Goal: Task Accomplishment & Management: Complete application form

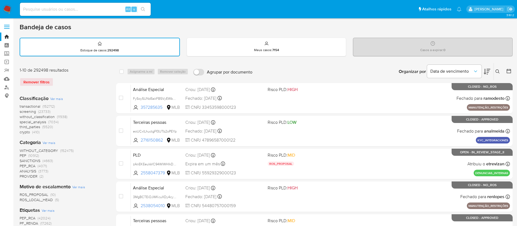
click at [8, 9] on img at bounding box center [7, 9] width 9 height 9
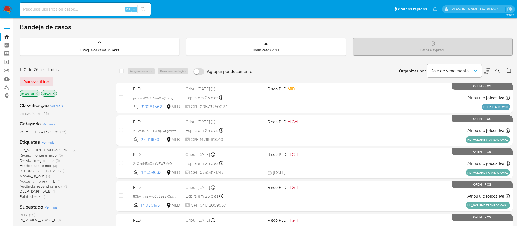
click at [44, 112] on span "(26)" at bounding box center [46, 112] width 6 height 5
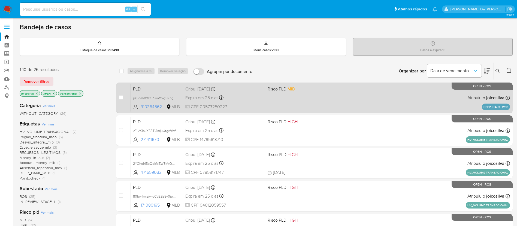
click at [285, 98] on div "PLD pz3qeIdWzKPUvWb2jSRngfJz 310364562 MLB Risco PLD: MID Criou: 12/09/2025 Cri…" at bounding box center [320, 98] width 379 height 28
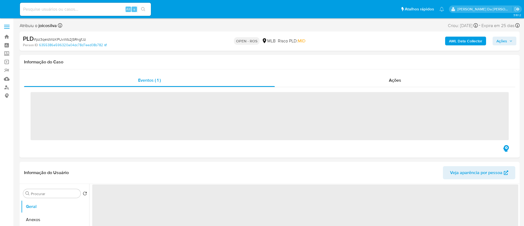
select select "10"
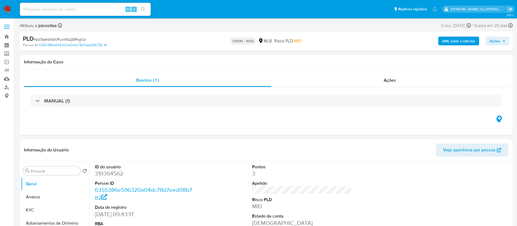
click at [80, 39] on span "# pz3qeIdWzKPUvWb2jSRngfJz" at bounding box center [60, 39] width 52 height 5
copy span "pz3qeIdWzKPUvWb2jSRngfJz"
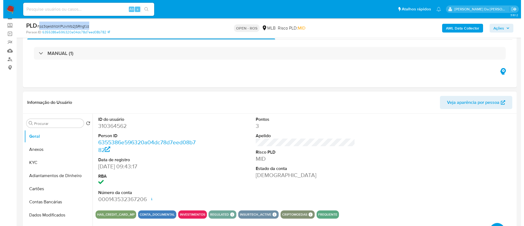
scroll to position [41, 0]
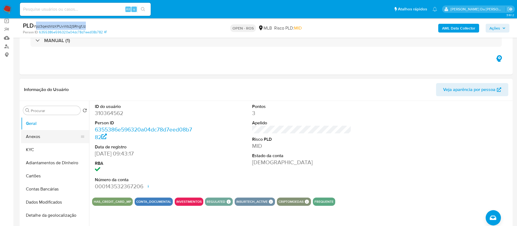
click at [48, 138] on button "Anexos" at bounding box center [53, 136] width 64 height 13
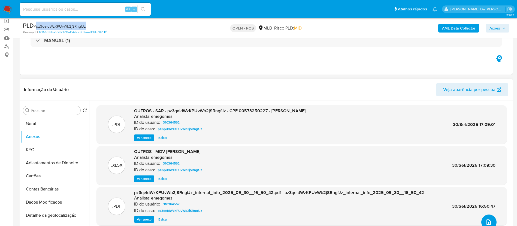
click at [488, 218] on button "upload-file" at bounding box center [489, 221] width 15 height 15
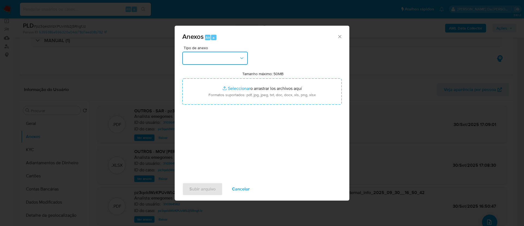
click at [229, 63] on button "button" at bounding box center [214, 58] width 65 height 13
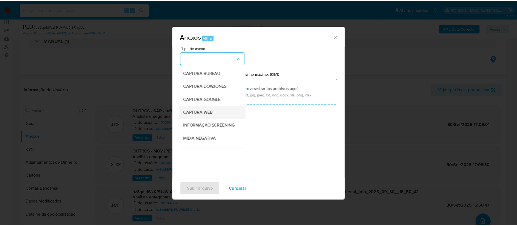
scroll to position [84, 0]
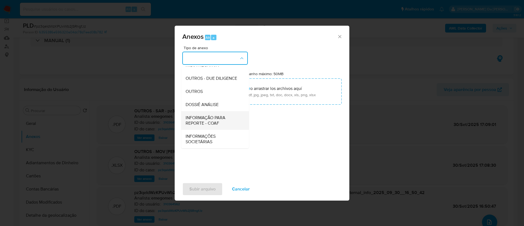
click at [213, 121] on span "INFORMAÇÃO PARA REPORTE - COAF" at bounding box center [213, 120] width 56 height 11
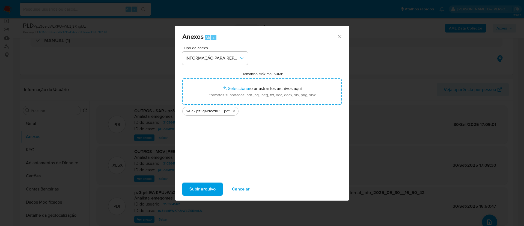
click at [202, 192] on span "Subir arquivo" at bounding box center [202, 189] width 26 height 12
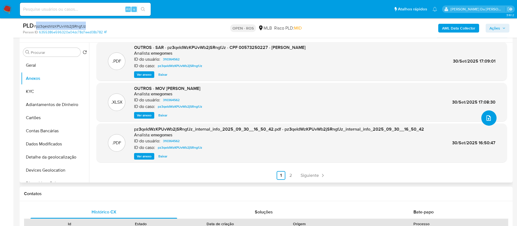
scroll to position [82, 0]
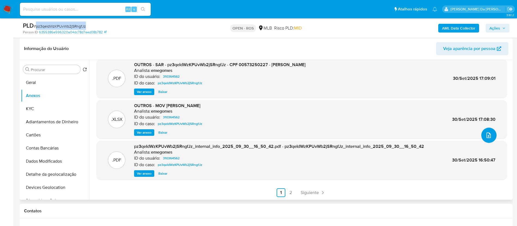
click at [492, 135] on button "upload-file" at bounding box center [489, 134] width 15 height 15
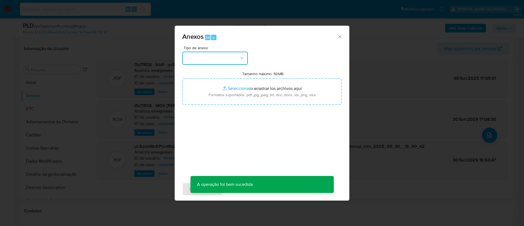
click at [243, 57] on icon "button" at bounding box center [241, 58] width 3 height 2
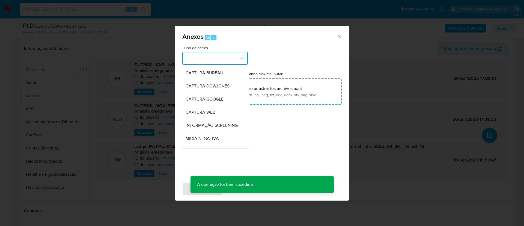
click at [382, 22] on div "Anexos Alt a Tipo de anexo CAPTURA BUREAU CAPTURA DOWJONES CAPTURA GOOGLE CAPTU…" at bounding box center [262, 113] width 524 height 226
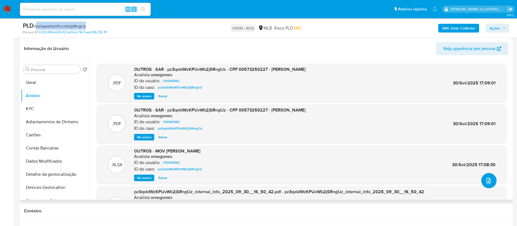
scroll to position [0, 0]
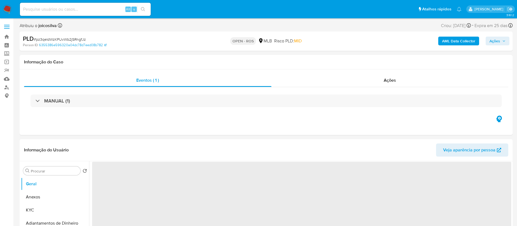
select select "10"
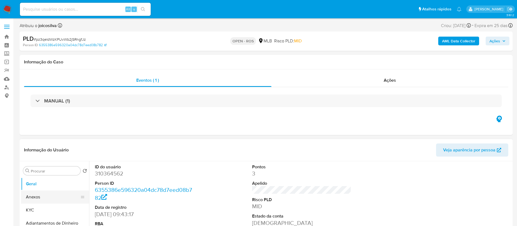
click at [37, 194] on button "Anexos" at bounding box center [53, 196] width 64 height 13
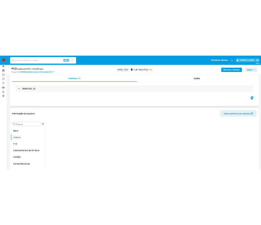
scroll to position [41, 0]
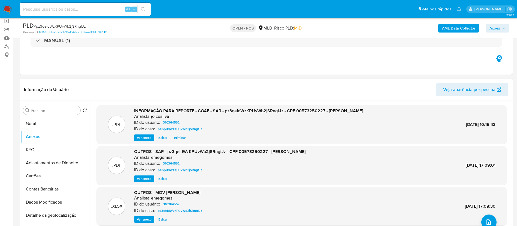
click at [492, 29] on span "Ações" at bounding box center [495, 28] width 11 height 9
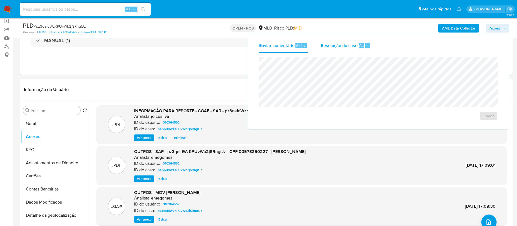
click at [347, 48] on span "Resolução do caso" at bounding box center [339, 45] width 37 height 6
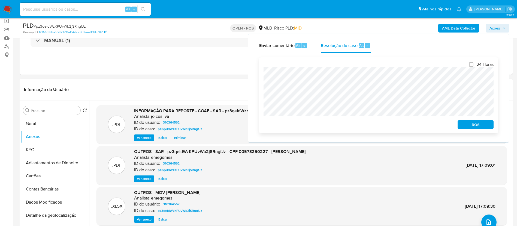
click at [468, 125] on span "ROS" at bounding box center [476, 125] width 28 height 8
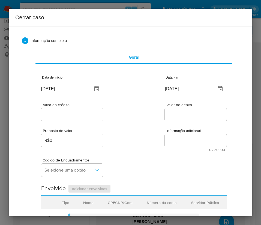
click at [69, 89] on input "[DATE]" at bounding box center [64, 89] width 47 height 9
paste input "1/08"
type input "[DATE]"
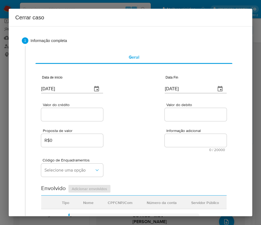
drag, startPoint x: 142, startPoint y: 140, endPoint x: 18, endPoint y: 158, distance: 125.4
click at [136, 142] on div "Proposta de valor R$0 Informação adicional 0 / 20000 20000 caracteres restantes" at bounding box center [133, 136] width 185 height 29
click at [175, 88] on input "[DATE]" at bounding box center [188, 89] width 47 height 9
click at [175, 88] on input "02/10/2025" at bounding box center [188, 89] width 47 height 9
click at [175, 88] on input "[DATE]" at bounding box center [188, 89] width 47 height 9
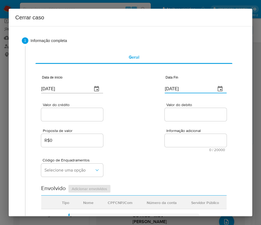
paste input "29/09"
type input "29/09/2025"
drag, startPoint x: 170, startPoint y: 133, endPoint x: 94, endPoint y: 129, distance: 75.9
click at [168, 133] on div "Informação adicional 0 / 20000 20000 caracteres restantes" at bounding box center [196, 140] width 62 height 23
click at [88, 117] on input "Valor do crédito" at bounding box center [72, 114] width 62 height 7
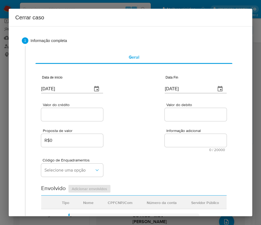
drag, startPoint x: 85, startPoint y: 116, endPoint x: 89, endPoint y: 116, distance: 4.6
click at [85, 116] on input "Valor do crédito" at bounding box center [72, 114] width 62 height 7
paste input "R$37.767"
type input "R$37.767"
click at [171, 126] on div "Proposta de valor R$0 Informação adicional 0 / 20000 20000 caracteres restantes" at bounding box center [133, 136] width 185 height 29
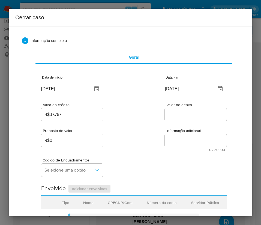
click at [169, 114] on input "Valor do debito" at bounding box center [196, 114] width 62 height 7
paste input "R$34.280"
type input "R$34.280"
click at [140, 161] on div "Código de Enquadramentos Selecione uma opção" at bounding box center [133, 165] width 185 height 27
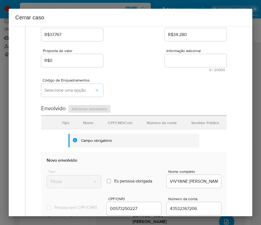
scroll to position [82, 0]
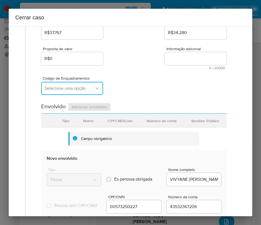
click at [95, 88] on icon "button" at bounding box center [96, 89] width 3 height 2
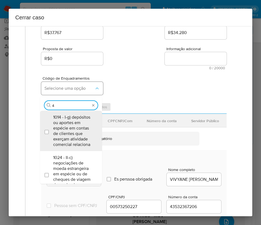
type input "45"
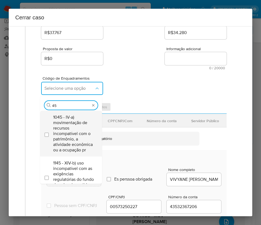
click at [67, 127] on span "1045 - IV-a) movimentação de recursos incompatível com o patrimônio, a atividad…" at bounding box center [73, 134] width 41 height 38
checkbox input "true"
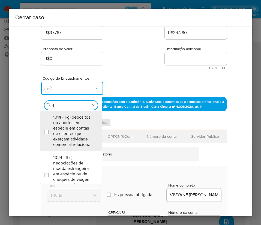
scroll to position [0, 0]
type input "47"
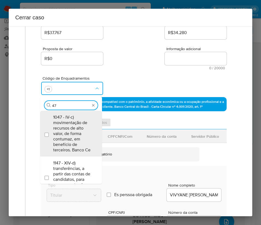
click at [67, 127] on span "1047 - IV-c) movimentação de recursos de alto valor, de forma contumaz, em bene…" at bounding box center [73, 134] width 41 height 38
checkbox input "true"
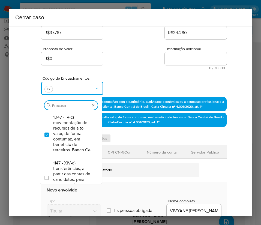
click at [132, 29] on div "Valor do crédito R$37.767 Valor do debito R$34.280" at bounding box center [133, 27] width 185 height 26
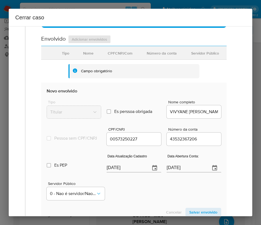
scroll to position [256, 0]
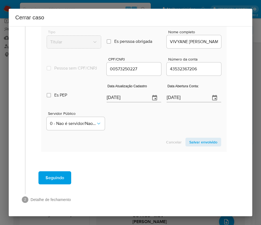
click at [130, 99] on input "[DATE]" at bounding box center [126, 98] width 39 height 9
paste input "30/07"
type input "30/07/2025"
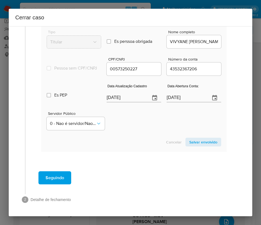
drag, startPoint x: 127, startPoint y: 131, endPoint x: 4, endPoint y: 151, distance: 124.8
click at [125, 134] on section "Novo envolvido Tipo Titular Es perssoa obrigada Is PObrigada Nome completo VIVY…" at bounding box center [133, 82] width 185 height 139
click at [179, 96] on input "02/07/2020" at bounding box center [186, 98] width 39 height 9
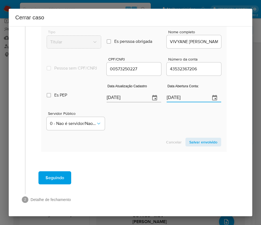
click at [158, 124] on div "Servidor Público 0 - Nao é servidor/Nao possui informacao" at bounding box center [134, 118] width 175 height 27
click at [197, 145] on span "Salvar envolvido" at bounding box center [203, 142] width 28 height 8
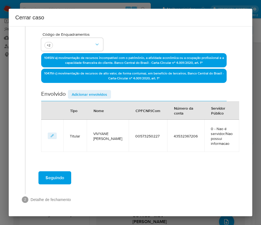
click at [89, 96] on span "Adicionar envolvidos" at bounding box center [89, 95] width 35 height 8
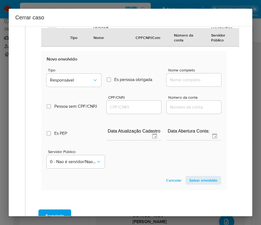
scroll to position [270, 0]
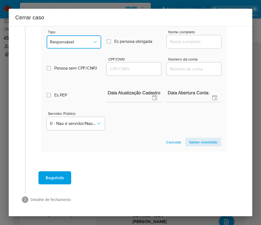
click at [77, 48] on button "Responsável" at bounding box center [74, 41] width 55 height 13
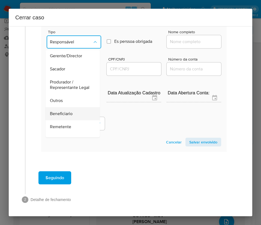
scroll to position [97, 0]
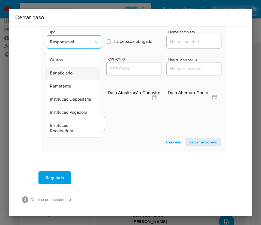
click at [71, 70] on span "Beneficiario" at bounding box center [61, 72] width 23 height 5
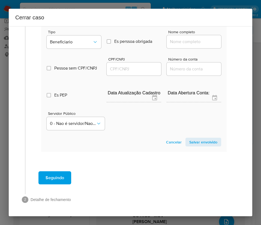
click at [178, 40] on input "Nome completo" at bounding box center [194, 41] width 55 height 7
paste input "Escrow Gestao De Contas E Pagamentos Eletronicos - Ltda, 36930947000149"
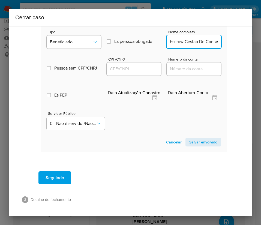
scroll to position [0, 102]
drag, startPoint x: 174, startPoint y: 43, endPoint x: 197, endPoint y: 43, distance: 23.5
click at [197, 43] on input "Escrow Gestao De Contas E Pagamentos Eletronicos - Ltda, 36930947000149" at bounding box center [194, 41] width 55 height 7
click at [194, 43] on input "Escrow Gestao De Contas E Pagamentos Eletronicos - Ltda, 36930947000149" at bounding box center [194, 41] width 55 height 7
click at [174, 44] on input "Escrow Gestao De Contas E Pagamentos Eletronicos - Ltda, 36930947000149" at bounding box center [194, 41] width 55 height 7
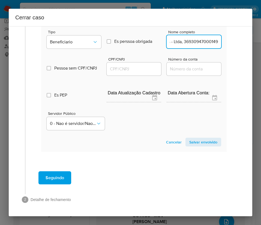
drag, startPoint x: 175, startPoint y: 43, endPoint x: 227, endPoint y: 42, distance: 52.1
type input "Escrow Gestao De Contas E Pagamentos Eletronicos - Ltda"
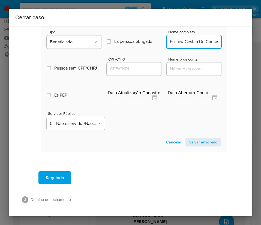
drag, startPoint x: 134, startPoint y: 68, endPoint x: 146, endPoint y: 67, distance: 12.3
click at [133, 68] on input "CPF/CNPJ" at bounding box center [134, 68] width 55 height 7
paste input "36930947000149"
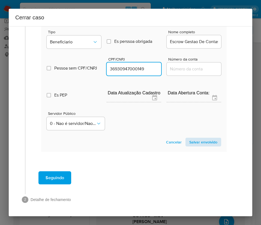
type input "36930947000149"
click at [200, 143] on span "Salvar envolvido" at bounding box center [203, 142] width 28 height 8
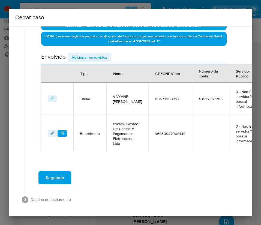
scroll to position [174, 0]
click at [89, 53] on span "Adicionar envolvidos" at bounding box center [89, 57] width 35 height 8
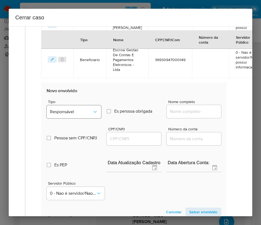
scroll to position [297, 0]
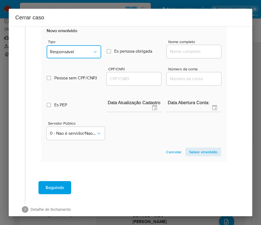
click at [88, 52] on button "Responsável" at bounding box center [74, 51] width 55 height 13
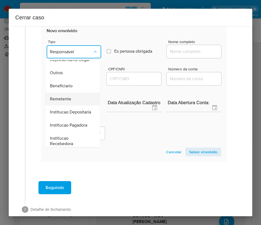
scroll to position [97, 0]
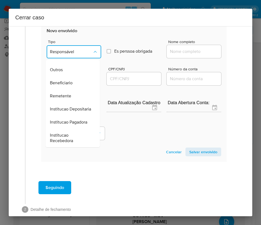
drag, startPoint x: 66, startPoint y: 76, endPoint x: 165, endPoint y: 66, distance: 99.2
click at [67, 80] on span "Beneficiario" at bounding box center [61, 82] width 23 height 5
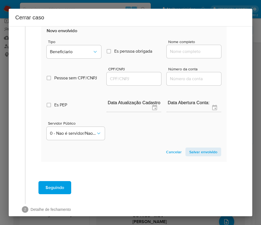
click at [195, 55] on input "Nome completo" at bounding box center [194, 51] width 55 height 7
paste input "Pedro Henrique Delgado, 06061911270"
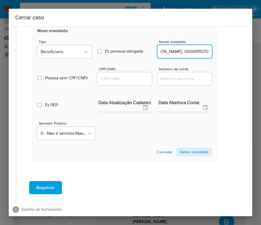
drag, startPoint x: 185, startPoint y: 58, endPoint x: 253, endPoint y: 58, distance: 67.7
click at [253, 58] on div "Cerrar caso 1 Informação completa Geral Data de início 01/08/2025 Data Fin 29/0…" at bounding box center [130, 112] width 261 height 225
type input "Pedro Henrique Delgado"
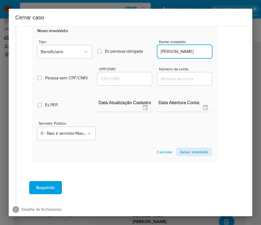
click at [128, 82] on input "CPF/CNPJ" at bounding box center [124, 78] width 55 height 7
paste input "06061911270"
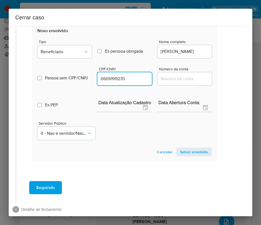
type input "6061911270"
click at [182, 162] on section "Novo envolvido Tipo Beneficiario Es perssoa obrigada Is PObrigada Nome completo…" at bounding box center [124, 91] width 185 height 139
click at [185, 156] on span "Salvar envolvido" at bounding box center [194, 152] width 28 height 8
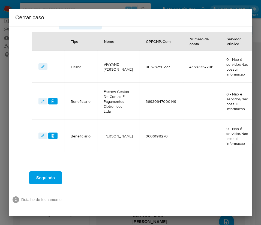
scroll to position [206, 9]
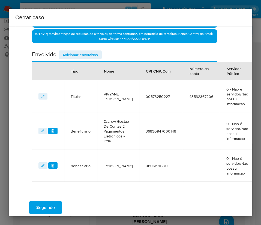
click at [89, 55] on span "Adicionar envolvidos" at bounding box center [79, 55] width 35 height 8
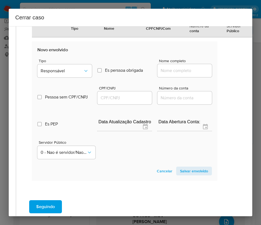
scroll to position [329, 9]
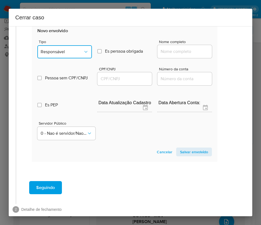
click at [69, 51] on button "Responsável" at bounding box center [64, 51] width 55 height 13
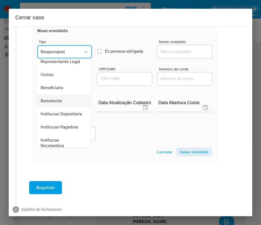
scroll to position [97, 0]
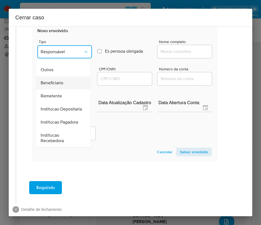
click at [54, 80] on span "Beneficiario" at bounding box center [52, 82] width 23 height 5
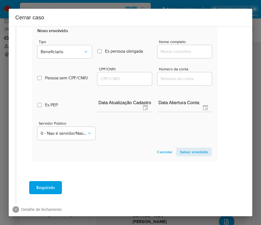
click at [164, 55] on input "Nome completo" at bounding box center [184, 51] width 55 height 7
paste input "EB Importadora Comercio De Produtos Ltda, 57733142000185"
drag, startPoint x: 167, startPoint y: 59, endPoint x: 216, endPoint y: 60, distance: 49.1
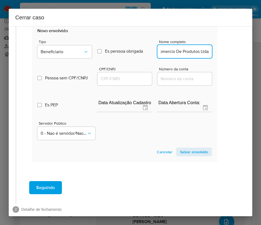
scroll to position [0, 37]
type input "EB Importadora Comercio De Produtos Ltda"
drag, startPoint x: 136, startPoint y: 83, endPoint x: 142, endPoint y: 82, distance: 6.2
click at [136, 82] on input "CPF/CNPJ" at bounding box center [124, 78] width 55 height 7
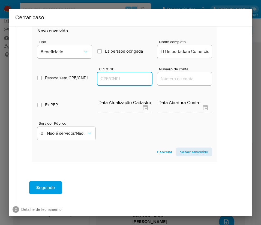
paste input "57733142000185"
type input "57733142000185"
click at [187, 156] on span "Salvar envolvido" at bounding box center [194, 152] width 28 height 8
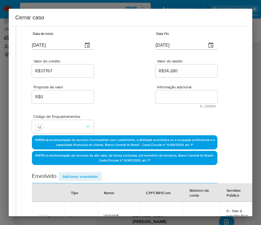
click at [92, 176] on span "Adicionar envolvidos" at bounding box center [79, 177] width 35 height 8
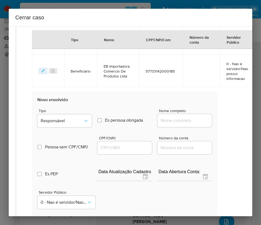
scroll to position [330, 9]
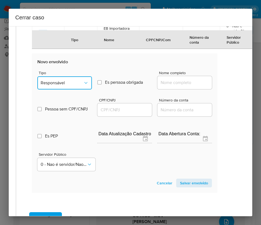
click at [72, 89] on button "Responsável" at bounding box center [64, 82] width 55 height 13
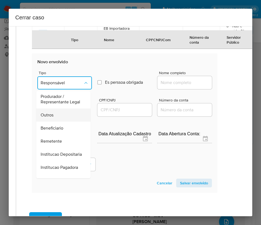
scroll to position [56, 0]
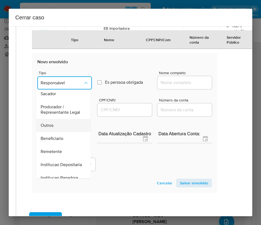
click at [56, 132] on div "Outros" at bounding box center [62, 125] width 42 height 13
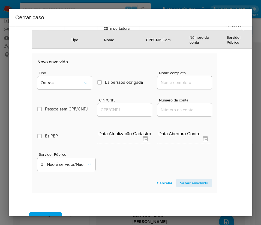
click at [171, 89] on div at bounding box center [184, 82] width 55 height 13
click at [184, 86] on input "Nome completo" at bounding box center [184, 82] width 55 height 7
paste input "33.606.228 VIVYANE LILIAN MORAES, 33606228000189"
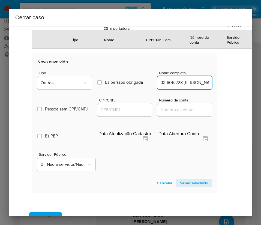
scroll to position [0, 64]
drag, startPoint x: 164, startPoint y: 99, endPoint x: 186, endPoint y: 103, distance: 22.7
click at [160, 86] on input "33.606.228 VIVYANE LILIAN MORAES, 33606228000189" at bounding box center [184, 82] width 55 height 7
drag, startPoint x: 166, startPoint y: 98, endPoint x: 206, endPoint y: 101, distance: 40.5
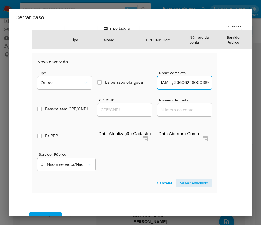
click at [206, 101] on section "Novo envolvido Tipo Outros Es perssoa obrigada Is PObrigada Nome completo 33.60…" at bounding box center [124, 122] width 185 height 139
type input "33.606.228 VIVYANE LILIAN MORAES"
click at [125, 113] on input "CPF/CNPJ" at bounding box center [124, 109] width 55 height 7
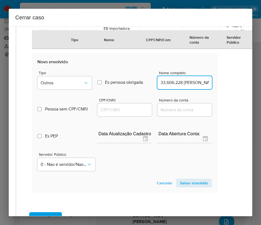
paste input "33606228000189"
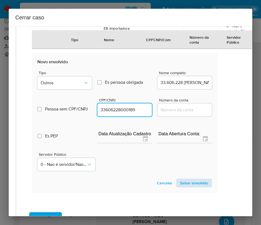
type input "33606228000189"
click at [187, 187] on span "Salvar envolvido" at bounding box center [194, 183] width 28 height 8
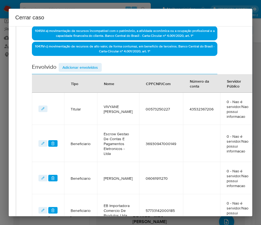
scroll to position [76, 9]
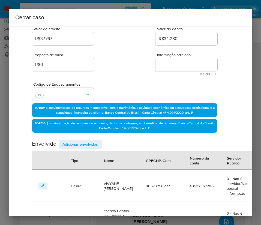
click at [164, 68] on textarea "Informação adicional" at bounding box center [186, 64] width 62 height 13
paste textarea "Informações do Cliente Vivyane Lilian Moraes, CPF 00573250227, 34 anos, residen…"
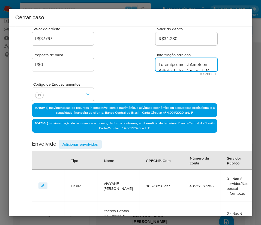
type textarea "Informações do Cliente Vivyane Lilian Moraes, CPF 00573250227, 34 anos, residen…"
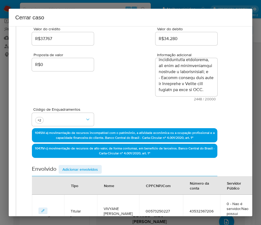
click at [111, 95] on div "Proposta de valor R$0 Informação adicional 2448 / 20000 17552 caracteres restan…" at bounding box center [124, 73] width 185 height 55
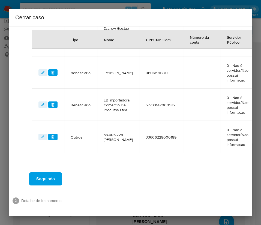
scroll to position [306, 9]
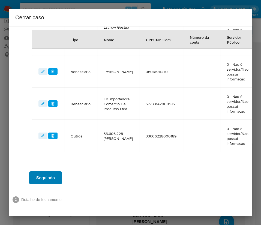
drag, startPoint x: 43, startPoint y: 163, endPoint x: 43, endPoint y: 173, distance: 10.1
click at [43, 168] on div "Seguindo" at bounding box center [125, 178] width 206 height 20
click at [43, 175] on span "Seguindo" at bounding box center [45, 178] width 19 height 12
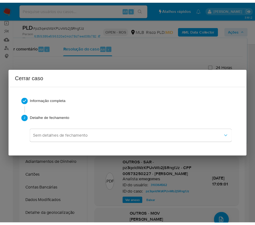
scroll to position [833, 0]
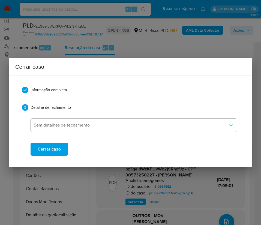
click at [53, 149] on span "Cerrar caso" at bounding box center [49, 149] width 23 height 12
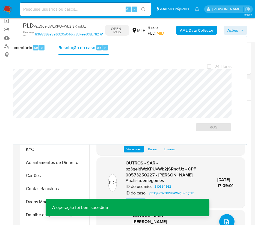
click at [60, 26] on span "# pz3qeIdWzKPUvWb2jSRngfJz" at bounding box center [60, 25] width 52 height 5
copy span "pz3qeIdWzKPUvWb2jSRngfJz"
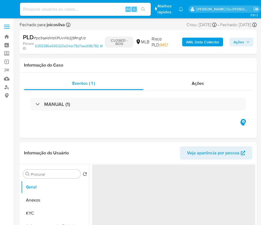
select select "10"
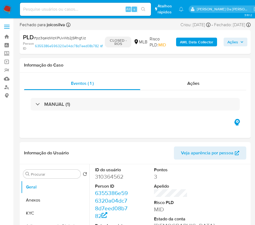
click at [7, 8] on img at bounding box center [7, 9] width 9 height 9
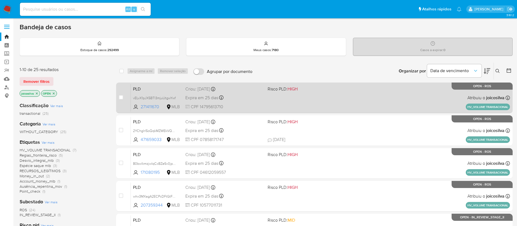
click at [261, 101] on div "PLD vELvX1pJX5BTl3mjuUtgwYwf 271411670 MLB Risco PLD: HIGH Criou: [DATE] Criou:…" at bounding box center [320, 98] width 379 height 28
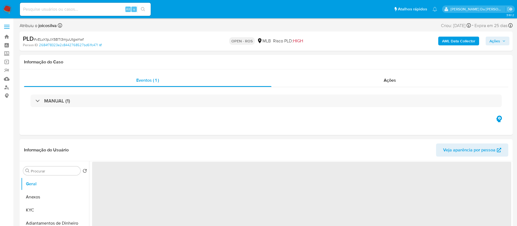
click at [80, 40] on span "# vELvX1pJX5BTl3mjuUtgwYwf" at bounding box center [59, 39] width 50 height 5
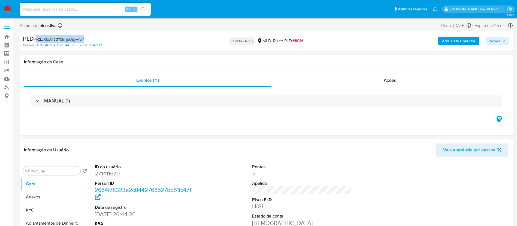
copy span "vELvX1pJX5BTl3mjuUtgwYwf"
select select "10"
click at [6, 5] on img at bounding box center [7, 9] width 9 height 9
click at [6, 11] on img at bounding box center [7, 9] width 9 height 9
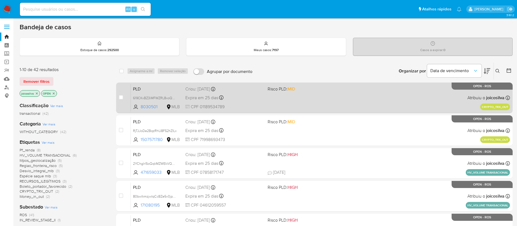
click at [271, 100] on div "PLD 619CKvBZ3iMFWZRL8xoQp6Ca 8030501 MLB Risco PLD: MID Criou: 12/09/2025 Criou…" at bounding box center [320, 98] width 379 height 28
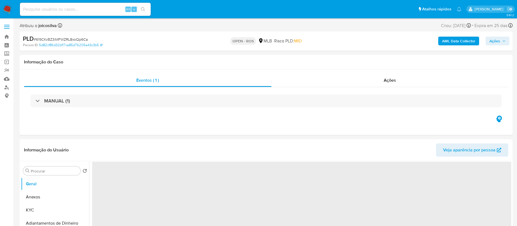
click at [85, 39] on span "# 619CKvBZ3iMFWZRL8xoQp6Ca" at bounding box center [61, 39] width 54 height 5
select select "10"
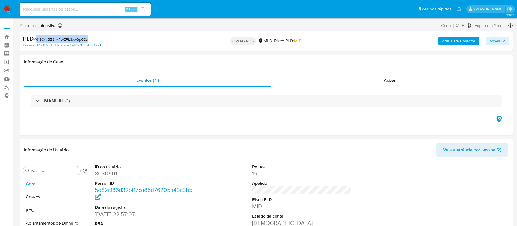
copy span "619CKvBZ3iMFWZRL8xoQp6Ca"
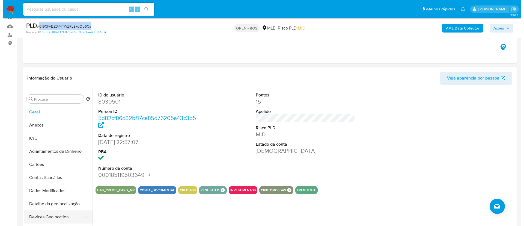
scroll to position [82, 0]
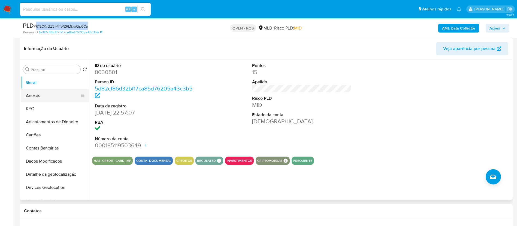
click at [41, 92] on button "Anexos" at bounding box center [53, 95] width 64 height 13
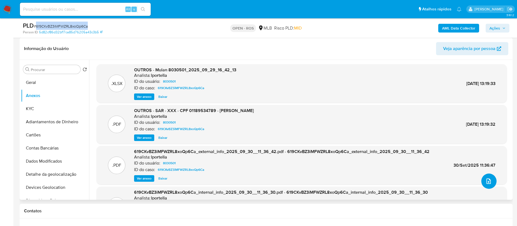
click at [492, 177] on button "upload-file" at bounding box center [489, 180] width 15 height 15
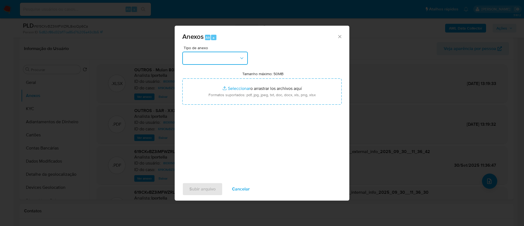
click at [237, 56] on button "button" at bounding box center [214, 58] width 65 height 13
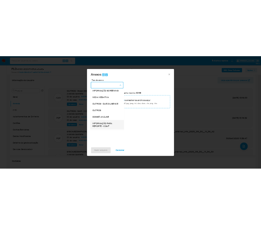
scroll to position [84, 0]
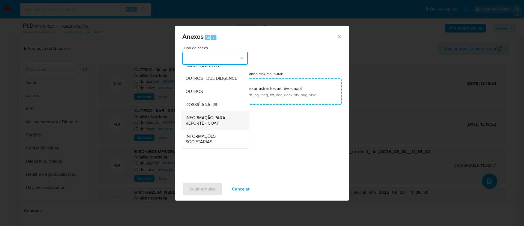
click at [218, 116] on span "INFORMAÇÃO PARA REPORTE - COAF" at bounding box center [213, 120] width 56 height 11
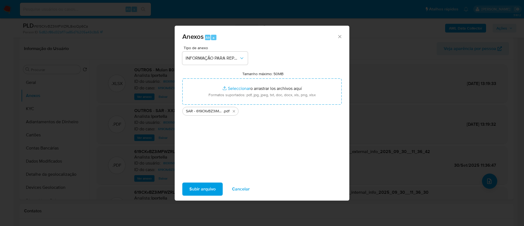
click at [216, 184] on button "Subir arquivo" at bounding box center [202, 188] width 40 height 13
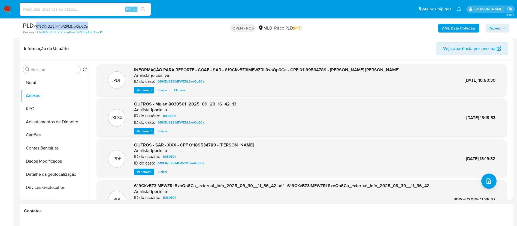
click at [497, 29] on span "Ações" at bounding box center [495, 28] width 11 height 9
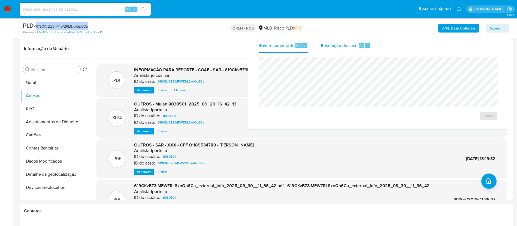
click at [332, 47] on span "Resolução do caso" at bounding box center [339, 45] width 37 height 6
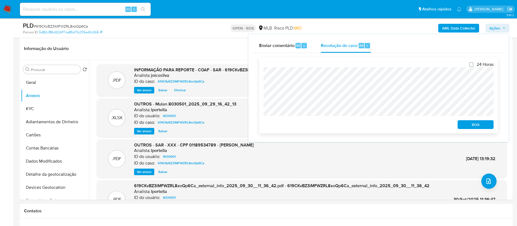
click at [479, 128] on span "ROS" at bounding box center [476, 125] width 28 height 8
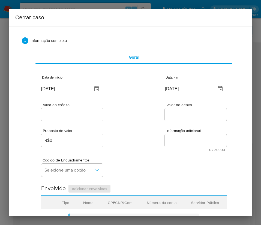
click at [69, 88] on input "[DATE]" at bounding box center [64, 89] width 47 height 9
click at [69, 88] on input "02/10/2025" at bounding box center [64, 89] width 47 height 9
paste input "1/08"
type input "01/08/2025"
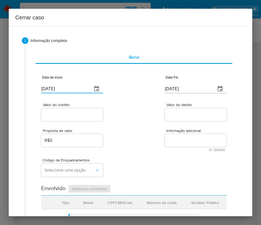
drag, startPoint x: 136, startPoint y: 131, endPoint x: 99, endPoint y: 140, distance: 37.4
click at [135, 131] on div "Proposta de valor R$0 Informação adicional 0 / 20000 20000 caracteres restantes" at bounding box center [133, 136] width 185 height 29
click at [182, 89] on input "[DATE]" at bounding box center [188, 89] width 47 height 9
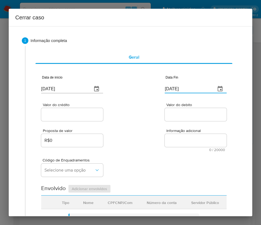
paste input "26/09"
type input "26/09/2025"
click at [166, 131] on span "Informação adicional" at bounding box center [197, 131] width 62 height 4
click at [62, 116] on input "Valor do crédito" at bounding box center [72, 114] width 62 height 7
click at [67, 114] on input "Valor do crédito" at bounding box center [72, 114] width 62 height 7
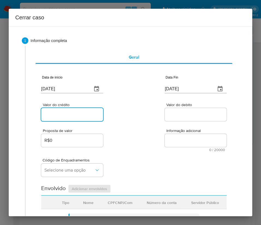
paste input "R$169.521"
type input "R$169.521"
click at [157, 138] on div "Proposta de valor R$0 Informação adicional 0 / 20000 20000 caracteres restantes" at bounding box center [133, 136] width 185 height 29
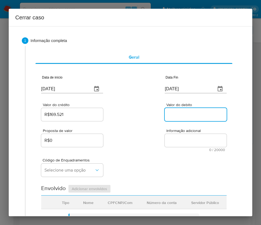
click at [167, 113] on input "Valor do debito" at bounding box center [196, 114] width 62 height 7
paste input "R$173.768"
type input "R$173.768"
click at [112, 167] on div "Código de Enquadramentos Selecione uma opção" at bounding box center [133, 165] width 185 height 27
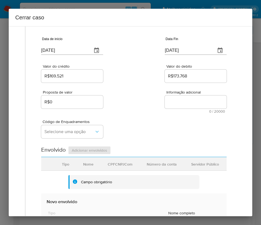
scroll to position [82, 0]
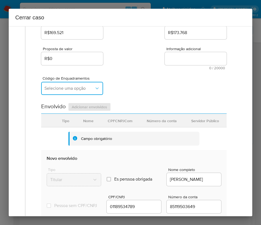
click at [68, 85] on button "Selecione uma opção" at bounding box center [72, 88] width 62 height 13
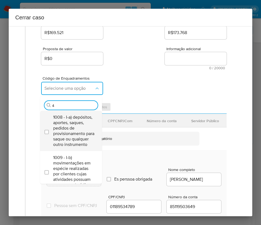
type input "45"
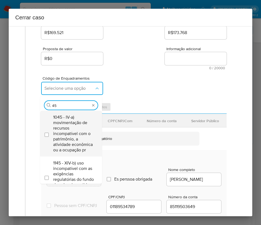
click at [73, 119] on span "1045 - IV-a) movimentação de recursos incompatível com o patrimônio, a atividad…" at bounding box center [73, 134] width 41 height 38
checkbox input "true"
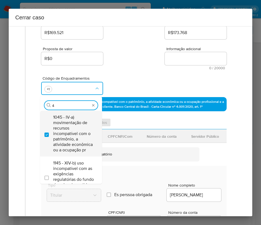
scroll to position [0, 0]
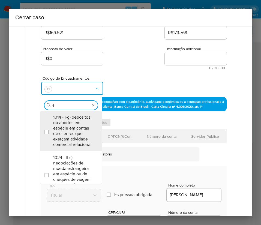
type input "47"
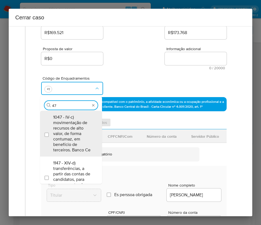
click at [73, 119] on span "1047 - IV-c) movimentação de recursos de alto valor, de forma contumaz, em bene…" at bounding box center [73, 134] width 41 height 38
checkbox input "true"
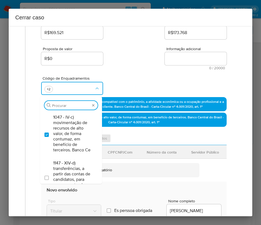
drag, startPoint x: 128, startPoint y: 63, endPoint x: 148, endPoint y: 75, distance: 22.8
click at [129, 58] on div "Proposta de valor R$0 Informação adicional 0 / 20000 20000 caracteres restantes" at bounding box center [133, 54] width 185 height 29
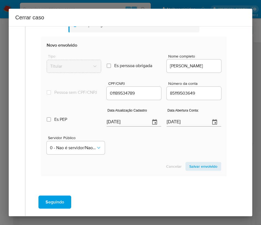
scroll to position [256, 0]
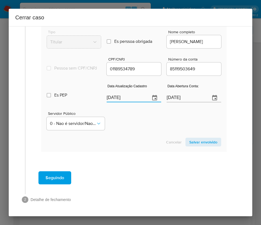
click at [126, 99] on input "[DATE]" at bounding box center [126, 98] width 39 height 9
paste input "10/09"
type input "10/09/2025"
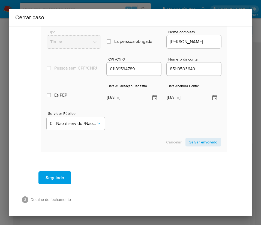
drag, startPoint x: 127, startPoint y: 148, endPoint x: 3, endPoint y: 135, distance: 124.0
click at [124, 148] on section "Novo envolvido Tipo Titular Es perssoa obrigada Is PObrigada Nome completo ANDE…" at bounding box center [133, 82] width 185 height 139
click at [173, 96] on input "03/07/2020" at bounding box center [186, 98] width 39 height 9
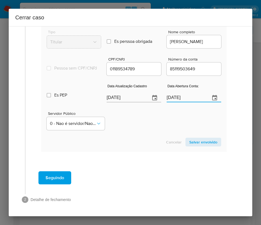
click at [152, 129] on div "Servidor Público 0 - Nao é servidor/Nao possui informacao" at bounding box center [134, 118] width 175 height 27
click at [189, 142] on span "Salvar envolvido" at bounding box center [203, 142] width 28 height 8
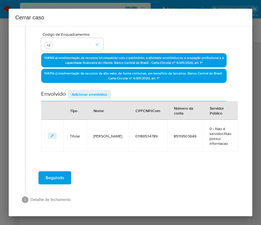
click at [92, 94] on span "Adicionar envolvidos" at bounding box center [89, 95] width 35 height 8
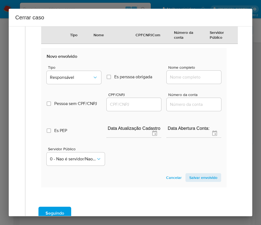
scroll to position [270, 0]
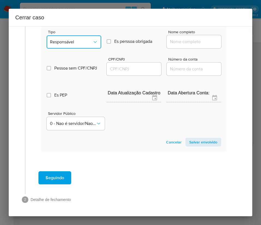
click at [84, 44] on span "Responsável" at bounding box center [71, 41] width 43 height 5
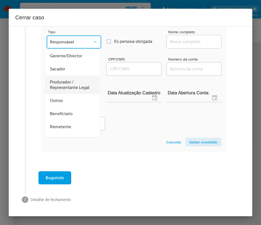
scroll to position [97, 0]
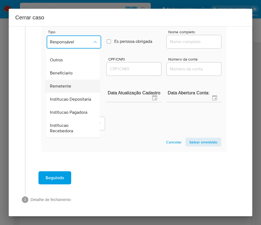
click at [62, 80] on div "Remetente" at bounding box center [71, 86] width 42 height 13
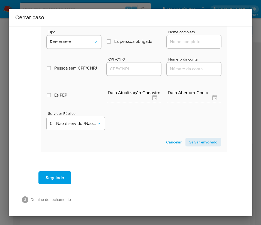
drag, startPoint x: 186, startPoint y: 41, endPoint x: 186, endPoint y: 45, distance: 3.3
click at [186, 41] on input "Nome completo" at bounding box center [194, 41] width 55 height 7
paste input "Martha Regina Perico, 79635288700"
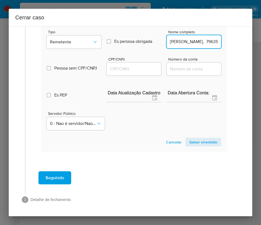
scroll to position [0, 25]
drag, startPoint x: 181, startPoint y: 43, endPoint x: 213, endPoint y: 42, distance: 31.9
click at [213, 42] on input "Martha Regina Perico, 79635288700" at bounding box center [194, 41] width 55 height 7
type input "Martha Regina Perico"
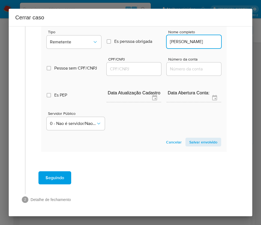
drag, startPoint x: 137, startPoint y: 68, endPoint x: 145, endPoint y: 68, distance: 7.4
click at [137, 68] on input "CPF/CNPJ" at bounding box center [134, 68] width 55 height 7
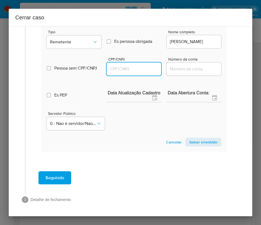
paste input "79635288700"
type input "79635288700"
click at [203, 142] on span "Salvar envolvido" at bounding box center [203, 142] width 28 height 8
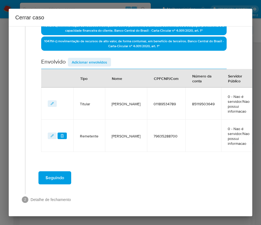
scroll to position [164, 0]
drag, startPoint x: 100, startPoint y: 50, endPoint x: 103, endPoint y: 58, distance: 7.7
click at [100, 52] on div "Data de início 01/08/2025 Data Fin 26/09/2025 Valor do crédito R$169.521 Valor …" at bounding box center [133, 31] width 185 height 242
click at [108, 58] on button "Adicionar envolvidos" at bounding box center [89, 62] width 43 height 9
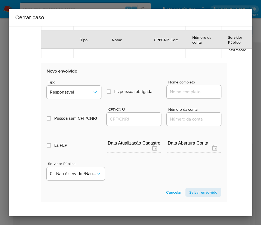
scroll to position [287, 0]
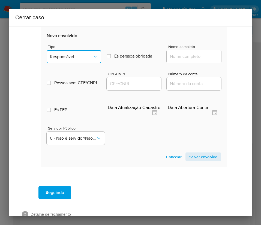
click at [89, 55] on span "Responsável" at bounding box center [71, 56] width 43 height 5
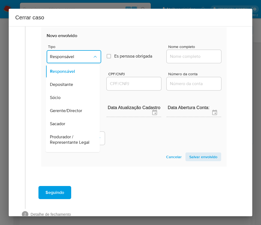
scroll to position [97, 0]
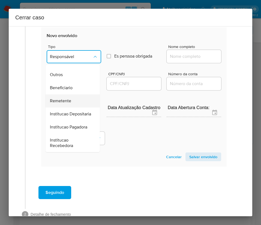
click at [69, 98] on span "Remetente" at bounding box center [60, 100] width 21 height 5
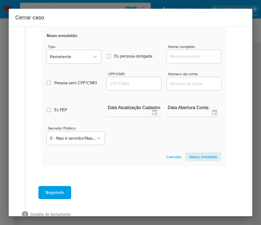
click at [190, 53] on input "Nome completo" at bounding box center [194, 56] width 55 height 7
paste input "Alex Sander Da Silva Ltda, 55168889000102"
drag, startPoint x: 175, startPoint y: 56, endPoint x: 235, endPoint y: 57, distance: 60.8
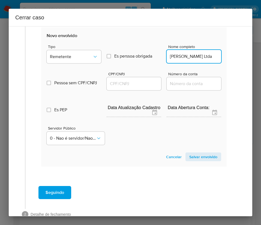
scroll to position [0, 2]
type input "Alex Sander Da Silva Ltda"
click at [137, 82] on input "CPF/CNPJ" at bounding box center [134, 83] width 55 height 7
paste input "55168889000102"
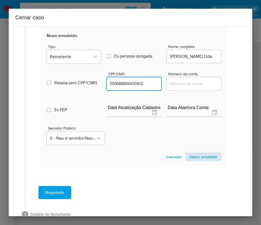
type input "55168889000102"
click at [204, 155] on span "Salvar envolvido" at bounding box center [203, 157] width 28 height 8
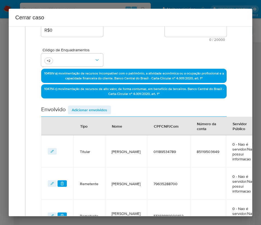
scroll to position [74, 0]
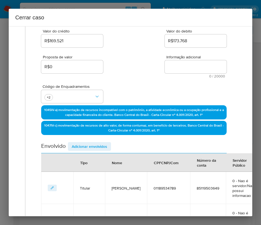
click at [95, 147] on span "Adicionar envolvidos" at bounding box center [89, 147] width 35 height 8
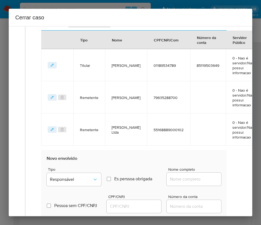
scroll to position [340, 0]
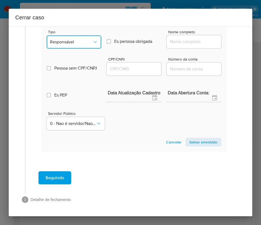
click at [92, 35] on button "Responsável" at bounding box center [74, 41] width 55 height 13
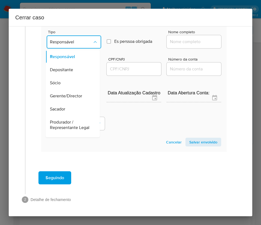
scroll to position [97, 0]
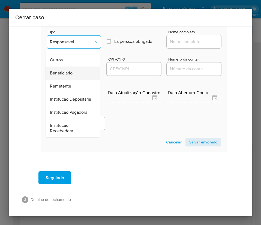
click at [68, 70] on span "Beneficiario" at bounding box center [61, 72] width 23 height 5
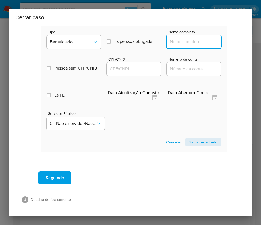
click at [195, 38] on input "Nome completo" at bounding box center [194, 41] width 55 height 7
paste input "GOWD INSTITUICAO DE PAGAMENTO LTDA, 33630661000150"
drag, startPoint x: 172, startPoint y: 37, endPoint x: 189, endPoint y: 37, distance: 16.6
click at [189, 38] on input "GOWD INSTITUICAO DE PAGAMENTO LTDA, 33630661000150" at bounding box center [194, 41] width 55 height 7
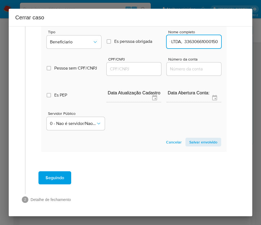
click at [189, 38] on input "GOWD INSTITUICAO DE PAGAMENTO LTDA, 33630661000150" at bounding box center [194, 41] width 55 height 7
click at [174, 38] on input "GOWD INSTITUICAO DE PAGAMENTO LTDA, 33630661000150" at bounding box center [194, 41] width 55 height 7
drag, startPoint x: 174, startPoint y: 37, endPoint x: 235, endPoint y: 37, distance: 60.3
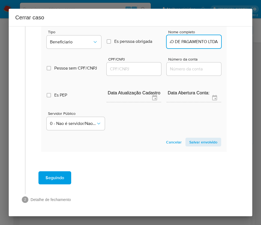
type input "GOWD INSTITUICAO DE PAGAMENTO LTDA"
drag, startPoint x: 136, startPoint y: 62, endPoint x: 149, endPoint y: 61, distance: 12.6
click at [138, 65] on input "CPF/CNPJ" at bounding box center [134, 68] width 55 height 7
paste input "33630661000150"
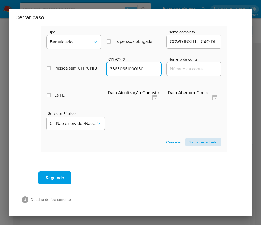
type input "33630661000150"
click at [207, 138] on span "Salvar envolvido" at bounding box center [203, 142] width 28 height 8
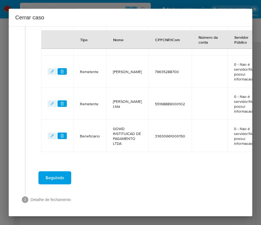
scroll to position [152, 0]
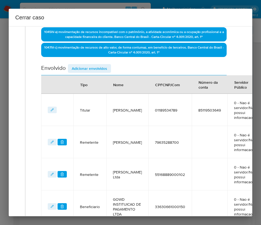
click at [95, 60] on div "Data de início 01/08/2025 Data Fin 26/09/2025 Valor do crédito R$169.521 Valor …" at bounding box center [133, 69] width 185 height 306
click at [95, 66] on span "Adicionar envolvidos" at bounding box center [89, 69] width 35 height 8
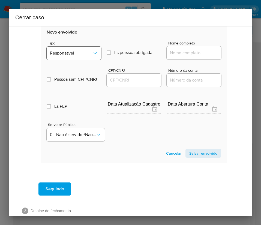
scroll to position [356, 0]
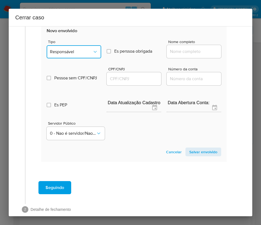
click at [73, 55] on span "Responsável" at bounding box center [71, 51] width 43 height 5
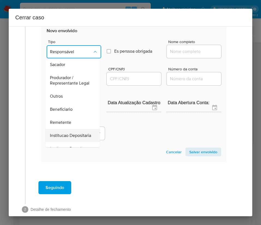
scroll to position [97, 0]
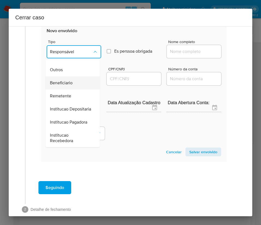
click at [64, 80] on span "Beneficiario" at bounding box center [61, 82] width 23 height 5
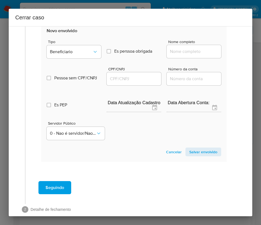
click at [201, 55] on input "Nome completo" at bounding box center [194, 51] width 55 height 7
paste input "Carlayle Andre dos Santos Barros, 03809008745"
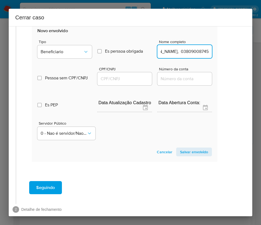
drag, startPoint x: 180, startPoint y: 57, endPoint x: 243, endPoint y: 57, distance: 62.7
click at [243, 57] on div "1 Informação completa Geral Data de início 01/08/2025 Data Fin 26/09/2025 Valor…" at bounding box center [131, 121] width 244 height 190
type input "Carlayle Andre dos Santos Barros"
click at [128, 82] on input "CPF/CNPJ" at bounding box center [124, 78] width 55 height 7
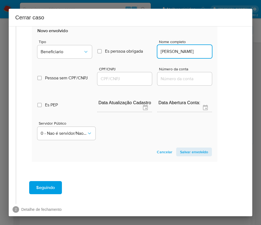
scroll to position [0, 0]
paste input "03809008745"
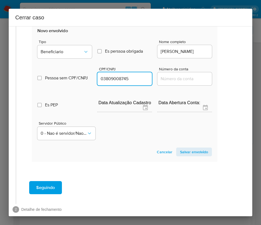
type input "3809008745"
click at [194, 156] on span "Salvar envolvido" at bounding box center [194, 152] width 28 height 8
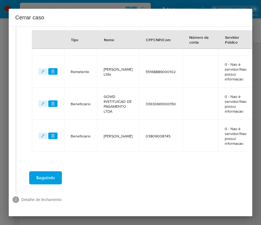
scroll to position [266, 9]
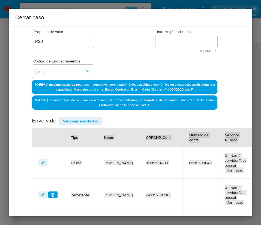
scroll to position [61, 9]
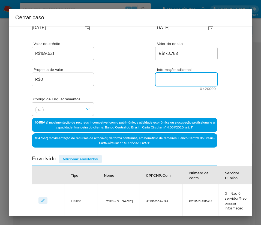
click at [178, 79] on textarea "Informação adicional" at bounding box center [186, 79] width 62 height 13
paste textarea "Informações do Cliente Anderson Augusto Nunes Bonfim, CPF 01189534789, 52 anos,…"
type textarea "Informações do Cliente Anderson Augusto Nunes Bonfim, CPF 01189534789, 52 anos,…"
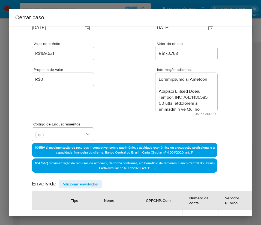
scroll to position [1196, 0]
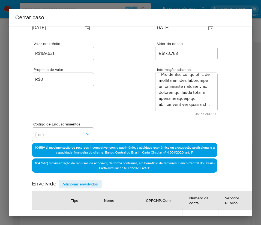
click at [127, 109] on div "Proposta de valor R$0 Informação adicional 3517 / 20000 16483 caracteres restan…" at bounding box center [124, 88] width 185 height 55
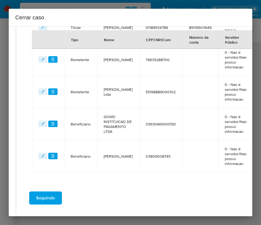
scroll to position [291, 9]
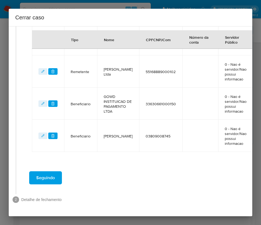
click at [49, 173] on span "Seguindo" at bounding box center [45, 178] width 19 height 12
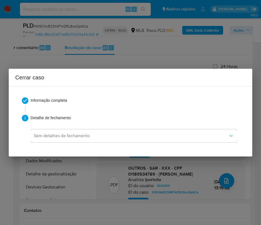
scroll to position [0, 0]
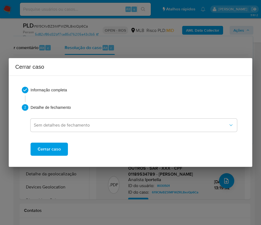
click at [53, 145] on span "Cerrar caso" at bounding box center [49, 149] width 23 height 12
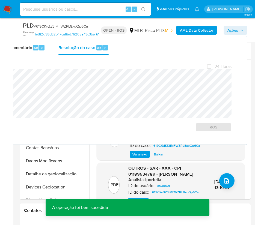
click at [53, 26] on span "# 619CKvBZ3iMFWZRL8xoQp6Ca" at bounding box center [61, 25] width 54 height 5
copy span "619CKvBZ3iMFWZRL8xoQp6Ca"
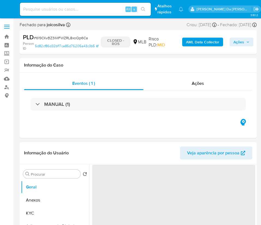
select select "10"
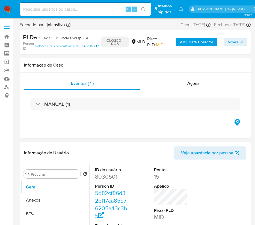
click at [5, 7] on img at bounding box center [7, 9] width 9 height 9
click at [8, 7] on img at bounding box center [7, 9] width 9 height 9
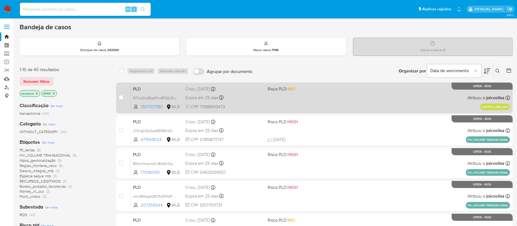
click at [300, 104] on div "PLD RjTJJoDe2BqzRhU8F52hZlLx 1507571780 MLB Risco PLD: MID Criou: [DATE] Criou:…" at bounding box center [320, 98] width 379 height 28
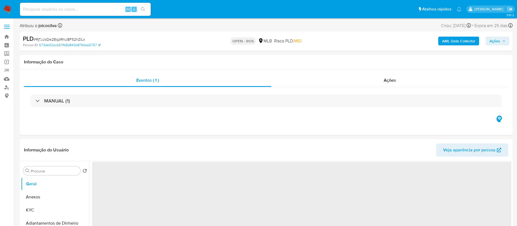
click at [64, 41] on span "# RjTJJoDe2BqzRhU8F52hZlLx" at bounding box center [59, 39] width 51 height 5
select select "10"
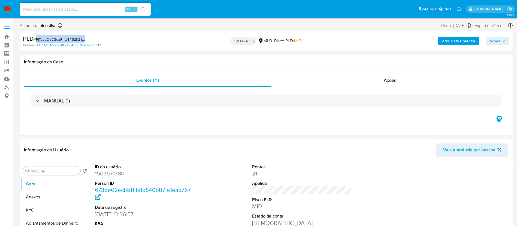
copy span "RjTJJoDe2BqzRhU8F52hZlLx"
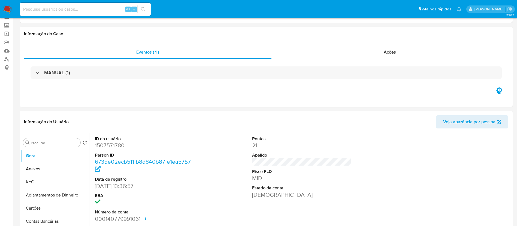
scroll to position [41, 0]
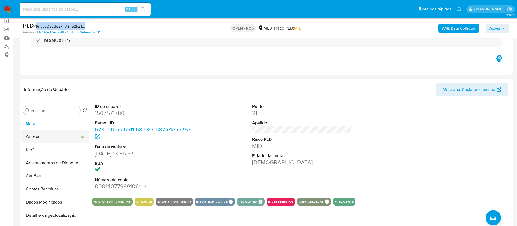
click at [32, 137] on button "Anexos" at bounding box center [53, 136] width 64 height 13
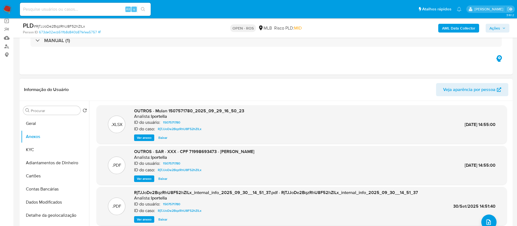
click at [365, 81] on div "Informação do Usuário Veja aparência por pessoa" at bounding box center [266, 90] width 493 height 22
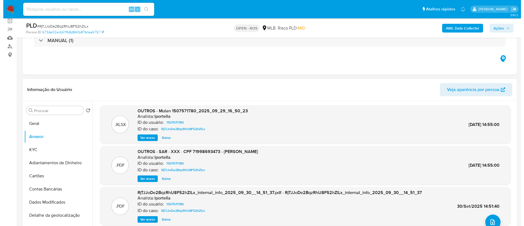
scroll to position [31, 0]
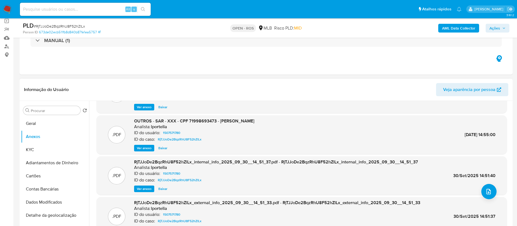
click at [496, 194] on div ".PDF RjTJJoDe2BqzRhU8F52hZlLx_internal_info_2025_09_30__14_51_37.pdf - RjTJJoDe…" at bounding box center [302, 175] width 411 height 39
click at [494, 193] on button "upload-file" at bounding box center [489, 191] width 15 height 15
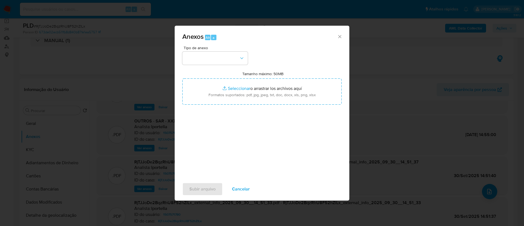
click at [248, 57] on div "Tipo de anexo Tamanho máximo: 50MB Seleccionar archivos Seleccionar o arrastrar…" at bounding box center [261, 110] width 159 height 129
click at [233, 53] on button "button" at bounding box center [214, 58] width 65 height 13
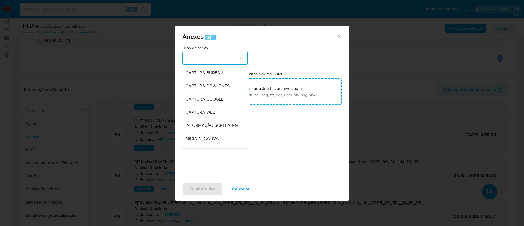
scroll to position [84, 0]
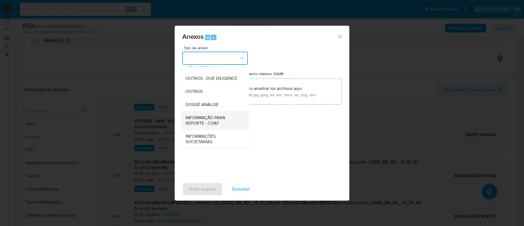
click at [212, 122] on span "INFORMAÇÃO PARA REPORTE - COAF" at bounding box center [213, 120] width 56 height 11
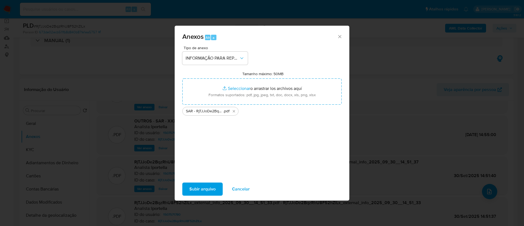
click at [215, 193] on span "Subir arquivo" at bounding box center [202, 189] width 26 height 12
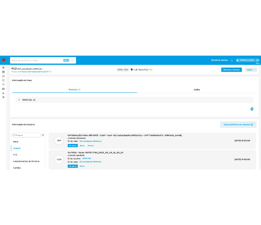
scroll to position [0, 0]
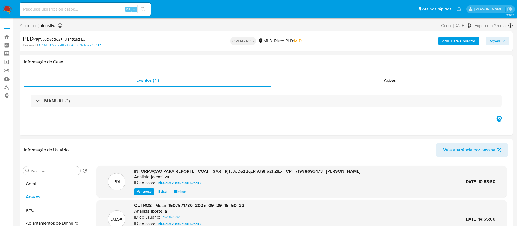
drag, startPoint x: 492, startPoint y: 41, endPoint x: 488, endPoint y: 44, distance: 5.4
click at [492, 41] on span "Ações" at bounding box center [495, 41] width 11 height 9
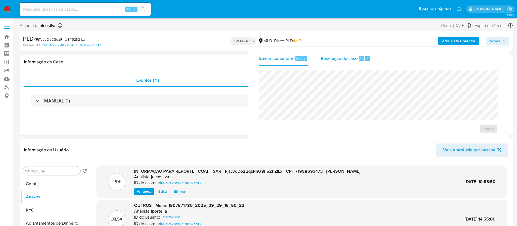
click at [340, 58] on span "Resolução do caso" at bounding box center [339, 58] width 37 height 6
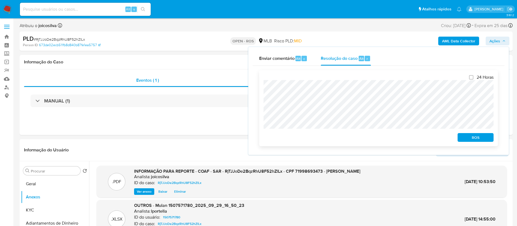
click at [260, 87] on div "24 Horas ROS" at bounding box center [378, 108] width 239 height 76
click at [469, 135] on span "ROS" at bounding box center [476, 137] width 28 height 8
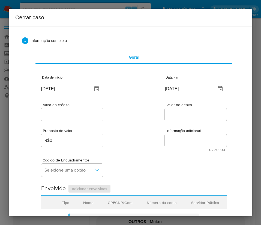
click at [58, 90] on input "[DATE]" at bounding box center [64, 89] width 47 height 9
paste input "1/08"
type input "[DATE]"
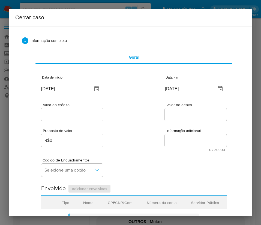
click at [183, 143] on textarea "Informação adicional" at bounding box center [196, 140] width 62 height 13
click at [181, 84] on div "[DATE]" at bounding box center [196, 85] width 62 height 16
paste input "text"
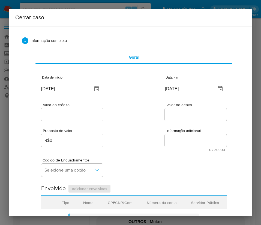
click at [185, 91] on input "[DATE]" at bounding box center [188, 89] width 47 height 9
paste input "27/09"
type input "[DATE]"
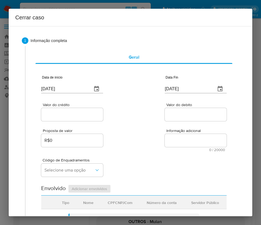
click at [169, 129] on span "Informação adicional" at bounding box center [197, 131] width 62 height 4
click at [169, 134] on textarea "Informação adicional" at bounding box center [196, 140] width 62 height 13
click at [89, 119] on div at bounding box center [72, 114] width 62 height 13
click at [68, 114] on input "Valor do crédito" at bounding box center [72, 114] width 62 height 7
click at [78, 115] on input "Valor do crédito" at bounding box center [72, 114] width 62 height 7
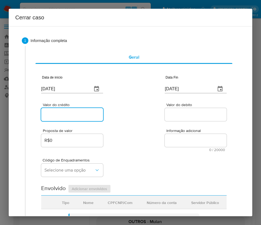
paste input "R$104.856"
type input "R$104.856"
click at [169, 137] on textarea "Informação adicional" at bounding box center [196, 140] width 62 height 13
click at [175, 119] on div at bounding box center [196, 114] width 62 height 13
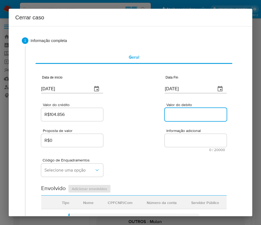
click at [177, 114] on input "Valor do debito" at bounding box center [196, 114] width 62 height 7
paste input "R$102.969"
type input "R$102.969"
drag, startPoint x: 162, startPoint y: 154, endPoint x: 158, endPoint y: 155, distance: 4.9
click at [161, 154] on div "Código de Enquadramentos Selecione uma opção" at bounding box center [133, 165] width 185 height 27
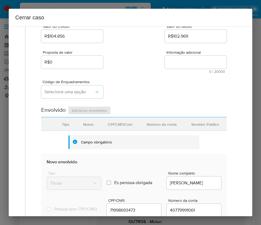
scroll to position [82, 0]
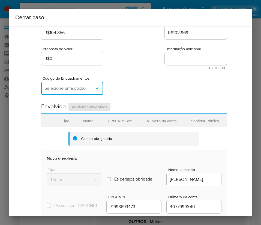
click at [74, 84] on button "Selecione uma opção" at bounding box center [72, 88] width 62 height 13
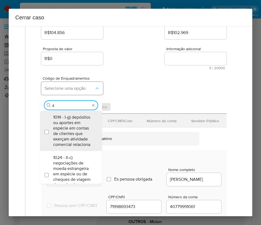
type input "45"
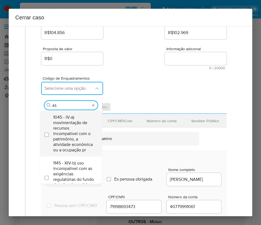
click at [76, 120] on span "1045 - IV-a) movimentação de recursos incompatível com o patrimônio, a atividad…" at bounding box center [73, 134] width 41 height 38
checkbox input "true"
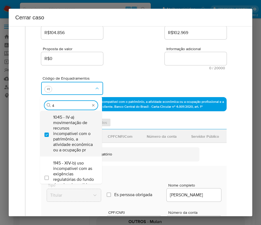
scroll to position [0, 0]
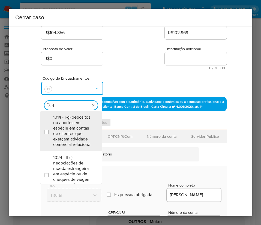
type input "47"
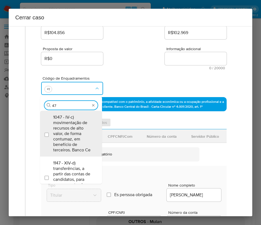
click at [76, 120] on span "1047 - IV-c) movimentação de recursos de alto valor, de forma contumaz, em bene…" at bounding box center [73, 134] width 41 height 38
checkbox input "true"
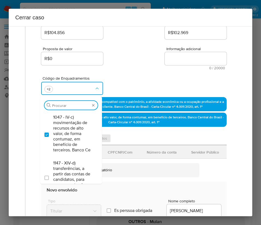
click at [186, 56] on textarea "Informação adicional" at bounding box center [196, 58] width 62 height 13
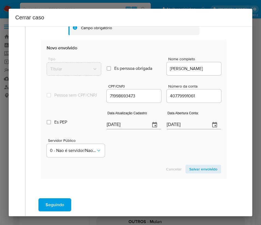
scroll to position [256, 0]
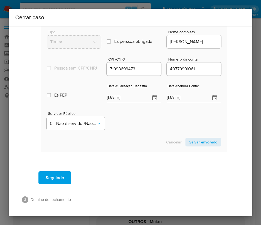
click at [115, 100] on input "[DATE]" at bounding box center [126, 98] width 39 height 9
click at [115, 100] on input "02/10/2025" at bounding box center [126, 98] width 39 height 9
paste input "26/08"
type input "26/08/2025"
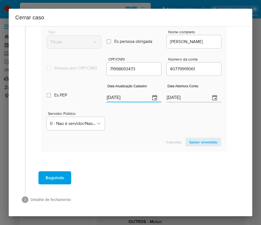
click at [118, 141] on div "Cancelar Salvar envolvido" at bounding box center [134, 142] width 175 height 9
click at [171, 94] on input "15/08/2024" at bounding box center [186, 98] width 39 height 9
click at [143, 133] on section "Novo envolvido Tipo Titular Es perssoa obrigada Is PObrigada Nome completo LUIS…" at bounding box center [133, 82] width 185 height 139
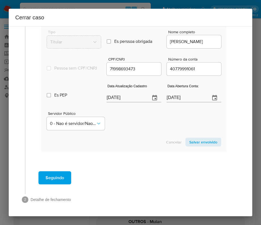
click at [204, 140] on span "Salvar envolvido" at bounding box center [203, 142] width 28 height 8
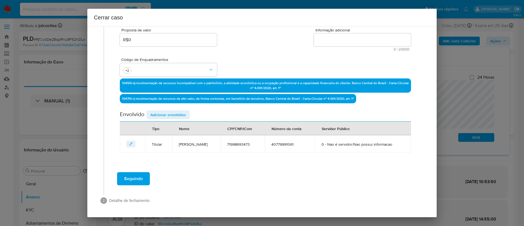
scroll to position [101, 0]
click at [369, 63] on div "Código de Enquadramentos +2" at bounding box center [265, 64] width 291 height 27
click at [466, 82] on div "Cerrar caso 1 Informação completa Geral Data de início 01/08/2025 Data Fin 27/0…" at bounding box center [262, 113] width 524 height 226
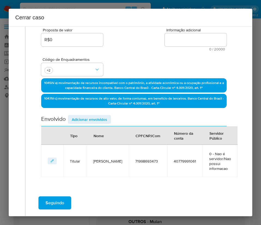
click at [82, 119] on span "Adicionar envolvidos" at bounding box center [89, 120] width 35 height 8
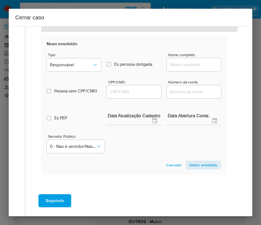
scroll to position [264, 0]
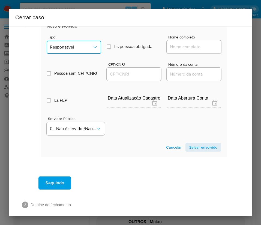
click at [76, 43] on button "Responsável" at bounding box center [74, 47] width 55 height 13
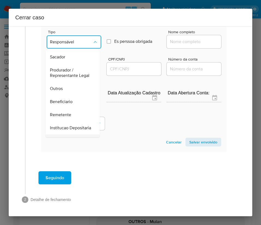
scroll to position [82, 0]
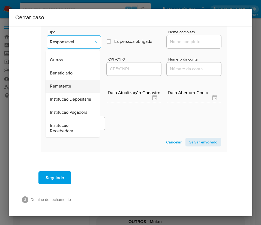
click at [66, 89] on span "Remetente" at bounding box center [60, 85] width 21 height 5
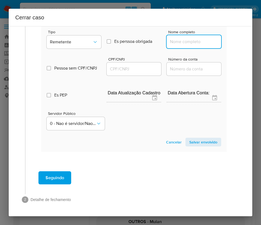
click at [174, 41] on input "Nome completo" at bounding box center [194, 41] width 55 height 7
paste input "GEAR SERVICOS LTDA, 18906723000110"
drag, startPoint x: 175, startPoint y: 43, endPoint x: 218, endPoint y: 43, distance: 42.6
click at [218, 43] on section "Novo envolvido Tipo Remetente Es perssoa obrigada Is PObrigada Nome completo GE…" at bounding box center [133, 82] width 185 height 139
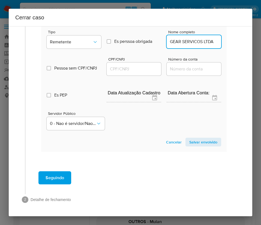
scroll to position [0, 0]
type input "GEAR SERVICOS LTDA"
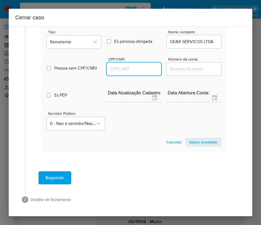
click at [136, 65] on input "CPF/CNPJ" at bounding box center [134, 68] width 55 height 7
paste input "18906723000110"
type input "18906723000110"
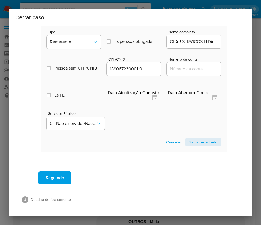
click at [205, 140] on span "Salvar envolvido" at bounding box center [203, 142] width 28 height 8
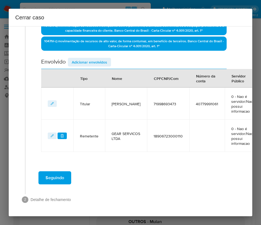
scroll to position [164, 0]
click at [97, 58] on span "Adicionar envolvidos" at bounding box center [89, 62] width 35 height 8
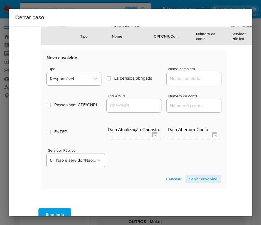
scroll to position [287, 0]
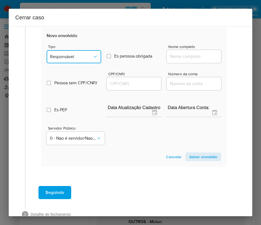
click at [87, 54] on span "Responsável" at bounding box center [71, 56] width 43 height 5
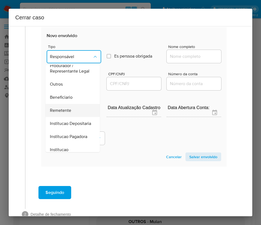
scroll to position [97, 0]
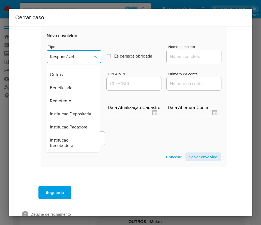
click at [67, 85] on span "Beneficiario" at bounding box center [61, 87] width 23 height 5
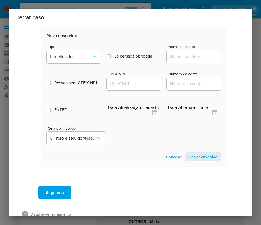
click at [186, 58] on input "Nome completo" at bounding box center [194, 56] width 55 height 7
paste input "Rogeria Carvalho Torres, 01281286400"
drag, startPoint x: 183, startPoint y: 56, endPoint x: 235, endPoint y: 58, distance: 52.1
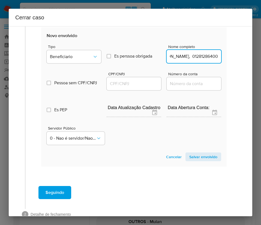
scroll to position [287, 1]
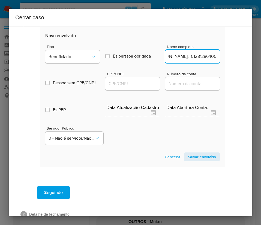
drag, startPoint x: 182, startPoint y: 57, endPoint x: 241, endPoint y: 57, distance: 58.4
click at [241, 57] on div "1 Informação completa Geral Data de início 01/08/2025 Data Fin 27/09/2025 Valor…" at bounding box center [131, 121] width 244 height 190
type input "Rogeria Carvalho Torres"
click at [131, 87] on input "CPF/CNPJ" at bounding box center [132, 83] width 55 height 7
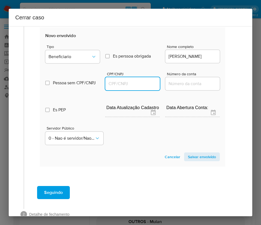
paste input "01281286400"
type input "1281286400"
click at [196, 158] on span "Salvar envolvido" at bounding box center [202, 157] width 28 height 8
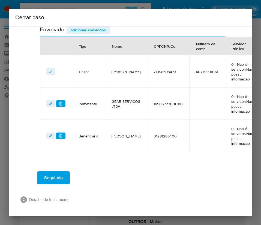
scroll to position [115, 1]
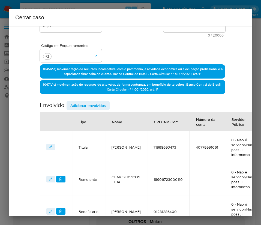
click at [86, 107] on span "Adicionar envolvidos" at bounding box center [87, 106] width 35 height 8
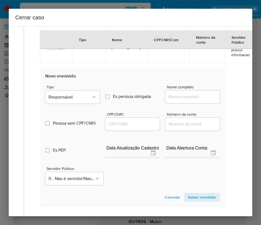
scroll to position [340, 1]
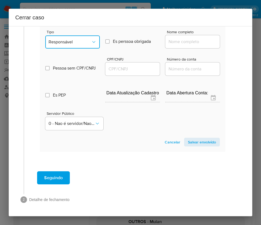
click at [64, 41] on button "Responsável" at bounding box center [72, 41] width 55 height 13
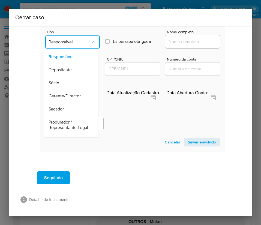
scroll to position [97, 0]
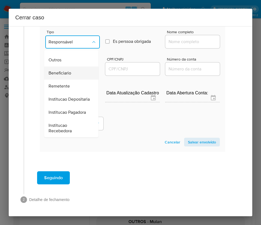
click at [71, 67] on div "Beneficiario" at bounding box center [70, 73] width 42 height 13
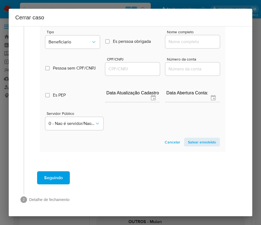
drag, startPoint x: 184, startPoint y: 35, endPoint x: 193, endPoint y: 39, distance: 9.9
click at [184, 38] on input "Nome completo" at bounding box center [192, 41] width 55 height 7
paste input "Companhia Brasileira De Distribuição, 47508411000156"
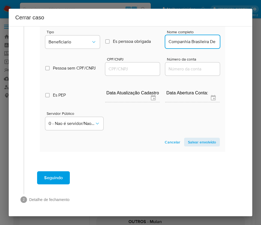
scroll to position [0, 60]
drag, startPoint x: 175, startPoint y: 37, endPoint x: 217, endPoint y: 37, distance: 42.3
click at [217, 37] on section "Novo envolvido Tipo Beneficiario Es perssoa obrigada Is PObrigada Nome completo…" at bounding box center [132, 82] width 185 height 139
type input "Companhia Brasileira De Distribuição"
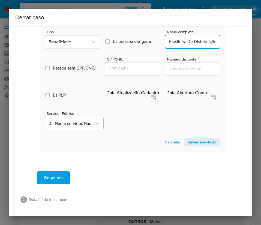
scroll to position [0, 0]
click at [130, 65] on input "CPF/CNPJ" at bounding box center [132, 68] width 55 height 7
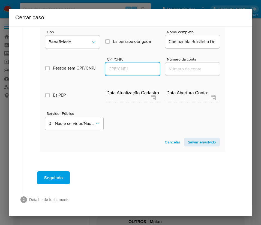
paste input "47508411000156"
type input "47508411000156"
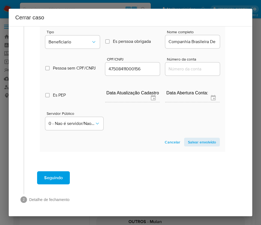
click at [198, 138] on span "Salvar envolvido" at bounding box center [202, 142] width 28 height 8
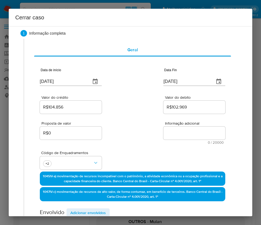
scroll to position [0, 1]
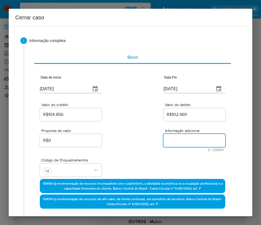
click at [175, 137] on textarea "Informação adicional" at bounding box center [194, 140] width 62 height 13
paste textarea "Informações do Cliente Luis Jorge Coutino Huizar, CPF 71998693473, 44 anos, nac…"
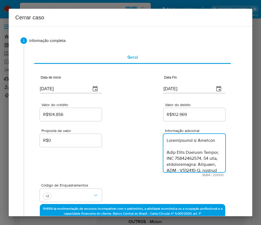
scroll to position [1268, 0]
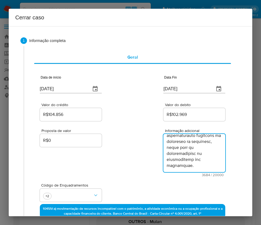
type textarea "Informações do Cliente Luis Jorge Coutino Huizar, CPF 71998693473, 44 anos, nac…"
click at [115, 164] on div "Proposta de valor R$0 Informação adicional 3684 / 20000 16316 caracteres restan…" at bounding box center [132, 149] width 185 height 55
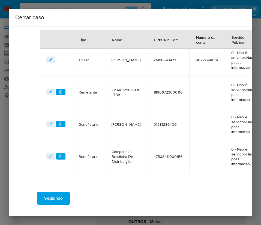
scroll to position [254, 1]
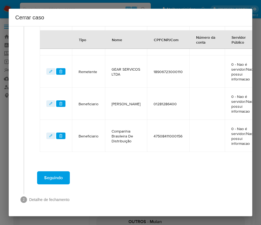
click at [66, 176] on button "Seguindo" at bounding box center [53, 177] width 33 height 13
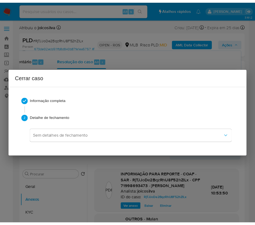
scroll to position [1232, 0]
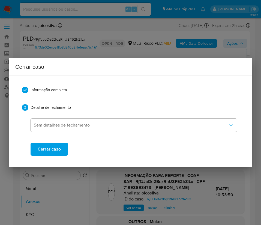
click at [40, 149] on span "Cerrar caso" at bounding box center [49, 149] width 23 height 12
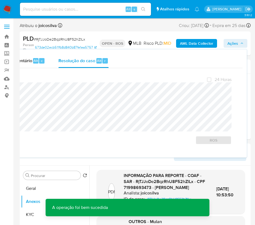
click at [44, 37] on span "# RjTJJoDe2BqzRhU8F52hZlLx" at bounding box center [59, 39] width 51 height 5
drag, startPoint x: 46, startPoint y: 43, endPoint x: 53, endPoint y: 39, distance: 7.8
click at [53, 39] on span "# RjTJJoDe2BqzRhU8F52hZlLx" at bounding box center [59, 39] width 51 height 5
click at [53, 38] on span "# RjTJJoDe2BqzRhU8F52hZlLx" at bounding box center [59, 39] width 51 height 5
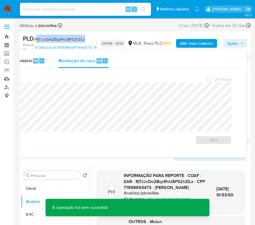
click at [53, 38] on span "# RjTJJoDe2BqzRhU8F52hZlLx" at bounding box center [59, 39] width 51 height 5
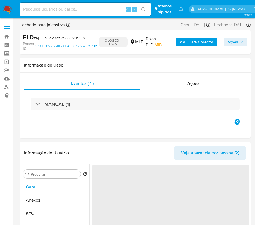
select select "10"
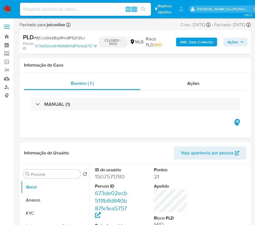
click at [48, 40] on span "# RjTJJoDe2BqzRhU8F52hZlLx" at bounding box center [59, 37] width 51 height 5
copy span "RjTJJoDe2BqzRhU8F52hZlLx"
click at [5, 11] on img at bounding box center [7, 9] width 9 height 9
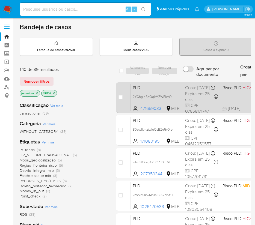
click at [170, 90] on span "PLD" at bounding box center [157, 87] width 48 height 7
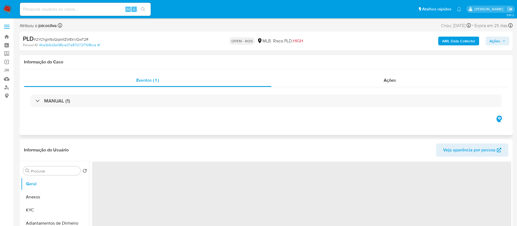
select select "10"
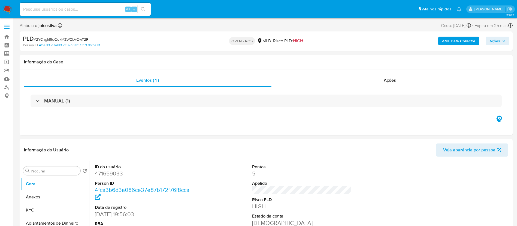
click at [87, 38] on span "# 2YChglrl5oQqkMZWEkVQwT2R" at bounding box center [61, 39] width 55 height 5
copy span "2YChglrl5oQqkMZWEkVQwT2R"
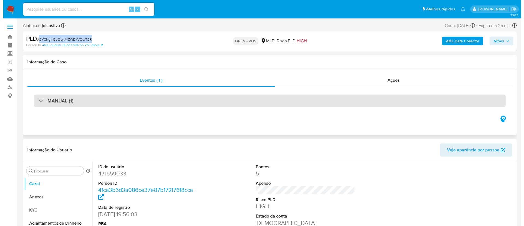
scroll to position [123, 0]
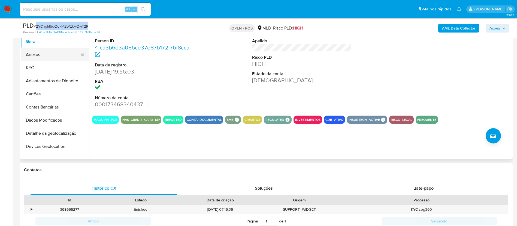
click at [44, 53] on button "Anexos" at bounding box center [53, 54] width 64 height 13
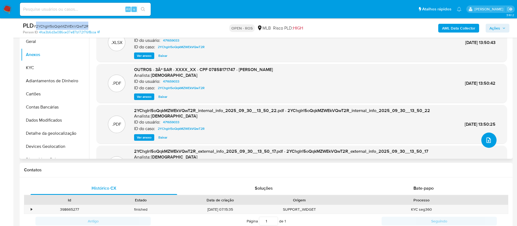
click at [261, 139] on icon "upload-file" at bounding box center [489, 140] width 7 height 7
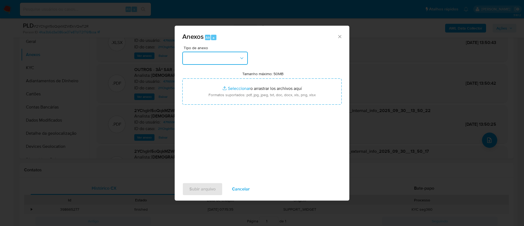
click at [233, 57] on button "button" at bounding box center [214, 58] width 65 height 13
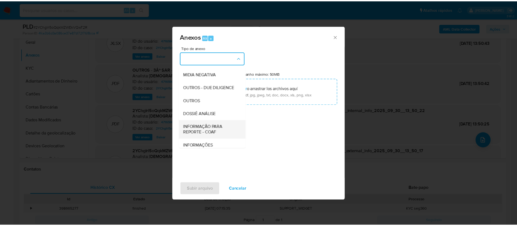
scroll to position [84, 0]
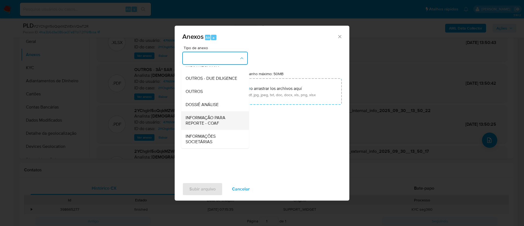
click at [220, 116] on span "INFORMAÇÃO PARA REPORTE - COAF" at bounding box center [213, 120] width 56 height 11
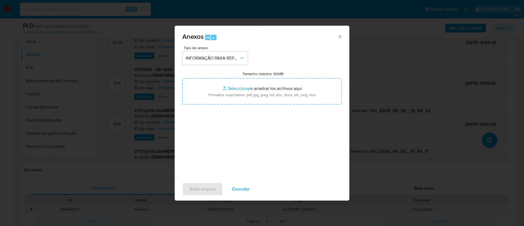
click at [261, 35] on span "Anexos Alt a" at bounding box center [259, 36] width 155 height 7
click at [212, 188] on span "Subir arquivo" at bounding box center [202, 189] width 26 height 12
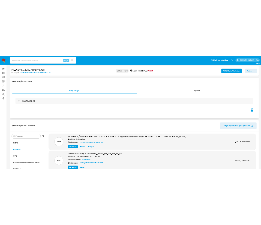
scroll to position [0, 0]
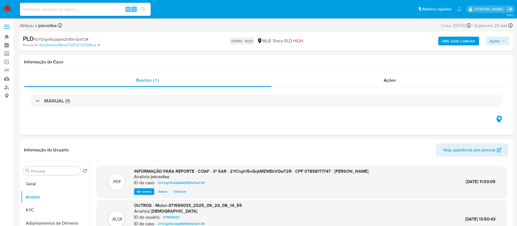
click at [261, 40] on span "Ações" at bounding box center [495, 41] width 11 height 9
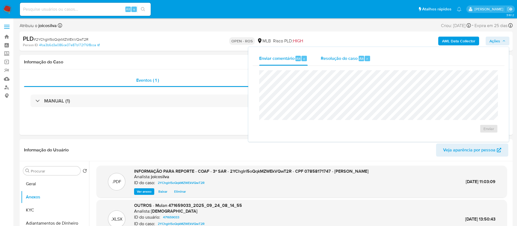
click at [261, 60] on span "Resolução do caso" at bounding box center [339, 58] width 37 height 6
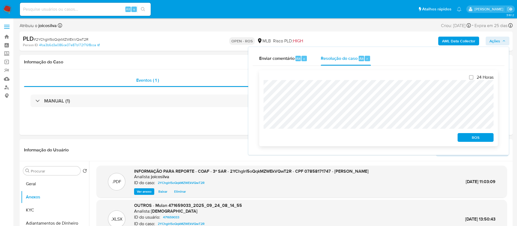
click at [261, 138] on span "ROS" at bounding box center [476, 137] width 28 height 8
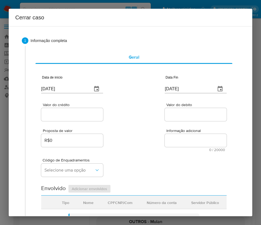
click at [66, 95] on div "Data de início 02/10/2025" at bounding box center [72, 85] width 62 height 22
click at [68, 91] on input "[DATE]" at bounding box center [64, 89] width 47 height 9
paste input "1/08"
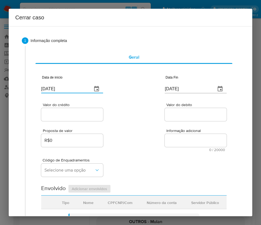
type input "01/08/2025"
drag, startPoint x: 176, startPoint y: 120, endPoint x: 23, endPoint y: 184, distance: 166.1
click at [176, 120] on div at bounding box center [196, 114] width 62 height 13
click at [181, 87] on input "[DATE]" at bounding box center [188, 89] width 47 height 9
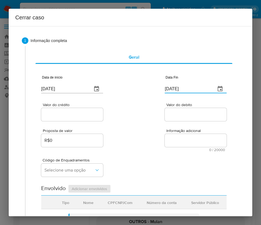
click at [181, 87] on input "[DATE]" at bounding box center [188, 89] width 47 height 9
paste input "23/09"
type input "23/09/2025"
drag, startPoint x: 180, startPoint y: 126, endPoint x: 34, endPoint y: 116, distance: 146.9
click at [173, 127] on div "Proposta de valor R$0 Informação adicional 0 / 20000 20000 caracteres restantes" at bounding box center [133, 136] width 185 height 29
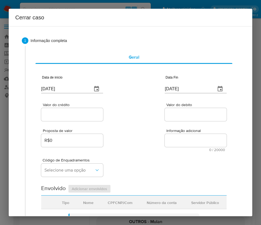
drag, startPoint x: 30, startPoint y: 113, endPoint x: 38, endPoint y: 112, distance: 7.6
click at [35, 112] on div "Geral Data de início 01/08/2025 Data Fin 23/09/2025 Valor do crédito Valor do d…" at bounding box center [132, 226] width 214 height 361
click at [71, 111] on input "Valor do crédito" at bounding box center [72, 114] width 62 height 7
click at [74, 110] on div at bounding box center [72, 114] width 62 height 13
drag, startPoint x: 74, startPoint y: 110, endPoint x: 74, endPoint y: 115, distance: 4.9
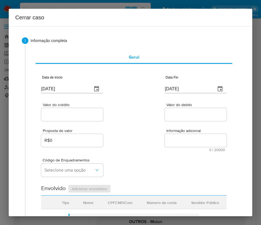
click at [74, 112] on div at bounding box center [72, 114] width 62 height 13
click at [74, 115] on input "Valor do crédito" at bounding box center [72, 114] width 62 height 7
paste input "R$551.962"
type input "R$551.962"
click at [151, 135] on div "Proposta de valor R$0 Informação adicional 0 / 20000 20000 caracteres restantes" at bounding box center [133, 136] width 185 height 29
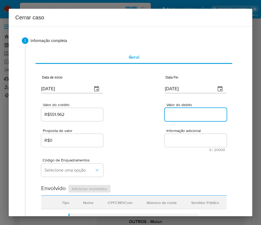
click at [178, 111] on input "Valor do debito" at bounding box center [196, 114] width 62 height 7
paste input "R$530.836"
type input "R$530.836"
click at [147, 151] on div "Proposta de valor R$0 Informação adicional 0 / 20000 20000 caracteres restantes" at bounding box center [133, 136] width 185 height 29
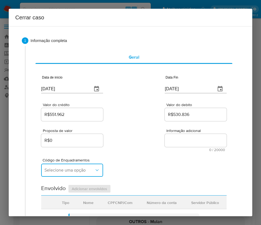
click at [60, 174] on button "Selecione uma opção" at bounding box center [72, 170] width 62 height 13
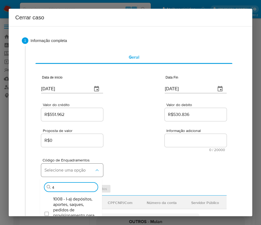
type input "45"
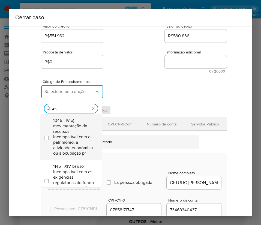
scroll to position [82, 0]
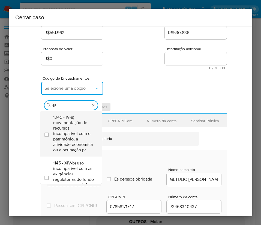
click at [75, 127] on span "1045 - IV-a) movimentação de recursos incompatível com o patrimônio, a atividad…" at bounding box center [73, 134] width 41 height 38
checkbox input "true"
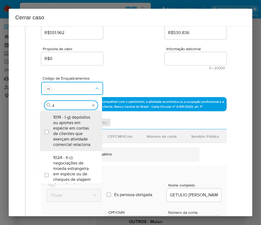
scroll to position [0, 0]
type input "47"
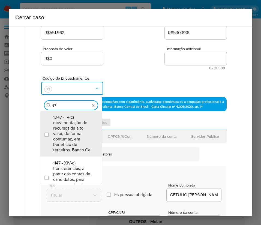
click at [75, 127] on span "1047 - IV-c) movimentação de recursos de alto valor, de forma contumaz, em bene…" at bounding box center [73, 134] width 41 height 38
checkbox input "true"
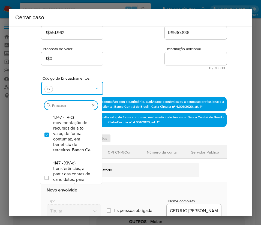
click at [140, 72] on div "Código de Enquadramentos Procurar 1047 - IV-c) movimentação de recursos de alto…" at bounding box center [133, 83] width 185 height 27
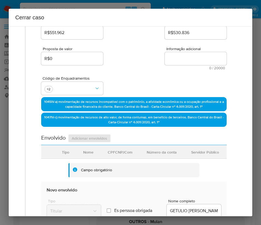
scroll to position [256, 0]
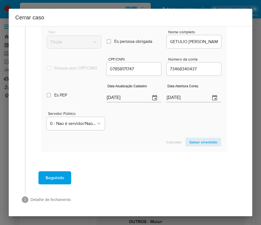
click at [120, 100] on input "[DATE]" at bounding box center [126, 98] width 39 height 9
paste input "5/08"
type input "05/08/2025"
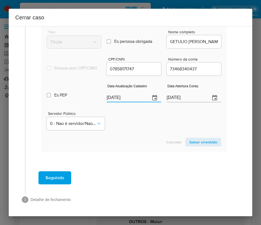
drag, startPoint x: 129, startPoint y: 127, endPoint x: 6, endPoint y: 154, distance: 125.4
click at [128, 127] on div "Servidor Público 0 - Nao é servidor/[PERSON_NAME] possui informacao" at bounding box center [134, 118] width 175 height 27
click at [181, 98] on input "13/09/2022" at bounding box center [186, 98] width 39 height 9
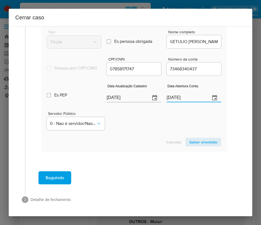
click at [178, 122] on div "Servidor Público 0 - Nao é servidor/[PERSON_NAME] possui informacao" at bounding box center [134, 118] width 175 height 27
click at [200, 141] on span "Salvar envolvido" at bounding box center [203, 142] width 28 height 8
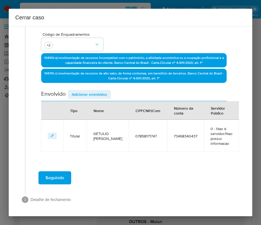
click at [98, 91] on span "Adicionar envolvidos" at bounding box center [89, 95] width 35 height 8
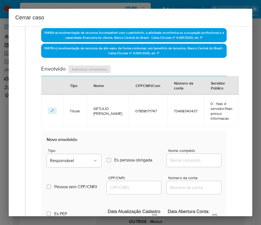
scroll to position [249, 0]
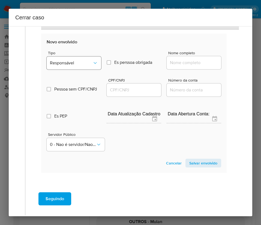
drag, startPoint x: 68, startPoint y: 50, endPoint x: 70, endPoint y: 64, distance: 14.5
click at [68, 51] on div "Tipo Responsável Es perssoa obrigada Is PObrigada Nome completo" at bounding box center [134, 57] width 175 height 27
click at [70, 64] on span "Responsável" at bounding box center [71, 62] width 43 height 5
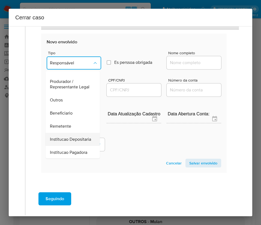
scroll to position [97, 0]
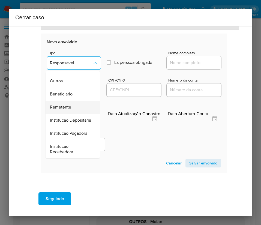
click at [61, 104] on span "Remetente" at bounding box center [60, 106] width 21 height 5
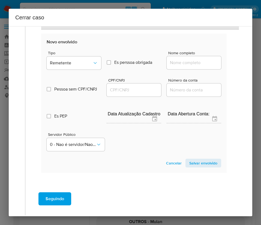
click at [191, 60] on input "Nome completo" at bounding box center [194, 62] width 55 height 7
paste input "Gabriella Alves Teixeira Da Motta, 15793057765"
drag, startPoint x: 182, startPoint y: 64, endPoint x: 259, endPoint y: 64, distance: 76.4
click at [259, 64] on div "Cerrar caso 1 Informação completa Geral Data de início 01/08/2025 Data Fin 23/0…" at bounding box center [130, 112] width 261 height 225
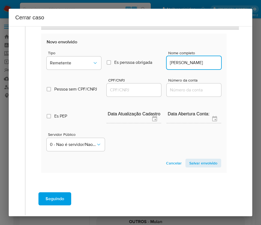
scroll to position [0, 16]
type input "Gabriella Alves Teixeira Da Motta"
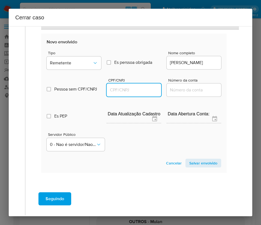
scroll to position [0, 0]
click at [128, 91] on input "CPF/CNPJ" at bounding box center [134, 89] width 55 height 7
paste input "15793057765"
type input "15793057765"
click at [200, 162] on span "Salvar envolvido" at bounding box center [203, 163] width 28 height 8
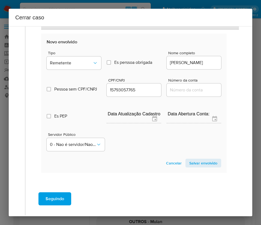
scroll to position [158, 0]
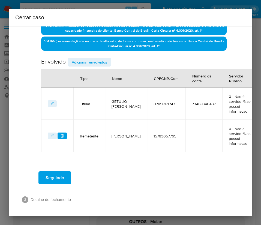
click at [101, 65] on span "Adicionar envolvidos" at bounding box center [89, 62] width 35 height 8
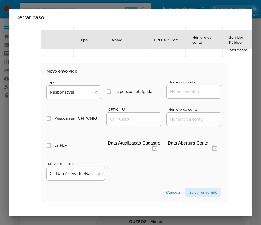
scroll to position [302, 0]
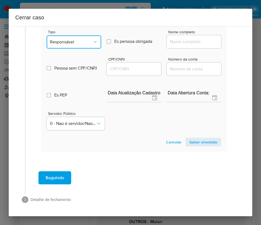
click at [82, 44] on span "Responsável" at bounding box center [71, 41] width 43 height 5
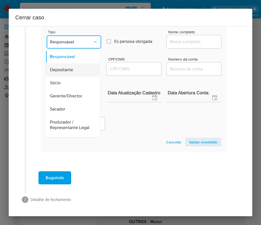
scroll to position [97, 0]
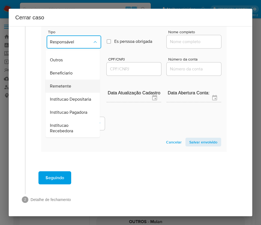
click at [68, 83] on span "Remetente" at bounding box center [60, 85] width 21 height 5
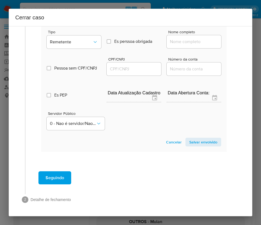
click at [176, 46] on div at bounding box center [194, 41] width 55 height 13
click at [198, 42] on input "Nome completo" at bounding box center [194, 41] width 55 height 7
paste input "Ariadna Monteiro Dos Santos, 11490056700"
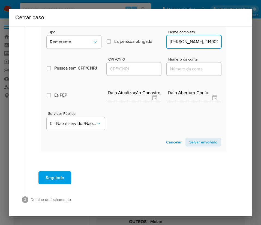
scroll to position [0, 38]
drag, startPoint x: 182, startPoint y: 42, endPoint x: 242, endPoint y: 45, distance: 59.5
click at [242, 45] on div "1 Informação completa Geral Data de início 01/08/2025 Data Fin 23/09/2025 Valor…" at bounding box center [131, 121] width 244 height 190
type input "Ariadna Monteiro Dos Santos"
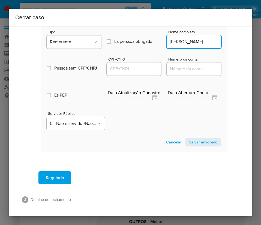
scroll to position [0, 0]
click at [130, 70] on input "CPF/CNPJ" at bounding box center [134, 68] width 55 height 7
paste input "11490056700"
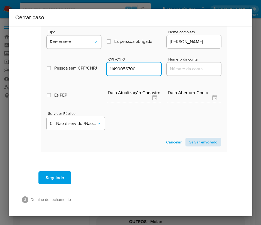
type input "11490056700"
click at [189, 140] on span "Salvar envolvido" at bounding box center [203, 142] width 28 height 8
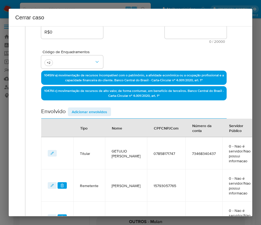
click at [94, 108] on span "Adicionar envolvidos" at bounding box center [89, 112] width 35 height 8
click at [94, 112] on div "Envolvido Adicionar envolvidos" at bounding box center [133, 112] width 185 height 11
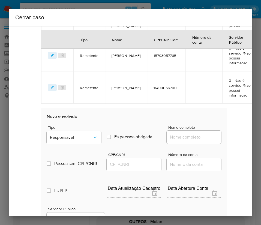
scroll to position [313, 0]
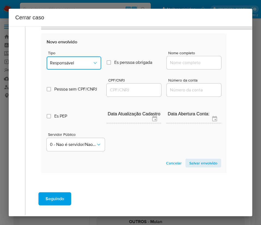
click at [72, 64] on span "Responsável" at bounding box center [71, 62] width 43 height 5
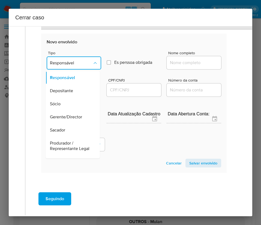
scroll to position [97, 0]
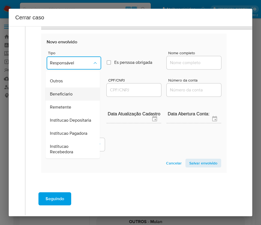
click at [68, 91] on span "Beneficiario" at bounding box center [61, 93] width 23 height 5
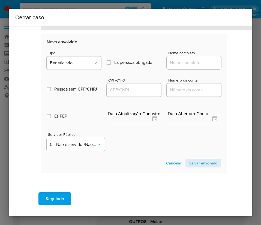
click at [176, 61] on input "Nome completo" at bounding box center [194, 62] width 55 height 7
paste input "S M Nascimento Comercio E Distribuidora De Gas Ltda, 39564704000122"
drag, startPoint x: 173, startPoint y: 64, endPoint x: 234, endPoint y: 67, distance: 60.6
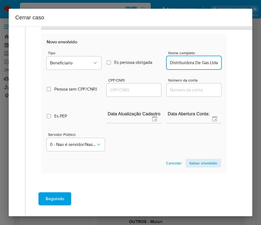
scroll to position [0, 58]
type input "S M Nascimento Comercio E Distribuidora De Gas Ltda"
click at [134, 88] on input "CPF/CNPJ" at bounding box center [134, 89] width 55 height 7
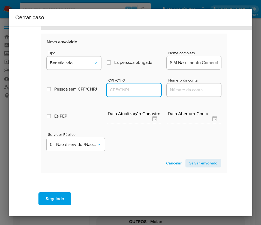
paste input "39564704000122"
type input "39564704000122"
click at [189, 166] on span "Salvar envolvido" at bounding box center [203, 163] width 28 height 8
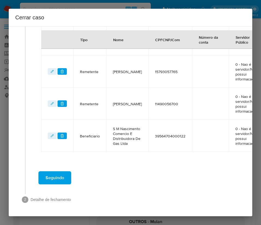
scroll to position [234, 0]
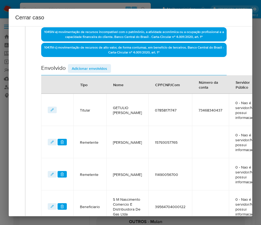
click at [108, 69] on button "Adicionar envolvidos" at bounding box center [89, 68] width 43 height 9
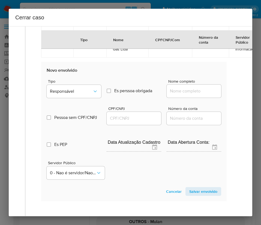
scroll to position [356, 0]
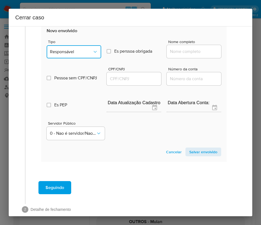
click at [83, 55] on span "Responsável" at bounding box center [71, 51] width 43 height 5
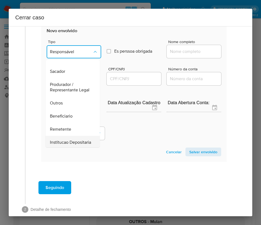
scroll to position [97, 0]
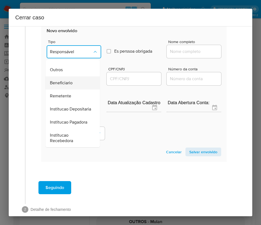
click at [69, 80] on span "Beneficiario" at bounding box center [61, 82] width 23 height 5
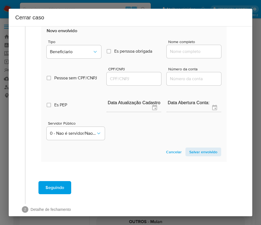
click at [174, 51] on div at bounding box center [194, 51] width 55 height 13
click at [174, 55] on input "Nome completo" at bounding box center [194, 51] width 55 height 7
paste input "Lrm Comecio E Servicos Ltda, 51004929000120"
click at [174, 55] on input "Lrm Comecio E Servicos Ltda, 51004929000120" at bounding box center [194, 51] width 55 height 7
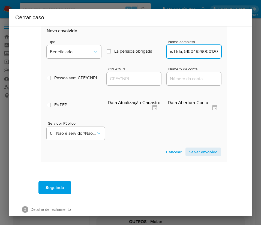
drag, startPoint x: 175, startPoint y: 58, endPoint x: 232, endPoint y: 57, distance: 56.5
type input "Lrm Comecio E Servicos Ltda"
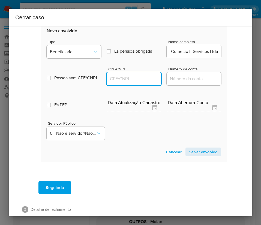
scroll to position [0, 0]
drag, startPoint x: 129, startPoint y: 82, endPoint x: 138, endPoint y: 82, distance: 9.0
click at [129, 82] on input "CPF/CNPJ" at bounding box center [134, 78] width 55 height 7
paste input "51004929000120"
type input "51004929000120"
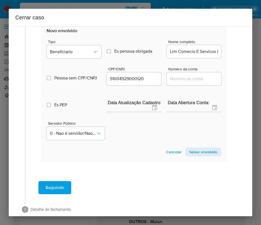
click at [185, 153] on button "Salvar envolvido" at bounding box center [203, 152] width 36 height 9
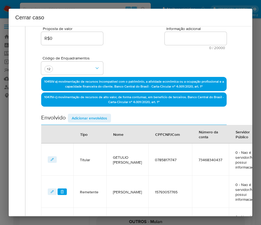
click at [86, 120] on span "Adicionar envolvidos" at bounding box center [89, 118] width 35 height 8
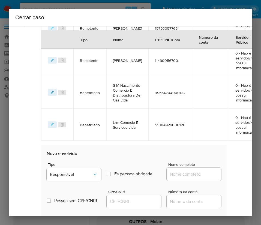
scroll to position [348, 0]
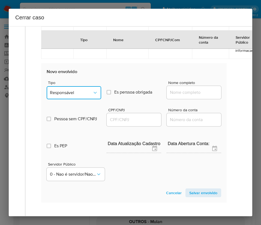
click at [84, 95] on span "Responsável" at bounding box center [71, 92] width 43 height 5
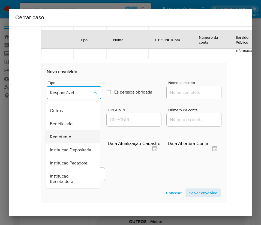
scroll to position [15, 0]
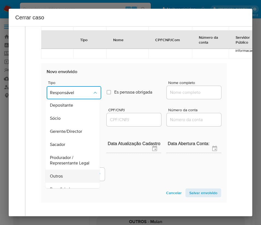
click at [59, 179] on span "Outros" at bounding box center [56, 175] width 13 height 5
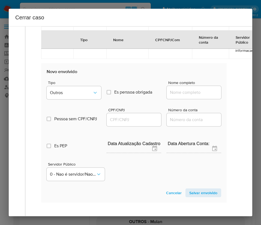
click at [183, 99] on div at bounding box center [194, 92] width 55 height 13
click at [186, 94] on input "Nome completo" at bounding box center [194, 92] width 55 height 7
paste input "Ediana Comercio Varejista De Glp Ltda, 54234013000154"
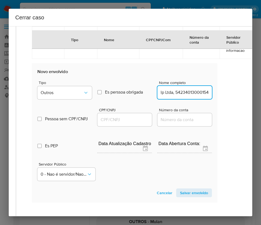
drag, startPoint x: 176, startPoint y: 99, endPoint x: 255, endPoint y: 99, distance: 78.3
click at [255, 99] on div "Cerrar caso 1 Informação completa Geral Data de início 01/08/2025 Data Fin 23/0…" at bounding box center [130, 112] width 261 height 225
type input "Ediana Comercio Varejista De Glp Ltda"
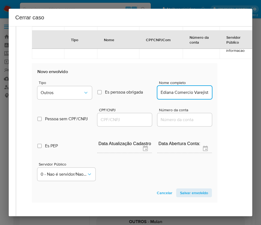
click at [113, 123] on input "CPF/CNPJ" at bounding box center [124, 119] width 55 height 7
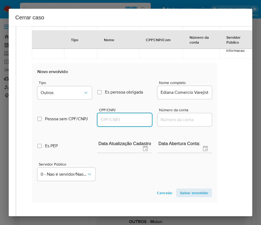
paste input "54234013000154"
type input "54234013000154"
click at [203, 197] on button "Salvar envolvido" at bounding box center [194, 192] width 36 height 9
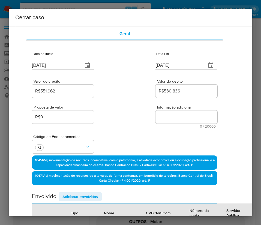
scroll to position [0, 9]
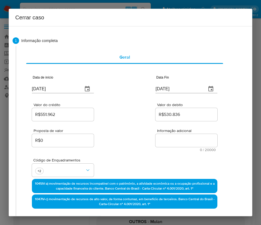
click at [170, 144] on textarea "Informação adicional" at bounding box center [186, 140] width 62 height 13
paste textarea "Informações do Cliente Getulio Pimentel de Moraes, CPF 07858171747, 46 anos, re…"
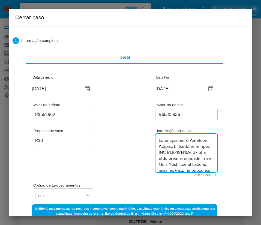
scroll to position [962, 0]
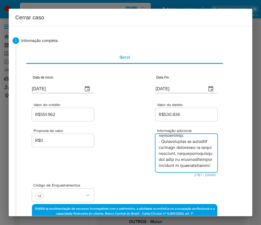
type textarea "Informações do Cliente Getulio Pimentel de Moraes, CPF 07858171747, 46 anos, re…"
click at [109, 149] on div "Proposta de valor R$0 Informação adicional 2787 / 20000 17213 caracteres restan…" at bounding box center [124, 149] width 185 height 55
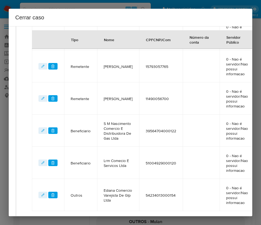
scroll to position [323, 9]
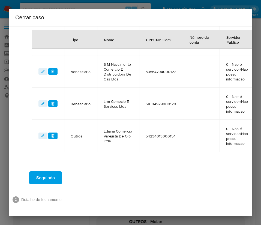
click at [52, 172] on span "Seguindo" at bounding box center [45, 178] width 19 height 12
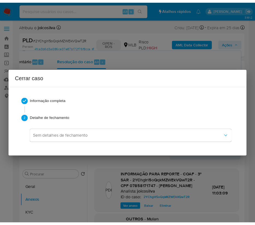
scroll to position [893, 0]
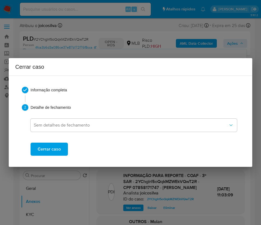
click at [59, 150] on span "Cerrar caso" at bounding box center [49, 149] width 23 height 12
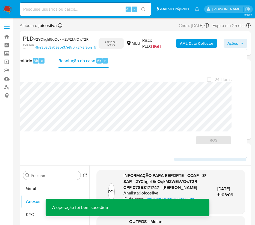
click at [43, 37] on span "# 2YChglrl5oQqkMZWEkVQwT2R" at bounding box center [61, 39] width 55 height 5
copy span "2YChglrl5oQqkMZWEkVQwT2R"
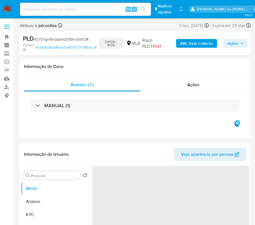
select select "10"
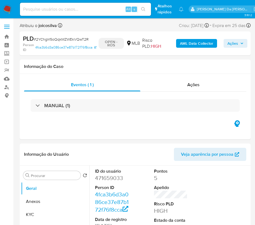
click at [8, 9] on img at bounding box center [7, 9] width 9 height 9
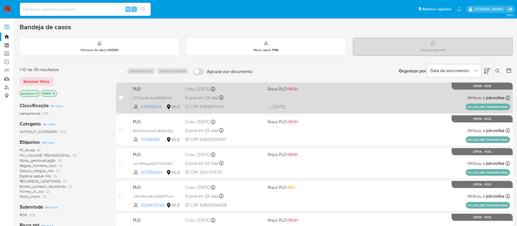
click at [261, 100] on div "PLD 2YChglrl5oQqkMZWEkVQwT2R 471659033 MLB Risco PLD: HIGH Criou: [DATE] Criou:…" at bounding box center [320, 98] width 379 height 28
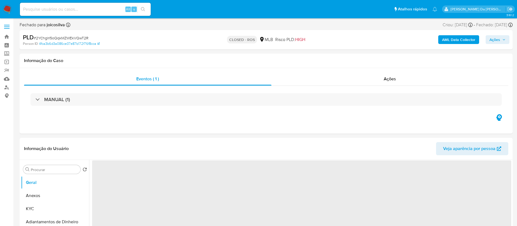
select select "10"
click at [82, 36] on span "# 2YChglrl5oQqkMZWEkVQwT2R" at bounding box center [61, 37] width 55 height 5
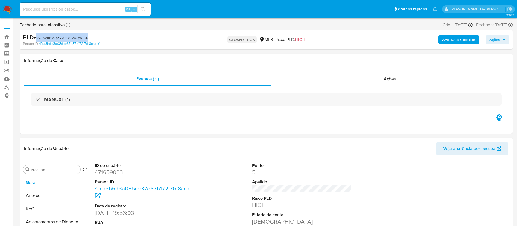
click at [82, 36] on span "# 2YChglrl5oQqkMZWEkVQwT2R" at bounding box center [61, 37] width 55 height 5
copy span "2YChglrl5oQqkMZWEkVQwT2R"
click at [34, 197] on button "Anexos" at bounding box center [53, 195] width 64 height 13
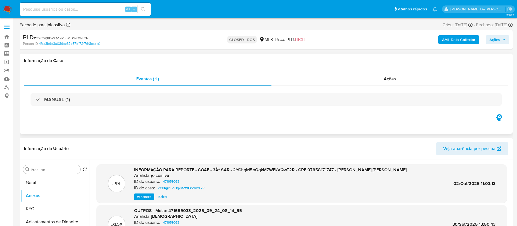
click at [236, 118] on div "Eventos ( 1 ) Ações MANUAL (1)" at bounding box center [266, 100] width 493 height 65
click at [506, 37] on button "Ações" at bounding box center [498, 39] width 24 height 9
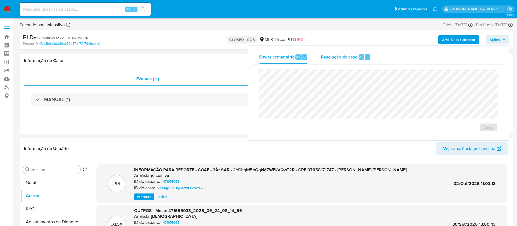
click at [333, 58] on span "Resolução do caso" at bounding box center [339, 57] width 37 height 6
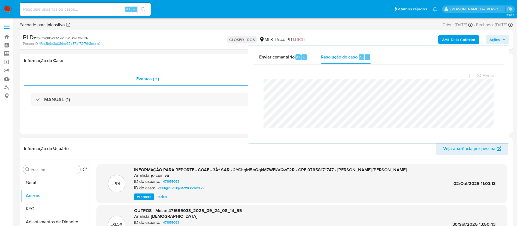
click at [82, 38] on span "# 2YChglrl5oQqkMZWEkVQwT2R" at bounding box center [61, 37] width 55 height 5
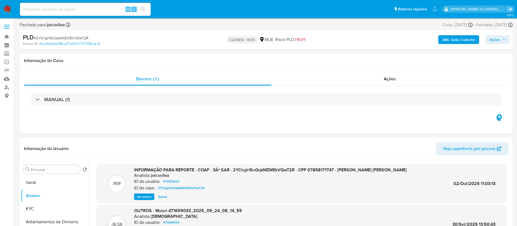
click at [5, 10] on img at bounding box center [7, 9] width 9 height 9
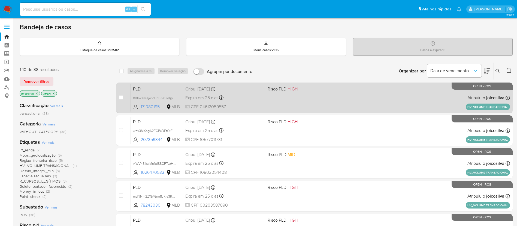
click at [304, 94] on div "PLD 80bwlkmzjwIqCcBZe5v0jpqU 171080195 MLB Risco PLD: HIGH Criou: 12/09/2025 Cr…" at bounding box center [320, 98] width 379 height 28
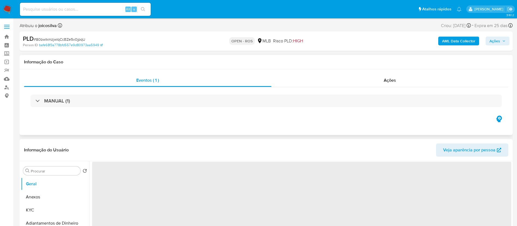
select select "10"
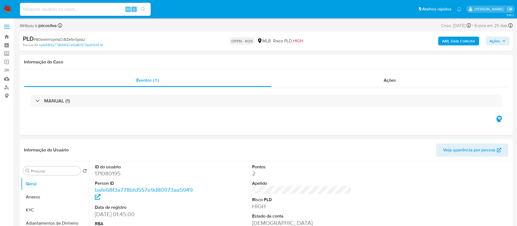
click at [80, 41] on span "# 80bwlkmzjwIqCcBZe5v0jpqU" at bounding box center [60, 39] width 52 height 5
copy span "80bwlkmzjwIqCcBZe5v0jpqU"
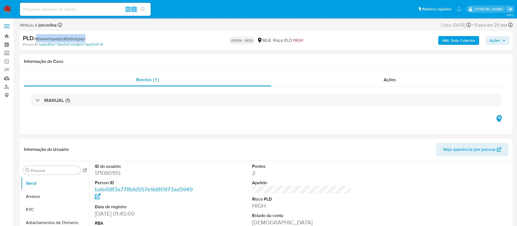
scroll to position [123, 0]
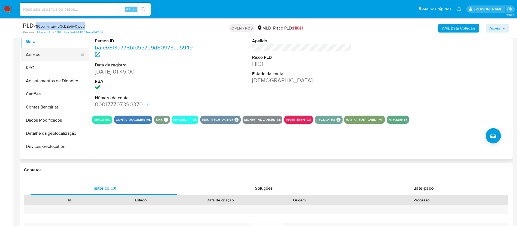
click at [43, 57] on button "Anexos" at bounding box center [53, 54] width 64 height 13
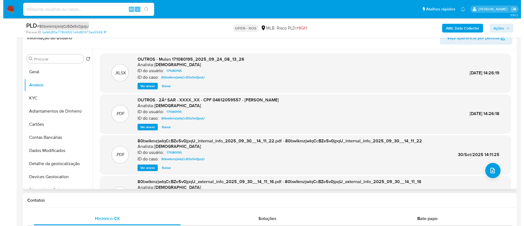
scroll to position [82, 0]
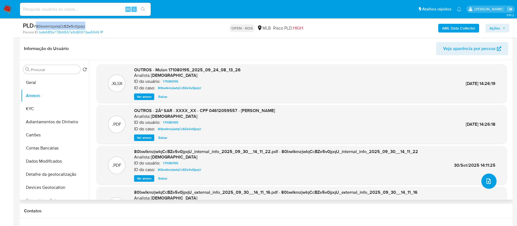
click at [488, 181] on icon "upload-file" at bounding box center [489, 181] width 7 height 7
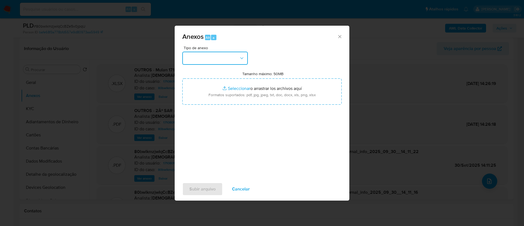
click at [229, 56] on button "button" at bounding box center [214, 58] width 65 height 13
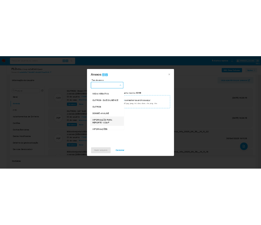
scroll to position [84, 0]
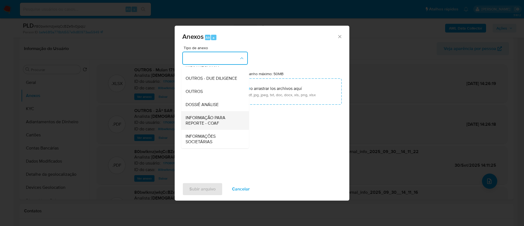
click at [210, 125] on span "INFORMAÇÃO PARA REPORTE - COAF" at bounding box center [213, 120] width 56 height 11
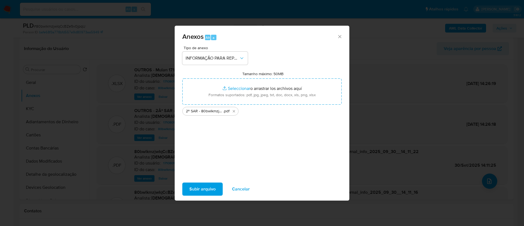
click at [214, 191] on span "Subir arquivo" at bounding box center [202, 189] width 26 height 12
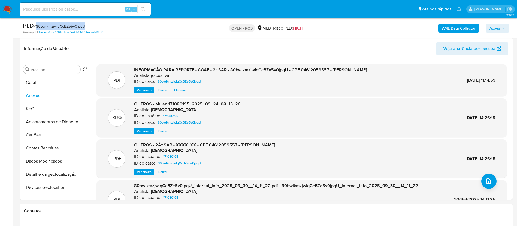
click at [508, 25] on button "Ações" at bounding box center [498, 28] width 24 height 9
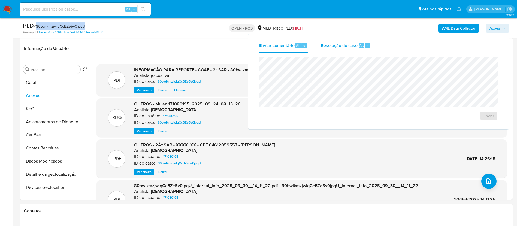
click at [337, 46] on span "Resolução do caso" at bounding box center [339, 45] width 37 height 6
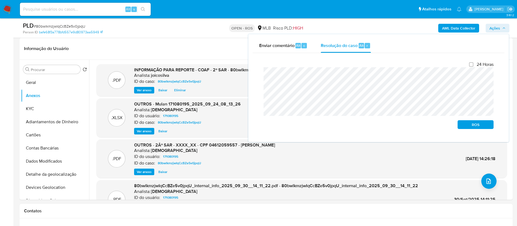
click at [255, 74] on div "Fechamento do caso 24 Horas ROS" at bounding box center [379, 95] width 252 height 85
click at [476, 128] on span "ROS" at bounding box center [476, 125] width 28 height 8
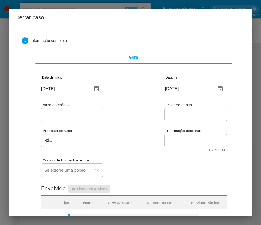
click at [62, 84] on div "[DATE]" at bounding box center [72, 85] width 62 height 16
click at [61, 88] on input "[DATE]" at bounding box center [64, 89] width 47 height 9
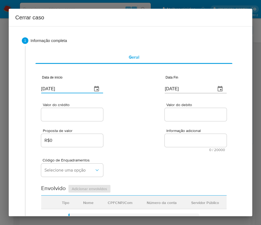
paste input "1/08"
type input "[DATE]"
click at [134, 117] on div "Valor do crédito Valor do debito" at bounding box center [133, 109] width 185 height 26
click at [185, 85] on input "[DATE]" at bounding box center [188, 89] width 47 height 9
click at [185, 88] on input "[DATE]" at bounding box center [188, 89] width 47 height 9
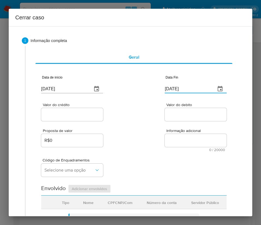
click at [185, 88] on input "[DATE]" at bounding box center [188, 89] width 47 height 9
paste input "23/09"
type input "23/09/2025"
click at [160, 146] on div "Proposta de valor R$0 Informação adicional 0 / 20000 20000 caracteres restantes" at bounding box center [133, 136] width 185 height 29
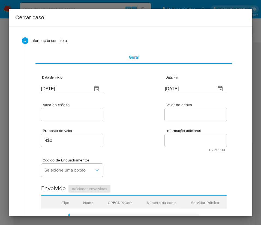
drag, startPoint x: 94, startPoint y: 122, endPoint x: 85, endPoint y: 114, distance: 12.0
click at [94, 122] on div "Data de início 01/08/2025 Data Fin 23/09/2025 Valor do crédito Valor do debito …" at bounding box center [133, 220] width 185 height 304
click at [85, 115] on input "Valor do crédito" at bounding box center [72, 114] width 62 height 7
click at [70, 115] on input "Valor do crédito" at bounding box center [72, 114] width 62 height 7
paste input "R$729.873"
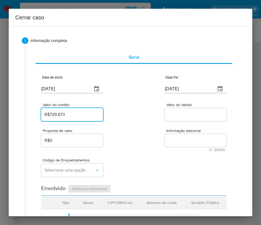
type input "R$729.873"
drag, startPoint x: 205, startPoint y: 123, endPoint x: 160, endPoint y: 139, distance: 47.4
click at [193, 127] on div "Proposta de valor R$0 Informação adicional 0 / 20000 20000 caracteres restantes" at bounding box center [133, 136] width 185 height 29
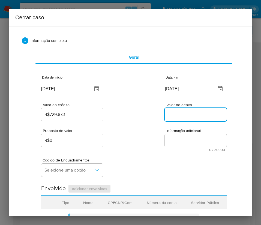
drag, startPoint x: 175, startPoint y: 115, endPoint x: 153, endPoint y: 164, distance: 54.1
click at [175, 115] on input "Valor do debito" at bounding box center [196, 114] width 62 height 7
paste input "R$711.048"
type input "R$711.048"
click at [150, 168] on div "Código de Enquadramentos Selecione uma opção" at bounding box center [133, 165] width 185 height 27
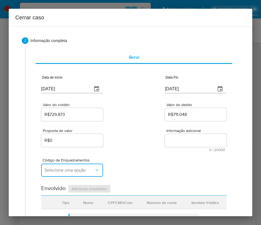
click at [62, 173] on span "Selecione uma opção" at bounding box center [69, 169] width 50 height 5
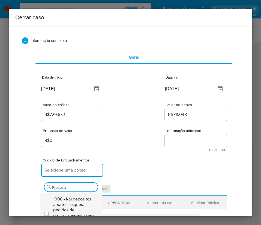
scroll to position [82, 0]
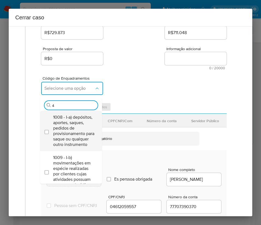
type input "45"
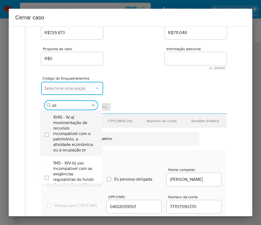
click at [56, 129] on span "1045 - IV-a) movimentação de recursos incompatível com o patrimônio, a atividad…" at bounding box center [73, 134] width 41 height 38
checkbox input "true"
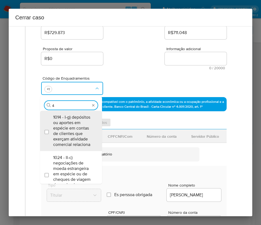
scroll to position [0, 0]
type input "47"
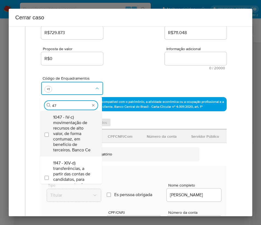
click at [69, 126] on span "1047 - IV-c) movimentação de recursos de alto valor, de forma contumaz, em bene…" at bounding box center [73, 134] width 41 height 38
checkbox input "true"
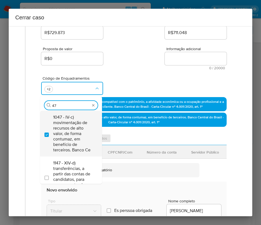
type input "4"
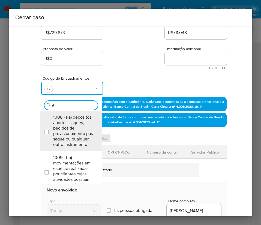
type input "66"
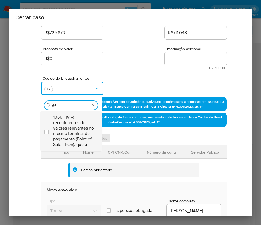
click at [71, 123] on span "1066 - IV-v) recebimentos de valores relevantes no mesmo terminal de pagamento …" at bounding box center [73, 131] width 41 height 33
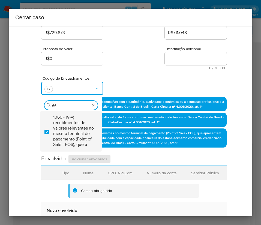
checkbox input "true"
type input "6"
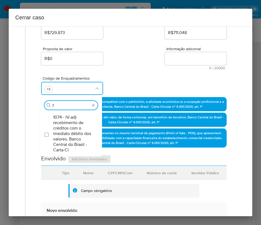
type input "74"
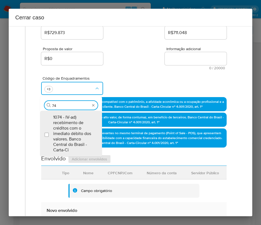
click at [71, 121] on span "1074 - IV-ad) recebimento de créditos com o imediato débito dos valores. Banco …" at bounding box center [73, 134] width 41 height 38
checkbox input "true"
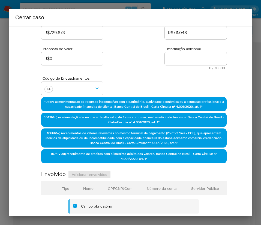
click at [142, 70] on div "Código de Enquadramentos +4" at bounding box center [133, 83] width 185 height 27
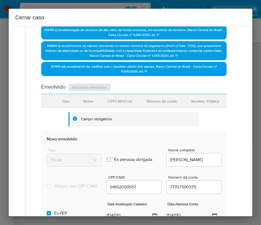
scroll to position [205, 0]
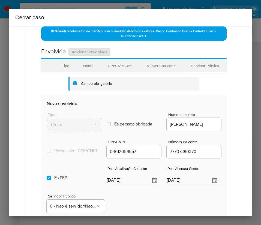
click at [118, 185] on input "[DATE]" at bounding box center [126, 180] width 39 height 9
paste input "11/06"
type input "11/06/2025"
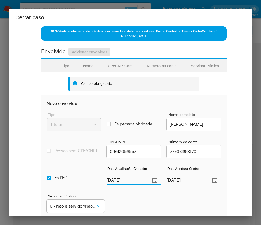
click at [138, 200] on div "Servidor Público 0 - Nao é servidor/[PERSON_NAME] possui informacao" at bounding box center [134, 201] width 175 height 27
click at [49, 180] on input "Es PEP isPEP" at bounding box center [49, 178] width 4 height 4
checkbox input "false"
click at [186, 184] on input "02/07/2020" at bounding box center [186, 180] width 39 height 9
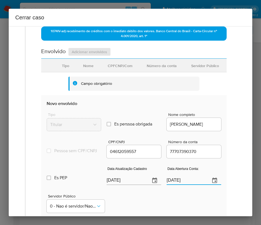
click at [186, 184] on input "02/07/2020" at bounding box center [186, 180] width 39 height 9
paste input "text"
type input "02/07/2020"
click at [158, 199] on div "Servidor Público 0 - Nao é servidor/[PERSON_NAME] possui informacao" at bounding box center [134, 201] width 175 height 27
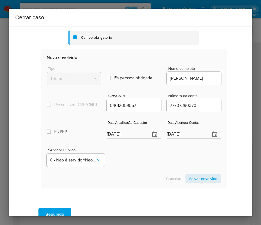
scroll to position [292, 0]
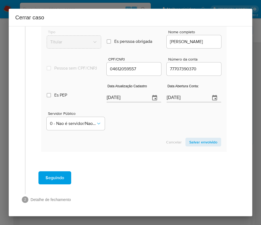
click at [203, 142] on span "Salvar envolvido" at bounding box center [203, 142] width 28 height 8
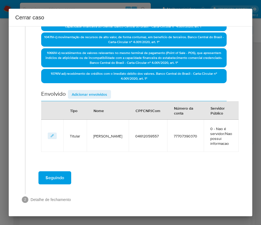
scroll to position [167, 0]
click at [92, 91] on span "Adicionar envolvidos" at bounding box center [89, 95] width 35 height 8
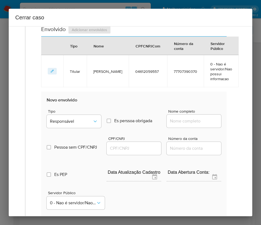
scroll to position [290, 0]
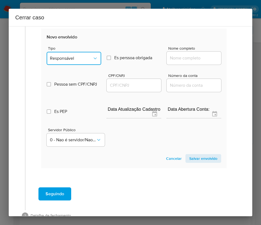
click at [75, 61] on span "Responsável" at bounding box center [71, 58] width 43 height 5
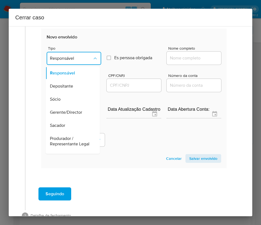
scroll to position [97, 0]
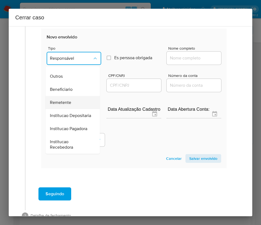
click at [59, 100] on span "Remetente" at bounding box center [60, 102] width 21 height 5
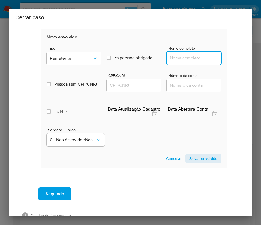
click at [182, 62] on input "Nome completo" at bounding box center [194, 58] width 55 height 7
paste input "J V L Goncalves Morais, 23250919000139"
drag, startPoint x: 176, startPoint y: 64, endPoint x: 225, endPoint y: 64, distance: 49.1
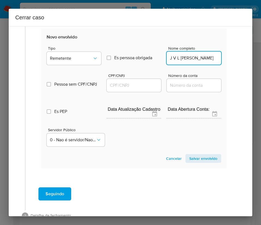
scroll to position [0, 0]
type input "J V L Goncalves Morais"
click at [133, 89] on input "CPF/CNPJ" at bounding box center [134, 85] width 55 height 7
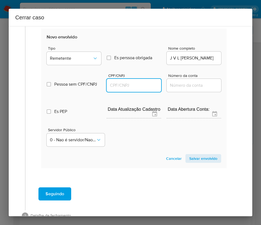
paste input "23250919000139"
type input "23250919000139"
click at [198, 162] on span "Salvar envolvido" at bounding box center [203, 159] width 28 height 8
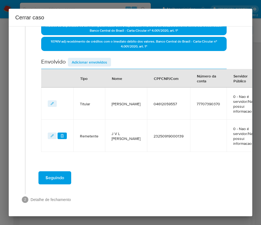
scroll to position [205, 0]
click at [97, 58] on span "Adicionar envolvidos" at bounding box center [89, 62] width 35 height 8
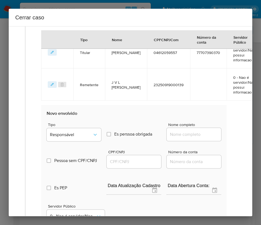
scroll to position [328, 0]
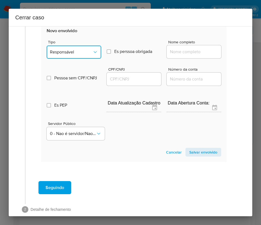
click at [85, 55] on span "Responsável" at bounding box center [71, 51] width 43 height 5
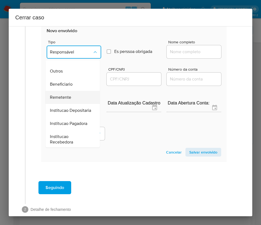
scroll to position [97, 0]
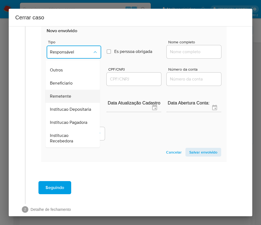
click at [72, 91] on div "Remetente" at bounding box center [71, 96] width 42 height 13
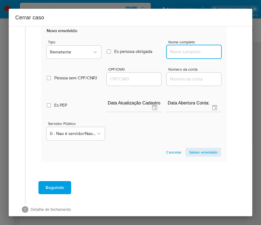
click at [190, 53] on input "Nome completo" at bounding box center [194, 51] width 55 height 7
paste input "Gabriel Souza De Oliveira, 09370642544"
drag, startPoint x: 182, startPoint y: 59, endPoint x: 232, endPoint y: 64, distance: 50.2
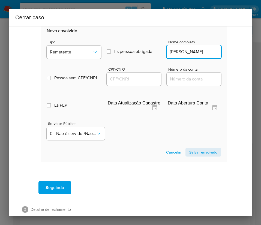
scroll to position [0, 2]
type input "Gabriel Souza De Oliveira"
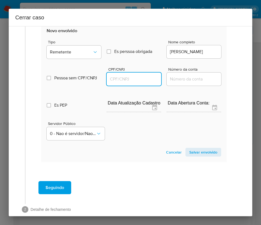
scroll to position [0, 0]
click at [117, 83] on input "CPF/CNPJ" at bounding box center [134, 79] width 55 height 7
paste input "09370642544"
type input "9370642544"
click at [202, 155] on span "Salvar envolvido" at bounding box center [203, 152] width 28 height 8
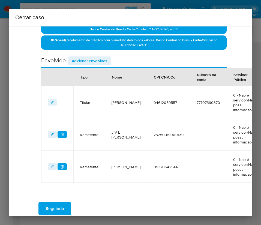
scroll to position [156, 0]
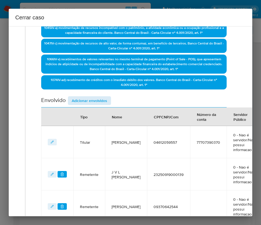
drag, startPoint x: 95, startPoint y: 108, endPoint x: 106, endPoint y: 100, distance: 13.3
click at [95, 108] on th "Tipo" at bounding box center [89, 116] width 32 height 19
click at [119, 92] on div "Data de início 01/08/2025 Data Fin 23/09/2025 Valor do crédito R$729.873 Valor …" at bounding box center [133, 67] width 185 height 310
click at [108, 100] on button "Adicionar envolvidos" at bounding box center [89, 100] width 43 height 9
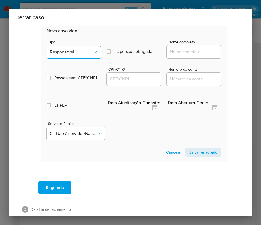
click at [86, 55] on span "Responsável" at bounding box center [71, 51] width 43 height 5
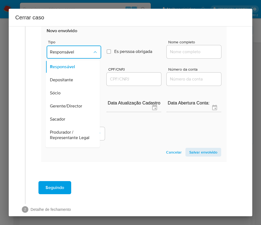
scroll to position [97, 0]
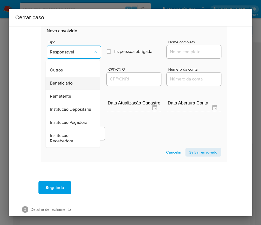
click at [66, 80] on span "Beneficiario" at bounding box center [61, 82] width 23 height 5
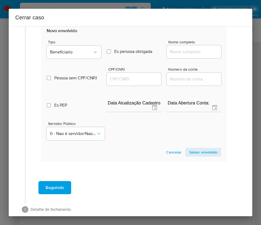
drag, startPoint x: 188, startPoint y: 53, endPoint x: 189, endPoint y: 56, distance: 3.5
click at [188, 53] on input "Nome completo" at bounding box center [194, 51] width 55 height 7
paste input "Itaprado Comercio De Bebidas Ltda, 23598057000130"
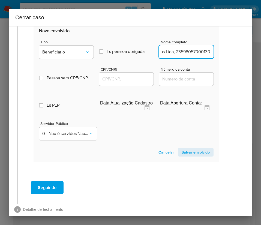
drag, startPoint x: 173, startPoint y: 57, endPoint x: 261, endPoint y: 57, distance: 87.6
type input "Itaprado Comercio De Bebidas Ltda"
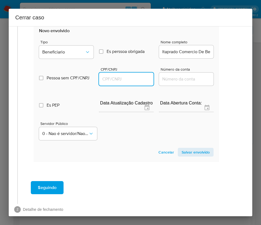
click at [143, 83] on input "CPF/CNPJ" at bounding box center [126, 79] width 55 height 7
paste input "23598057000130"
type input "23598057000130"
click at [184, 156] on span "Salvar envolvido" at bounding box center [196, 152] width 28 height 8
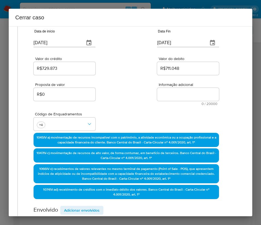
scroll to position [0, 8]
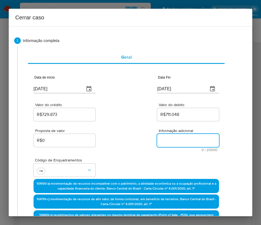
click at [174, 139] on textarea "Informação adicional" at bounding box center [188, 140] width 62 height 13
paste textarea "Informações do Cliente Joao Victor Lima Goncalves Morais, CPF 04612059557, 28 a…"
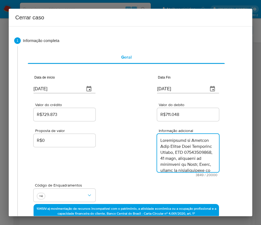
type textarea "Informações do Cliente Joao Victor Lima Goncalves Morais, CPF 04612059557, 28 a…"
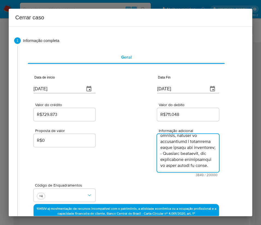
click at [100, 162] on div "Proposta de valor R$0 Informação adicional 3849 / 20000 16151 caracteres restan…" at bounding box center [126, 149] width 185 height 55
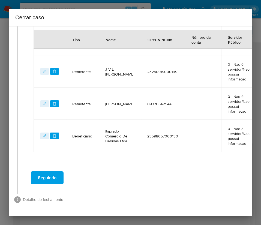
scroll to position [295, 8]
click at [59, 172] on button "Seguindo" at bounding box center [47, 177] width 33 height 13
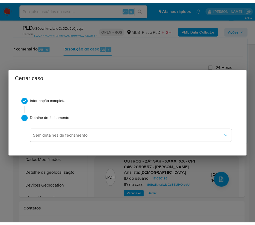
scroll to position [1220, 0]
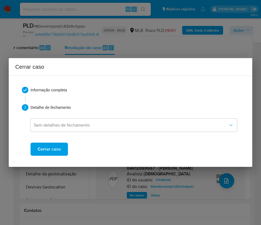
click at [66, 150] on button "Cerrar caso" at bounding box center [49, 149] width 37 height 13
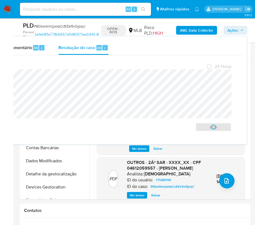
click at [59, 25] on span "# 80bwlkmzjwIqCcBZe5v0jpqU" at bounding box center [60, 25] width 52 height 5
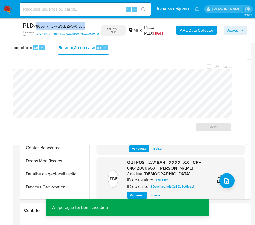
click at [59, 25] on span "# 80bwlkmzjwIqCcBZe5v0jpqU" at bounding box center [60, 25] width 52 height 5
copy span "80bwlkmzjwIqCcBZe5v0jpqU"
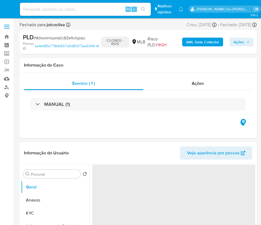
select select "10"
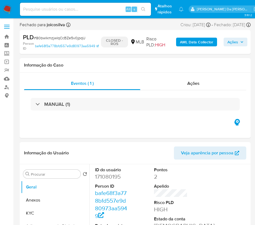
click at [9, 7] on img at bounding box center [7, 9] width 9 height 9
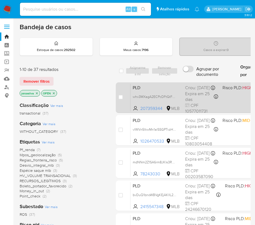
click at [169, 89] on span "PLD" at bounding box center [157, 87] width 48 height 7
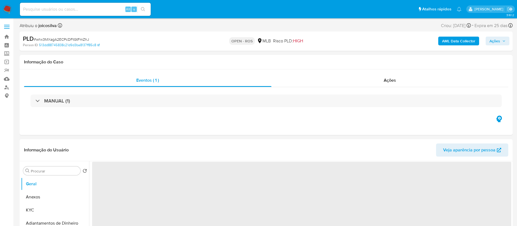
select select "10"
click at [78, 38] on span "# whx3MXagA2ECPcDFtGtFmZhJ" at bounding box center [61, 39] width 55 height 5
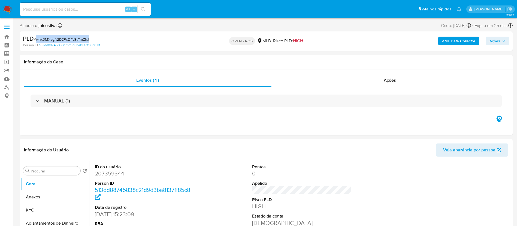
copy span "whx3MXagA2ECPcDFtGtFmZhJ"
click at [42, 192] on button "Anexos" at bounding box center [53, 196] width 64 height 13
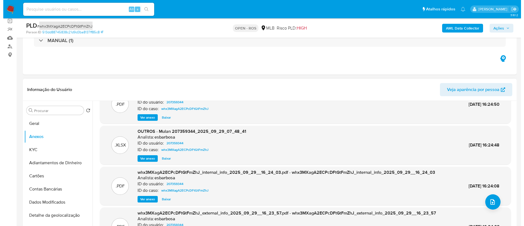
scroll to position [46, 0]
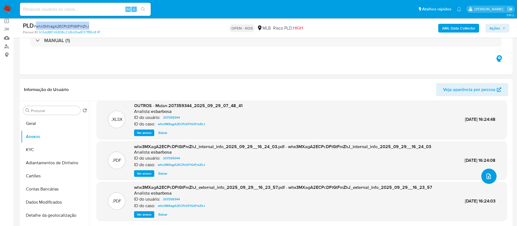
click at [261, 172] on button "upload-file" at bounding box center [489, 175] width 15 height 15
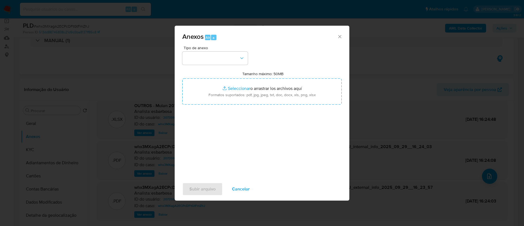
click at [254, 61] on div "Tipo de anexo Tamanho máximo: 50MB Seleccionar archivos Seleccionar o arrastrar…" at bounding box center [261, 110] width 159 height 129
click at [225, 56] on button "button" at bounding box center [214, 58] width 65 height 13
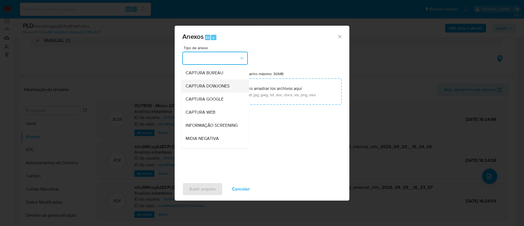
scroll to position [84, 0]
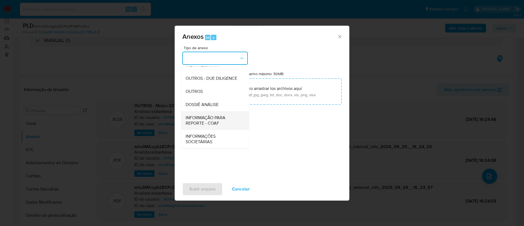
click at [202, 120] on span "INFORMAÇÃO PARA REPORTE - COAF" at bounding box center [213, 120] width 56 height 11
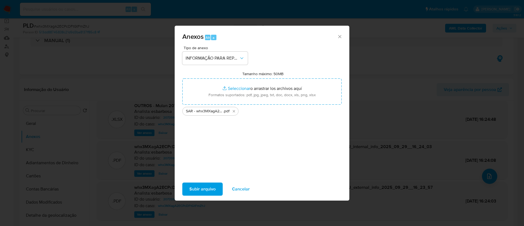
click at [224, 125] on div "Tipo de anexo INFORMAÇÃO PARA REPORTE - COAF Tamanho máximo: 50MB Seleccionar a…" at bounding box center [261, 110] width 159 height 129
click at [212, 194] on span "Subir arquivo" at bounding box center [202, 189] width 26 height 12
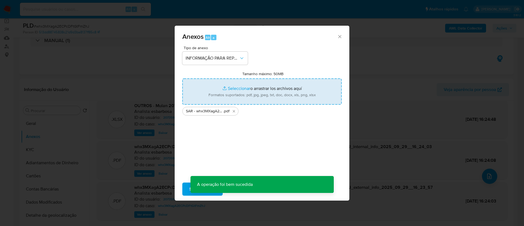
drag, startPoint x: 303, startPoint y: 134, endPoint x: 287, endPoint y: 128, distance: 17.6
click at [261, 131] on div "Tipo de anexo INFORMAÇÃO PARA REPORTE - COAF Tamanho máximo: 50MB Seleccionar a…" at bounding box center [261, 110] width 159 height 129
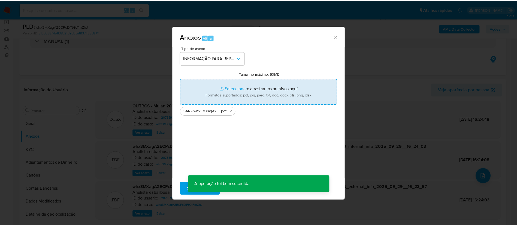
scroll to position [39, 0]
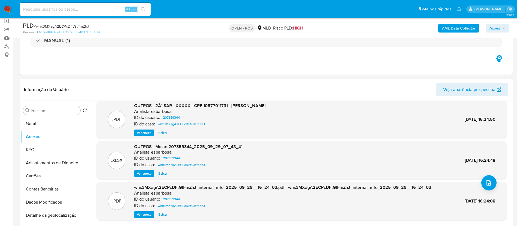
click at [261, 27] on span "Ações" at bounding box center [495, 28] width 11 height 9
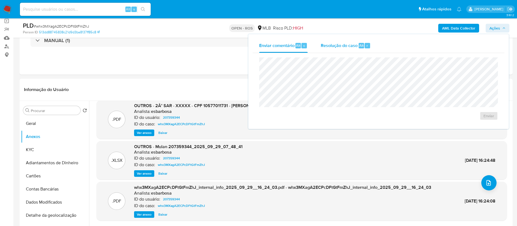
click at [261, 44] on span "Resolução do caso" at bounding box center [339, 45] width 37 height 6
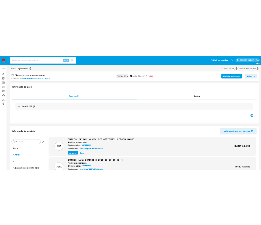
scroll to position [0, 0]
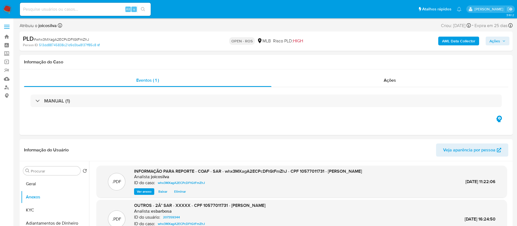
drag, startPoint x: 503, startPoint y: 38, endPoint x: 499, endPoint y: 40, distance: 3.8
click at [261, 38] on span "Ações" at bounding box center [498, 41] width 16 height 8
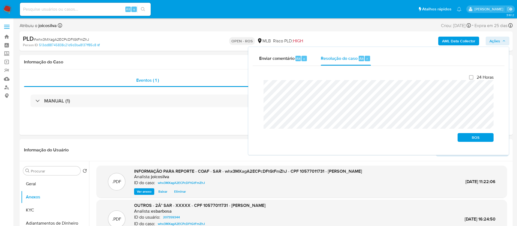
click at [255, 80] on div "Fechamento do caso 24 Horas ROS" at bounding box center [379, 108] width 252 height 85
click at [261, 136] on span "ROS" at bounding box center [476, 137] width 28 height 8
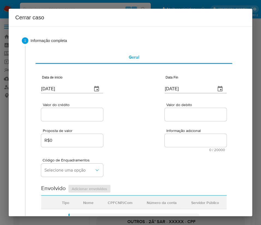
click at [67, 89] on input "[DATE]" at bounding box center [64, 89] width 47 height 9
paste input "1/08"
type input "[DATE]"
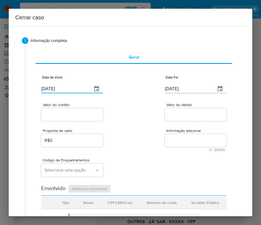
click at [170, 149] on span "0 / 20000" at bounding box center [195, 150] width 59 height 4
click at [184, 85] on input "[DATE]" at bounding box center [188, 89] width 47 height 9
paste input "26/09"
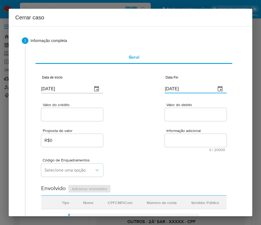
type input "26/09/2025"
drag, startPoint x: 165, startPoint y: 139, endPoint x: 35, endPoint y: 139, distance: 130.4
click at [165, 139] on textarea "Informação adicional" at bounding box center [196, 140] width 62 height 13
click at [68, 117] on input "Valor do crédito" at bounding box center [72, 114] width 62 height 7
click at [54, 113] on input "Valor do crédito" at bounding box center [72, 114] width 62 height 7
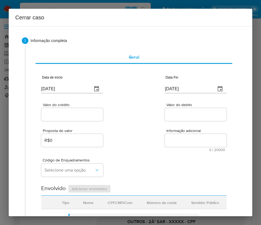
paste input "R$670.699"
type input "R$670.699"
drag, startPoint x: 188, startPoint y: 174, endPoint x: 185, endPoint y: 177, distance: 3.9
click at [188, 174] on div "Código de Enquadramentos Selecione uma opção" at bounding box center [133, 165] width 185 height 27
click at [182, 106] on span "Valor do debito" at bounding box center [197, 105] width 62 height 4
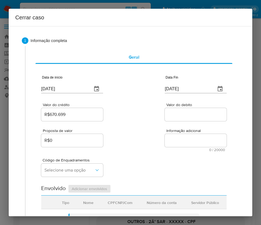
click at [182, 111] on input "Valor do debito" at bounding box center [196, 114] width 62 height 7
click at [182, 110] on div at bounding box center [196, 114] width 62 height 13
click at [165, 167] on div "Código de Enquadramentos Selecione uma opção" at bounding box center [133, 165] width 185 height 27
click at [179, 114] on input "Valor do debito" at bounding box center [196, 114] width 62 height 7
paste input "R$656.317"
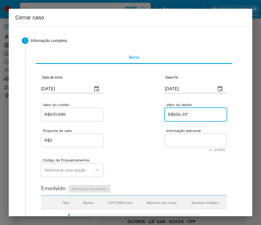
type input "R$656.317"
click at [165, 157] on div "Código de Enquadramentos Selecione uma opção" at bounding box center [133, 165] width 185 height 27
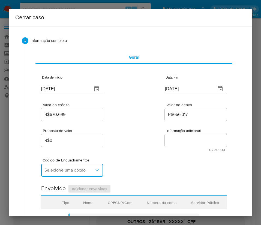
click at [69, 171] on span "Selecione uma opção" at bounding box center [69, 169] width 50 height 5
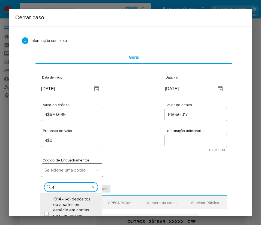
type input "45"
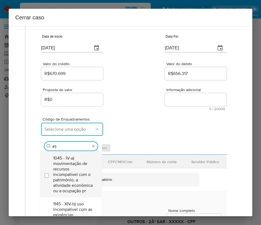
click at [70, 163] on span "1045 - IV-a) movimentação de recursos incompatível com o patrimônio, a atividad…" at bounding box center [73, 174] width 41 height 38
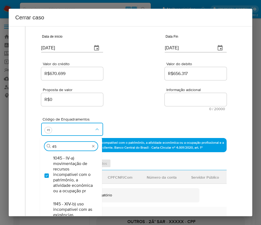
checkbox input "true"
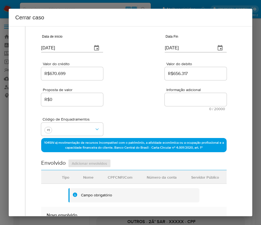
click at [156, 84] on div "Proposta de valor R$0 Informação adicional 0 / 20000 20000 caracteres restantes" at bounding box center [133, 95] width 185 height 29
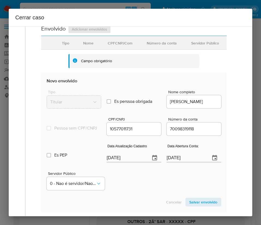
scroll to position [205, 0]
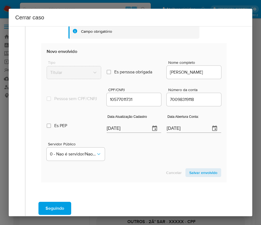
click at [123, 132] on input "[DATE]" at bounding box center [126, 128] width 39 height 9
paste input "19/05"
type input "19/05/2025"
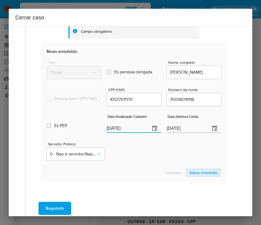
click at [130, 158] on div "Servidor Público 0 - Nao é servidor/[PERSON_NAME] possui informacao" at bounding box center [134, 149] width 175 height 27
click at [174, 133] on input "11/01/2021" at bounding box center [186, 128] width 39 height 9
paste input "2"
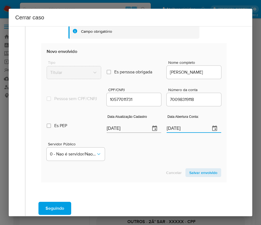
type input "12/01/2021"
drag, startPoint x: 134, startPoint y: 176, endPoint x: 165, endPoint y: 123, distance: 61.0
click at [136, 174] on div "Cancelar Salvar envolvido" at bounding box center [134, 172] width 175 height 9
click at [189, 176] on span "Salvar envolvido" at bounding box center [203, 173] width 28 height 8
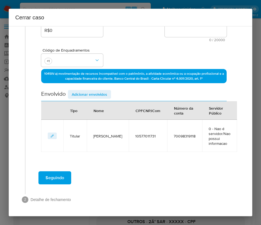
scroll to position [110, 0]
drag, startPoint x: 98, startPoint y: 93, endPoint x: 98, endPoint y: 96, distance: 3.0
click at [98, 93] on span "Adicionar envolvidos" at bounding box center [89, 95] width 35 height 8
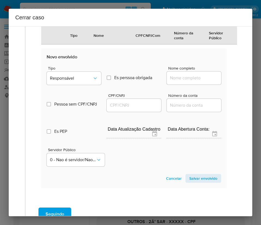
scroll to position [254, 0]
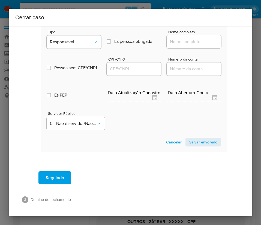
click at [82, 29] on div "Tipo Responsável Es perssoa obrigada Is PObrigada Nome completo" at bounding box center [134, 36] width 175 height 27
drag, startPoint x: 84, startPoint y: 38, endPoint x: 84, endPoint y: 46, distance: 8.2
click at [84, 41] on button "Responsável" at bounding box center [74, 41] width 55 height 13
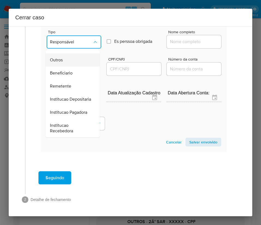
scroll to position [97, 0]
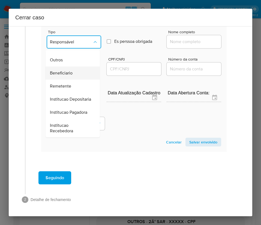
click at [66, 70] on span "Beneficiario" at bounding box center [61, 72] width 23 height 5
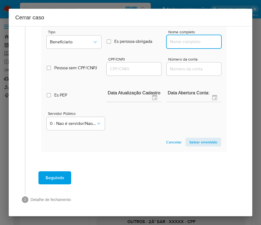
click at [170, 44] on input "Nome completo" at bounding box center [194, 41] width 55 height 7
paste input "Maria Do Carmo Matos Silva, 73970336791"
drag, startPoint x: 182, startPoint y: 42, endPoint x: 261, endPoint y: 43, distance: 78.6
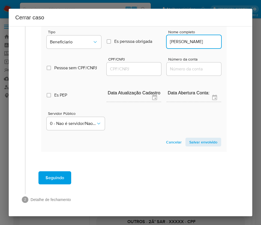
scroll to position [0, 7]
type input "Maria Do Carmo Matos Silva"
click at [147, 73] on div at bounding box center [134, 68] width 55 height 13
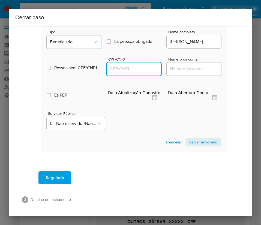
click at [156, 68] on input "CPF/CNPJ" at bounding box center [134, 68] width 55 height 7
paste input "73970336791"
type input "73970336791"
click at [189, 144] on span "Salvar envolvido" at bounding box center [203, 142] width 28 height 8
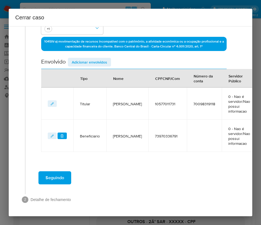
scroll to position [147, 0]
click at [102, 58] on span "Adicionar envolvidos" at bounding box center [89, 62] width 35 height 8
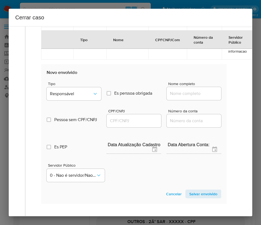
scroll to position [270, 0]
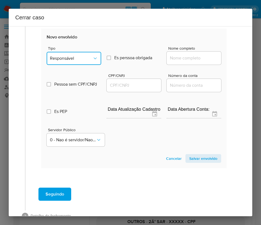
click at [70, 60] on span "Responsável" at bounding box center [71, 58] width 43 height 5
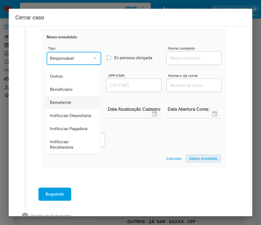
scroll to position [97, 0]
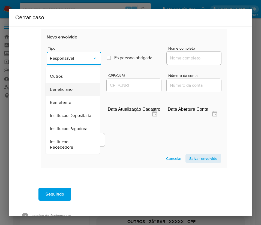
click at [70, 87] on span "Beneficiario" at bounding box center [61, 89] width 23 height 5
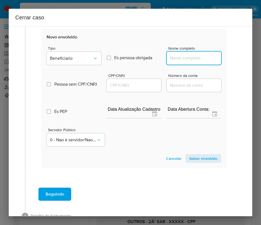
click at [187, 62] on input "Nome completo" at bounding box center [194, 58] width 55 height 7
paste input "Ventmear Brasil Sa, 52868380000184"
click at [173, 62] on input "Ventmear Brasil Sa, 52868380000184" at bounding box center [194, 58] width 55 height 7
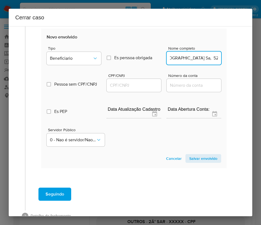
drag, startPoint x: 173, startPoint y: 64, endPoint x: 227, endPoint y: 66, distance: 54.1
type input "Ventmear Brasil Sa"
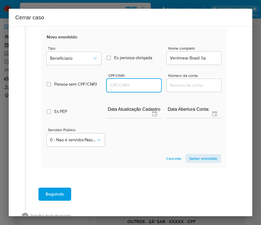
drag, startPoint x: 134, startPoint y: 93, endPoint x: 138, endPoint y: 93, distance: 4.6
click at [134, 89] on input "CPF/CNPJ" at bounding box center [134, 85] width 55 height 7
paste input "52868380000184"
type input "52868380000184"
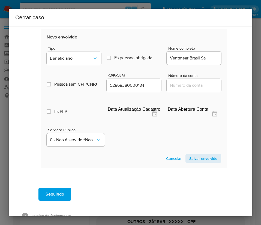
click at [197, 161] on span "Salvar envolvido" at bounding box center [203, 159] width 28 height 8
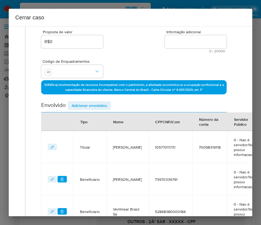
click at [81, 107] on span "Adicionar envolvidos" at bounding box center [89, 106] width 35 height 8
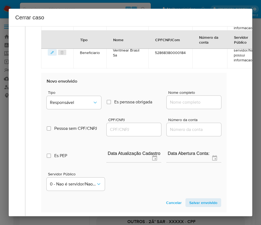
scroll to position [303, 0]
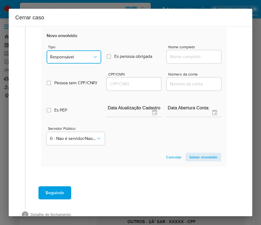
click at [85, 59] on span "Responsável" at bounding box center [71, 56] width 43 height 5
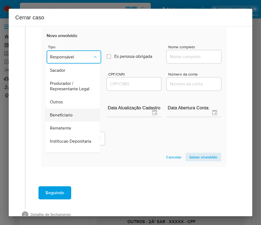
scroll to position [97, 0]
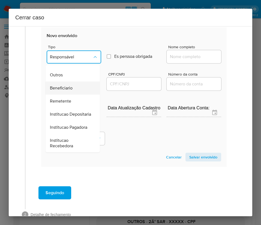
click at [75, 82] on div "Beneficiario" at bounding box center [71, 88] width 42 height 13
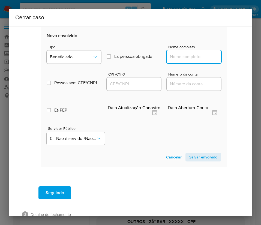
click at [190, 57] on input "Nome completo" at bounding box center [194, 56] width 55 height 7
paste input "Kaizen Gaming Brasil Ltda., 46786961000174"
click at [177, 58] on input "Kaizen Gaming Brasil Ltda., 46786961000174" at bounding box center [194, 56] width 55 height 7
drag, startPoint x: 176, startPoint y: 56, endPoint x: 235, endPoint y: 58, distance: 58.7
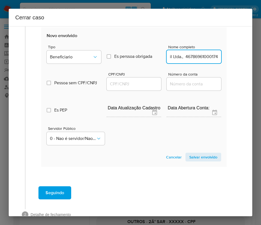
drag, startPoint x: 176, startPoint y: 57, endPoint x: 237, endPoint y: 58, distance: 61.1
type input "Kaizen Gaming Brasil Ltda."
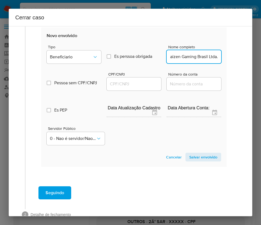
scroll to position [0, 0]
click at [140, 82] on input "CPF/CNPJ" at bounding box center [134, 83] width 55 height 7
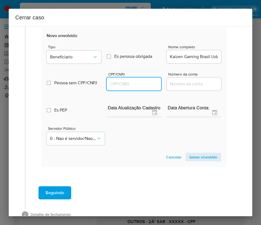
paste input "46786961000174"
type input "46786961000174"
click at [197, 160] on span "Salvar envolvido" at bounding box center [203, 157] width 28 height 8
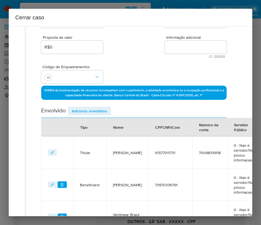
scroll to position [90, 0]
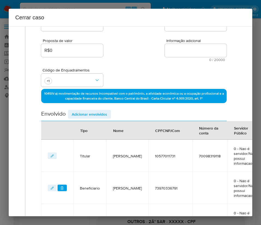
click at [89, 125] on div "Tipo" at bounding box center [84, 130] width 20 height 13
click at [96, 116] on span "Adicionar envolvidos" at bounding box center [89, 114] width 35 height 8
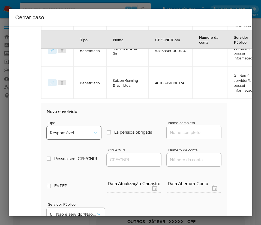
scroll to position [295, 0]
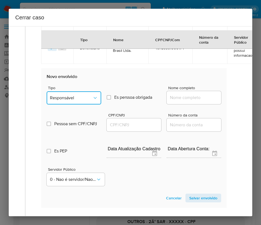
click at [87, 99] on span "Responsável" at bounding box center [71, 97] width 43 height 5
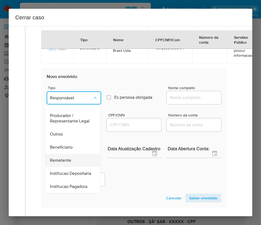
scroll to position [97, 0]
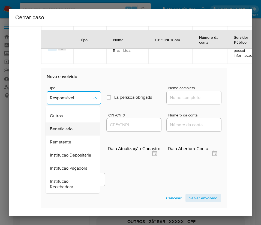
click at [61, 126] on span "Beneficiario" at bounding box center [61, 128] width 23 height 5
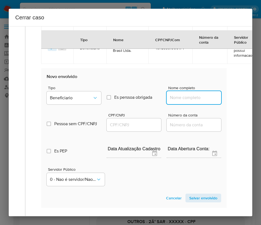
click at [180, 96] on input "Nome completo" at bounding box center [194, 97] width 55 height 7
paste input "Hs Do Brasil Ltda, 47123407000170"
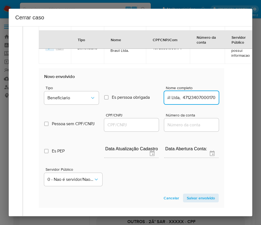
drag, startPoint x: 175, startPoint y: 99, endPoint x: 252, endPoint y: 102, distance: 76.4
click at [252, 102] on div "1 Informação completa Geral Data de início 01/08/2025 Data Fin 26/09/2025 Valor…" at bounding box center [131, 121] width 244 height 190
type input "Hs Do Brasil Ltda"
click at [121, 124] on input "CPF/CNPJ" at bounding box center [131, 124] width 55 height 7
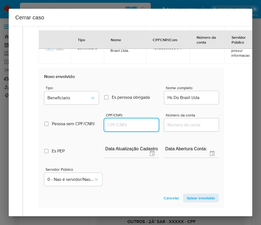
paste input "47123407000170"
type input "47123407000170"
click at [187, 194] on span "Salvar envolvido" at bounding box center [201, 198] width 28 height 8
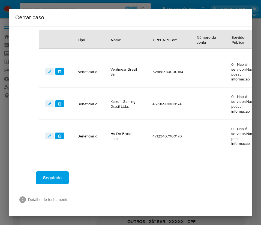
scroll to position [245, 2]
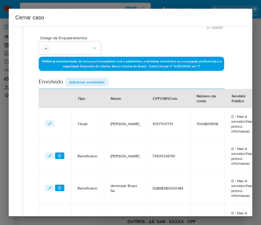
click at [92, 78] on span "Adicionar envolvidos" at bounding box center [86, 82] width 35 height 8
click at [92, 80] on div "Envolvido Adicionar envolvidos" at bounding box center [131, 83] width 185 height 11
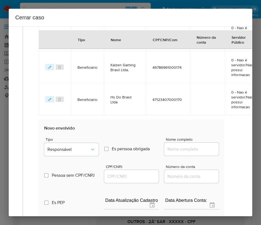
scroll to position [327, 2]
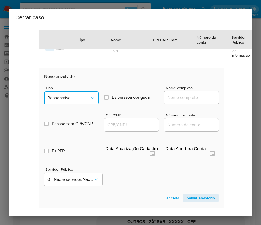
click at [77, 99] on span "Responsável" at bounding box center [68, 97] width 43 height 5
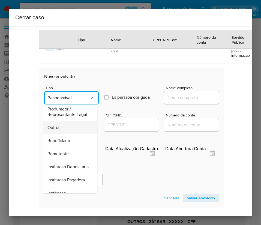
scroll to position [56, 0]
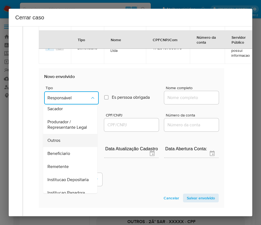
click at [63, 147] on div "Outros" at bounding box center [68, 140] width 42 height 13
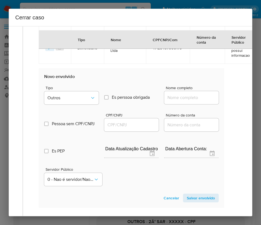
click at [175, 91] on div at bounding box center [191, 97] width 55 height 13
click at [175, 94] on div at bounding box center [191, 97] width 55 height 13
click at [175, 97] on input "Nome completo" at bounding box center [191, 97] width 55 height 7
paste input "LT RIOS TRANSPORTES LTDA, 29350404000197"
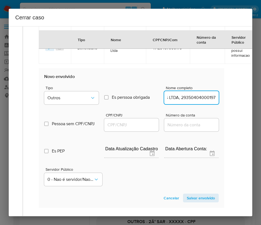
drag, startPoint x: 172, startPoint y: 99, endPoint x: 235, endPoint y: 98, distance: 62.2
type input "LT RIOS TRANSPORTES LTDA"
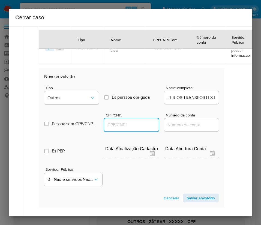
click at [130, 126] on input "CPF/CNPJ" at bounding box center [131, 124] width 55 height 7
paste input "29350404000197"
type input "29350404000197"
click at [187, 201] on span "Salvar envolvido" at bounding box center [201, 198] width 28 height 8
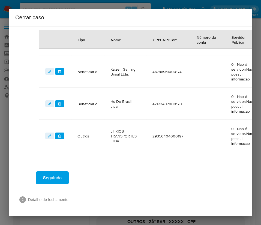
scroll to position [277, 2]
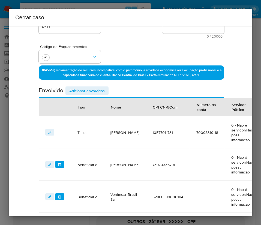
click at [99, 87] on span "Adicionar envolvidos" at bounding box center [86, 91] width 35 height 8
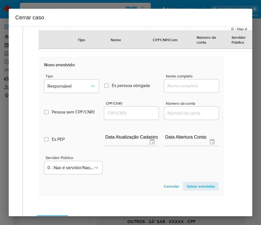
scroll to position [400, 2]
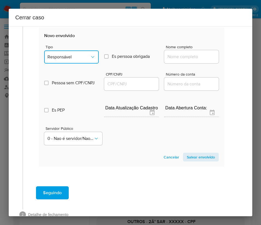
click at [79, 59] on span "Responsável" at bounding box center [68, 56] width 43 height 5
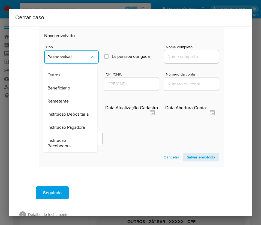
scroll to position [15, 0]
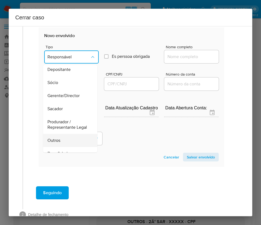
click at [61, 145] on div "Outros" at bounding box center [68, 140] width 42 height 13
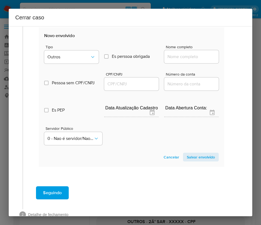
click at [177, 59] on input "Nome completo" at bounding box center [191, 56] width 55 height 7
paste input "LT Rios Transportes Ltda, 29350404000278"
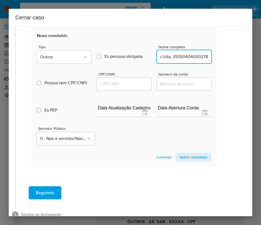
drag, startPoint x: 170, startPoint y: 56, endPoint x: 243, endPoint y: 62, distance: 72.6
click at [243, 62] on div "1 Informação completa Geral Data de início 01/08/2025 Data Fin 26/09/2025 Valor…" at bounding box center [131, 121] width 244 height 190
type input "LT Rios Transportes Ltda"
click at [121, 86] on input "CPF/CNPJ" at bounding box center [124, 83] width 55 height 7
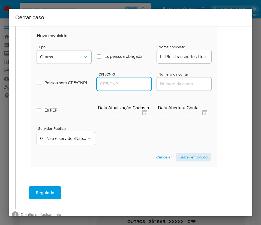
paste input "29350404000278"
type input "29350404000278"
click at [179, 156] on span "Salvar envolvido" at bounding box center [193, 157] width 28 height 8
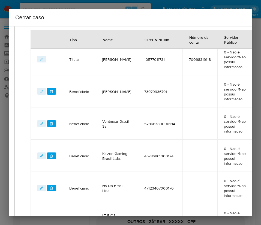
scroll to position [23, 12]
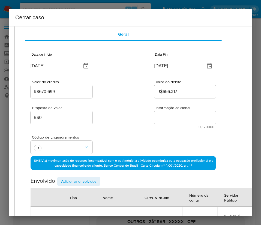
click at [167, 118] on textarea "Informação adicional" at bounding box center [185, 117] width 62 height 13
paste textarea "Informações do Cliente Thiago Matos Silva, CPF 10577011731, 41 anos, residente …"
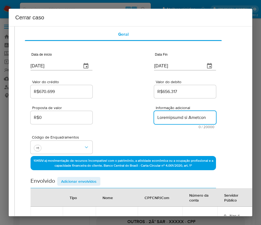
scroll to position [1442, 0]
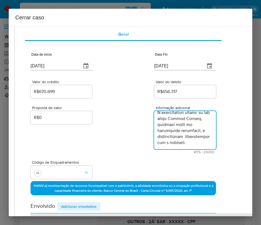
type textarea "Informações do Cliente Thiago Matos Silva, CPF 10577011731, 41 anos, residente …"
click at [102, 145] on div "Proposta de valor R$0 Informação adicional 4175 / 20000 15825 caracteres restan…" at bounding box center [123, 126] width 185 height 55
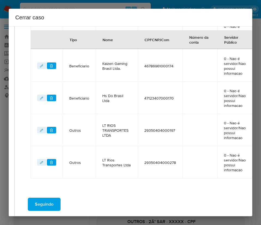
scroll to position [334, 12]
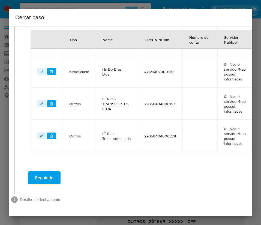
click at [53, 180] on div "Seguindo" at bounding box center [123, 178] width 206 height 20
click at [53, 173] on button "Seguindo" at bounding box center [44, 177] width 33 height 13
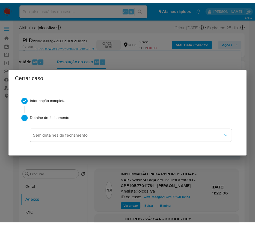
scroll to position [1403, 0]
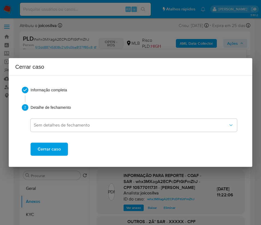
click at [60, 152] on span "Cerrar caso" at bounding box center [49, 149] width 23 height 12
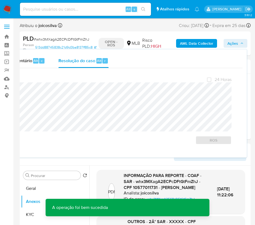
click at [46, 40] on span "# whx3MXagA2ECPcDFtGtFmZhJ" at bounding box center [61, 39] width 55 height 5
copy span "whx3MXagA2ECPcDFtGtFmZhJ"
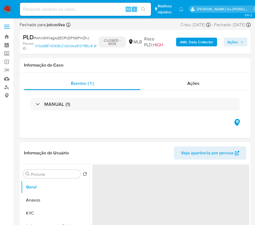
select select "10"
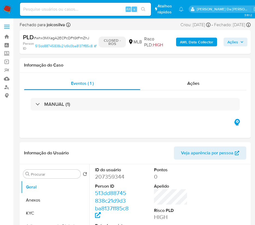
click at [9, 11] on img at bounding box center [7, 9] width 9 height 9
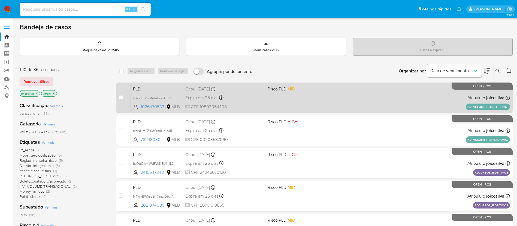
click at [317, 98] on div "PLD vlWVn5lkwMn1alSSGPTvzH5M 1026470533 MLB Risco PLD: MID Criou: [DATE] Criou:…" at bounding box center [320, 98] width 379 height 28
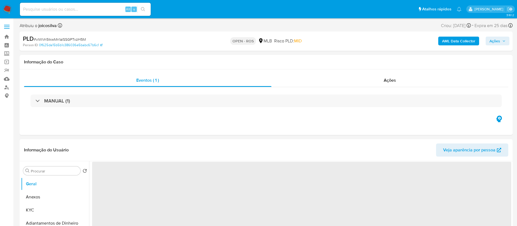
select select "10"
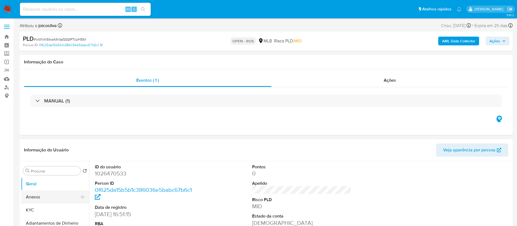
click at [40, 199] on button "Anexos" at bounding box center [53, 196] width 64 height 13
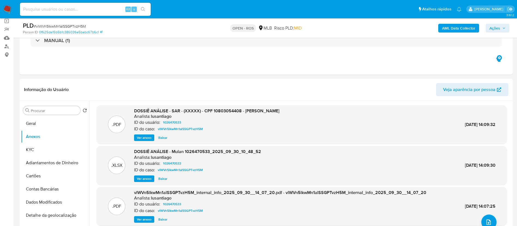
drag, startPoint x: 287, startPoint y: 47, endPoint x: 248, endPoint y: 9, distance: 54.6
click at [287, 47] on div "MANUAL (1)" at bounding box center [266, 40] width 485 height 27
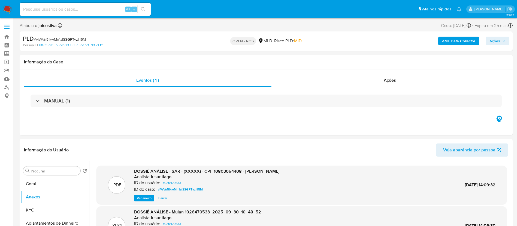
click at [78, 39] on span "# vlWVn5lkwMn1alSSGPTvzH5M" at bounding box center [60, 39] width 52 height 5
copy span "vlWVn5lkwMn1alSSGPTvzH5M"
click at [46, 196] on button "Anexos" at bounding box center [53, 196] width 64 height 13
click at [370, 41] on div "AML Data Collector Ações" at bounding box center [429, 41] width 161 height 13
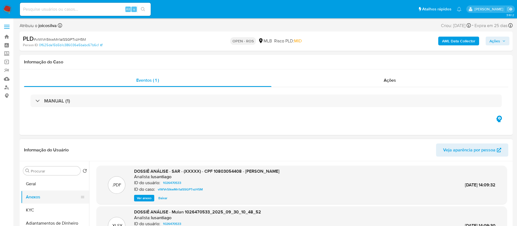
click at [41, 197] on button "Anexos" at bounding box center [53, 196] width 64 height 13
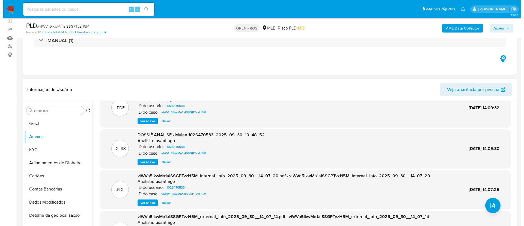
scroll to position [31, 0]
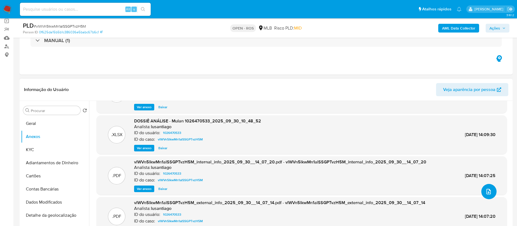
click at [491, 195] on button "upload-file" at bounding box center [489, 191] width 15 height 15
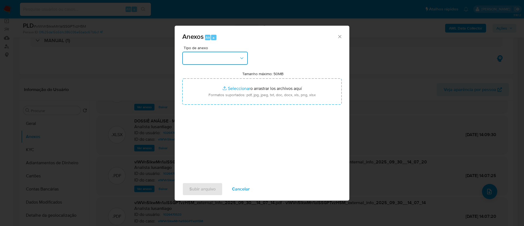
click at [225, 52] on button "button" at bounding box center [214, 58] width 65 height 13
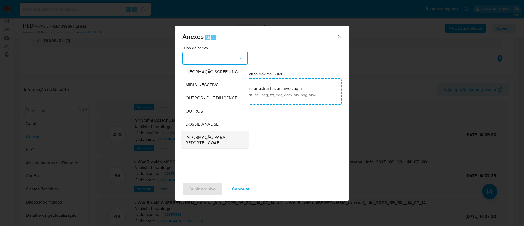
scroll to position [84, 0]
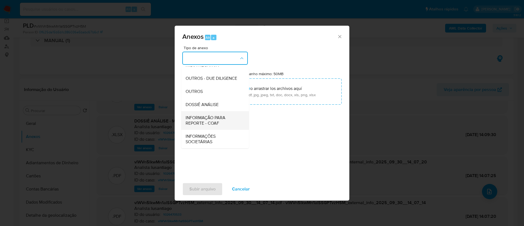
click at [213, 122] on span "INFORMAÇÃO PARA REPORTE - COAF" at bounding box center [213, 120] width 56 height 11
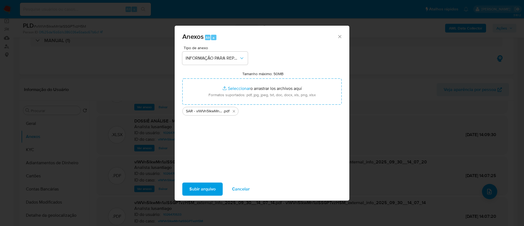
click at [195, 189] on span "Subir arquivo" at bounding box center [202, 189] width 26 height 12
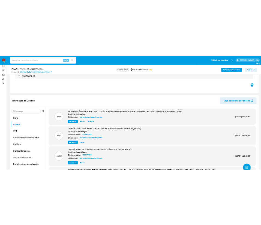
scroll to position [0, 0]
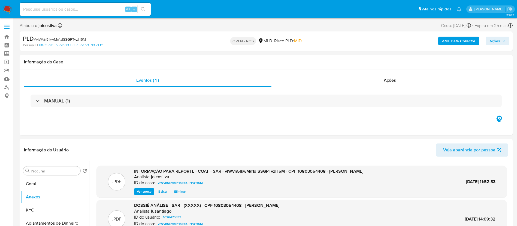
click at [494, 40] on span "Ações" at bounding box center [495, 41] width 11 height 9
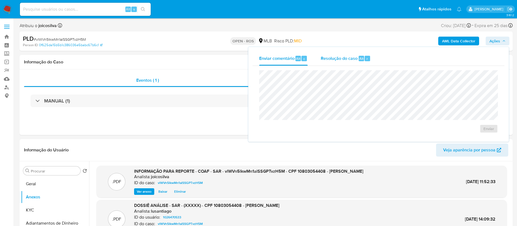
click at [330, 59] on span "Resolução do caso" at bounding box center [339, 58] width 37 height 6
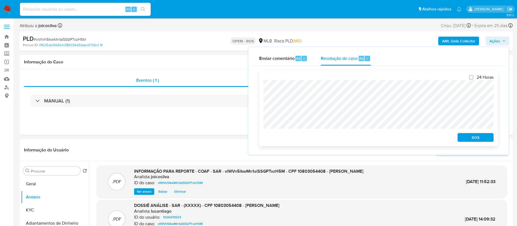
click at [467, 133] on div "ROS" at bounding box center [475, 136] width 38 height 11
click at [467, 136] on span "ROS" at bounding box center [476, 137] width 28 height 8
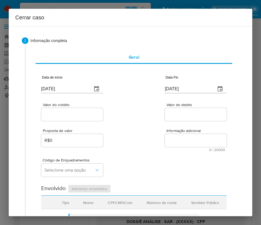
click at [76, 88] on input "[DATE]" at bounding box center [64, 89] width 47 height 9
paste input "1/08"
type input "[DATE]"
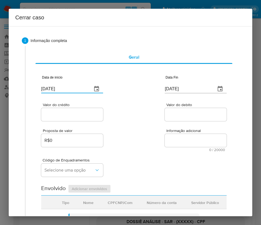
drag, startPoint x: 137, startPoint y: 131, endPoint x: 128, endPoint y: 131, distance: 9.5
click at [134, 130] on div "Proposta de valor R$0 Informação adicional 0 / 20000 20000 caracteres restantes" at bounding box center [133, 136] width 185 height 29
click at [182, 88] on input "[DATE]" at bounding box center [188, 89] width 47 height 9
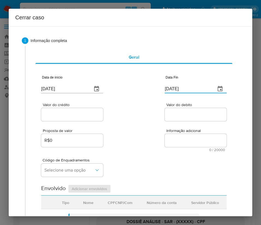
paste input "27/09"
type input "27/09/2025"
drag, startPoint x: 175, startPoint y: 135, endPoint x: 136, endPoint y: 127, distance: 40.6
click at [165, 134] on div "Informação adicional 0 / 20000 20000 caracteres restantes" at bounding box center [196, 140] width 62 height 23
click at [82, 112] on input "Valor do crédito" at bounding box center [72, 114] width 62 height 7
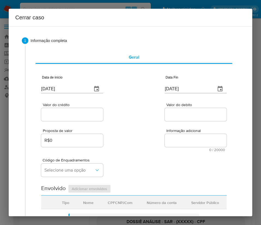
click at [72, 119] on div at bounding box center [72, 114] width 62 height 13
click at [78, 112] on input "Valor do crédito" at bounding box center [72, 114] width 62 height 7
paste input "R$819.750"
type input "R$819.750"
click at [134, 125] on div "Proposta de valor R$0 Informação adicional 0 / 20000 20000 caracteres restantes" at bounding box center [133, 136] width 185 height 29
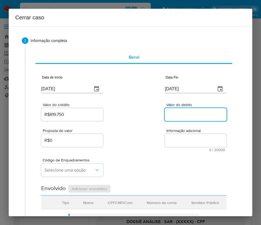
click at [173, 113] on input "Valor do debito" at bounding box center [196, 114] width 62 height 7
paste input "R$823.557"
type input "R$823.557"
drag, startPoint x: 149, startPoint y: 146, endPoint x: 142, endPoint y: 146, distance: 7.4
click at [149, 146] on div "Proposta de valor R$0 Informação adicional 0 / 20000 20000 caracteres restantes" at bounding box center [133, 136] width 185 height 29
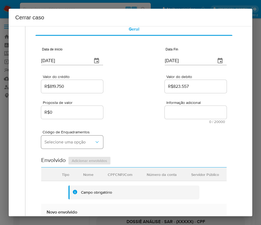
scroll to position [41, 0]
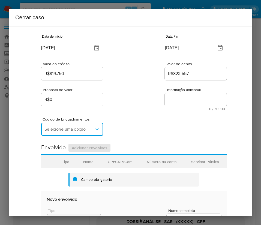
click at [79, 131] on span "Selecione uma opção" at bounding box center [69, 129] width 50 height 5
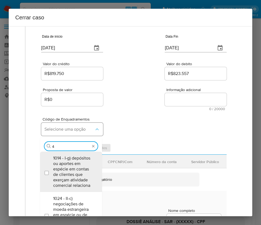
type input "45"
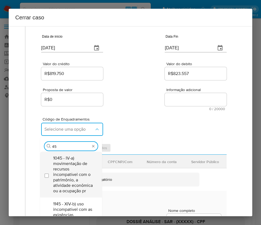
click at [74, 172] on span "1045 - IV-a) movimentação de recursos incompatível com o patrimônio, a atividad…" at bounding box center [73, 174] width 41 height 38
checkbox input "true"
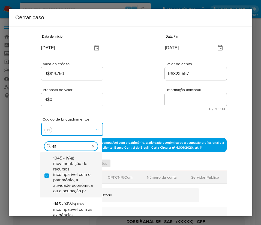
type input "4"
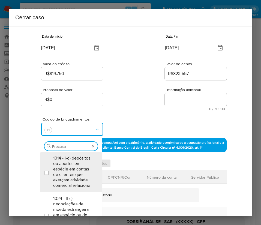
scroll to position [0, 0]
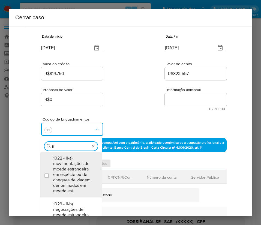
type input "iii"
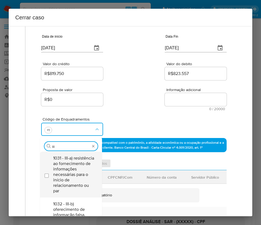
click at [70, 174] on span "1031 - III-a) resistência ao fornecimento de informações necessárias para o iní…" at bounding box center [73, 174] width 41 height 38
checkbox input "true"
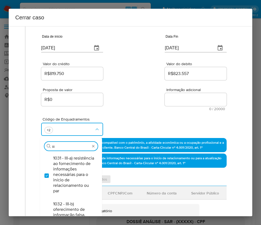
drag, startPoint x: 69, startPoint y: 145, endPoint x: 29, endPoint y: 141, distance: 40.0
click at [29, 141] on div "Geral Data de início 01/08/2025 Data Fin 27/09/2025 Valor do crédito R$819.750 …" at bounding box center [132, 201] width 214 height 393
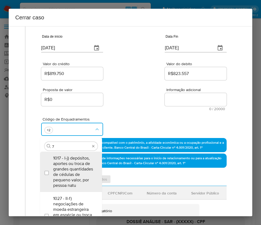
type input "74"
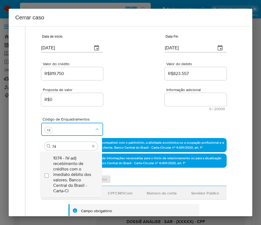
click at [68, 172] on span "1074 - IV-ad) recebimento de créditos com o imediato débito dos valores. Banco …" at bounding box center [73, 174] width 41 height 38
checkbox input "true"
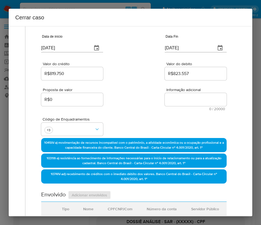
click at [132, 107] on div "Proposta de valor R$0 Informação adicional 0 / 20000 20000 caracteres restantes" at bounding box center [133, 95] width 185 height 29
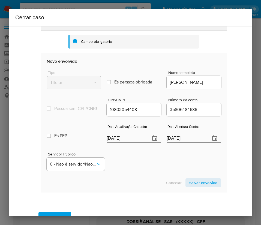
scroll to position [190, 0]
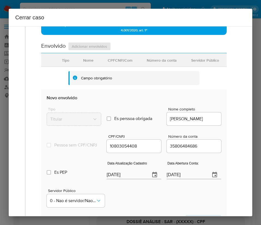
click at [110, 179] on input "[DATE]" at bounding box center [126, 174] width 39 height 9
paste input "16/05"
type input "16/05/2025"
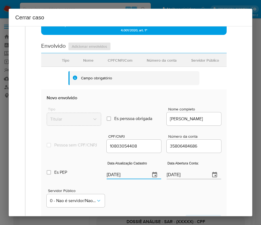
click at [127, 194] on div "Servidor Público 0 - Nao é servidor/[PERSON_NAME] possui informacao" at bounding box center [134, 195] width 175 height 27
click at [167, 179] on input "25/11/2021" at bounding box center [186, 174] width 39 height 9
click at [158, 198] on div "Servidor Público 0 - Nao é servidor/[PERSON_NAME] possui informacao" at bounding box center [134, 195] width 175 height 27
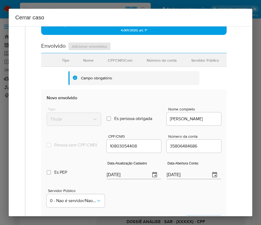
click at [179, 179] on input "25/11/2021" at bounding box center [186, 174] width 39 height 9
click at [166, 202] on div "Servidor Público 0 - Nao é servidor/[PERSON_NAME] possui informacao" at bounding box center [134, 195] width 175 height 27
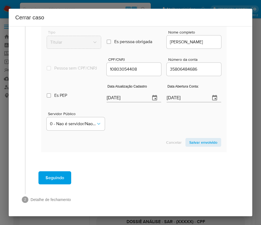
click at [185, 143] on button "Salvar envolvido" at bounding box center [203, 142] width 36 height 9
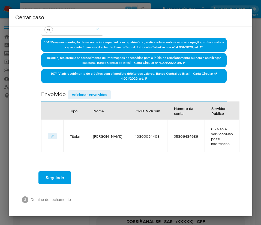
scroll to position [141, 0]
click at [98, 82] on p "1074 IV-ad) recebimento de créditos com o imediato débito dos valores. Banco Ce…" at bounding box center [133, 76] width 185 height 14
click at [98, 91] on div "Data de início 01/08/2025 Data Fin 27/09/2025 Valor do crédito R$819.750 Valor …" at bounding box center [133, 40] width 185 height 226
click at [97, 94] on span "Adicionar envolvidos" at bounding box center [89, 95] width 35 height 8
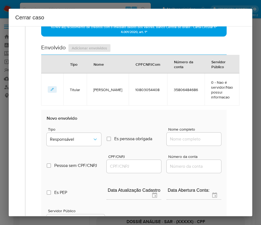
scroll to position [285, 0]
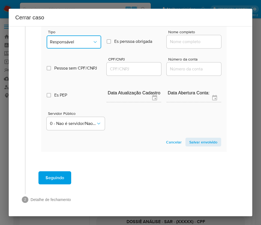
click at [72, 38] on button "Responsável" at bounding box center [74, 41] width 55 height 13
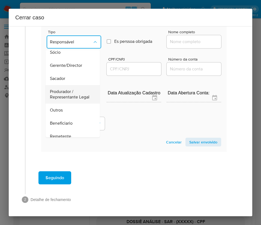
scroll to position [41, 0]
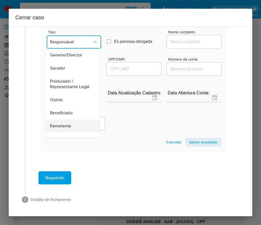
click at [56, 129] on span "Remetente" at bounding box center [60, 125] width 21 height 5
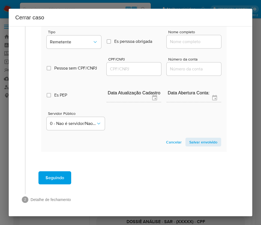
click at [177, 39] on div at bounding box center [194, 41] width 55 height 13
click at [176, 41] on input "Nome completo" at bounding box center [194, 41] width 55 height 7
paste input "Sprbt Interactive Brasil, 54071596000140"
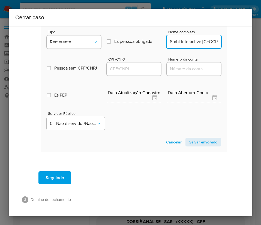
scroll to position [0, 33]
drag, startPoint x: 175, startPoint y: 43, endPoint x: 231, endPoint y: 42, distance: 55.9
type input "Sprbt Interactive Brasil"
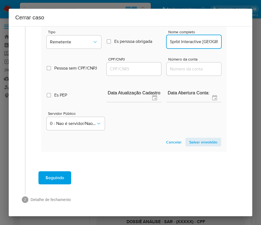
click at [139, 70] on input "CPF/CNPJ" at bounding box center [134, 68] width 55 height 7
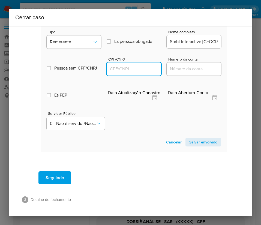
paste input "54071596000140"
type input "54071596000140"
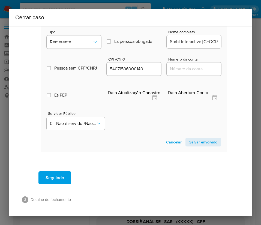
click at [191, 143] on span "Salvar envolvido" at bounding box center [203, 142] width 28 height 8
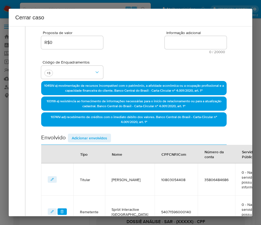
click at [86, 136] on span "Adicionar envolvidos" at bounding box center [89, 138] width 35 height 8
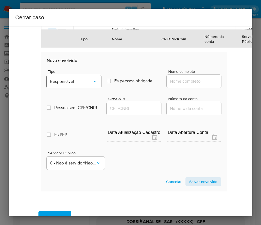
scroll to position [303, 0]
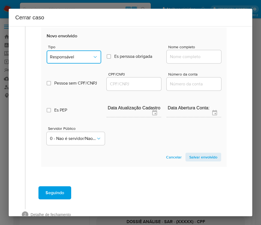
click at [67, 54] on button "Responsável" at bounding box center [74, 56] width 55 height 13
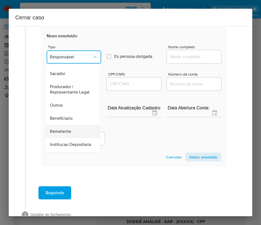
scroll to position [97, 0]
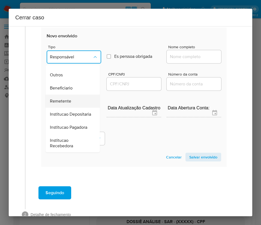
click at [62, 98] on span "Remetente" at bounding box center [60, 100] width 21 height 5
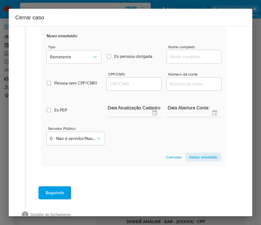
drag, startPoint x: 167, startPoint y: 59, endPoint x: 172, endPoint y: 59, distance: 4.6
click at [167, 59] on input "Nome completo" at bounding box center [194, 56] width 55 height 7
paste input "47.500.751 Placido Yuri Neves Nascimento, 47500751000130"
drag, startPoint x: 175, startPoint y: 58, endPoint x: 240, endPoint y: 59, distance: 64.1
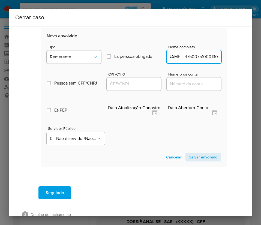
click at [240, 59] on div "1 Informação completa Geral Data de início 01/08/2025 Data Fin 27/09/2025 Valor…" at bounding box center [131, 121] width 244 height 190
type input "47.500.751 Placido Yuri Neves Nascimento"
click at [140, 81] on input "CPF/CNPJ" at bounding box center [134, 83] width 55 height 7
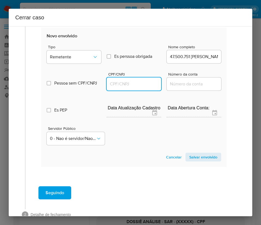
paste input "47500751000130"
type input "47500751000130"
click at [206, 152] on section "Novo envolvido Tipo Remetente Es perssoa obrigada Is PObrigada Nome completo 47…" at bounding box center [133, 97] width 185 height 139
click at [204, 157] on span "Salvar envolvido" at bounding box center [203, 157] width 28 height 8
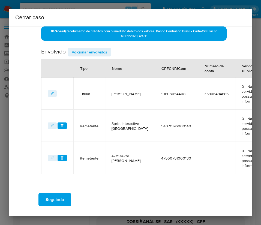
scroll to position [171, 0]
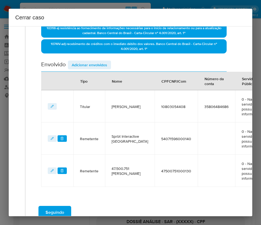
click at [109, 63] on button "Adicionar envolvidos" at bounding box center [89, 65] width 43 height 9
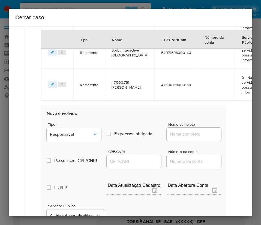
scroll to position [335, 0]
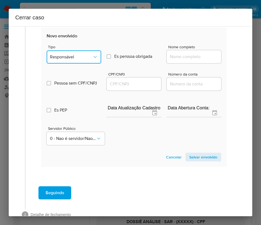
click at [83, 62] on button "Responsável" at bounding box center [74, 56] width 55 height 13
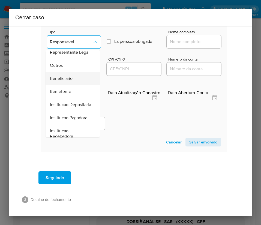
scroll to position [82, 0]
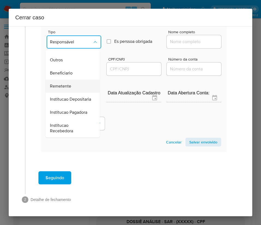
click at [65, 87] on div "Remetente" at bounding box center [71, 86] width 42 height 13
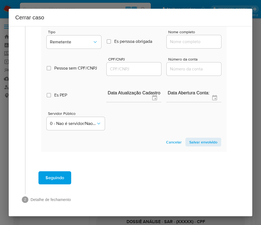
click at [177, 38] on input "Nome completo" at bounding box center [194, 41] width 55 height 7
paste input "Ea Entretenimento E Esportes, 53570592000143"
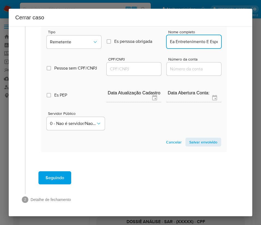
scroll to position [0, 48]
drag, startPoint x: 173, startPoint y: 38, endPoint x: 236, endPoint y: 38, distance: 62.7
type input "Ea Entretenimento E Esportes"
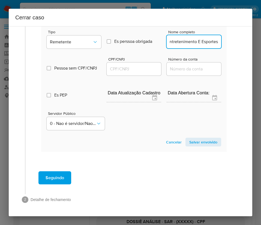
scroll to position [0, 0]
click at [125, 67] on div at bounding box center [134, 68] width 55 height 13
click at [127, 65] on input "CPF/CNPJ" at bounding box center [134, 68] width 55 height 7
paste input "53570592000143"
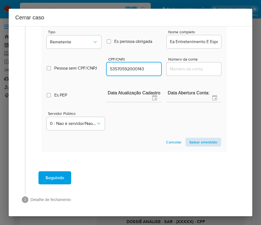
type input "53570592000143"
click at [194, 139] on span "Salvar envolvido" at bounding box center [203, 142] width 28 height 8
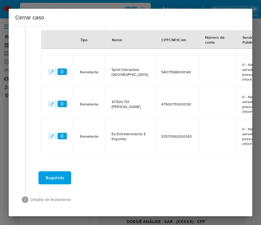
scroll to position [203, 0]
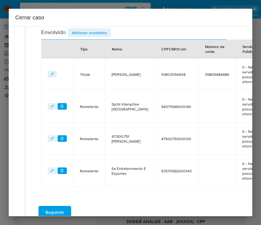
click at [95, 34] on span "Adicionar envolvidos" at bounding box center [89, 33] width 35 height 8
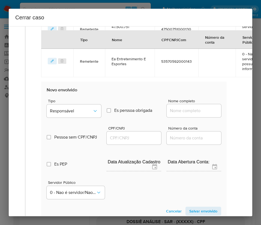
scroll to position [326, 0]
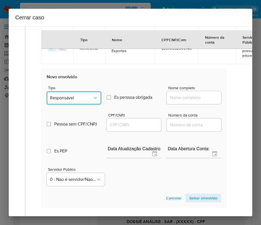
click at [73, 99] on span "Responsável" at bounding box center [71, 97] width 43 height 5
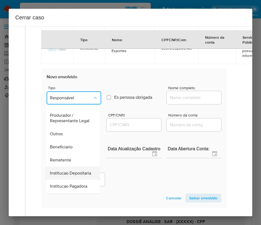
scroll to position [97, 0]
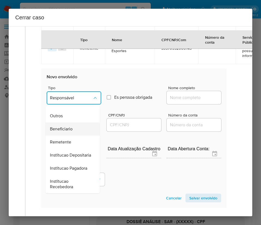
click at [68, 126] on span "Beneficiario" at bounding box center [61, 128] width 23 height 5
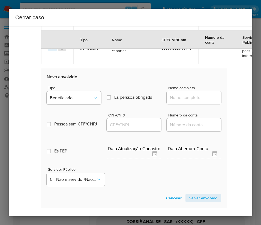
click at [171, 96] on input "Nome completo" at bounding box center [194, 97] width 55 height 7
paste input "Silvania Izabel Neves Santos, 02230586000106"
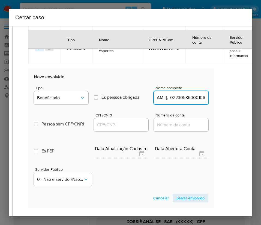
drag, startPoint x: 173, startPoint y: 99, endPoint x: 243, endPoint y: 100, distance: 70.4
click at [243, 100] on div "1 Informação completa Geral Data de início 01/08/2025 Data Fin 27/09/2025 Valor…" at bounding box center [131, 121] width 244 height 190
type input "Silvania Izabel Neves Santos"
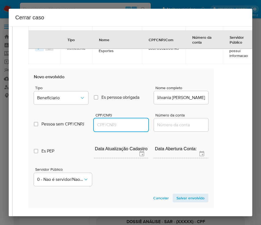
drag, startPoint x: 129, startPoint y: 128, endPoint x: 133, endPoint y: 125, distance: 5.3
click at [129, 128] on input "CPF/CNPJ" at bounding box center [121, 124] width 55 height 7
paste input "02230586000106"
type input "2230586000106"
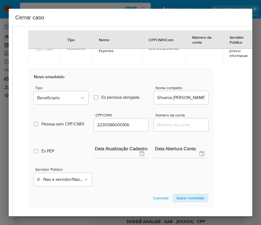
click at [178, 196] on span "Salvar envolvido" at bounding box center [190, 198] width 28 height 8
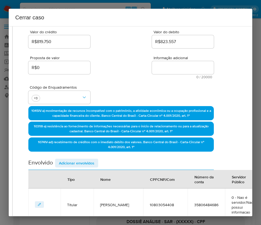
scroll to position [0, 13]
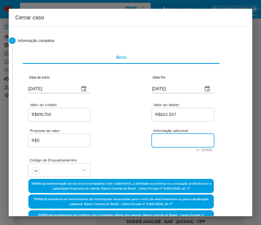
click at [162, 140] on textarea "Informação adicional" at bounding box center [183, 140] width 62 height 13
paste textarea "Informações do Cliente Placido Yuri Neves Nascimento, CPF 10803054408, 30 anos,…"
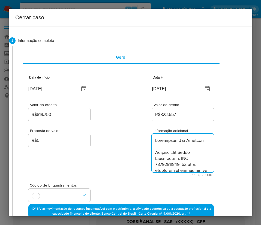
scroll to position [1208, 0]
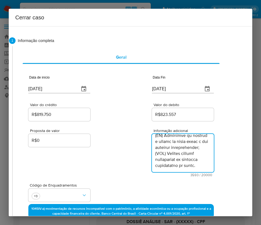
type textarea "Informações do Cliente Placido Yuri Neves Nascimento, CPF 10803054408, 30 anos,…"
click at [140, 163] on div "Proposta de valor R$0 Informação adicional 3593 / 20000 16407 caracteres restan…" at bounding box center [120, 149] width 185 height 55
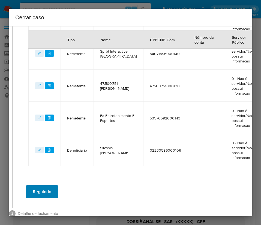
scroll to position [301, 13]
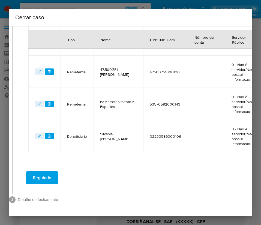
click at [46, 174] on span "Seguindo" at bounding box center [42, 178] width 19 height 12
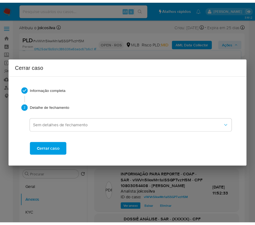
scroll to position [1181, 0]
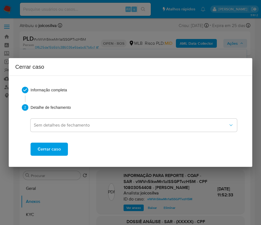
click at [67, 148] on button "Cerrar caso" at bounding box center [49, 149] width 37 height 13
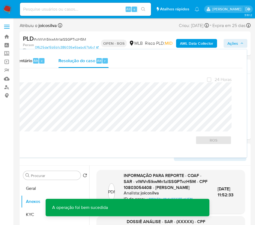
click at [58, 36] on div "PLD # vlWVn5lkwMn1alSSGPTvzH5M" at bounding box center [60, 39] width 75 height 8
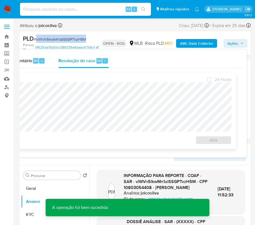
copy span "vlWVn5lkwMn1alSSGPTvzH5M"
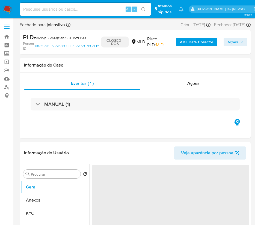
select select "10"
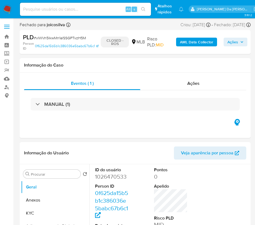
click at [7, 10] on img at bounding box center [7, 9] width 9 height 9
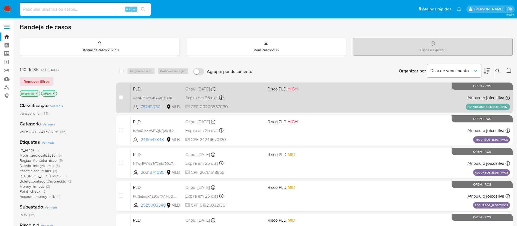
click at [261, 103] on div "PLD mdNNm2Z1SA6rm8JKls3R51fF 78243030 MLB Risco PLD: HIGH Criou: [DATE] Criou: …" at bounding box center [320, 98] width 379 height 28
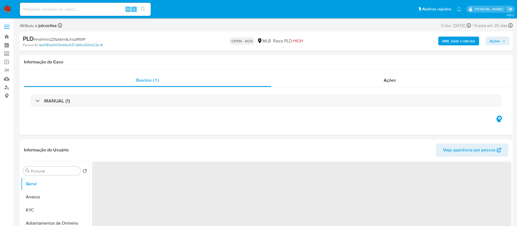
click at [77, 43] on link "9a4181ab9004cf4bc937c840c906423e" at bounding box center [71, 45] width 64 height 5
select select "10"
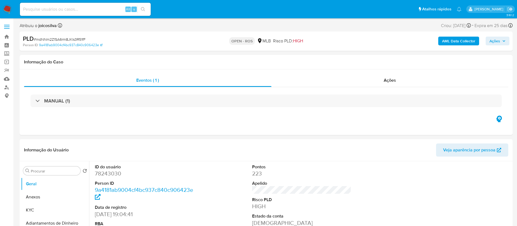
click at [82, 36] on div "PLD # mdNNm2Z1SA6rm8JKls3R51fF" at bounding box center [103, 39] width 160 height 8
click at [82, 38] on span "# mdNNm2Z1SA6rm8JKls3R51fF" at bounding box center [60, 39] width 52 height 5
copy span "mdNNm2Z1SA6rm8JKls3R51fF"
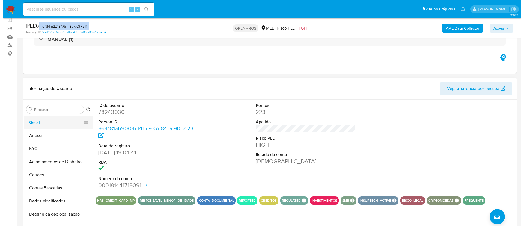
scroll to position [82, 0]
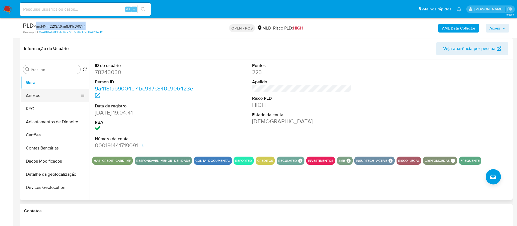
click at [47, 97] on button "Anexos" at bounding box center [53, 95] width 64 height 13
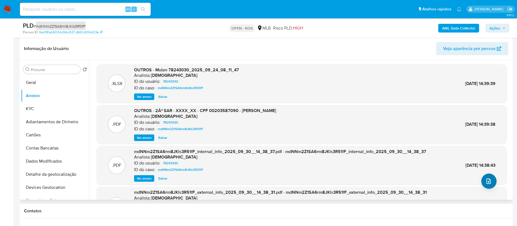
click at [482, 182] on button "upload-file" at bounding box center [489, 180] width 15 height 15
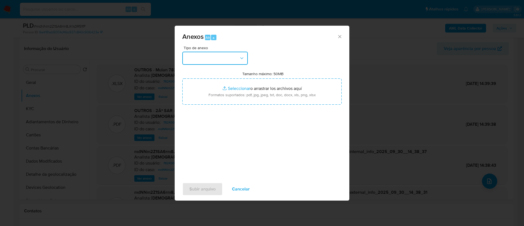
click at [239, 63] on button "button" at bounding box center [214, 58] width 65 height 13
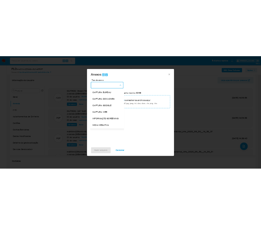
scroll to position [84, 0]
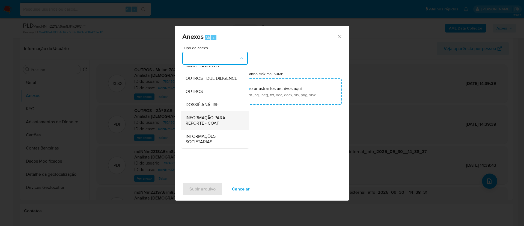
click at [225, 118] on span "INFORMAÇÃO PARA REPORTE - COAF" at bounding box center [213, 120] width 56 height 11
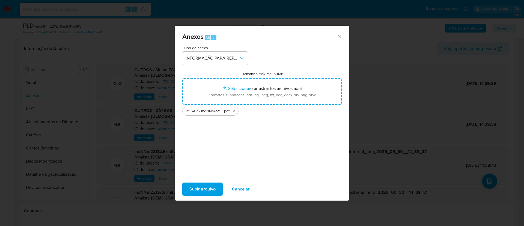
click at [210, 188] on span "Subir arquivo" at bounding box center [202, 189] width 26 height 12
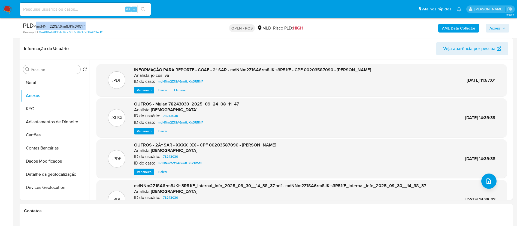
click at [499, 26] on span "Ações" at bounding box center [495, 28] width 11 height 9
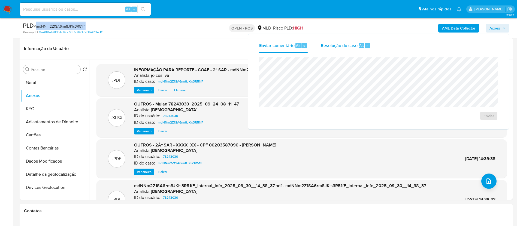
click at [325, 47] on span "Resolução do caso" at bounding box center [339, 45] width 37 height 6
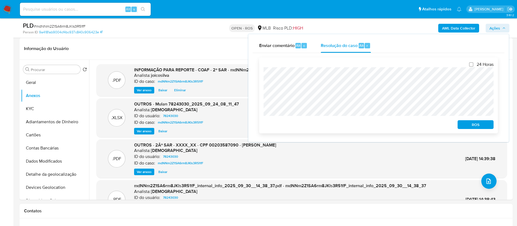
click at [476, 121] on div "ROS" at bounding box center [475, 123] width 38 height 11
click at [475, 123] on span "ROS" at bounding box center [476, 125] width 28 height 8
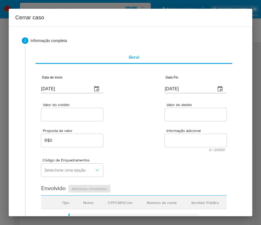
click at [62, 88] on input "[DATE]" at bounding box center [64, 89] width 47 height 9
paste input "1/08"
type input "[DATE]"
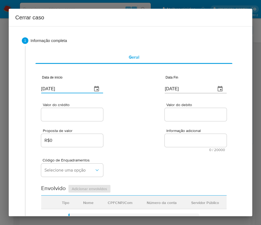
click at [132, 129] on div "Proposta de valor R$0 Informação adicional 0 / 20000 20000 caracteres restantes" at bounding box center [133, 136] width 185 height 29
click at [183, 90] on input "[DATE]" at bounding box center [188, 89] width 47 height 9
paste input "23/09"
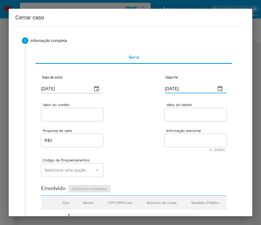
type input "[DATE]"
drag, startPoint x: 175, startPoint y: 128, endPoint x: 55, endPoint y: 131, distance: 119.8
click at [173, 129] on div "Proposta de valor R$0 Informação adicional 0 / 20000 20000 caracteres restantes" at bounding box center [133, 136] width 185 height 29
click at [72, 116] on input "Valor do crédito" at bounding box center [72, 114] width 62 height 7
click at [54, 116] on input "Valor do crédito" at bounding box center [72, 114] width 62 height 7
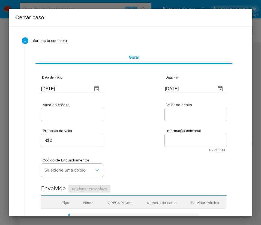
paste input "R$705.423"
type input "R$705.423"
click at [172, 136] on textarea "Informação adicional" at bounding box center [196, 140] width 62 height 13
click at [176, 114] on input "Valor do debito" at bounding box center [196, 114] width 62 height 7
paste input "R$838.657"
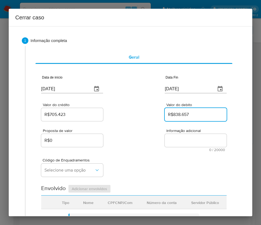
type input "R$838.657"
click at [157, 159] on div "Código de Enquadramentos Selecione uma opção" at bounding box center [133, 165] width 185 height 27
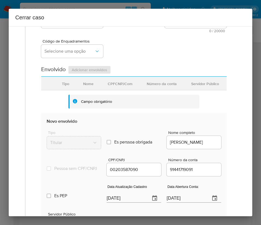
scroll to position [123, 0]
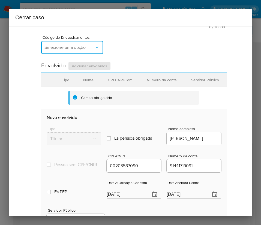
click at [76, 43] on button "Selecione uma opção" at bounding box center [72, 47] width 62 height 13
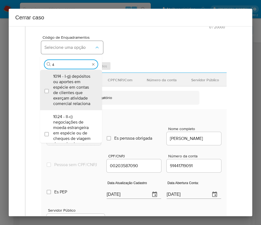
type input "45"
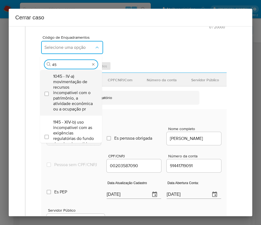
click at [71, 89] on span "1045 - IV-a) movimentação de recursos incompatível com o patrimônio, a atividad…" at bounding box center [73, 93] width 41 height 38
checkbox input "true"
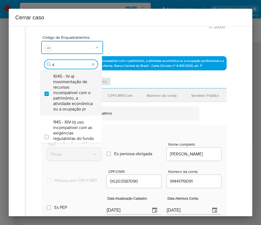
scroll to position [0, 0]
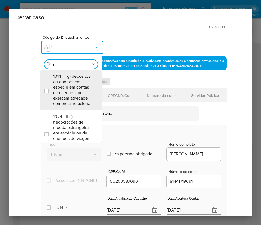
type input "47"
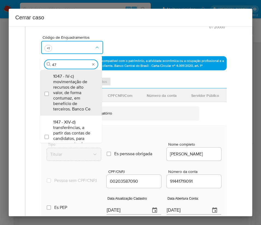
click at [71, 91] on span "1047 - IV-c) movimentação de recursos de alto valor, de forma contumaz, em bene…" at bounding box center [73, 93] width 41 height 38
checkbox input "true"
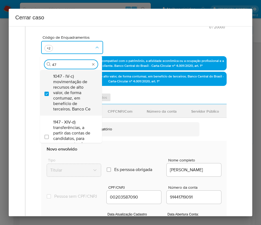
type input "4"
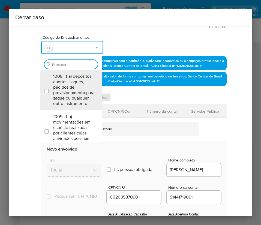
type input "6"
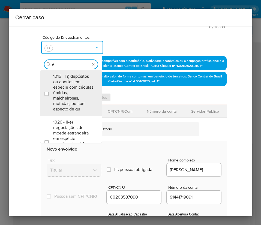
type input "68"
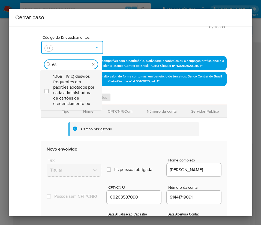
click at [72, 89] on span "1068 - IV-x) desvios frequentes em padrões adotados por cada administradora de …" at bounding box center [73, 90] width 41 height 33
checkbox input "true"
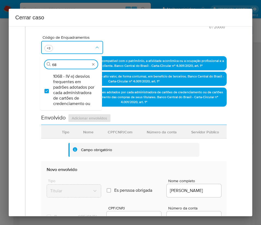
drag, startPoint x: 65, startPoint y: 66, endPoint x: 31, endPoint y: 66, distance: 33.8
click at [31, 66] on div "Geral Data de início [DATE] Data Fin [DATE] Valor do crédito R$705.423 Valor do…" at bounding box center [134, 119] width 206 height 393
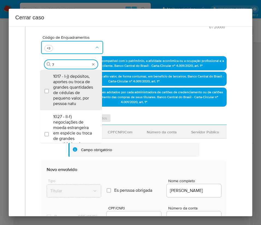
type input "74"
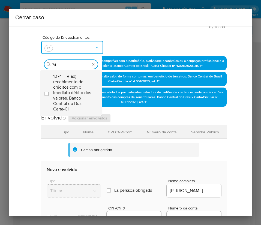
click at [78, 93] on span "1074 - IV-ad) recebimento de créditos com o imediato débito dos valores. Banco …" at bounding box center [73, 93] width 41 height 38
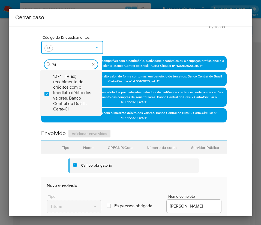
checkbox input "true"
type input "7"
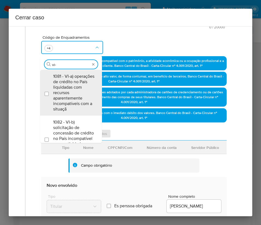
type input "vi-a"
click at [64, 93] on span "1081 - VI-a) operações de crédito no País liquidadas com recursos aparentemente…" at bounding box center [73, 93] width 41 height 38
checkbox input "true"
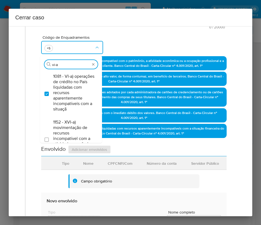
click at [65, 67] on input "vi-a" at bounding box center [71, 64] width 38 height 5
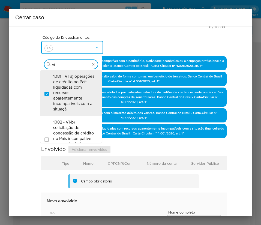
type input "vi-b"
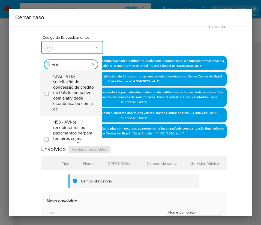
click at [67, 81] on span "1082 - VI-b) solicitação de concessão de crédito no País incompatível com a ati…" at bounding box center [73, 93] width 41 height 38
checkbox input "true"
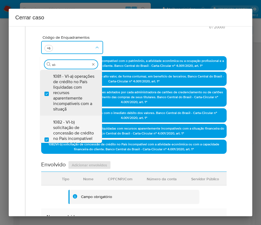
type input "vi-d"
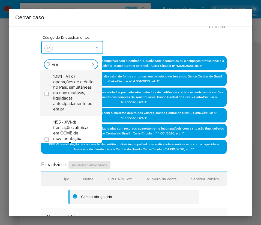
click at [67, 88] on span "1084 - VI-d) operações de crédito no País, simultâneas ou consecutivas, liquida…" at bounding box center [73, 93] width 41 height 38
checkbox input "true"
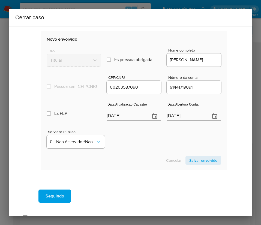
scroll to position [327, 0]
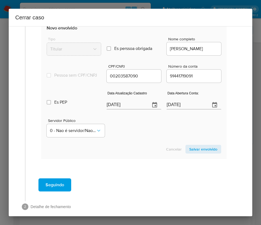
type input "vi-d"
click at [127, 109] on section "Envolvido Adicionar envolvidos Tipo Nome CPFCNPJCom Número da conta Servidor Pú…" at bounding box center [133, 65] width 185 height 187
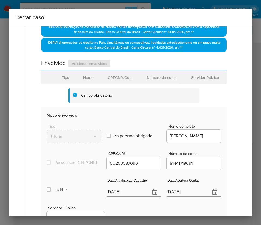
click at [127, 109] on section "Envolvido Adicionar envolvidos Tipo Nome CPFCNPJCom Número da conta Servidor Pú…" at bounding box center [133, 152] width 185 height 187
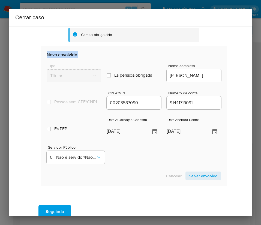
scroll to position [339, 0]
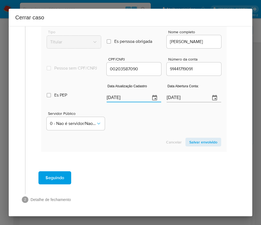
click at [127, 99] on input "[DATE]" at bounding box center [126, 98] width 39 height 9
paste input "17/09"
type input "[DATE]"
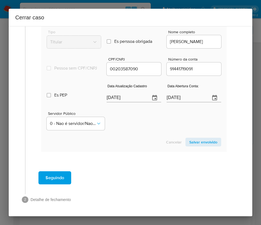
drag, startPoint x: 126, startPoint y: 124, endPoint x: 9, endPoint y: 136, distance: 117.6
click at [124, 125] on div "Servidor Público 0 - Nao é servidor/[PERSON_NAME] possui informacao" at bounding box center [134, 118] width 175 height 27
click at [187, 98] on input "[DATE]" at bounding box center [186, 98] width 39 height 9
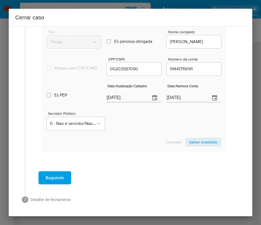
click at [152, 119] on div "Servidor Público 0 - Nao é servidor/[PERSON_NAME] possui informacao" at bounding box center [134, 118] width 175 height 27
click at [199, 144] on span "Salvar envolvido" at bounding box center [203, 142] width 28 height 8
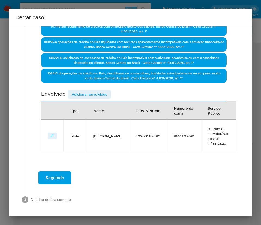
scroll to position [209, 0]
click at [83, 95] on span "Adicionar envolvidos" at bounding box center [89, 95] width 35 height 8
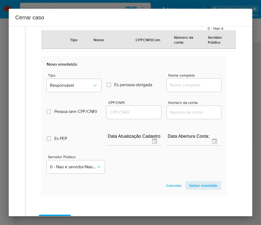
scroll to position [353, 0]
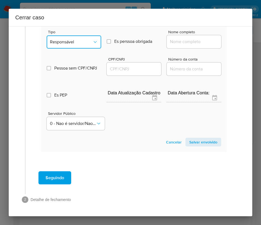
click at [68, 41] on span "Responsável" at bounding box center [71, 41] width 43 height 5
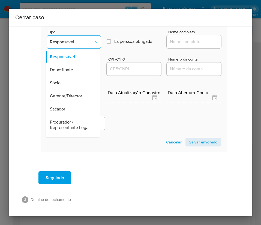
scroll to position [97, 0]
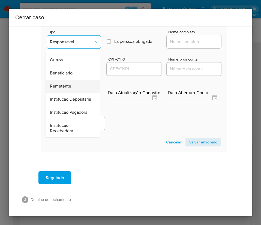
click at [60, 83] on span "Remetente" at bounding box center [60, 85] width 21 height 5
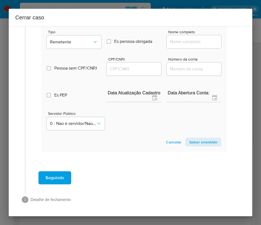
click at [181, 38] on div at bounding box center [194, 41] width 55 height 13
click at [180, 41] on input "Nome completo" at bounding box center [194, 41] width 55 height 7
paste input "[PERSON_NAME], 17552915000102"
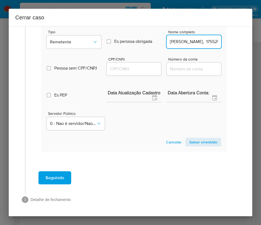
scroll to position [0, 41]
drag, startPoint x: 175, startPoint y: 43, endPoint x: 261, endPoint y: 47, distance: 85.8
type input "[PERSON_NAME]"
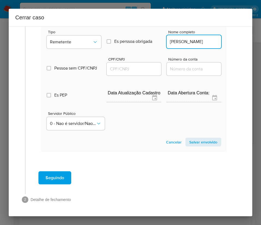
scroll to position [0, 0]
click at [121, 67] on input "CPF/CNPJ" at bounding box center [134, 68] width 55 height 7
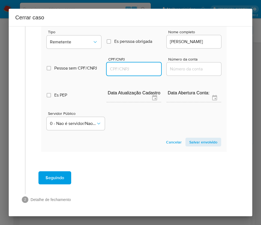
paste input "17552915000102"
type input "17552915000102"
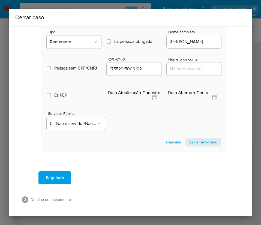
click at [199, 142] on span "Salvar envolvido" at bounding box center [203, 142] width 28 height 8
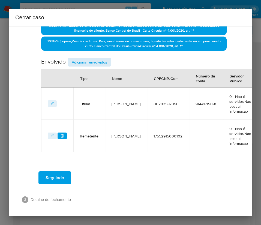
drag, startPoint x: 89, startPoint y: 49, endPoint x: 89, endPoint y: 52, distance: 3.3
click at [89, 58] on span "Adicionar envolvidos" at bounding box center [89, 62] width 35 height 8
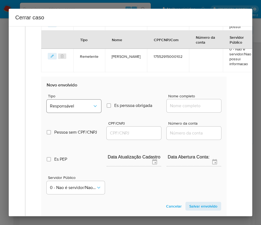
scroll to position [370, 0]
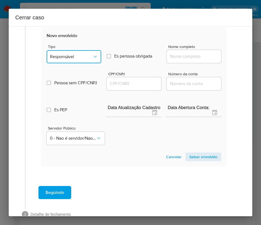
click at [85, 54] on button "Responsável" at bounding box center [74, 56] width 55 height 13
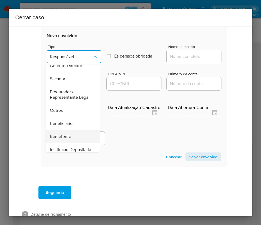
scroll to position [97, 0]
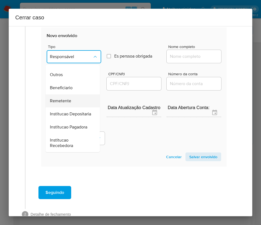
click at [65, 98] on span "Remetente" at bounding box center [60, 100] width 21 height 5
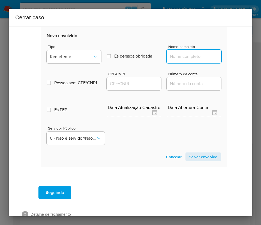
click at [177, 60] on input "Nome completo" at bounding box center [194, 56] width 55 height 7
click at [181, 55] on input "Nome completo" at bounding box center [194, 56] width 55 height 7
paste input "Brilliant Gaming Ltda, 56259060000188"
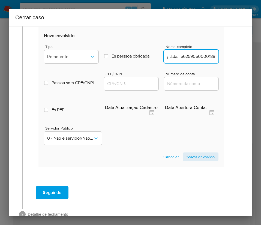
drag, startPoint x: 173, startPoint y: 58, endPoint x: 241, endPoint y: 58, distance: 67.4
click at [241, 58] on div "1 Informação completa Geral Data de início [DATE] Data Fin [DATE] Valor do créd…" at bounding box center [131, 121] width 244 height 190
type input "Brilliant Gaming Ltda"
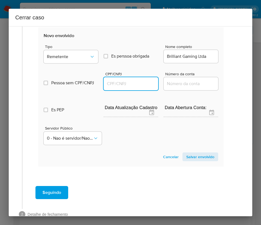
click at [135, 83] on input "CPF/CNPJ" at bounding box center [131, 83] width 55 height 7
paste input "56259060000188"
type input "56259060000188"
click at [197, 154] on span "Salvar envolvido" at bounding box center [200, 157] width 28 height 8
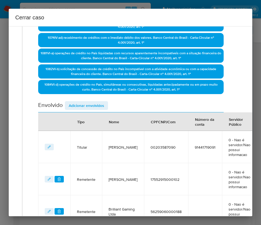
click at [94, 108] on span "Adicionar envolvidos" at bounding box center [86, 106] width 35 height 8
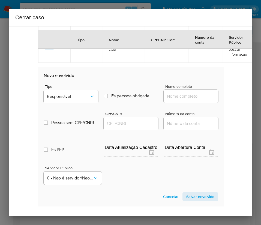
scroll to position [403, 3]
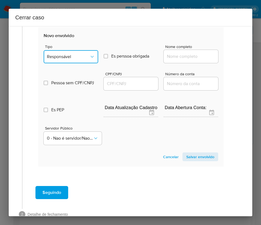
click at [73, 50] on button "Responsável" at bounding box center [71, 56] width 55 height 13
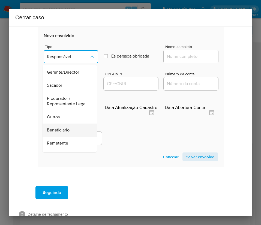
scroll to position [82, 0]
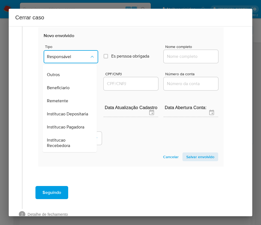
click at [60, 81] on div "Outros" at bounding box center [68, 74] width 42 height 13
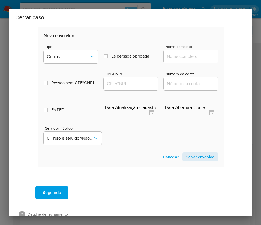
click at [168, 57] on input "Nome completo" at bounding box center [191, 56] width 55 height 7
paste input "51.523.717 [PERSON_NAME], 51523717000159"
drag, startPoint x: 173, startPoint y: 57, endPoint x: 224, endPoint y: 59, distance: 50.8
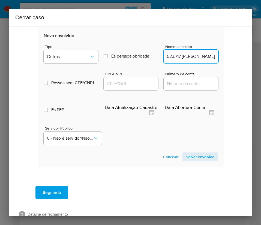
scroll to position [0, 28]
type input "51.523.717 [PERSON_NAME]"
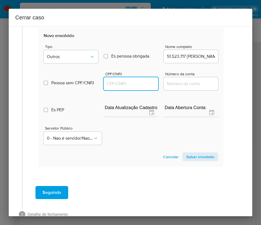
click at [135, 85] on input "CPF/CNPJ" at bounding box center [131, 83] width 55 height 7
paste input "51523717000159"
type input "51523717000159"
click at [193, 158] on span "Salvar envolvido" at bounding box center [200, 157] width 28 height 8
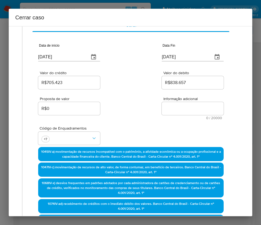
scroll to position [0, 3]
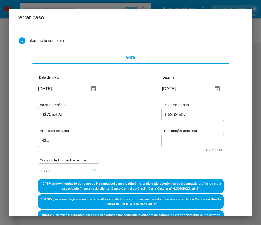
drag, startPoint x: 194, startPoint y: 149, endPoint x: 195, endPoint y: 131, distance: 17.2
click at [194, 144] on div "Informação adicional 0 / 20000 20000 caracteres restantes" at bounding box center [193, 140] width 62 height 23
click at [195, 131] on span "Informação adicional" at bounding box center [194, 131] width 62 height 4
click at [195, 134] on textarea "Informação adicional" at bounding box center [193, 140] width 62 height 13
click at [182, 139] on textarea "Informação adicional" at bounding box center [193, 140] width 62 height 13
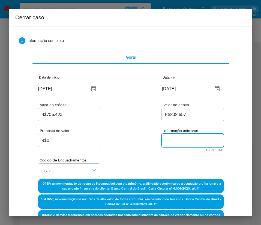
paste textarea "Loremipsumd si Ametcon Adipisc Elitsed Doeiusmod, TEM 53721070959, 08 inci, utl…"
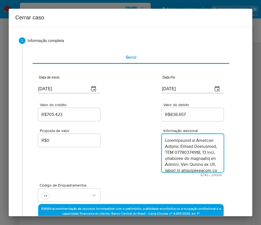
scroll to position [1886, 0]
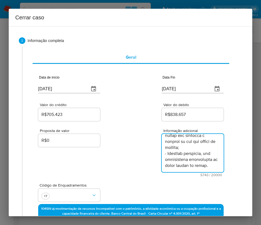
type textarea "Loremipsumd si Ametcon Adipisc Elitsed Doeiusmod, TEM 53721070959, 08 inci, utl…"
click at [101, 163] on div "Proposta de valor R$0 Informação adicional 5743 / 20000 14257 caracteres restan…" at bounding box center [130, 149] width 185 height 55
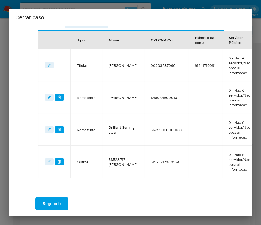
scroll to position [337, 3]
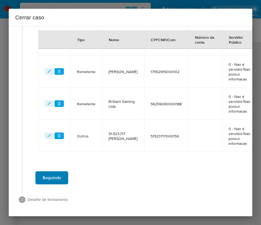
drag, startPoint x: 69, startPoint y: 168, endPoint x: 63, endPoint y: 170, distance: 6.0
click at [66, 169] on div "Seguindo" at bounding box center [131, 178] width 206 height 20
click at [55, 172] on span "Seguindo" at bounding box center [52, 178] width 19 height 12
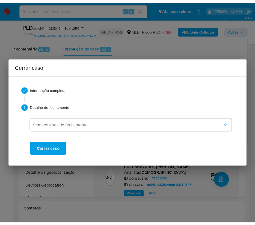
scroll to position [1817, 0]
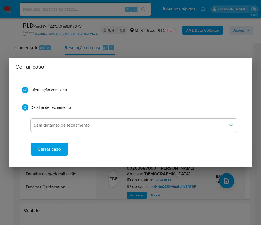
click at [57, 153] on span "Cerrar caso" at bounding box center [49, 149] width 23 height 12
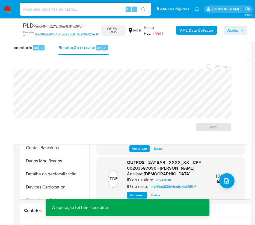
click at [50, 23] on div "PLD # mdNNm2Z1SA6rm8JKls3R51fF" at bounding box center [60, 26] width 75 height 8
click at [49, 28] on span "# mdNNm2Z1SA6rm8JKls3R51fF" at bounding box center [60, 25] width 52 height 5
copy span "mdNNm2Z1SA6rm8JKls3R51fF"
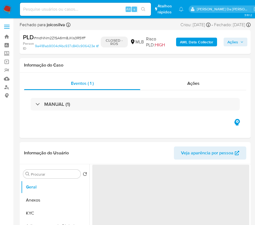
select select "10"
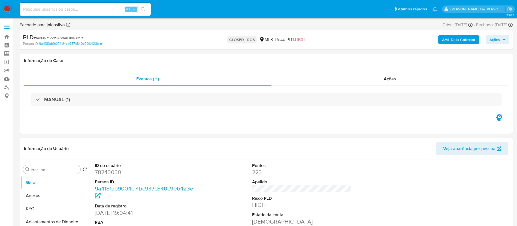
click at [10, 8] on img at bounding box center [7, 9] width 9 height 9
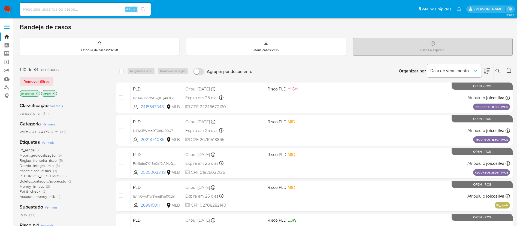
drag, startPoint x: 0, startPoint y: 0, endPoint x: 10, endPoint y: 9, distance: 12.9
click at [10, 9] on img at bounding box center [7, 9] width 9 height 9
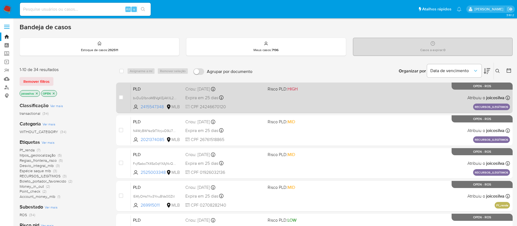
click at [271, 106] on div "PLD bvDuQ1bnoWBVgKEjAKlIL2MO 2415547348 MLB Risco PLD: HIGH Criou: [DATE] Criou…" at bounding box center [320, 98] width 379 height 28
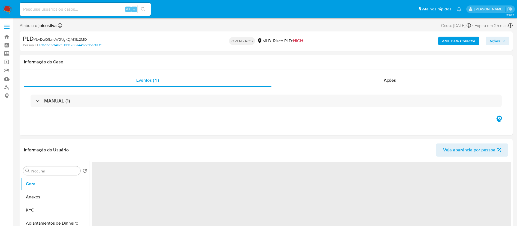
select select "10"
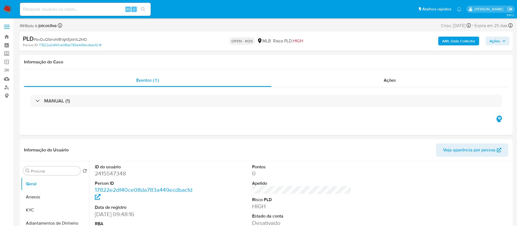
click at [81, 40] on span "# bvDuQ1bnoWBVgKEjAKlIL2MO" at bounding box center [60, 39] width 53 height 5
copy span "bvDuQ1bnoWBVgKEjAKlIL2MO"
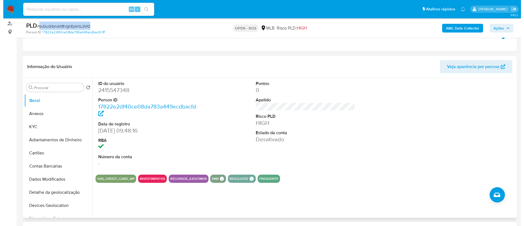
scroll to position [82, 0]
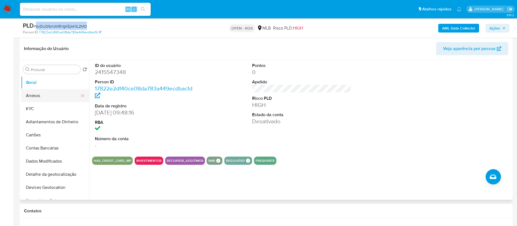
click at [43, 95] on button "Anexos" at bounding box center [53, 95] width 64 height 13
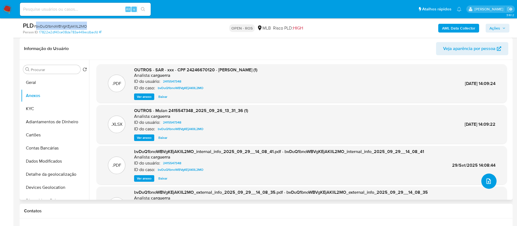
click at [482, 179] on button "upload-file" at bounding box center [489, 180] width 15 height 15
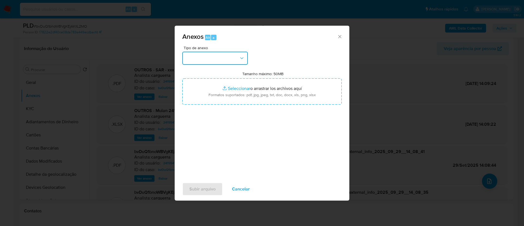
click at [229, 57] on button "button" at bounding box center [214, 58] width 65 height 13
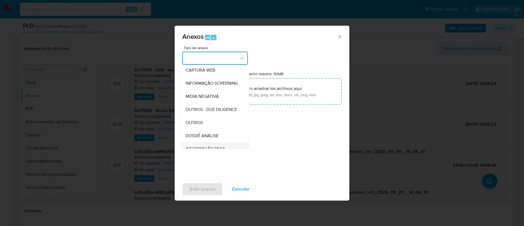
scroll to position [84, 0]
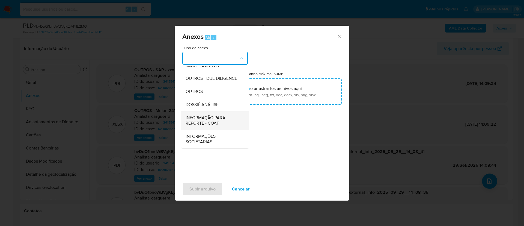
click at [213, 120] on span "INFORMAÇÃO PARA REPORTE - COAF" at bounding box center [213, 120] width 56 height 11
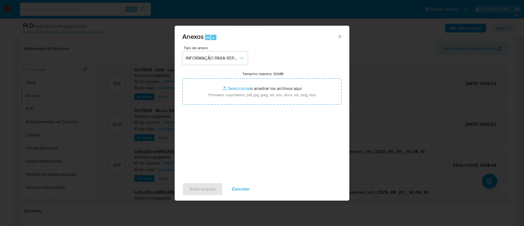
click at [303, 50] on div "Tipo de anexo INFORMAÇÃO PARA REPORTE - COAF Tamanho máximo: 50MB Seleccionar a…" at bounding box center [261, 110] width 159 height 129
click at [235, 59] on span "INFORMAÇÃO PARA REPORTE - COAF" at bounding box center [211, 57] width 53 height 5
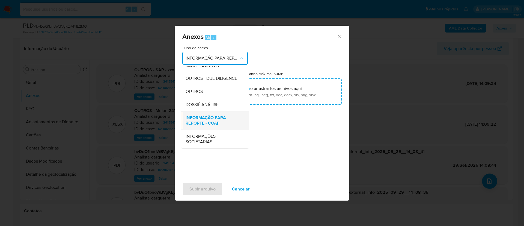
click at [222, 122] on span "INFORMAÇÃO PARA REPORTE - COAF" at bounding box center [213, 120] width 56 height 11
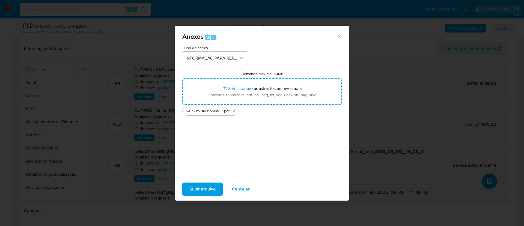
click at [252, 122] on div "Tipo de anexo INFORMAÇÃO PARA REPORTE - COAF Tamanho máximo: 50MB Seleccionar a…" at bounding box center [261, 110] width 159 height 129
click at [213, 189] on span "Subir arquivo" at bounding box center [202, 189] width 26 height 12
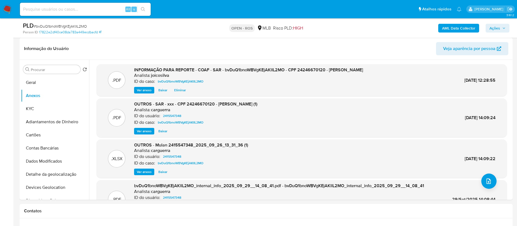
click at [501, 24] on span "Ações" at bounding box center [498, 28] width 16 height 8
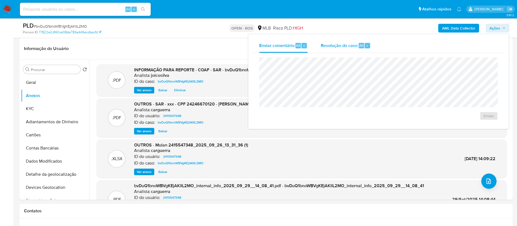
drag, startPoint x: 334, startPoint y: 42, endPoint x: 338, endPoint y: 50, distance: 9.0
click at [334, 43] on span "Resolução do caso" at bounding box center [339, 45] width 37 height 6
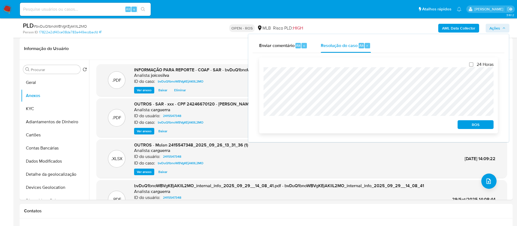
click at [260, 74] on div "24 Horas ROS" at bounding box center [378, 95] width 239 height 76
click at [484, 130] on div "24 Horas ROS" at bounding box center [378, 95] width 239 height 76
click at [484, 124] on span "ROS" at bounding box center [476, 125] width 28 height 8
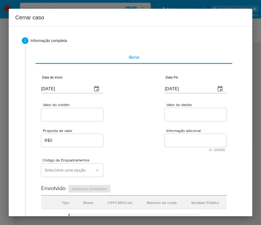
click at [83, 91] on input "[DATE]" at bounding box center [64, 89] width 47 height 9
paste input "1/08"
type input "[DATE]"
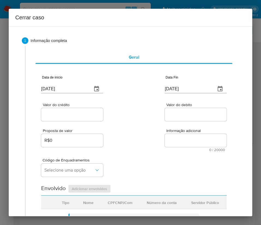
click at [152, 149] on div "Proposta de valor R$0 Informação adicional 0 / 20000 20000 caracteres restantes" at bounding box center [133, 136] width 185 height 29
click at [178, 88] on input "[DATE]" at bounding box center [188, 89] width 47 height 9
paste input "18/09"
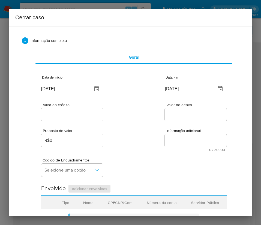
type input "18/09/2025"
drag, startPoint x: 181, startPoint y: 122, endPoint x: 149, endPoint y: 124, distance: 31.4
click at [180, 122] on div "Valor do debito" at bounding box center [196, 112] width 62 height 19
click at [81, 116] on input "Valor do crédito" at bounding box center [72, 114] width 62 height 7
drag, startPoint x: 70, startPoint y: 105, endPoint x: 70, endPoint y: 110, distance: 4.6
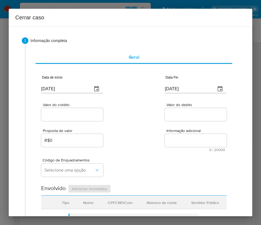
click at [70, 108] on div "Valor do crédito" at bounding box center [72, 112] width 62 height 19
drag, startPoint x: 70, startPoint y: 115, endPoint x: 76, endPoint y: 116, distance: 6.6
click at [70, 115] on input "Valor do crédito" at bounding box center [72, 114] width 62 height 7
paste input "R$277.485"
type input "R$277.485"
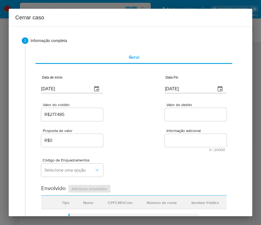
drag, startPoint x: 156, startPoint y: 136, endPoint x: 14, endPoint y: 178, distance: 148.2
click at [156, 138] on div "Proposta de valor R$0 Informação adicional 0 / 20000 20000 caracteres restantes" at bounding box center [133, 136] width 185 height 29
drag, startPoint x: 174, startPoint y: 116, endPoint x: 172, endPoint y: 121, distance: 6.0
click at [175, 116] on input "Valor do debito" at bounding box center [196, 114] width 62 height 7
paste input "R$277.553"
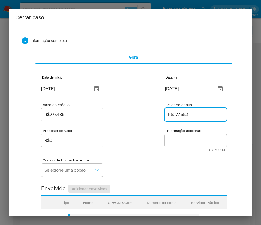
type input "R$277.553"
click at [129, 154] on div "Código de Enquadramentos Selecione uma opção" at bounding box center [133, 165] width 185 height 27
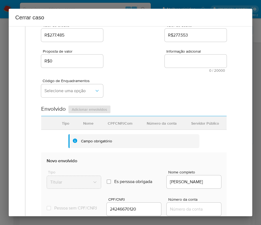
scroll to position [82, 0]
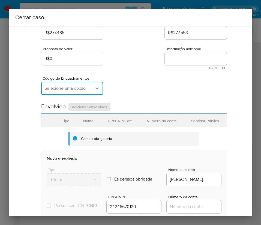
click at [65, 89] on span "Selecione uma opção" at bounding box center [69, 88] width 50 height 5
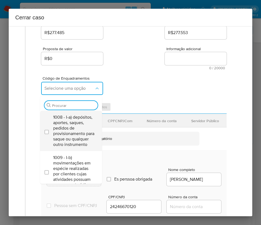
click at [75, 130] on span "1008 - I-a) depósitos, aportes, saques, pedidos de provisionamento para saque o…" at bounding box center [73, 131] width 41 height 33
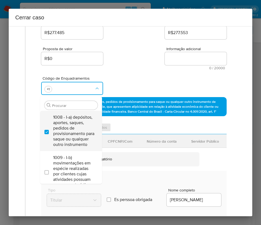
checkbox input "true"
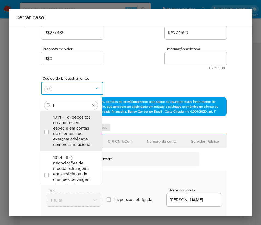
type input "45"
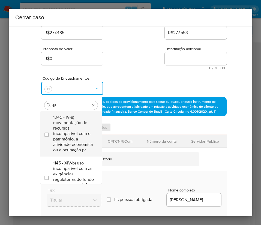
click at [66, 130] on span "1045 - IV-a) movimentação de recursos incompatível com o patrimônio, a atividad…" at bounding box center [73, 134] width 41 height 38
checkbox input "true"
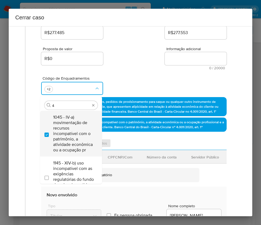
scroll to position [0, 0]
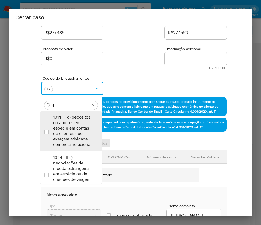
type input "47"
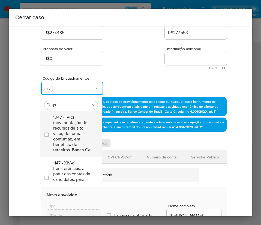
click at [68, 130] on span "1047 - IV-c) movimentação de recursos de alto valor, de forma contumaz, em bene…" at bounding box center [73, 134] width 41 height 38
checkbox input "true"
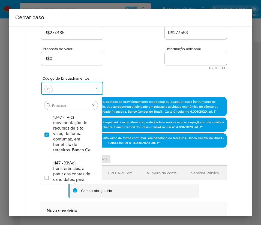
click at [141, 80] on div "Código de Enquadramentos Procurar 1047 - IV-c) movimentação de recursos de alto…" at bounding box center [133, 83] width 185 height 27
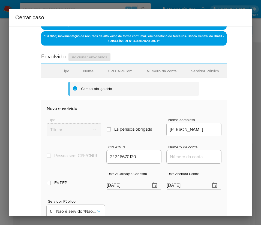
scroll to position [276, 0]
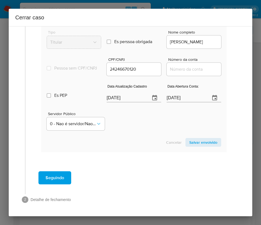
click at [131, 100] on input "[DATE]" at bounding box center [126, 98] width 39 height 9
click at [131, 100] on input "02/10/2025" at bounding box center [126, 98] width 39 height 9
paste input "5/09"
type input "05/09/2025"
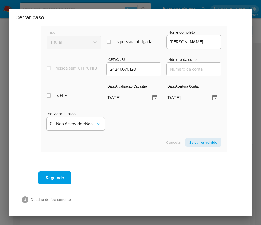
drag, startPoint x: 136, startPoint y: 137, endPoint x: 7, endPoint y: 128, distance: 128.8
click at [136, 137] on section "Novo envolvido Tipo Titular Es perssoa obrigada Is PObrigada Nome completo JOAO…" at bounding box center [133, 82] width 185 height 139
click at [178, 101] on input "02/10/2025" at bounding box center [186, 98] width 39 height 9
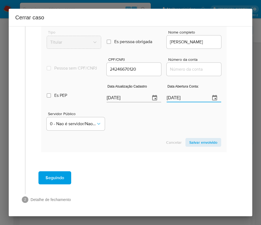
paste input "29/04"
type input "29/04/2025"
click at [168, 121] on div "Servidor Público 0 - Nao é servidor/Nao possui informacao" at bounding box center [134, 118] width 175 height 27
click at [196, 70] on input "Número da conta" at bounding box center [194, 69] width 55 height 7
click at [167, 68] on input "Número da conta" at bounding box center [194, 69] width 55 height 7
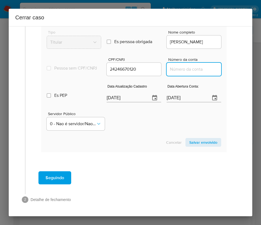
paste input "81514804642"
type input "81514804642"
click at [132, 137] on section "Novo envolvido Tipo Titular Es perssoa obrigada Is PObrigada Nome completo JOAO…" at bounding box center [133, 82] width 185 height 139
click at [112, 98] on input "05/09/2025" at bounding box center [126, 98] width 39 height 9
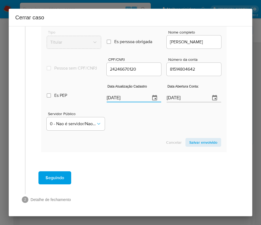
click at [112, 98] on input "05/09/2025" at bounding box center [126, 98] width 39 height 9
click at [140, 136] on section "Novo envolvido Tipo Titular Es perssoa obrigada Is PObrigada Nome completo JOAO…" at bounding box center [133, 82] width 185 height 139
click at [192, 98] on input "29/04/2025" at bounding box center [186, 98] width 39 height 9
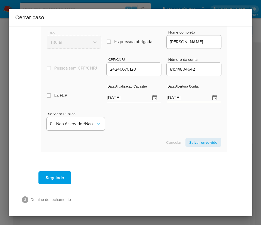
click at [192, 98] on input "29/04/2025" at bounding box center [186, 98] width 39 height 9
drag, startPoint x: 162, startPoint y: 119, endPoint x: 182, endPoint y: 79, distance: 44.4
click at [165, 116] on div "Servidor Público 0 - Nao é servidor/[PERSON_NAME] possui informacao" at bounding box center [134, 118] width 175 height 27
click at [190, 143] on span "Salvar envolvido" at bounding box center [203, 143] width 28 height 8
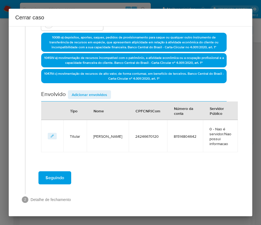
click at [95, 100] on div "Envolvido Adicionar envolvidos" at bounding box center [133, 95] width 185 height 11
click at [100, 93] on span "Adicionar envolvidos" at bounding box center [89, 95] width 35 height 8
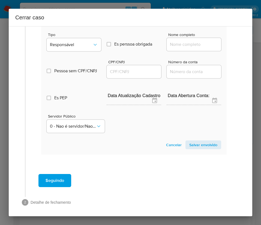
scroll to position [290, 0]
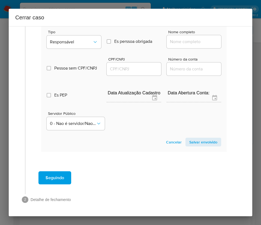
click at [68, 31] on span "Tipo" at bounding box center [75, 32] width 55 height 4
click at [73, 41] on span "Responsável" at bounding box center [71, 41] width 43 height 5
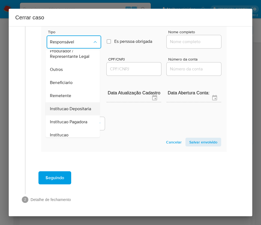
scroll to position [97, 0]
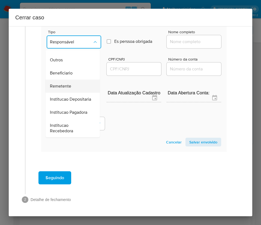
click at [67, 83] on span "Remetente" at bounding box center [60, 85] width 21 height 5
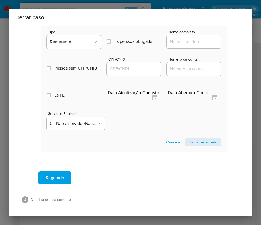
click at [184, 36] on div at bounding box center [194, 41] width 55 height 13
click at [184, 40] on input "Nome completo" at bounding box center [194, 41] width 55 height 7
paste input "62.282.821 Fabiana Ribeiro Da Silva, 62282821000115"
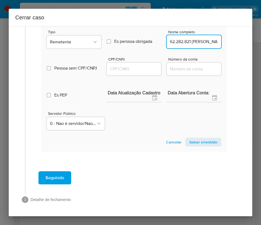
scroll to position [0, 58]
drag, startPoint x: 176, startPoint y: 43, endPoint x: 229, endPoint y: 48, distance: 52.6
type input "62.282.821 Fabiana Ribeiro Da Silva"
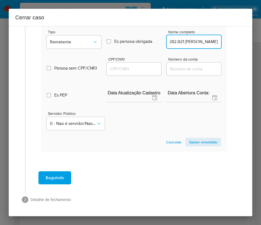
scroll to position [0, 0]
click at [108, 68] on input "CPF/CNPJ" at bounding box center [134, 68] width 55 height 7
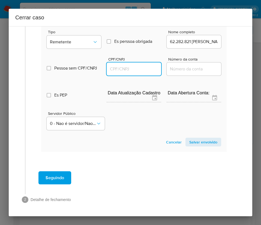
paste input "62282821000115"
type input "62282821000115"
click at [196, 143] on span "Salvar envolvido" at bounding box center [203, 142] width 28 height 8
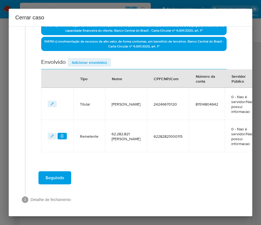
scroll to position [185, 0]
click at [98, 59] on span "Adicionar envolvidos" at bounding box center [89, 63] width 35 height 8
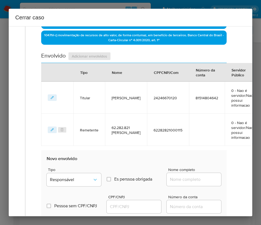
scroll to position [329, 0]
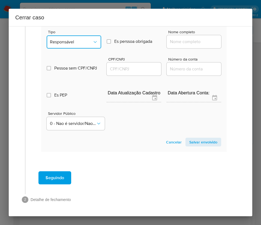
click at [85, 35] on button "Responsável" at bounding box center [74, 41] width 55 height 13
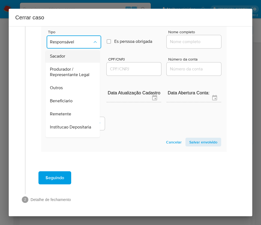
scroll to position [97, 0]
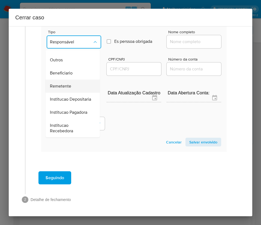
click at [69, 83] on span "Remetente" at bounding box center [60, 85] width 21 height 5
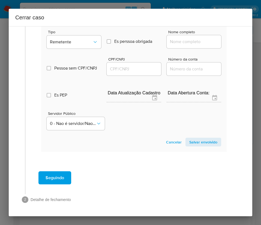
click at [181, 38] on input "Nome completo" at bounding box center [194, 41] width 55 height 7
paste input "62.256.175 Janaina Maria Santos Silva, 62256175000111"
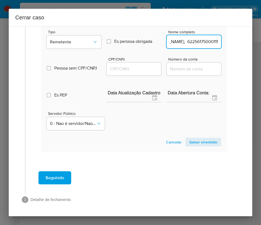
scroll to position [329, 3]
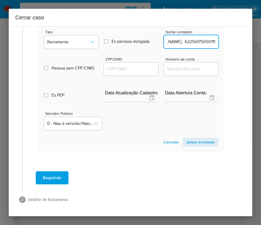
drag, startPoint x: 177, startPoint y: 37, endPoint x: 242, endPoint y: 43, distance: 64.9
click at [242, 43] on div "1 Informação completa Geral Data de início 01/08/2025 Data Fin 18/09/2025 Valor…" at bounding box center [131, 121] width 244 height 190
type input "62.256.175 Janaina Maria Santos Silva"
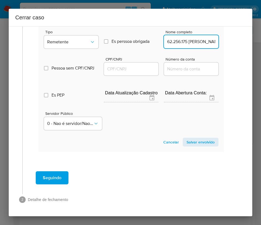
click at [125, 65] on input "CPF/CNPJ" at bounding box center [131, 68] width 55 height 7
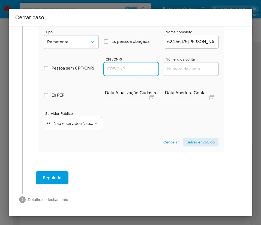
paste input "62256175000111"
type input "62256175000111"
click at [188, 138] on span "Salvar envolvido" at bounding box center [201, 142] width 28 height 8
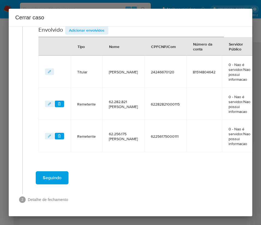
scroll to position [99, 3]
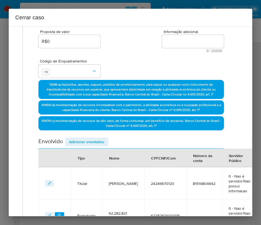
click at [92, 139] on span "Adicionar envolvidos" at bounding box center [86, 142] width 35 height 8
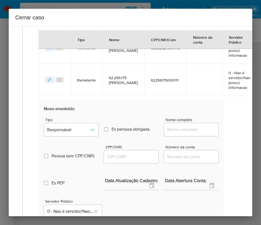
scroll to position [304, 3]
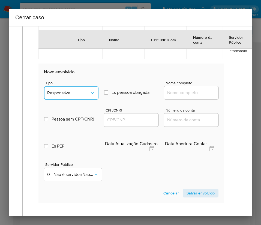
click at [67, 96] on span "Responsável" at bounding box center [68, 92] width 43 height 5
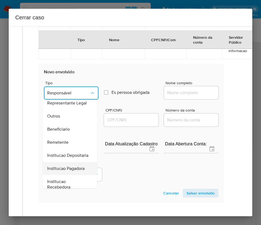
scroll to position [97, 0]
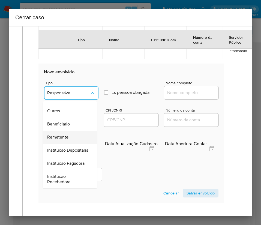
click at [68, 131] on div "Remetente" at bounding box center [68, 137] width 42 height 13
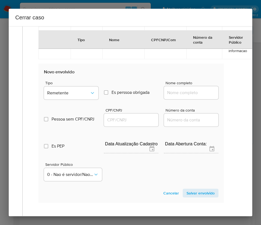
click at [179, 99] on div at bounding box center [191, 92] width 55 height 13
click at [183, 92] on div at bounding box center [191, 92] width 55 height 13
click at [186, 96] on input "Nome completo" at bounding box center [191, 92] width 55 height 7
paste input "62.348.611 Jennyfer Cristina Souza Dias, 62348611000182"
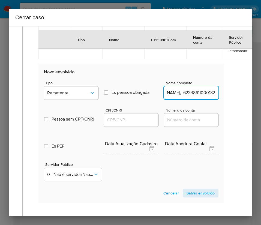
drag, startPoint x: 173, startPoint y: 98, endPoint x: 226, endPoint y: 99, distance: 53.5
type input "62.348.611 Jennyfer Cristina Souza Dias"
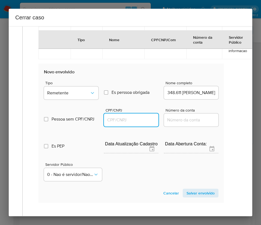
scroll to position [0, 0]
drag, startPoint x: 121, startPoint y: 121, endPoint x: 125, endPoint y: 122, distance: 4.2
click at [121, 121] on input "CPF/CNPJ" at bounding box center [131, 119] width 55 height 7
paste input "62348611000182"
type input "62348611000182"
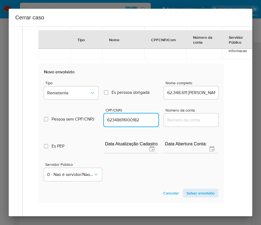
click at [200, 197] on span "Salvar envolvido" at bounding box center [201, 193] width 28 height 8
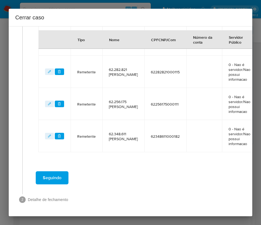
scroll to position [254, 3]
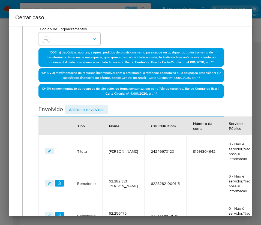
click at [101, 113] on span "Adicionar envolvidos" at bounding box center [86, 110] width 35 height 8
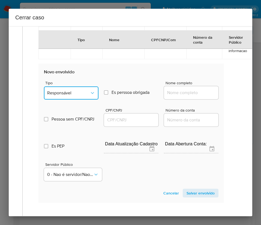
click at [78, 96] on span "Responsável" at bounding box center [68, 92] width 43 height 5
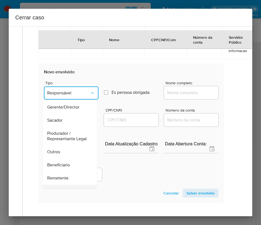
scroll to position [97, 0]
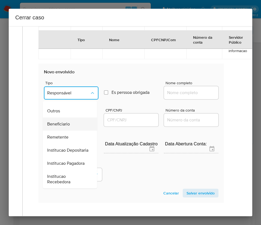
click at [68, 121] on span "Beneficiario" at bounding box center [58, 123] width 23 height 5
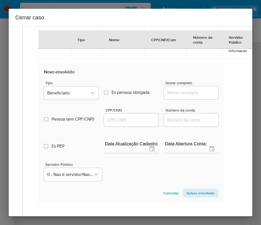
click at [172, 93] on div at bounding box center [191, 92] width 55 height 13
click at [173, 96] on input "Nome completo" at bounding box center [191, 92] width 55 height 7
paste input "Wesley Campos Konrad Custodio, 07206883109"
drag, startPoint x: 181, startPoint y: 97, endPoint x: 224, endPoint y: 101, distance: 43.8
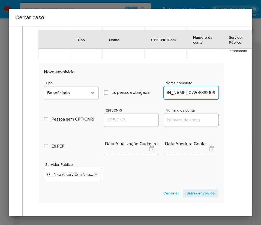
drag, startPoint x: 180, startPoint y: 100, endPoint x: 225, endPoint y: 103, distance: 44.5
type input "Wesley Campos Konrad Custodio"
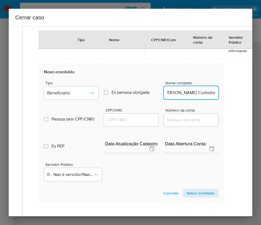
scroll to position [0, 0]
click at [139, 123] on input "CPF/CNPJ" at bounding box center [131, 119] width 55 height 7
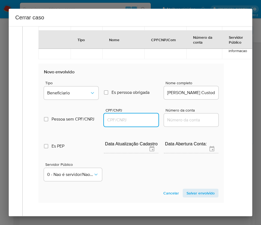
paste input "07206883109"
type input "7206883109"
click at [191, 197] on span "Salvar envolvido" at bounding box center [201, 193] width 28 height 8
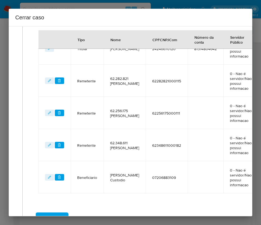
scroll to position [204, 3]
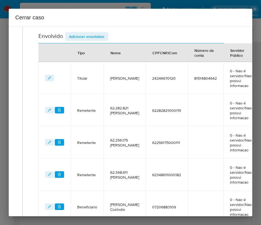
click at [108, 36] on button "Adicionar envolvidos" at bounding box center [86, 36] width 43 height 9
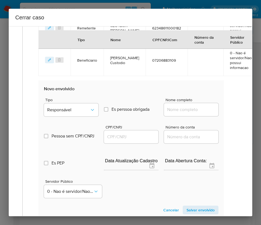
scroll to position [368, 3]
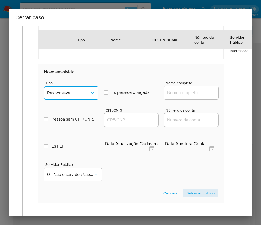
click at [73, 96] on span "Responsável" at bounding box center [68, 92] width 43 height 5
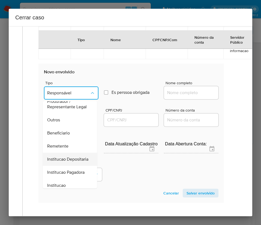
scroll to position [97, 0]
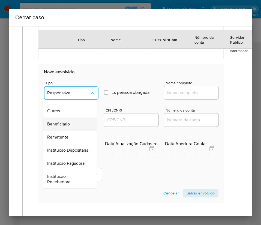
click at [68, 121] on span "Beneficiario" at bounding box center [58, 123] width 23 height 5
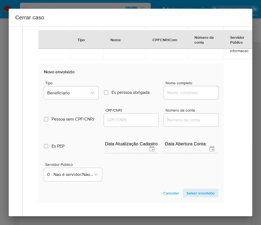
click at [175, 96] on input "Nome completo" at bounding box center [191, 92] width 55 height 7
paste input "Edgar Jose Prado Salazar, 71293349240"
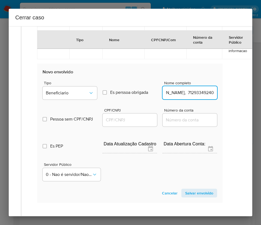
drag, startPoint x: 179, startPoint y: 96, endPoint x: 253, endPoint y: 105, distance: 74.8
click at [253, 105] on div "Cerrar caso 1 Informação completa Geral Data de início 01/08/2025 Data Fin 18/0…" at bounding box center [130, 112] width 261 height 225
type input "Edgar Jose Prado Salazar"
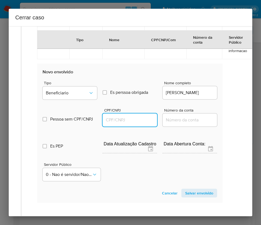
scroll to position [0, 0]
drag, startPoint x: 137, startPoint y: 123, endPoint x: 141, endPoint y: 122, distance: 3.9
click at [137, 123] on input "CPF/CNPJ" at bounding box center [130, 119] width 55 height 7
paste input "71293349240"
type input "71293349240"
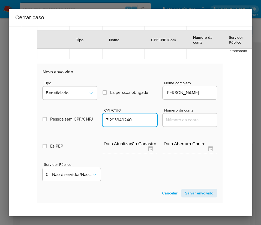
click at [190, 197] on span "Salvar envolvido" at bounding box center [199, 193] width 28 height 8
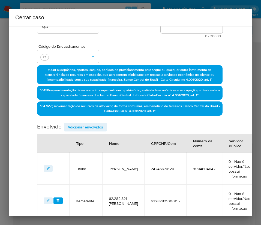
scroll to position [0, 4]
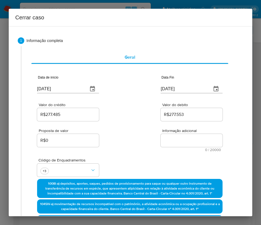
click at [184, 141] on textarea "Informação adicional" at bounding box center [192, 140] width 62 height 13
paste textarea "Informações do Cliente Joao Batista Rita, CPF 24246670120, 75 anos, residente n…"
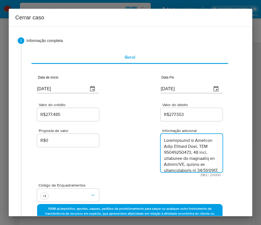
scroll to position [1058, 0]
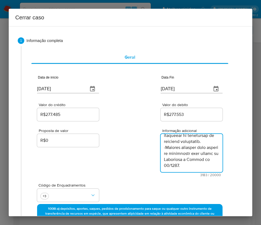
type textarea "Informações do Cliente Joao Batista Rita, CPF 24246670120, 75 anos, residente n…"
click at [122, 151] on div "Proposta de valor R$0 Informação adicional 3183 / 20000 16817 caracteres restan…" at bounding box center [129, 149] width 185 height 55
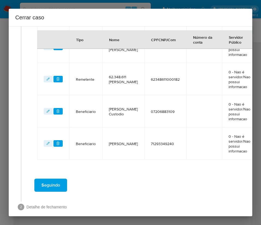
scroll to position [343, 4]
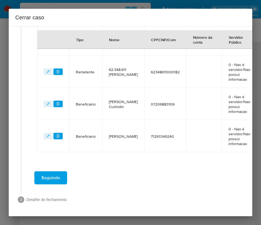
click at [56, 172] on span "Seguindo" at bounding box center [50, 178] width 19 height 12
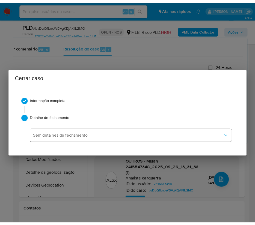
scroll to position [1034, 0]
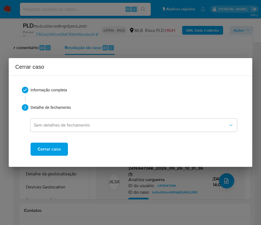
click at [61, 149] on button "Cerrar caso" at bounding box center [49, 149] width 37 height 13
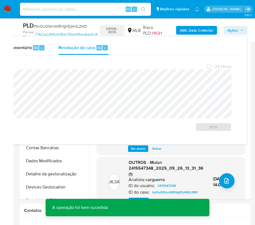
click at [68, 27] on span "# bvDuQ1bnoWBVgKEjAKlIL2MO" at bounding box center [60, 25] width 53 height 5
copy span "bvDuQ1bnoWBVgKEjAKlIL2MO"
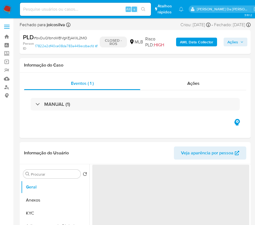
select select "10"
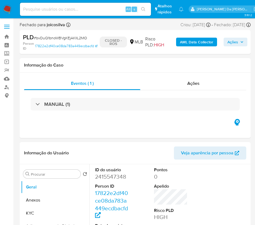
click at [9, 10] on img at bounding box center [7, 9] width 9 height 9
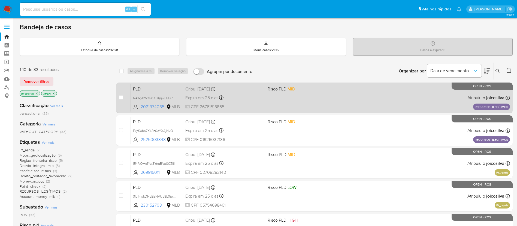
click at [297, 99] on div "PLD N4WyBWYazStTXnjwD9U7xlPO 2021374085 MLB Risco PLD: MID Criou: [DATE] Criou:…" at bounding box center [320, 98] width 379 height 28
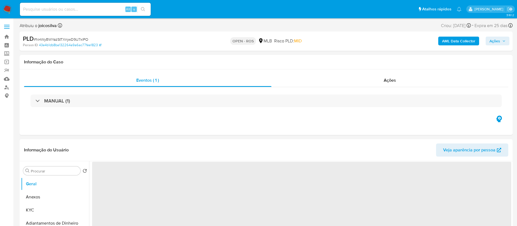
select select "10"
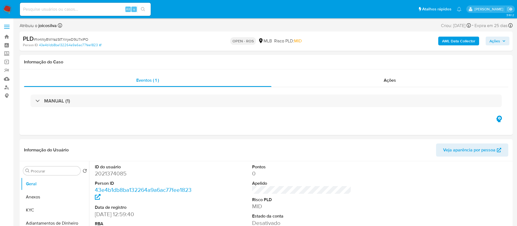
click at [85, 39] on span "# N4WyBWYazStTXnjwD9U7xlPO" at bounding box center [61, 39] width 55 height 5
copy span "N4WyBWYazStTXnjwD9U7xlPO"
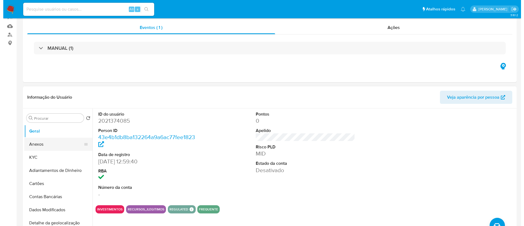
scroll to position [82, 0]
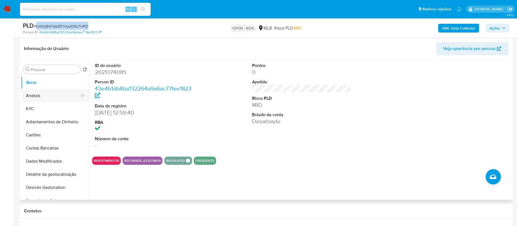
click at [37, 95] on button "Anexos" at bounding box center [53, 95] width 64 height 13
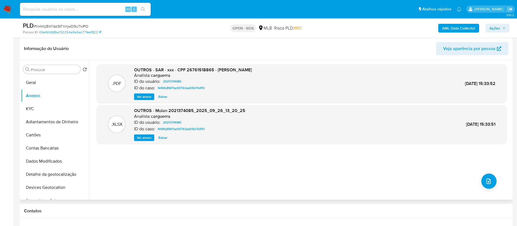
click at [353, 49] on header "Informação do Usuário Veja aparência por pessoa" at bounding box center [266, 48] width 485 height 13
click at [488, 183] on icon "upload-file" at bounding box center [489, 181] width 7 height 7
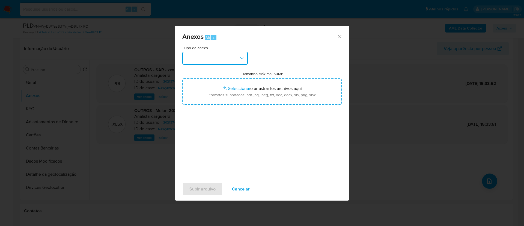
click at [242, 57] on icon "button" at bounding box center [241, 57] width 5 height 5
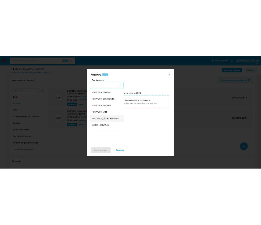
scroll to position [84, 0]
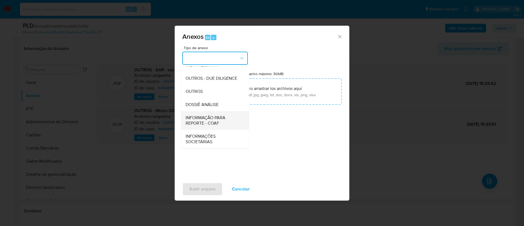
click at [225, 122] on span "INFORMAÇÃO PARA REPORTE - COAF" at bounding box center [213, 120] width 56 height 11
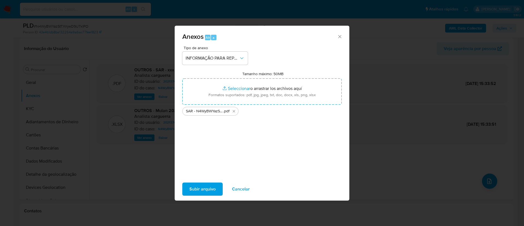
click at [212, 187] on span "Subir arquivo" at bounding box center [202, 189] width 26 height 12
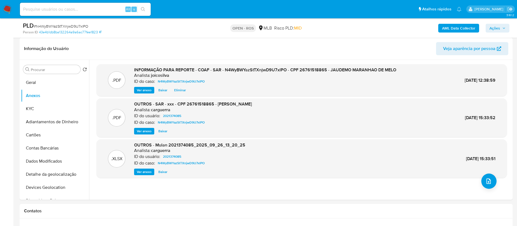
click at [502, 25] on span "Ações" at bounding box center [498, 28] width 16 height 8
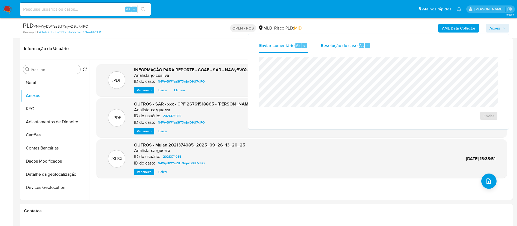
drag, startPoint x: 334, startPoint y: 44, endPoint x: 332, endPoint y: 51, distance: 7.2
click at [334, 45] on span "Resolução do caso" at bounding box center [339, 45] width 37 height 6
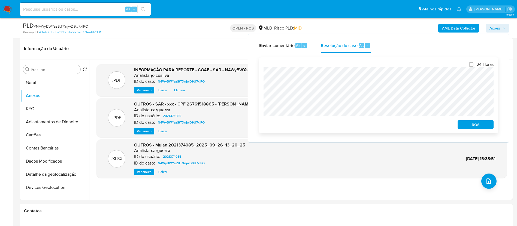
click at [489, 124] on span "ROS" at bounding box center [476, 125] width 28 height 8
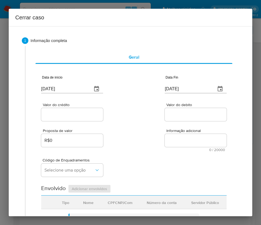
click at [71, 82] on div "[DATE]" at bounding box center [72, 85] width 62 height 16
click at [68, 88] on input "[DATE]" at bounding box center [64, 89] width 47 height 9
paste input "1/08"
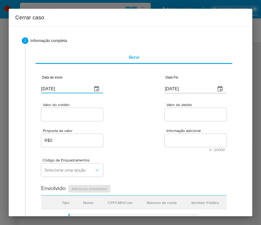
type input "[DATE]"
click at [121, 108] on div "Valor do crédito Valor do debito" at bounding box center [133, 109] width 185 height 26
click at [183, 88] on input "[DATE]" at bounding box center [188, 89] width 47 height 9
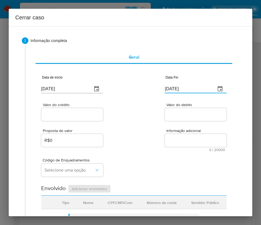
paste input "24/09"
type input "[DATE]"
click at [165, 138] on textarea "Informação adicional" at bounding box center [196, 140] width 62 height 13
click at [52, 115] on input "Valor do crédito" at bounding box center [72, 114] width 62 height 7
click at [80, 114] on input "Valor do crédito" at bounding box center [72, 114] width 62 height 7
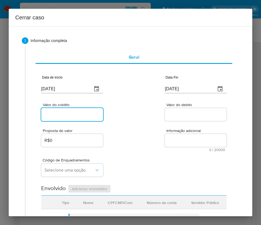
paste input "R$119.551"
type input "R$119.551"
drag, startPoint x: 157, startPoint y: 119, endPoint x: 9, endPoint y: 167, distance: 155.8
click at [155, 122] on div "Valor do crédito R$119.551 Valor do debito" at bounding box center [133, 109] width 185 height 26
click at [174, 117] on input "Valor do debito" at bounding box center [196, 114] width 62 height 7
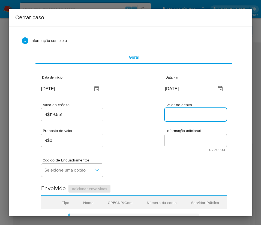
paste input "R$119.551"
type input "R$119.551"
drag, startPoint x: 134, startPoint y: 150, endPoint x: 105, endPoint y: 155, distance: 29.5
click at [132, 151] on div "Proposta de valor R$0 Informação adicional 0 / 20000 20000 caracteres restantes" at bounding box center [133, 136] width 185 height 29
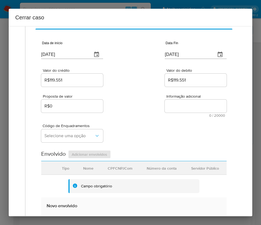
scroll to position [82, 0]
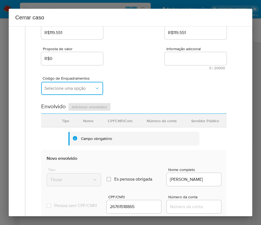
click at [78, 91] on button "Selecione uma opção" at bounding box center [72, 88] width 62 height 13
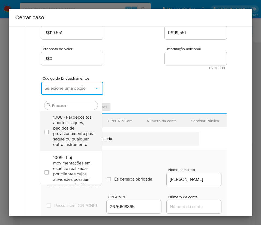
click at [82, 122] on span "1008 - I-a) depósitos, aportes, saques, pedidos de provisionamento para saque o…" at bounding box center [73, 131] width 41 height 33
checkbox input "true"
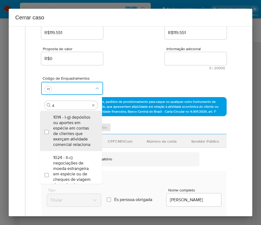
type input "45"
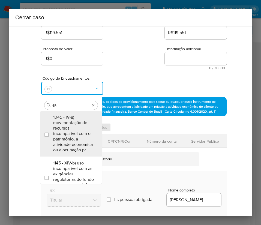
click at [80, 123] on span "1045 - IV-a) movimentação de recursos incompatível com o patrimônio, a atividad…" at bounding box center [73, 134] width 41 height 38
checkbox input "true"
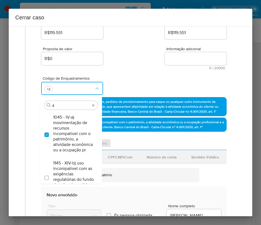
scroll to position [0, 0]
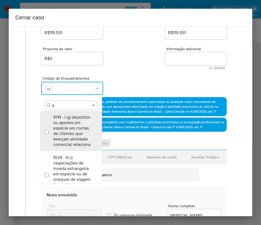
type input "47"
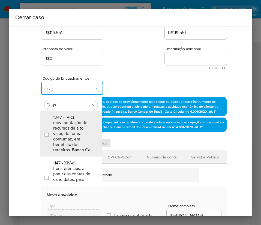
click at [80, 123] on span "1047 - IV-c) movimentação de recursos de alto valor, de forma contumaz, em bene…" at bounding box center [73, 134] width 41 height 38
checkbox input "true"
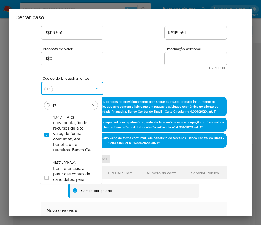
click at [124, 71] on div "Código de Enquadramentos Procurar 47 1047 - IV-c) movimentação de recursos de a…" at bounding box center [133, 83] width 185 height 27
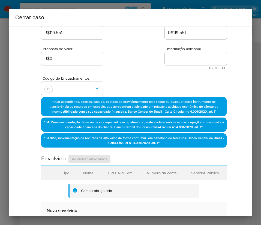
scroll to position [246, 0]
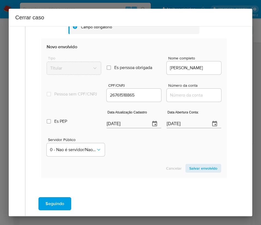
click at [115, 128] on input "[DATE]" at bounding box center [126, 123] width 39 height 9
paste input "09"
type input "[DATE]"
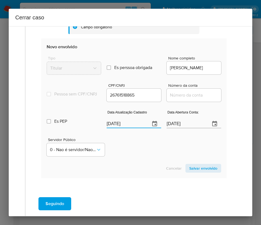
click at [133, 158] on div "Servidor Público 0 - Nao é servidor/[PERSON_NAME] possui informacao" at bounding box center [134, 144] width 175 height 27
click at [180, 125] on input "[DATE]" at bounding box center [186, 123] width 39 height 9
paste input "[DATE]"
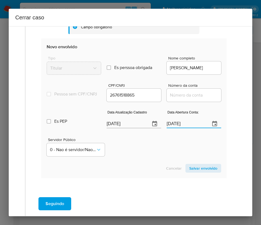
type input "[DATE]"
drag, startPoint x: 98, startPoint y: 188, endPoint x: 40, endPoint y: 156, distance: 66.8
click at [99, 188] on div "Data de início [DATE] Data Fin [DATE] Valor do crédito R$119.551 Valor do debit…" at bounding box center [133, 4] width 197 height 371
click at [171, 98] on input "Número da conta" at bounding box center [194, 95] width 55 height 7
paste input "39171257962"
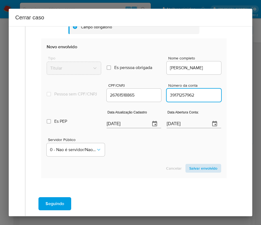
type input "39171257962"
click at [194, 171] on span "Salvar envolvido" at bounding box center [203, 168] width 28 height 8
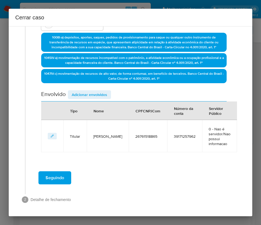
scroll to position [146, 0]
click at [96, 93] on span "Adicionar envolvidos" at bounding box center [89, 95] width 35 height 8
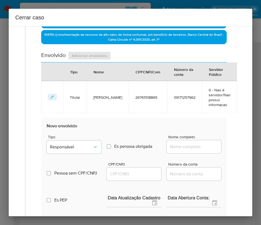
scroll to position [269, 0]
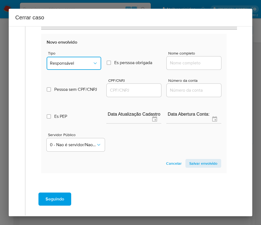
click at [89, 65] on span "Responsável" at bounding box center [71, 63] width 43 height 5
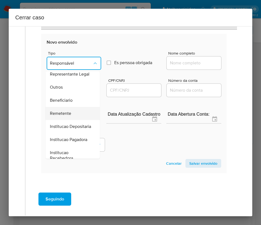
scroll to position [97, 0]
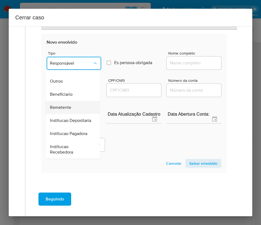
click at [67, 105] on span "Remetente" at bounding box center [60, 107] width 21 height 5
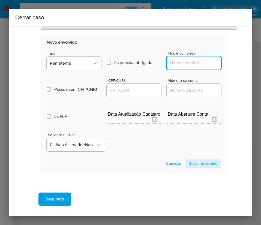
drag, startPoint x: 196, startPoint y: 64, endPoint x: 198, endPoint y: 66, distance: 3.5
click at [196, 64] on input "Nome completo" at bounding box center [194, 62] width 55 height 7
paste input "[PERSON_NAME], 02522202502"
drag, startPoint x: 180, startPoint y: 66, endPoint x: 229, endPoint y: 66, distance: 48.6
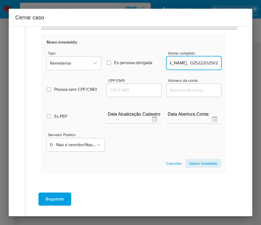
type input "Priscila Maria Da Silva Lavinscky"
click at [112, 94] on div at bounding box center [134, 90] width 55 height 13
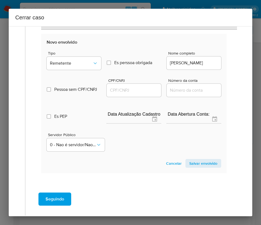
drag, startPoint x: 123, startPoint y: 89, endPoint x: 132, endPoint y: 89, distance: 9.0
click at [123, 89] on input "CPF/CNPJ" at bounding box center [134, 90] width 55 height 7
paste input "02522202502"
type input "2522202502"
click at [189, 161] on span "Salvar envolvido" at bounding box center [203, 164] width 28 height 8
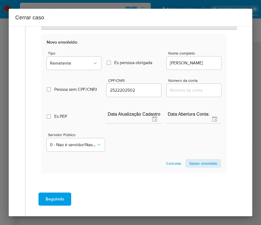
scroll to position [185, 0]
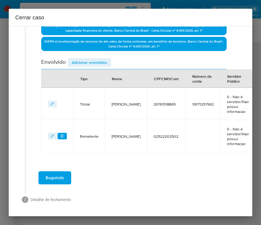
click at [97, 59] on span "Adicionar envolvidos" at bounding box center [89, 63] width 35 height 8
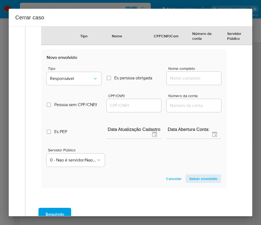
scroll to position [329, 0]
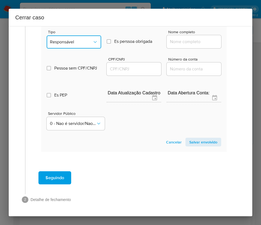
click at [74, 40] on button "Responsável" at bounding box center [74, 41] width 55 height 13
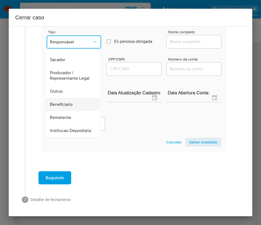
scroll to position [97, 0]
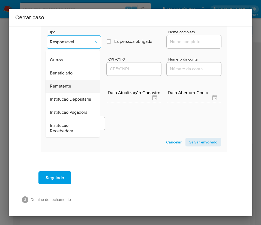
click at [62, 83] on span "Remetente" at bounding box center [60, 85] width 21 height 5
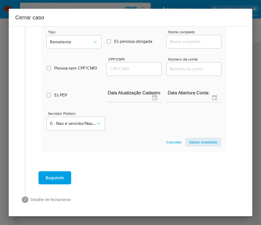
click at [174, 40] on div at bounding box center [194, 41] width 55 height 13
click at [176, 38] on input "Nome completo" at bounding box center [194, 41] width 55 height 7
paste input "Gustavo Borges Martins De Souza, 48973576836"
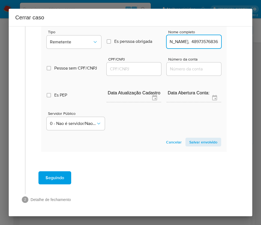
scroll to position [329, 1]
drag, startPoint x: 181, startPoint y: 37, endPoint x: 261, endPoint y: 38, distance: 80.2
type input "Gustavo Borges Martins De Souza"
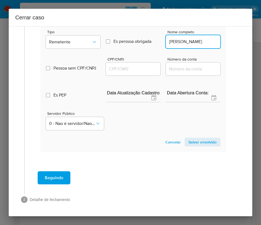
scroll to position [0, 0]
drag, startPoint x: 130, startPoint y: 64, endPoint x: 142, endPoint y: 66, distance: 12.4
click at [130, 65] on input "CPF/CNPJ" at bounding box center [133, 68] width 55 height 7
paste input "48973576836"
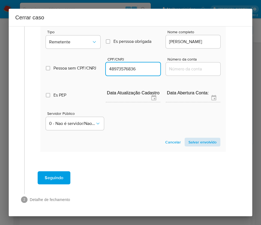
type input "48973576836"
click at [189, 138] on span "Salvar envolvido" at bounding box center [202, 142] width 28 height 8
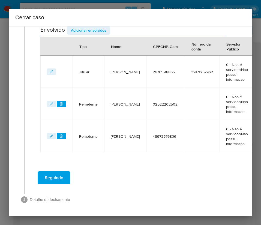
scroll to position [217, 1]
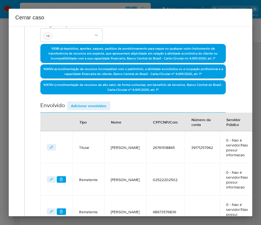
click at [92, 105] on span "Adicionar envolvidos" at bounding box center [88, 106] width 35 height 8
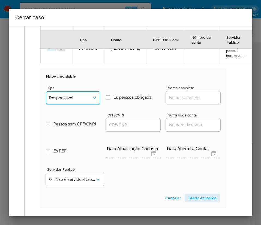
click at [68, 94] on button "Responsável" at bounding box center [73, 97] width 55 height 13
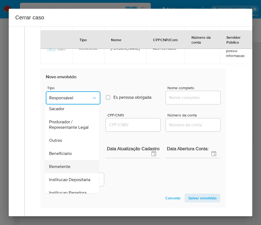
scroll to position [97, 0]
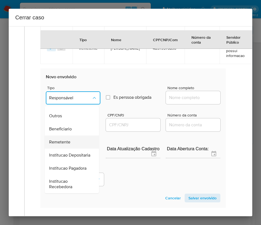
click at [65, 139] on span "Remetente" at bounding box center [59, 141] width 21 height 5
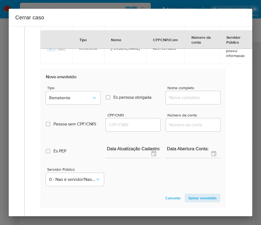
click at [173, 96] on input "Nome completo" at bounding box center [193, 97] width 55 height 7
paste input "Ed Carlos Rodrigues Brito, 26004029858"
drag, startPoint x: 179, startPoint y: 98, endPoint x: 242, endPoint y: 99, distance: 63.3
click at [242, 99] on div "1 Informação completa Geral Data de início 01/08/2025 Data Fin 24/09/2025 Valor…" at bounding box center [131, 121] width 244 height 190
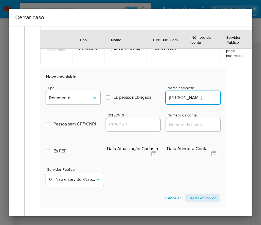
scroll to position [0, 2]
type input "Ed Carlos Rodrigues Brito"
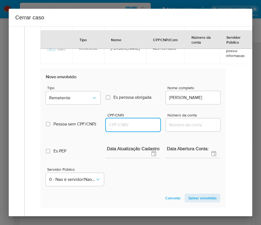
scroll to position [0, 0]
drag, startPoint x: 136, startPoint y: 124, endPoint x: 139, endPoint y: 124, distance: 3.3
click at [136, 124] on input "CPF/CNPJ" at bounding box center [133, 124] width 55 height 7
paste input "26004029858"
type input "26004029858"
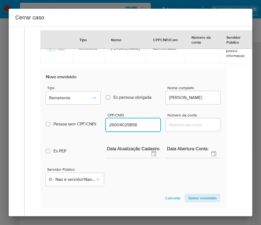
click at [188, 196] on span "Salvar envolvido" at bounding box center [202, 198] width 28 height 8
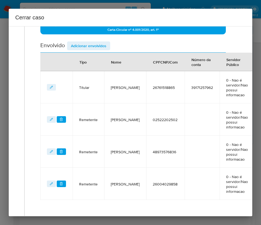
scroll to position [167, 1]
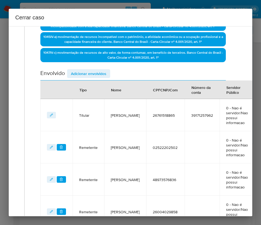
click at [100, 73] on span "Adicionar envolvidos" at bounding box center [88, 74] width 35 height 8
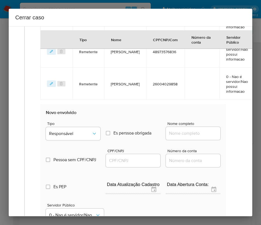
scroll to position [331, 1]
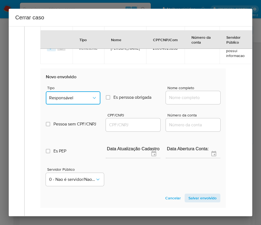
click at [72, 93] on button "Responsável" at bounding box center [73, 97] width 55 height 13
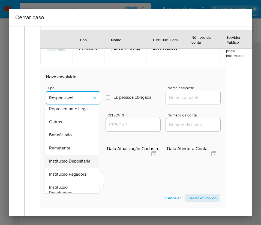
scroll to position [97, 0]
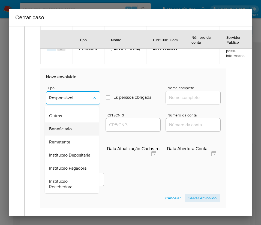
click at [68, 126] on span "Beneficiario" at bounding box center [60, 128] width 23 height 5
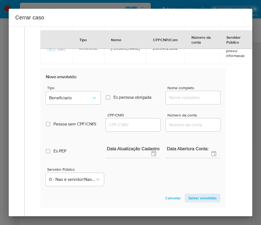
click at [179, 92] on div at bounding box center [193, 97] width 55 height 13
click at [178, 98] on input "Nome completo" at bounding box center [193, 97] width 55 height 7
paste input "Jonathan Da Silva Rodrigues, 47733698847"
drag, startPoint x: 183, startPoint y: 97, endPoint x: 261, endPoint y: 97, distance: 78.0
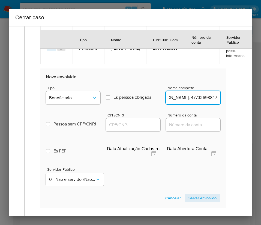
click at [183, 98] on input "Jonathan Da Silva Rodrigues, 47733698847" at bounding box center [193, 97] width 55 height 7
drag, startPoint x: 182, startPoint y: 100, endPoint x: 254, endPoint y: 98, distance: 71.8
click at [254, 98] on div "Cerrar caso 1 Informação completa Geral Data de início 01/08/2025 Data Fin 24/0…" at bounding box center [130, 112] width 261 height 225
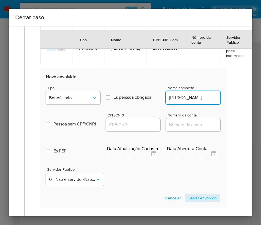
type input "Jonathan Da Silva Rodrigues"
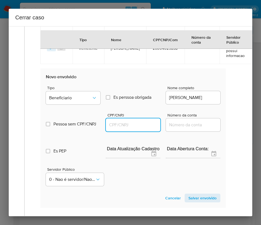
scroll to position [0, 0]
click at [143, 126] on input "CPF/CNPJ" at bounding box center [133, 124] width 55 height 7
paste input "47733698847"
type input "47733698847"
click at [188, 199] on span "Salvar envolvido" at bounding box center [202, 198] width 28 height 8
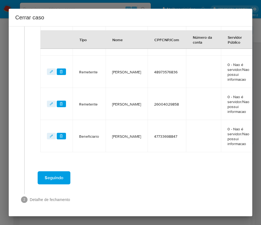
scroll to position [199, 1]
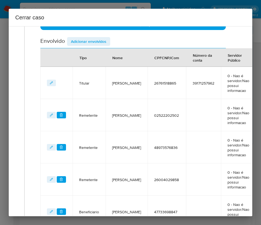
click at [91, 48] on th "Tipo" at bounding box center [89, 57] width 33 height 19
click at [92, 42] on span "Adicionar envolvidos" at bounding box center [88, 42] width 35 height 8
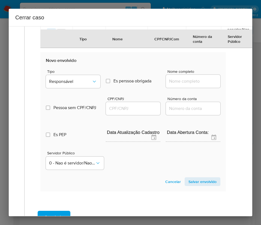
scroll to position [404, 1]
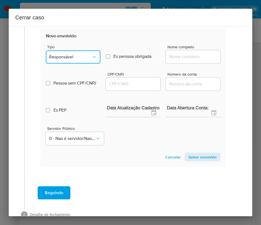
click at [74, 58] on span "Responsável" at bounding box center [70, 56] width 43 height 5
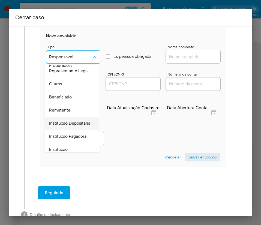
scroll to position [97, 0]
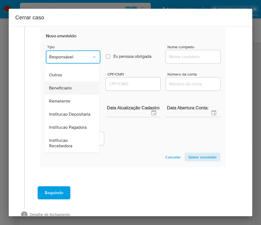
click at [64, 85] on span "Beneficiario" at bounding box center [60, 87] width 23 height 5
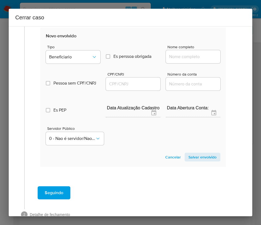
click at [180, 53] on input "Nome completo" at bounding box center [193, 56] width 55 height 7
paste input "Elias Dias Feitoza, 34670479806"
drag, startPoint x: 180, startPoint y: 58, endPoint x: 183, endPoint y: 58, distance: 2.7
click at [183, 58] on input "Elias Dias Feitoza, 34670479806" at bounding box center [193, 56] width 55 height 7
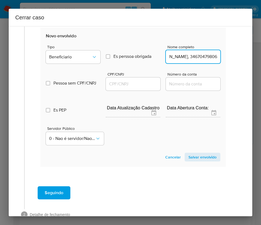
click at [183, 57] on input "Elias Dias Feitoza, 34670479806" at bounding box center [193, 56] width 55 height 7
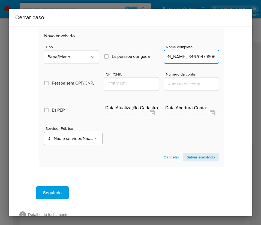
drag, startPoint x: 180, startPoint y: 59, endPoint x: 258, endPoint y: 58, distance: 78.0
click at [258, 58] on div "Cerrar caso 1 Informação completa Geral Data de início 01/08/2025 Data Fin 24/0…" at bounding box center [130, 112] width 261 height 225
type input "Elias Dias Feitoza"
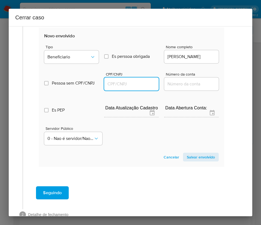
click at [138, 86] on input "CPF/CNPJ" at bounding box center [131, 83] width 55 height 7
paste input "34670479806"
type input "34670479806"
click at [195, 158] on span "Salvar envolvido" at bounding box center [201, 157] width 28 height 8
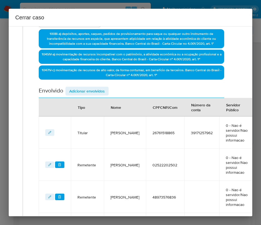
scroll to position [0, 2]
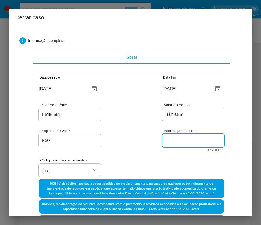
click at [167, 145] on textarea "Informação adicional" at bounding box center [193, 140] width 62 height 13
paste textarea "Informações do Cliente Jaudemo Maranhão de Melo, CPF 26761518865, 48 anos, resi…"
type textarea "Informações do Cliente Jaudemo Maranhão de Melo, CPF 26761518865, 48 anos, resi…"
click at [108, 152] on div "Proposta de valor R$0 Informação adicional 0 / 20000 20000 caracteres restantes" at bounding box center [131, 136] width 185 height 29
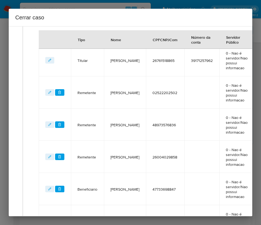
scroll to position [339, 2]
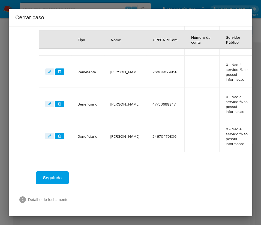
click at [53, 172] on span "Seguindo" at bounding box center [52, 178] width 19 height 12
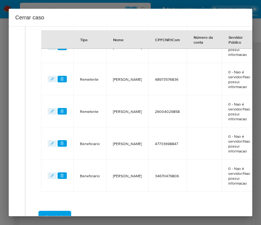
scroll to position [56, 0]
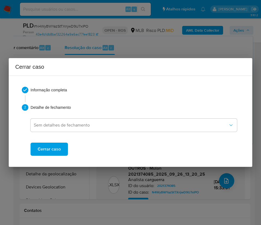
click at [64, 148] on button "Cerrar caso" at bounding box center [49, 149] width 37 height 13
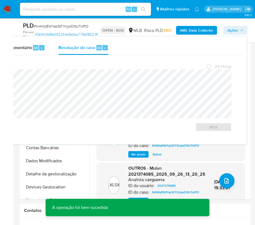
click at [71, 27] on span "# N4WyBWYazStTXnjwD9U7xlPO" at bounding box center [61, 25] width 55 height 5
copy span "N4WyBWYazStTXnjwD9U7xlPO"
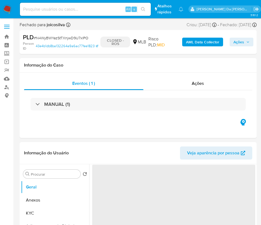
select select "10"
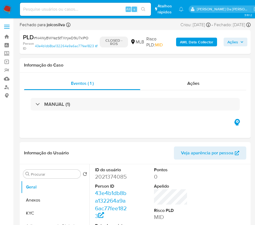
click at [10, 9] on img at bounding box center [7, 9] width 9 height 9
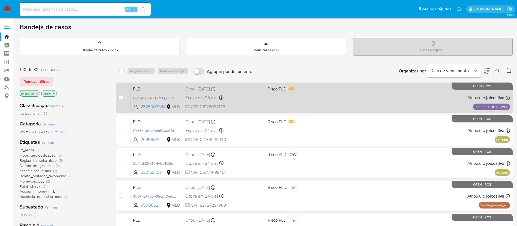
click at [261, 97] on span at bounding box center [307, 97] width 78 height 1
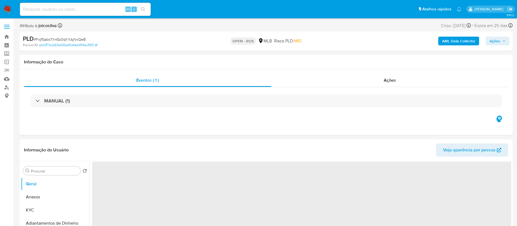
select select "10"
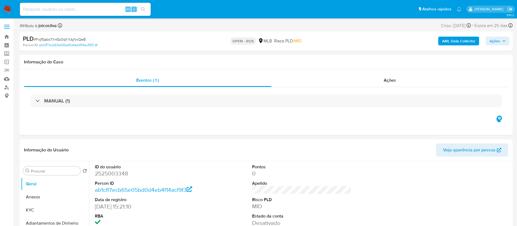
click at [76, 38] on span "# FxjfSabo7X4Sz0qYXAjNvQeB" at bounding box center [60, 39] width 52 height 5
copy span "FxjfSabo7X4Sz0qYXAjNvQeB"
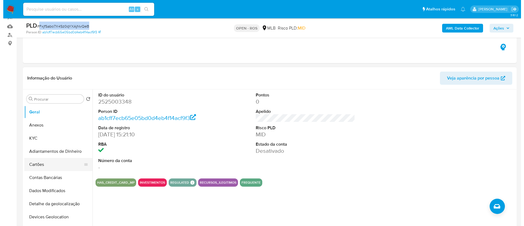
scroll to position [82, 0]
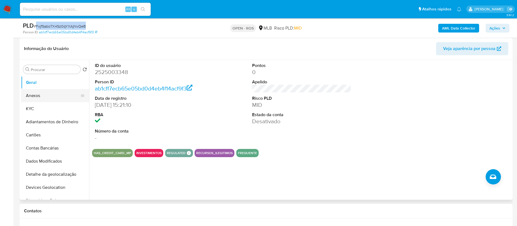
click at [43, 97] on button "Anexos" at bounding box center [53, 95] width 64 height 13
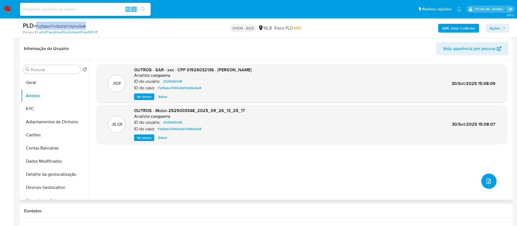
click at [488, 178] on icon "upload-file" at bounding box center [489, 180] width 4 height 5
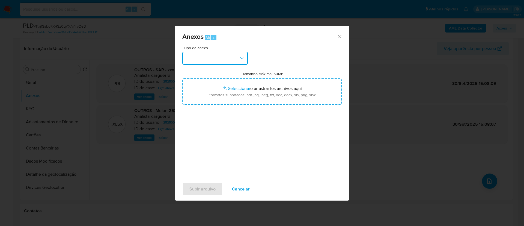
click at [224, 57] on button "button" at bounding box center [214, 58] width 65 height 13
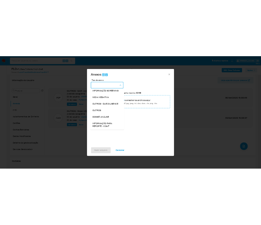
scroll to position [84, 0]
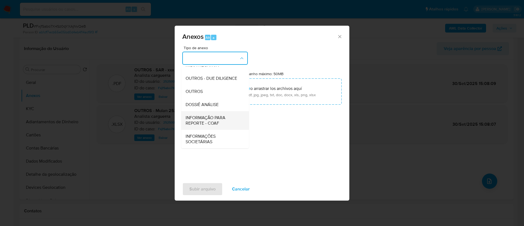
click at [226, 122] on span "INFORMAÇÃO PARA REPORTE - COAF" at bounding box center [213, 120] width 56 height 11
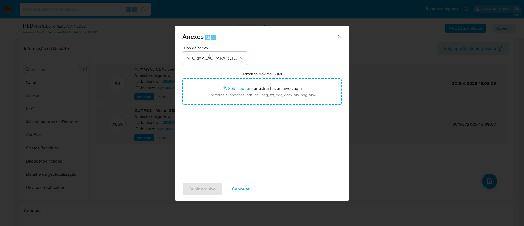
drag, startPoint x: 302, startPoint y: 54, endPoint x: 280, endPoint y: 68, distance: 25.7
click at [302, 54] on div "Tipo de anexo INFORMAÇÃO PARA REPORTE - COAF Tamanho máximo: 50MB Seleccionar a…" at bounding box center [261, 110] width 159 height 129
click at [261, 142] on div "Tipo de anexo INFORMAÇÃO PARA REPORTE - COAF Tamanho máximo: 50MB Seleccionar a…" at bounding box center [261, 110] width 159 height 129
click at [210, 185] on span "Subir arquivo" at bounding box center [202, 189] width 26 height 12
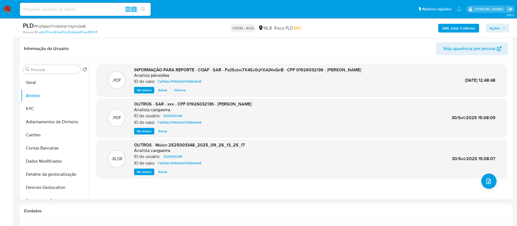
click at [497, 30] on span "Ações" at bounding box center [495, 28] width 11 height 9
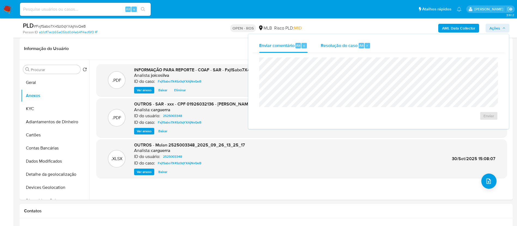
click at [347, 38] on div "Resolução do caso Alt r" at bounding box center [346, 45] width 50 height 14
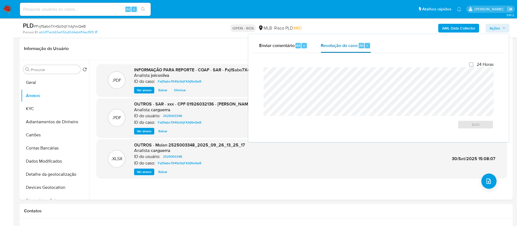
click at [345, 44] on span "Resolução do caso" at bounding box center [339, 45] width 37 height 6
click at [488, 128] on span "ROS" at bounding box center [476, 125] width 28 height 8
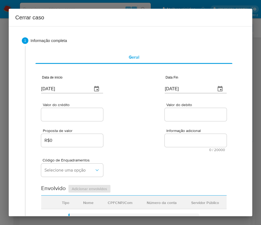
click at [73, 85] on input "[DATE]" at bounding box center [64, 89] width 47 height 9
click at [72, 87] on input "[DATE]" at bounding box center [64, 89] width 47 height 9
paste input "5/08"
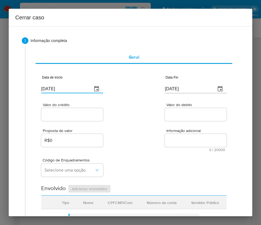
type input "05/08/2025"
click at [148, 128] on div "Proposta de valor R$0 Informação adicional 0 / 20000 20000 caracteres restantes" at bounding box center [133, 136] width 185 height 29
click at [184, 88] on input "[DATE]" at bounding box center [188, 89] width 47 height 9
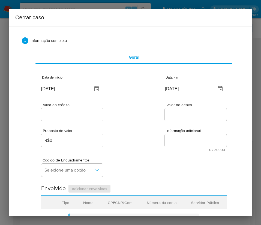
paste input "29/08"
type input "29/08/2025"
click at [169, 129] on span "Informação adicional" at bounding box center [197, 131] width 62 height 4
drag, startPoint x: 73, startPoint y: 112, endPoint x: 73, endPoint y: 116, distance: 3.4
click at [73, 113] on input "Valor do crédito" at bounding box center [72, 114] width 62 height 7
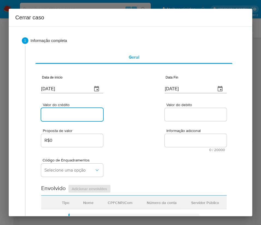
click at [63, 115] on input "Valor do crédito" at bounding box center [72, 114] width 62 height 7
paste input "R$225.022"
type input "R$225.022"
drag, startPoint x: 128, startPoint y: 122, endPoint x: 37, endPoint y: 157, distance: 97.4
click at [128, 123] on div "Proposta de valor R$0 Informação adicional 0 / 20000 20000 caracteres restantes" at bounding box center [133, 136] width 185 height 29
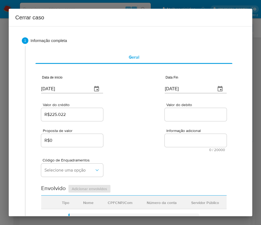
click at [176, 112] on input "Valor do debito" at bounding box center [196, 114] width 62 height 7
paste input "R$224.817"
type input "R$224.817"
click at [134, 150] on div "Proposta de valor R$0 Informação adicional 0 / 20000 20000 caracteres restantes" at bounding box center [133, 136] width 185 height 29
click at [73, 170] on span "Selecione uma opção" at bounding box center [69, 169] width 50 height 5
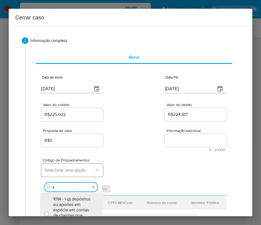
type input "45"
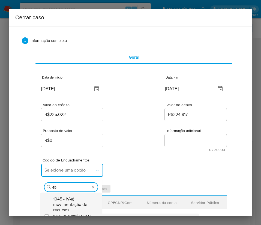
click at [70, 205] on span "1045 - IV-a) movimentação de recursos incompatível com o patrimônio, a atividad…" at bounding box center [73, 215] width 41 height 38
checkbox input "true"
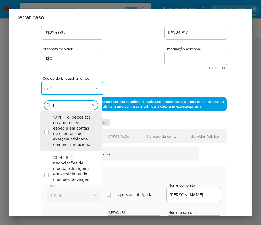
scroll to position [0, 0]
type input "47"
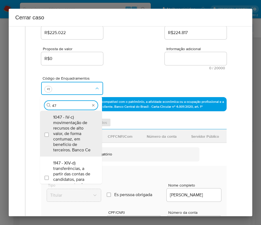
click at [64, 139] on span "1047 - IV-c) movimentação de recursos de alto valor, de forma contumaz, em bene…" at bounding box center [73, 134] width 41 height 38
checkbox input "true"
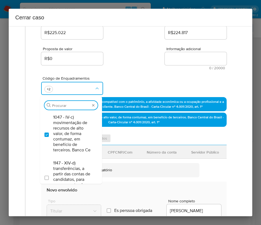
click at [139, 74] on div "Código de Enquadramentos Procurar 1047 - IV-c) movimentação de recursos de alto…" at bounding box center [133, 83] width 185 height 27
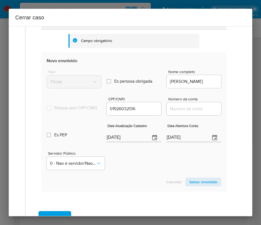
scroll to position [246, 0]
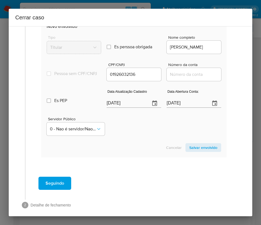
click at [130, 107] on input "[DATE]" at bounding box center [126, 103] width 39 height 9
paste input "13/09"
type input "13/09/2025"
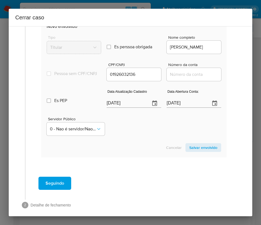
click at [131, 147] on section "Novo envolvido Tipo Titular Es perssoa obrigada Is PObrigada Nome completo WILL…" at bounding box center [133, 87] width 185 height 139
click at [181, 102] on div "[DATE]" at bounding box center [194, 99] width 55 height 16
click at [180, 106] on input "[DATE]" at bounding box center [186, 103] width 39 height 9
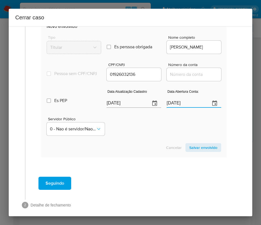
click at [180, 106] on input "[DATE]" at bounding box center [186, 103] width 39 height 9
paste input "28/06"
type input "28/06/2025"
drag, startPoint x: 128, startPoint y: 146, endPoint x: 81, endPoint y: 127, distance: 50.3
click at [128, 146] on section "Novo envolvido Tipo Titular Es perssoa obrigada Is PObrigada Nome completo WILL…" at bounding box center [133, 87] width 185 height 139
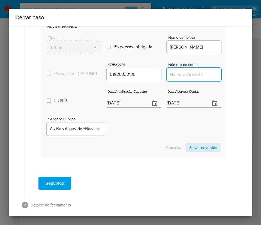
click at [195, 78] on input "Número da conta" at bounding box center [194, 74] width 55 height 7
paste input "21627000299"
type input "21627000299"
click at [134, 149] on div "Cancelar Salvar envolvido" at bounding box center [134, 147] width 175 height 9
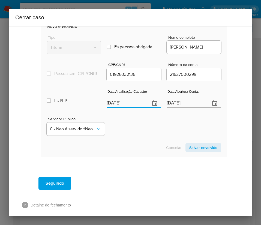
click at [118, 108] on input "13/09/2025" at bounding box center [126, 103] width 39 height 9
click at [114, 128] on div "Servidor Público 0 - Nao é servidor/Nao possui informacao" at bounding box center [134, 123] width 175 height 27
click at [167, 106] on input "28/06/2025" at bounding box center [186, 103] width 39 height 9
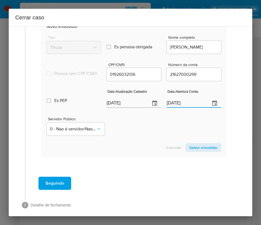
click at [167, 106] on input "28/06/2025" at bounding box center [186, 103] width 39 height 9
click at [166, 135] on div "Servidor Público 0 - Nao é servidor/Nao possui informacao" at bounding box center [134, 123] width 175 height 27
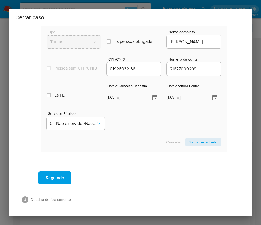
click at [189, 141] on span "Salvar envolvido" at bounding box center [203, 142] width 28 height 8
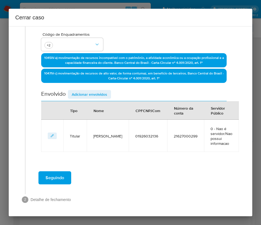
scroll to position [126, 0]
click at [106, 95] on span "Adicionar envolvidos" at bounding box center [89, 95] width 35 height 8
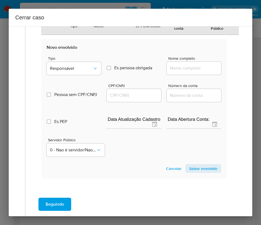
scroll to position [270, 0]
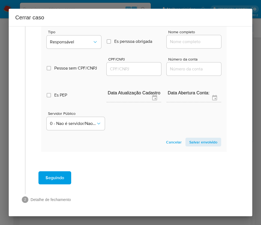
click at [81, 35] on div "Tipo Responsável" at bounding box center [74, 40] width 55 height 21
click at [81, 45] on button "Responsável" at bounding box center [74, 41] width 55 height 13
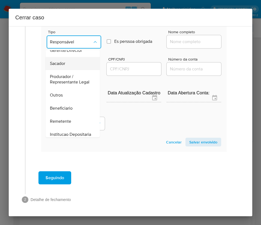
scroll to position [97, 0]
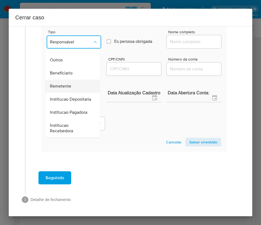
click at [69, 80] on div "Remetente" at bounding box center [71, 86] width 42 height 13
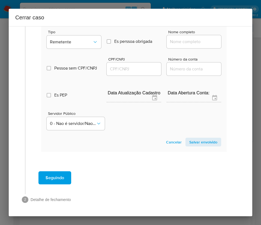
click at [175, 41] on input "Nome completo" at bounding box center [194, 41] width 55 height 7
paste input "Jane Kelly Almeida Da Silva, 17988313762"
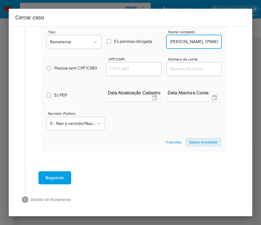
scroll to position [0, 33]
drag, startPoint x: 185, startPoint y: 43, endPoint x: 236, endPoint y: 45, distance: 51.0
type input "Jane Kelly Almeida Da Silva"
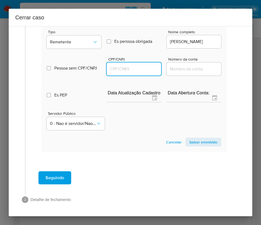
scroll to position [0, 0]
click at [131, 71] on input "CPF/CNPJ" at bounding box center [134, 68] width 55 height 7
paste input "17988313762"
type input "17988313762"
click at [195, 146] on span "Salvar envolvido" at bounding box center [203, 142] width 28 height 8
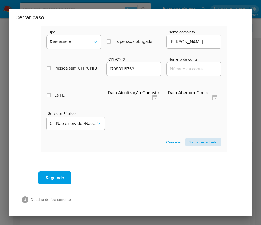
scroll to position [158, 0]
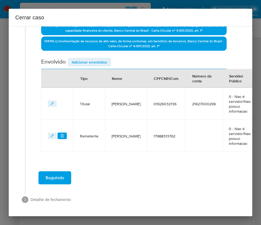
click at [83, 61] on span "Adicionar envolvidos" at bounding box center [89, 62] width 35 height 8
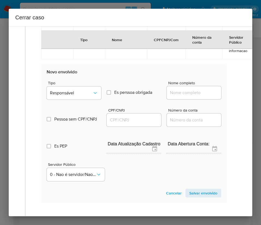
scroll to position [281, 0]
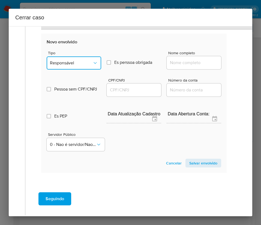
click at [86, 64] on span "Responsável" at bounding box center [71, 62] width 43 height 5
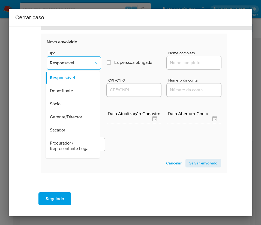
scroll to position [97, 0]
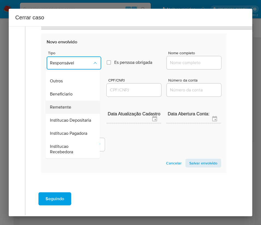
click at [62, 104] on span "Remetente" at bounding box center [60, 106] width 21 height 5
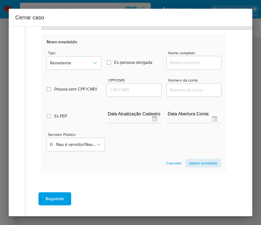
click at [174, 64] on input "Nome completo" at bounding box center [194, 62] width 55 height 7
paste input "Juliana Da Matta, 34842689803"
drag, startPoint x: 181, startPoint y: 66, endPoint x: 231, endPoint y: 69, distance: 49.4
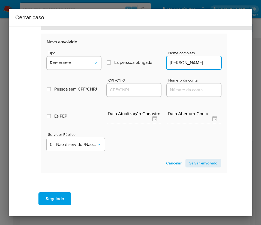
scroll to position [0, 0]
type input "Juliana Da Matta"
click at [135, 93] on input "CPF/CNPJ" at bounding box center [134, 89] width 55 height 7
paste input "34842689803"
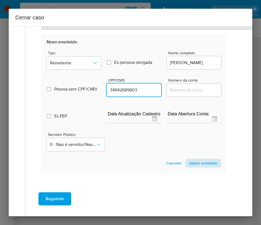
type input "34842689803"
click at [201, 163] on span "Salvar envolvido" at bounding box center [203, 163] width 28 height 8
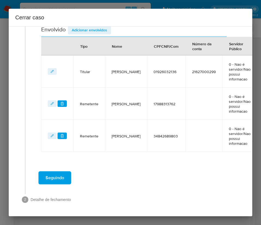
scroll to position [190, 0]
click at [85, 31] on span "Adicionar envolvidos" at bounding box center [89, 30] width 35 height 8
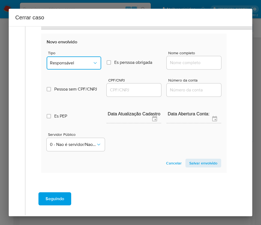
click at [80, 64] on span "Responsável" at bounding box center [71, 62] width 43 height 5
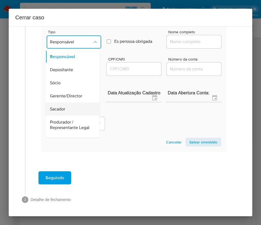
scroll to position [97, 0]
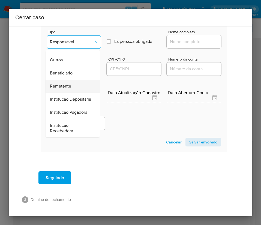
click at [66, 83] on span "Remetente" at bounding box center [60, 85] width 21 height 5
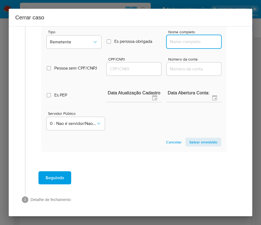
click at [182, 38] on input "Nome completo" at bounding box center [194, 41] width 55 height 7
paste input "Alicya Michelly Nunes Da Conceicao, 62622771371"
click at [183, 43] on input "Alicya Michelly Nunes Da Conceicao, 62622771371" at bounding box center [194, 41] width 55 height 7
drag, startPoint x: 185, startPoint y: 43, endPoint x: 230, endPoint y: 44, distance: 45.3
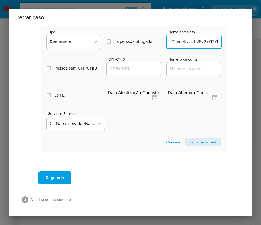
type input "Alicya Michelly Nunes Da Conceicao"
click at [148, 73] on div at bounding box center [134, 68] width 55 height 13
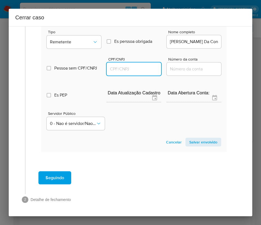
click at [143, 71] on input "CPF/CNPJ" at bounding box center [134, 68] width 55 height 7
paste input "62622771371"
type input "62622771371"
click at [193, 144] on span "Salvar envolvido" at bounding box center [203, 142] width 28 height 8
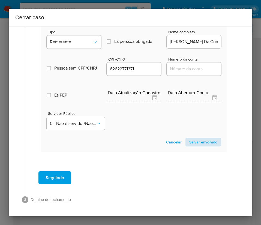
scroll to position [222, 0]
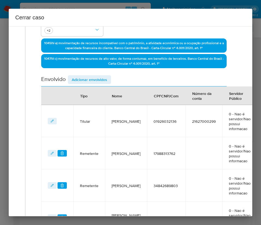
click at [101, 79] on span "Adicionar envolvidos" at bounding box center [89, 80] width 35 height 8
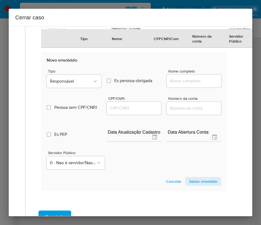
scroll to position [366, 0]
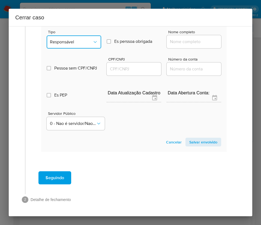
click at [92, 44] on icon "Tipo de envolvimento" at bounding box center [94, 41] width 5 height 5
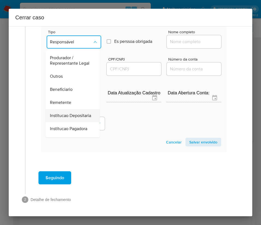
scroll to position [97, 0]
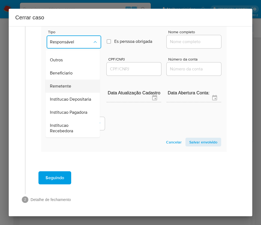
click at [73, 80] on div "Remetente" at bounding box center [71, 86] width 42 height 13
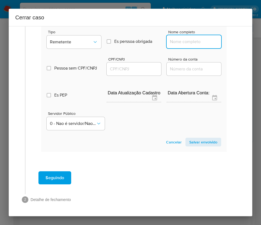
click at [170, 43] on input "Nome completo" at bounding box center [194, 41] width 55 height 7
paste input "Leonarda Da Silva Costa, 19362908719"
drag, startPoint x: 184, startPoint y: 44, endPoint x: 233, endPoint y: 44, distance: 49.7
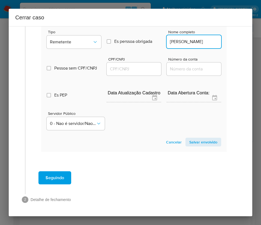
scroll to position [0, 0]
type input "Leonarda Da Silva Costa"
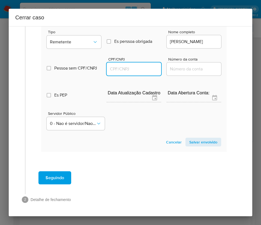
click at [147, 70] on input "CPF/CNPJ" at bounding box center [134, 68] width 55 height 7
paste input "19362908719"
type input "19362908719"
click at [199, 143] on span "Salvar envolvido" at bounding box center [203, 142] width 28 height 8
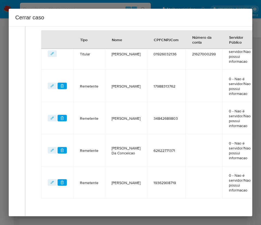
scroll to position [173, 0]
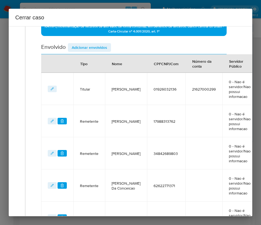
click at [107, 50] on span "Adicionar envolvidos" at bounding box center [89, 48] width 35 height 8
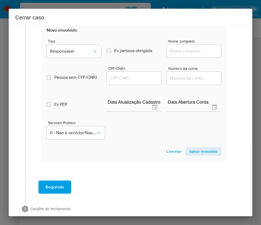
scroll to position [398, 0]
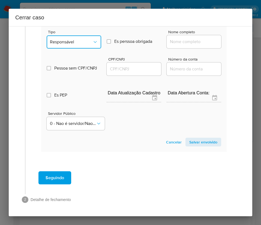
click at [79, 43] on span "Responsável" at bounding box center [71, 41] width 43 height 5
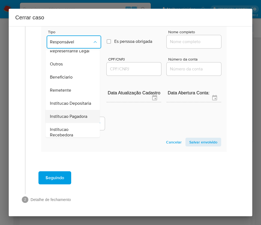
scroll to position [97, 0]
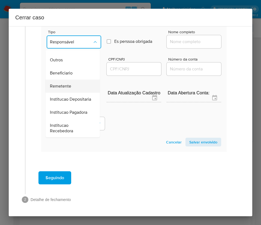
click at [66, 83] on span "Remetente" at bounding box center [60, 85] width 21 height 5
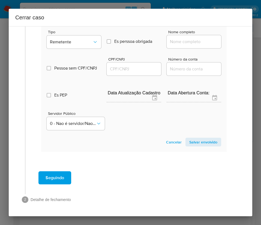
click at [183, 46] on div at bounding box center [194, 41] width 55 height 13
click at [185, 42] on input "Nome completo" at bounding box center [194, 41] width 55 height 7
paste input "Graziele Girardi, 07666155964"
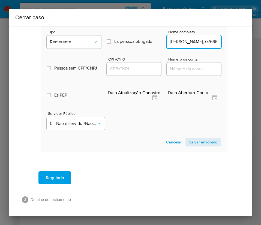
scroll to position [0, 12]
drag, startPoint x: 182, startPoint y: 43, endPoint x: 190, endPoint y: 42, distance: 7.9
click at [190, 42] on input "Graziele Girardi, 07666155964" at bounding box center [194, 41] width 55 height 7
click at [190, 43] on input "Graziele Girardi, 07666155964" at bounding box center [194, 41] width 55 height 7
drag, startPoint x: 183, startPoint y: 43, endPoint x: 222, endPoint y: 43, distance: 39.6
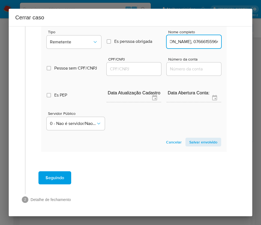
type input "Graziele Girardi"
drag, startPoint x: 137, startPoint y: 68, endPoint x: 145, endPoint y: 68, distance: 7.9
click at [137, 68] on input "CPF/CNPJ" at bounding box center [134, 68] width 55 height 7
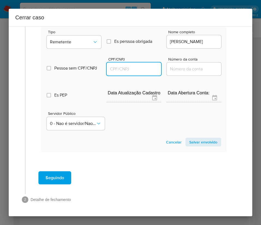
paste input "07666155964"
type input "7666155964"
click at [192, 137] on section "Novo envolvido Tipo Remetente Es perssoa obrigada Is PObrigada Nome completo Gr…" at bounding box center [133, 82] width 185 height 139
click at [193, 139] on span "Salvar envolvido" at bounding box center [203, 142] width 28 height 8
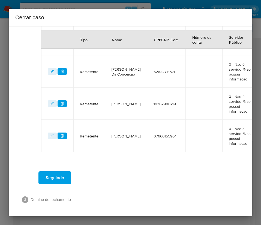
scroll to position [123, 0]
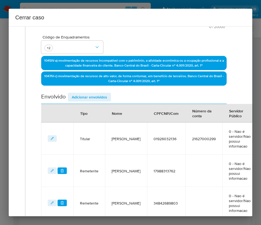
click at [106, 97] on span "Adicionar envolvidos" at bounding box center [89, 97] width 35 height 8
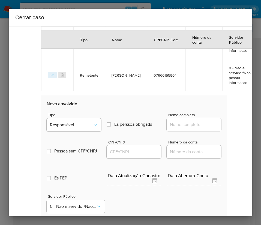
scroll to position [409, 0]
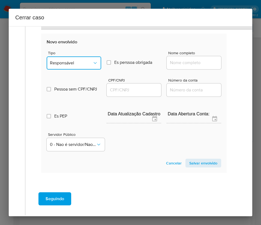
click at [74, 64] on span "Responsável" at bounding box center [71, 62] width 43 height 5
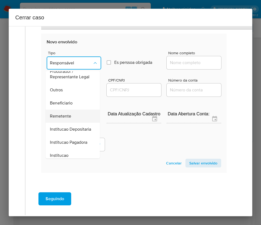
scroll to position [97, 0]
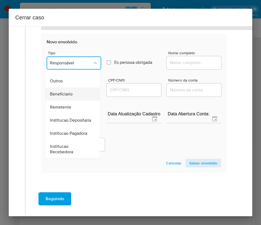
click at [73, 88] on div "Beneficiario" at bounding box center [71, 94] width 42 height 13
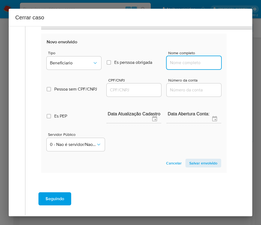
click at [194, 64] on input "Nome completo" at bounding box center [194, 62] width 55 height 7
paste input "Vitoria Portela Moreira Pereira, 06859609192"
drag, startPoint x: 183, startPoint y: 61, endPoint x: 183, endPoint y: 64, distance: 3.0
click at [183, 62] on input "Vitoria Portela Moreira Pereira, 06859609192" at bounding box center [194, 62] width 55 height 7
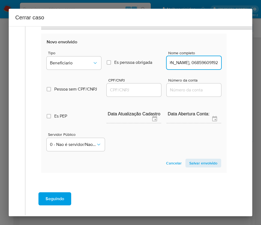
drag, startPoint x: 182, startPoint y: 64, endPoint x: 224, endPoint y: 64, distance: 42.0
type input "Vitoria Portela Moreira Pereira"
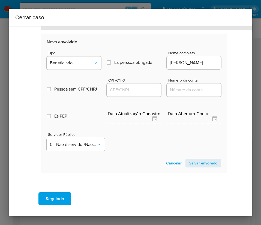
click at [139, 98] on div "Es PEP isPEP Data Atualização Cadastro Data Abertura Conta:" at bounding box center [134, 112] width 175 height 28
click at [145, 90] on input "CPF/CNPJ" at bounding box center [134, 89] width 55 height 7
paste input "06859609192"
type input "6859609192"
click at [193, 162] on span "Salvar envolvido" at bounding box center [203, 163] width 28 height 8
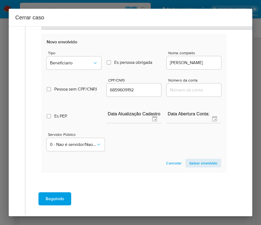
scroll to position [325, 0]
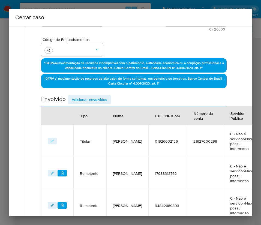
click at [94, 101] on span "Adicionar envolvidos" at bounding box center [89, 100] width 35 height 8
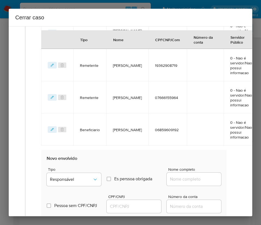
scroll to position [448, 0]
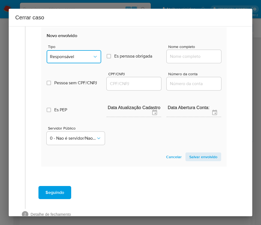
click at [67, 60] on button "Responsável" at bounding box center [74, 56] width 55 height 13
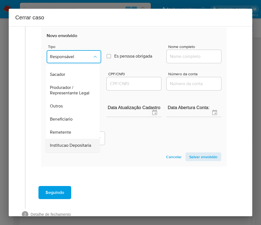
scroll to position [97, 0]
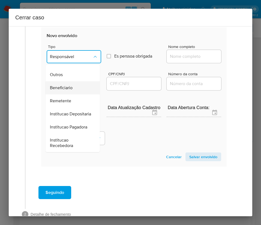
click at [67, 85] on span "Beneficiario" at bounding box center [61, 87] width 23 height 5
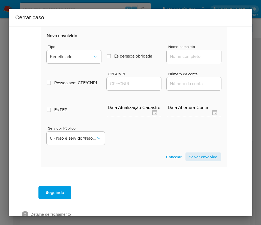
click at [187, 54] on input "Nome completo" at bounding box center [194, 56] width 55 height 7
paste input "Construtora Sousa Ltda, 22336637000196"
drag, startPoint x: 176, startPoint y: 58, endPoint x: 239, endPoint y: 58, distance: 63.3
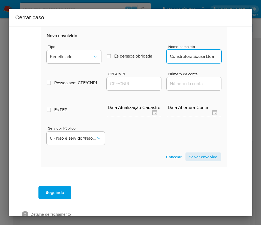
scroll to position [0, 0]
type input "Construtora Sousa Ltda"
drag, startPoint x: 148, startPoint y: 82, endPoint x: 166, endPoint y: 88, distance: 19.3
click at [148, 82] on input "CPF/CNPJ" at bounding box center [134, 83] width 55 height 7
paste input "22336637000196"
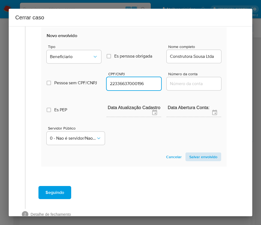
type input "22336637000196"
click at [195, 155] on span "Salvar envolvido" at bounding box center [203, 157] width 28 height 8
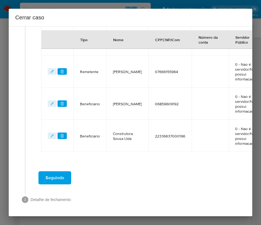
scroll to position [357, 0]
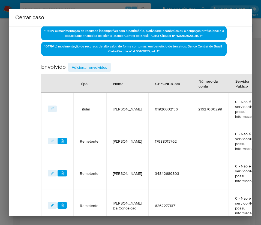
click at [103, 66] on span "Adicionar envolvidos" at bounding box center [89, 68] width 35 height 8
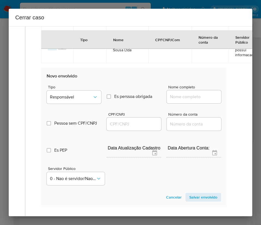
scroll to position [480, 0]
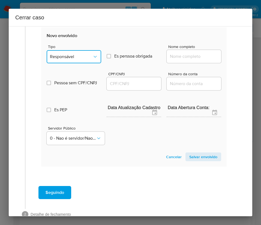
click at [85, 61] on button "Responsável" at bounding box center [74, 56] width 55 height 13
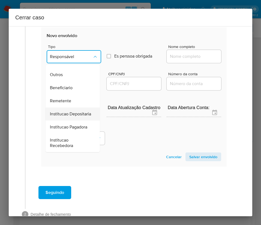
scroll to position [501, 0]
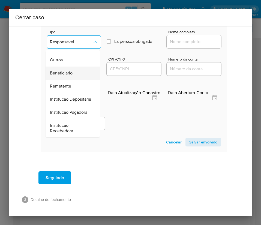
click at [66, 67] on div "Beneficiario" at bounding box center [71, 73] width 42 height 13
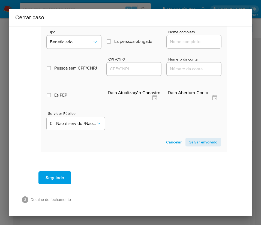
click at [184, 38] on input "Nome completo" at bounding box center [194, 41] width 55 height 7
paste input "38.432.935 Leila Plautz, 38432935000110"
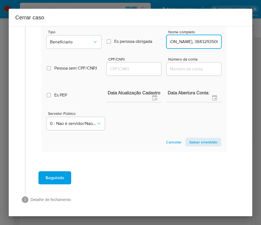
scroll to position [501, 8]
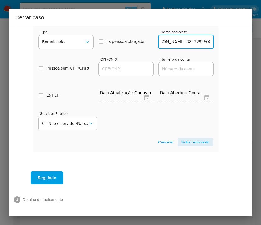
drag, startPoint x: 176, startPoint y: 36, endPoint x: 244, endPoint y: 34, distance: 68.0
click at [244, 34] on div "1 Informação completa Geral Data de início 05/08/2025 Data Fin 29/08/2025 Valor…" at bounding box center [131, 121] width 244 height 190
type input "38.432.935 Leila Plautz"
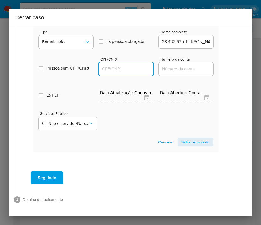
click at [131, 65] on input "CPF/CNPJ" at bounding box center [126, 68] width 55 height 7
paste input "38432935000110"
type input "38432935000110"
click at [209, 131] on section "Novo envolvido Tipo Beneficiario Es perssoa obrigada Is PObrigada Nome completo…" at bounding box center [125, 82] width 185 height 139
click at [206, 138] on button "Salvar envolvido" at bounding box center [196, 142] width 36 height 9
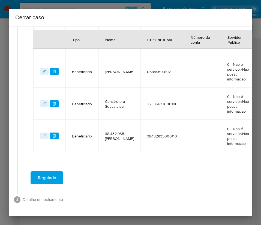
scroll to position [390, 8]
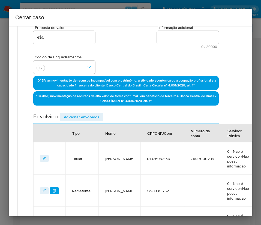
click at [77, 119] on span "Adicionar envolvidos" at bounding box center [81, 117] width 35 height 8
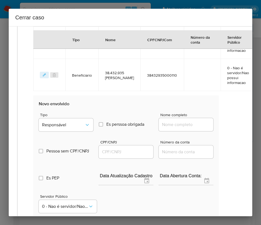
scroll to position [471, 8]
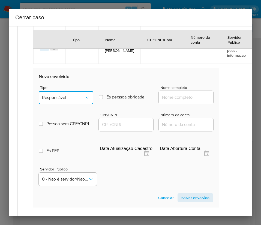
click at [61, 103] on button "Responsável" at bounding box center [66, 97] width 55 height 13
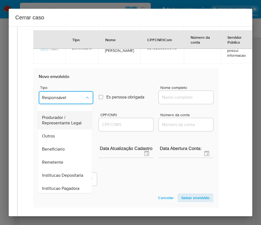
scroll to position [97, 0]
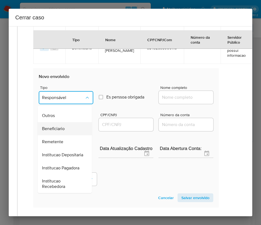
click at [61, 126] on span "Beneficiario" at bounding box center [53, 128] width 23 height 5
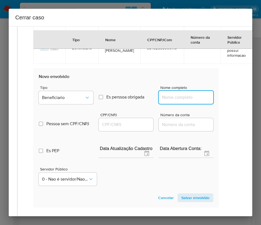
click at [178, 98] on input "Nome completo" at bounding box center [186, 97] width 55 height 7
paste input "Michelee Kerolayne Rodrigues, 04482977101"
drag, startPoint x: 175, startPoint y: 98, endPoint x: 193, endPoint y: 99, distance: 18.3
click at [193, 99] on input "Michelee Kerolayne Rodrigues, 04482977101" at bounding box center [186, 97] width 55 height 7
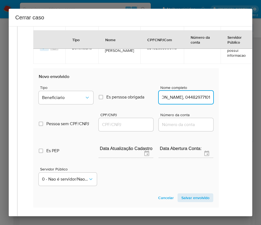
click at [193, 99] on input "Michelee Kerolayne Rodrigues, 04482977101" at bounding box center [186, 97] width 55 height 7
click at [180, 95] on input "Michelee Kerolayne Rodrigues, 04482977101" at bounding box center [186, 97] width 55 height 7
drag, startPoint x: 176, startPoint y: 100, endPoint x: 217, endPoint y: 99, distance: 40.1
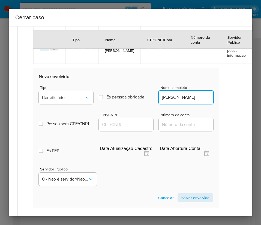
type input "Michelee Kerolayne Rodrigues"
click at [133, 124] on input "CPF/CNPJ" at bounding box center [126, 124] width 55 height 7
paste input "04482977101"
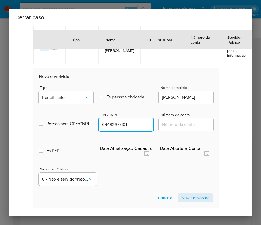
type input "4482977101"
click at [194, 196] on span "Salvar envolvido" at bounding box center [195, 198] width 28 height 8
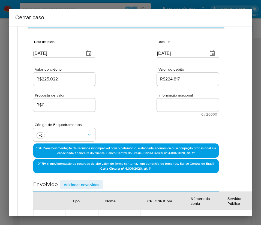
scroll to position [0, 8]
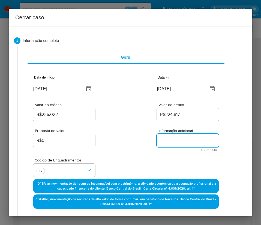
click at [163, 139] on textarea "Informação adicional" at bounding box center [188, 140] width 62 height 13
paste textarea "Informações do Cliente William Jesus Santiago, CPF 01926032136, 33 anos, reside…"
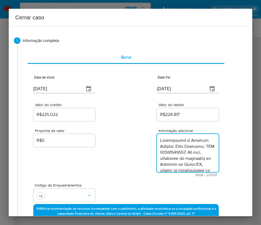
scroll to position [1238, 0]
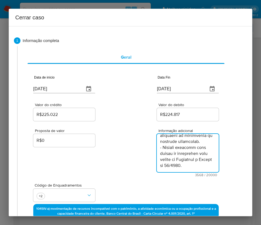
type textarea "Informações do Cliente William Jesus Santiago, CPF 01926032136, 33 anos, reside…"
click at [95, 169] on div "Proposta de valor R$0 Informação adicional 3568 / 20000 16432 caracteres restan…" at bounding box center [125, 149] width 185 height 55
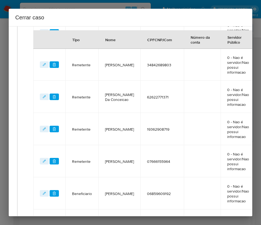
scroll to position [447, 8]
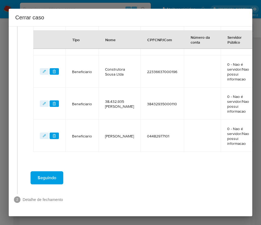
click at [52, 172] on span "Seguindo" at bounding box center [47, 178] width 19 height 12
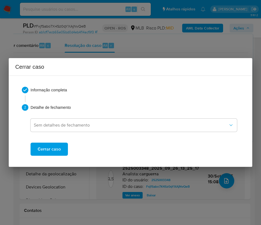
scroll to position [0, 0]
click at [52, 151] on span "Cerrar caso" at bounding box center [49, 149] width 23 height 12
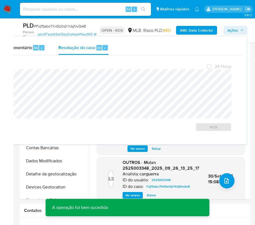
click at [57, 25] on span "# FxjfSabo7X4Sz0qYXAjNvQeB" at bounding box center [60, 25] width 52 height 5
copy span "FxjfSabo7X4Sz0qYXAjNvQeB"
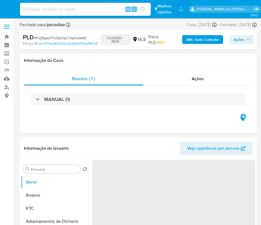
select select "10"
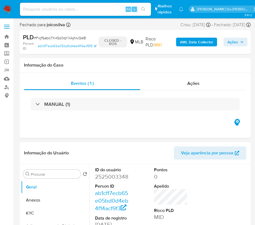
click at [10, 7] on img at bounding box center [7, 9] width 9 height 9
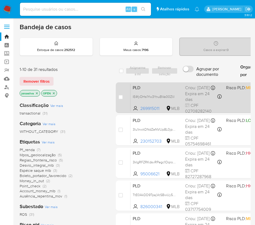
click at [184, 91] on div "PLD lE4fyOHs1Yw3YnuBVa00ZliI 269915011 MLB Risco PLD: MID Criou: [DATE] Criou: …" at bounding box center [236, 98] width 213 height 28
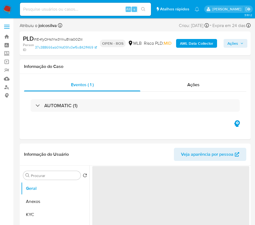
click at [76, 40] on span "# lE4fyOHs1Yw3YnuBVa00ZliI" at bounding box center [58, 39] width 49 height 5
select select "10"
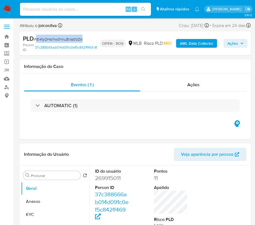
copy span "lE4fyOHs1Yw3YnuBVa00ZliI"
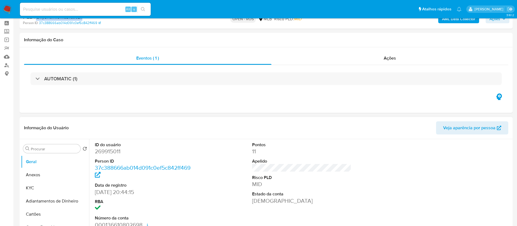
scroll to position [41, 0]
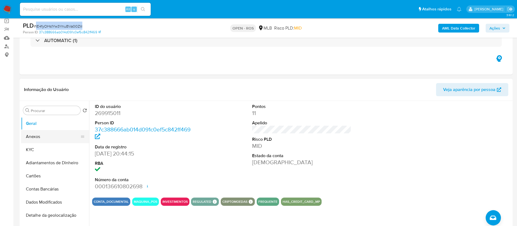
click at [43, 137] on button "Anexos" at bounding box center [53, 136] width 64 height 13
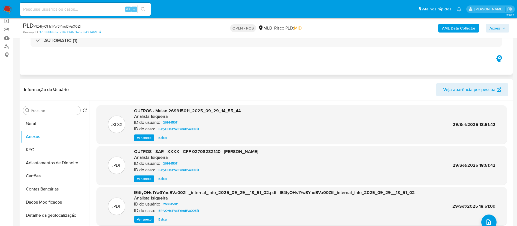
click at [261, 56] on div "Eventos ( 1 ) Ações AUTOMATIC (1)" at bounding box center [266, 41] width 493 height 65
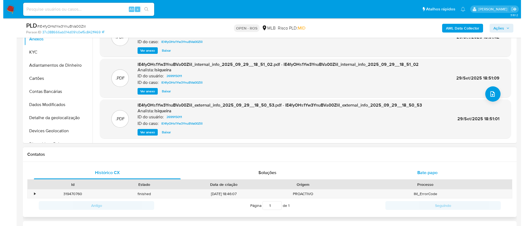
scroll to position [164, 0]
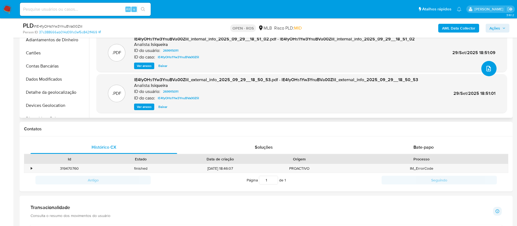
click at [261, 72] on button "upload-file" at bounding box center [489, 68] width 15 height 15
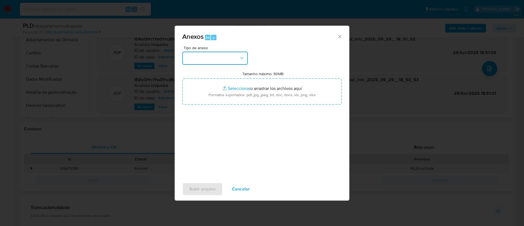
click at [238, 61] on button "button" at bounding box center [214, 58] width 65 height 13
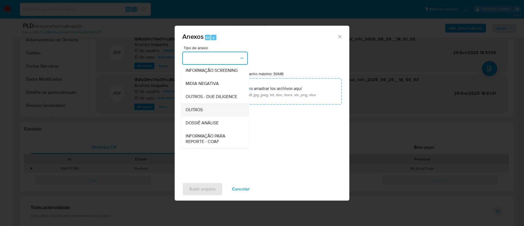
scroll to position [84, 0]
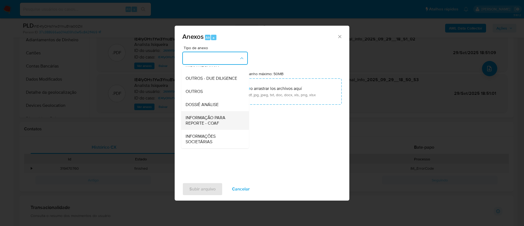
click at [216, 124] on span "INFORMAÇÃO PARA REPORTE - COAF" at bounding box center [213, 120] width 56 height 11
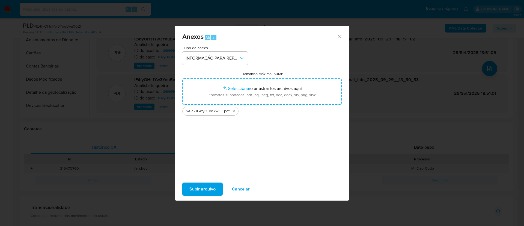
click at [208, 189] on span "Subir arquivo" at bounding box center [202, 189] width 26 height 12
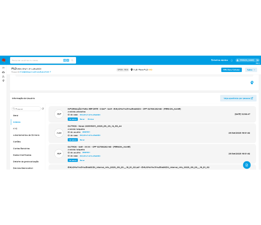
scroll to position [0, 0]
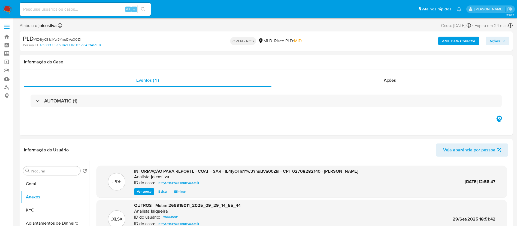
click at [261, 38] on span "Ações" at bounding box center [495, 41] width 11 height 9
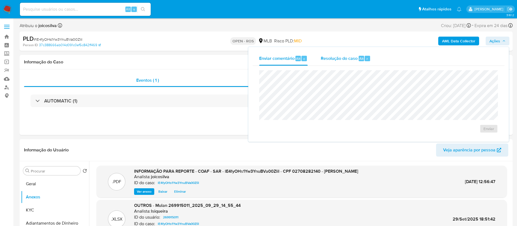
click at [261, 56] on span "Resolução do caso" at bounding box center [339, 58] width 37 height 6
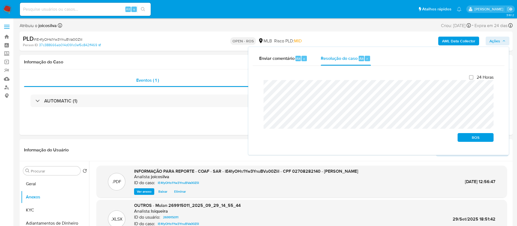
click at [253, 88] on div "Enviar comentário Alt c Resolução do caso Alt r Fechamento do caso 24 Horas ROS" at bounding box center [379, 101] width 261 height 108
click at [261, 137] on span "ROS" at bounding box center [476, 137] width 28 height 8
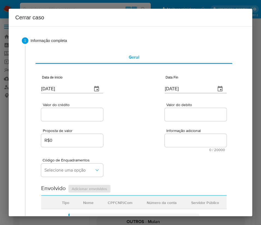
click at [70, 86] on input "[DATE]" at bounding box center [64, 89] width 47 height 9
paste input "3/08"
type input "03/08/2025"
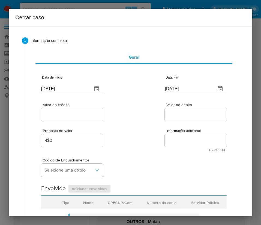
drag, startPoint x: 159, startPoint y: 144, endPoint x: 5, endPoint y: 168, distance: 156.0
click at [158, 145] on div "Proposta de valor R$0 Informação adicional 0 / 20000 20000 caracteres restantes" at bounding box center [133, 136] width 185 height 29
click at [181, 87] on input "[DATE]" at bounding box center [188, 89] width 47 height 9
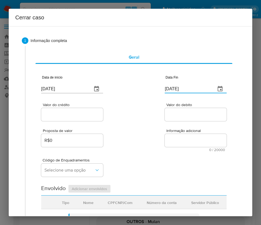
paste input "27/09"
type input "27/09/2025"
click at [118, 114] on div "Valor do crédito Valor do debito" at bounding box center [133, 109] width 185 height 26
click at [60, 113] on input "Valor do crédito" at bounding box center [72, 114] width 62 height 7
paste input "R$495.568"
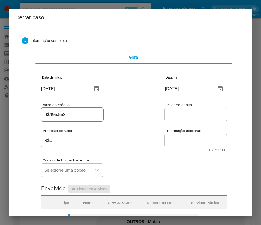
type input "R$495.568"
drag, startPoint x: 153, startPoint y: 133, endPoint x: 147, endPoint y: 138, distance: 7.6
click at [152, 134] on div "Proposta de valor R$0 Informação adicional 0 / 20000 20000 caracteres restantes" at bounding box center [133, 136] width 185 height 29
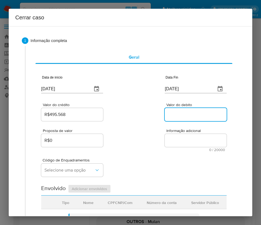
click at [190, 117] on input "Valor do debito" at bounding box center [196, 114] width 62 height 7
paste input "R$176.130"
type input "R$176.130"
drag, startPoint x: 157, startPoint y: 130, endPoint x: 160, endPoint y: 130, distance: 3.0
click at [160, 130] on div "Proposta de valor R$0 Informação adicional 0 / 20000 20000 caracteres restantes" at bounding box center [133, 136] width 185 height 29
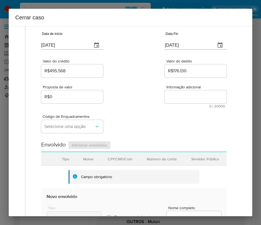
scroll to position [123, 0]
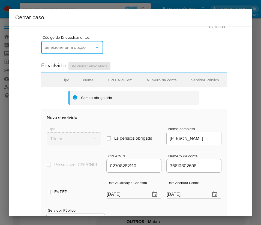
click at [86, 50] on span "Selecione uma opção" at bounding box center [69, 47] width 50 height 5
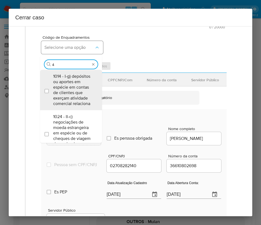
type input "45"
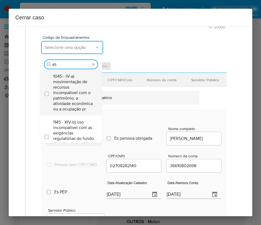
click at [77, 89] on span "1045 - IV-a) movimentação de recursos incompatível com o patrimônio, a atividad…" at bounding box center [73, 93] width 41 height 38
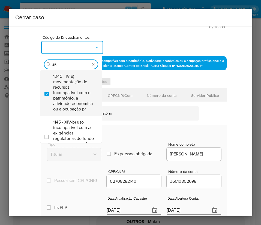
checkbox input "true"
type input "4"
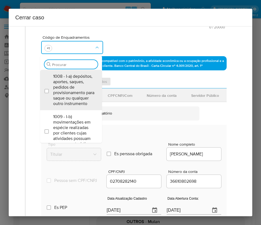
scroll to position [0, 0]
type input "74"
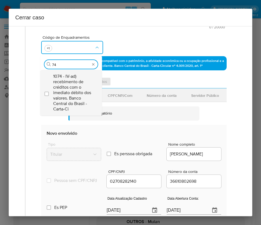
click at [85, 83] on span "1074 - IV-ad) recebimento de créditos com o imediato débito dos valores. Banco …" at bounding box center [73, 93] width 41 height 38
checkbox input "true"
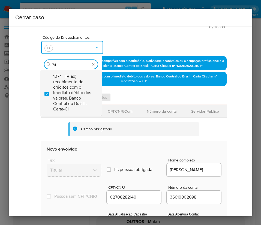
type input "7"
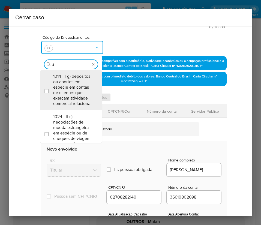
type input "47"
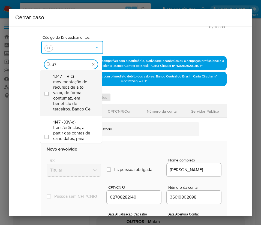
click at [73, 94] on span "1047 - IV-c) movimentação de recursos de alto valor, de forma contumaz, em bene…" at bounding box center [73, 93] width 41 height 38
checkbox input "true"
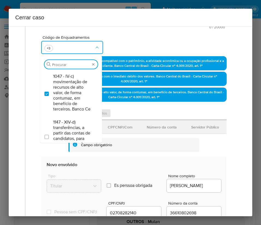
click at [148, 36] on div "Código de Enquadramentos Procurar 1047 - IV-c) movimentação de recursos de alto…" at bounding box center [133, 42] width 185 height 27
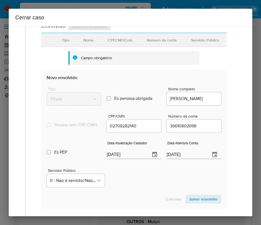
scroll to position [271, 0]
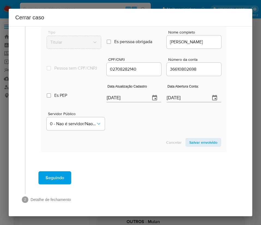
click at [116, 97] on input "[DATE]" at bounding box center [126, 98] width 39 height 9
paste input "19/03"
type input "19/03/2025"
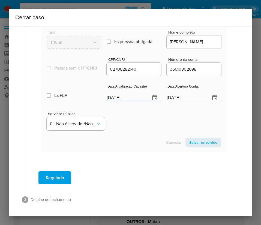
click at [122, 124] on div "Servidor Público 0 - Nao é servidor/Nao possui informacao" at bounding box center [134, 118] width 175 height 27
click at [176, 101] on input "22/07/2020" at bounding box center [186, 98] width 39 height 9
paste input "text"
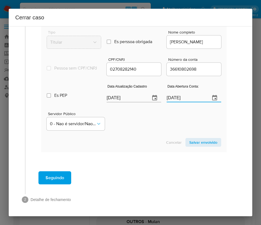
type input "22/07/2020"
click at [169, 125] on div "Servidor Público 0 - Nao é servidor/Nao possui informacao" at bounding box center [134, 118] width 175 height 27
click at [201, 142] on span "Salvar envolvido" at bounding box center [203, 143] width 28 height 8
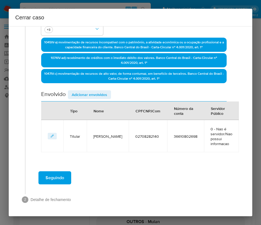
click at [94, 95] on span "Adicionar envolvidos" at bounding box center [89, 95] width 35 height 8
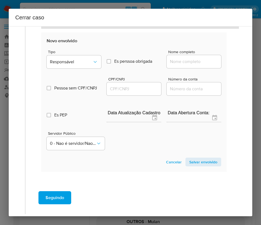
scroll to position [285, 0]
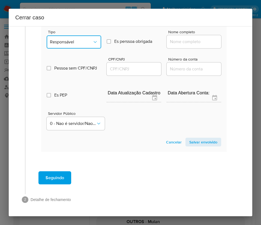
click at [80, 40] on span "Responsável" at bounding box center [71, 41] width 43 height 5
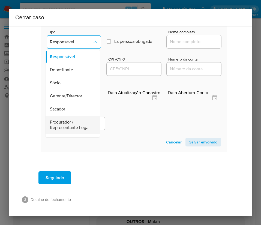
scroll to position [97, 0]
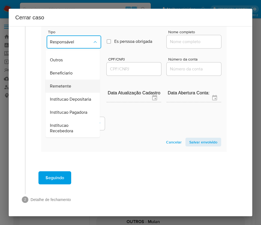
click at [68, 83] on span "Remetente" at bounding box center [60, 85] width 21 height 5
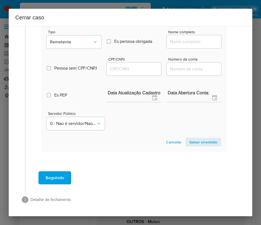
click at [179, 42] on input "Nome completo" at bounding box center [194, 41] width 55 height 7
paste input "Raiza De Morais Fernandes, 07372335167"
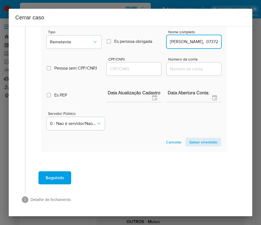
scroll to position [0, 35]
drag, startPoint x: 182, startPoint y: 43, endPoint x: 228, endPoint y: 44, distance: 46.1
type input "Raiza De Morais Fernandes"
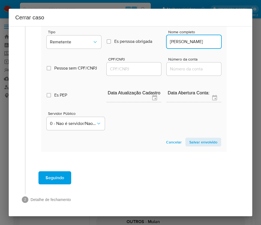
scroll to position [0, 0]
click at [133, 68] on input "CPF/CNPJ" at bounding box center [134, 68] width 55 height 7
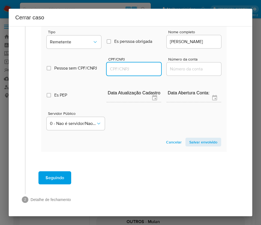
paste input "07372335167"
type input "7372335167"
click at [194, 143] on span "Salvar envolvido" at bounding box center [203, 142] width 28 height 8
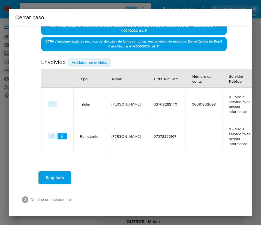
scroll to position [173, 0]
click at [99, 66] on span "Adicionar envolvidos" at bounding box center [89, 63] width 35 height 8
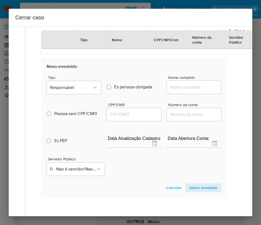
scroll to position [318, 0]
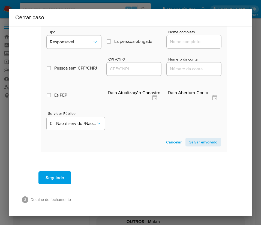
click at [100, 42] on div "Tipo Responsável Es perssoa obrigada Is PObrigada Nome completo" at bounding box center [134, 36] width 175 height 27
click at [86, 43] on span "Responsável" at bounding box center [71, 41] width 43 height 5
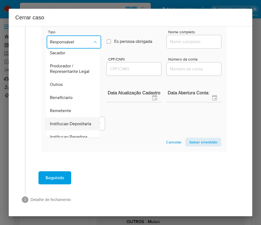
scroll to position [97, 0]
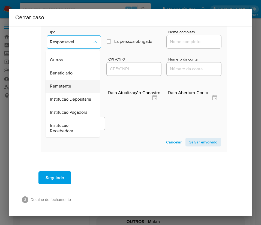
click at [64, 80] on div "Remetente" at bounding box center [71, 86] width 42 height 13
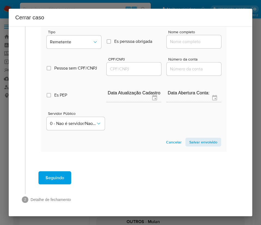
click at [175, 41] on input "Nome completo" at bounding box center [194, 41] width 55 height 7
paste input "Miltro Rodrigues Pereira, 03935850182"
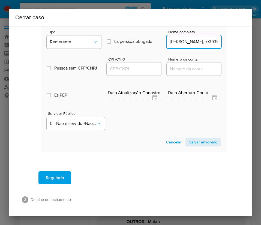
scroll to position [0, 29]
drag, startPoint x: 181, startPoint y: 43, endPoint x: 245, endPoint y: 46, distance: 63.6
click at [245, 46] on div "1 Informação completa Geral Data de início 03/08/2025 Data Fin 27/09/2025 Valor…" at bounding box center [131, 121] width 244 height 190
type input "Miltro Rodrigues Pereira"
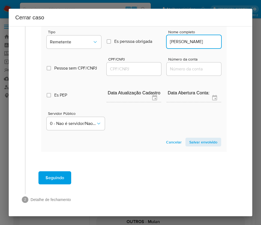
click at [126, 64] on div at bounding box center [134, 68] width 55 height 13
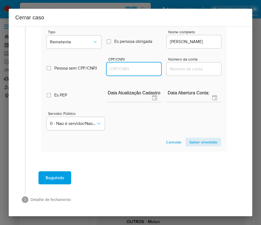
click at [128, 68] on input "CPF/CNPJ" at bounding box center [134, 68] width 55 height 7
paste input "03935850182"
type input "3935850182"
click at [193, 141] on span "Salvar envolvido" at bounding box center [203, 142] width 28 height 8
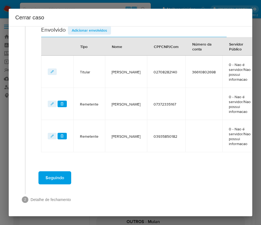
scroll to position [83, 0]
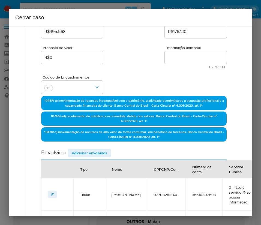
click at [98, 150] on span "Adicionar envolvidos" at bounding box center [89, 153] width 35 height 8
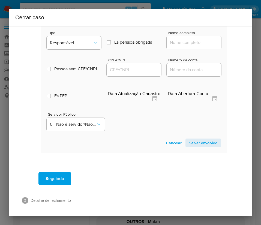
scroll to position [350, 0]
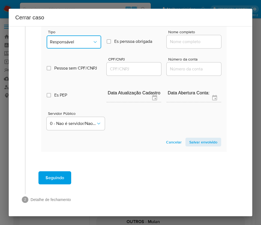
click at [85, 40] on span "Responsável" at bounding box center [71, 41] width 43 height 5
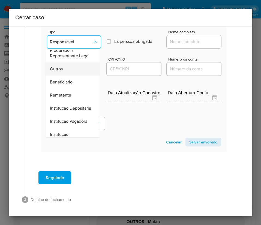
scroll to position [97, 0]
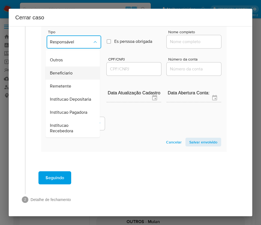
click at [65, 70] on span "Beneficiario" at bounding box center [61, 72] width 23 height 5
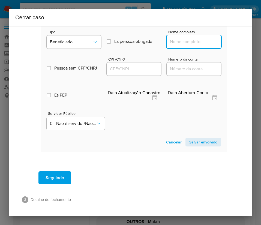
click at [177, 40] on input "Nome completo" at bounding box center [194, 41] width 55 height 7
paste input "Antonio Carlos Peres, 43763960104"
click at [183, 43] on input "Antonio Carlos Peres, 43763960104" at bounding box center [194, 41] width 55 height 7
drag, startPoint x: 182, startPoint y: 43, endPoint x: 236, endPoint y: 42, distance: 54.3
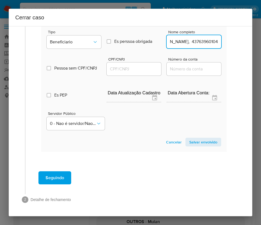
type input "Antonio Carlos Peres"
click at [140, 71] on input "CPF/CNPJ" at bounding box center [134, 68] width 55 height 7
paste input "43763960104"
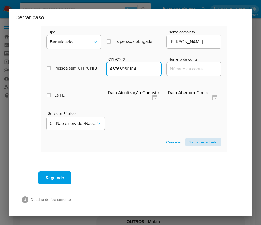
type input "43763960104"
click at [203, 143] on span "Salvar envolvido" at bounding box center [203, 142] width 28 height 8
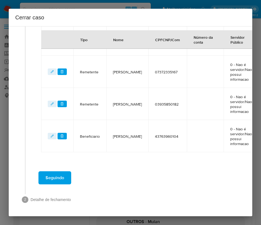
scroll to position [244, 0]
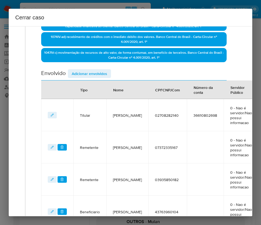
click at [92, 74] on span "Adicionar envolvidos" at bounding box center [89, 74] width 35 height 8
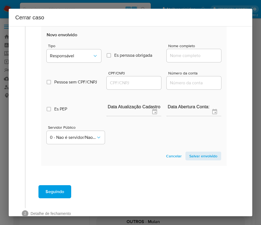
scroll to position [388, 0]
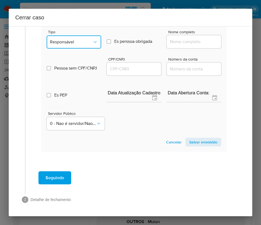
click at [80, 39] on span "Responsável" at bounding box center [71, 41] width 43 height 5
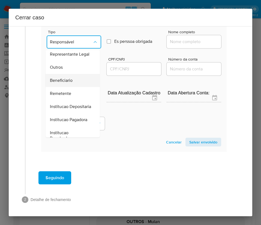
scroll to position [97, 0]
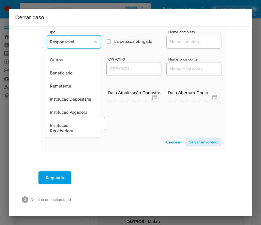
click at [77, 67] on div "Beneficiario" at bounding box center [71, 73] width 42 height 13
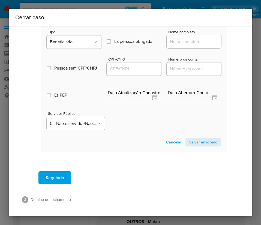
click at [185, 39] on div at bounding box center [194, 41] width 55 height 13
click at [185, 38] on input "Nome completo" at bounding box center [194, 41] width 55 height 7
paste input "Waldemar Acosta, 95853340115"
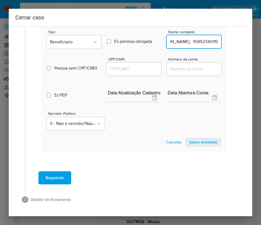
scroll to position [388, 1]
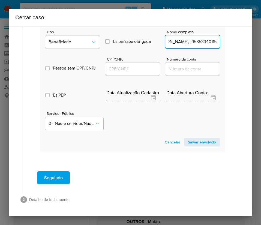
drag, startPoint x: 182, startPoint y: 36, endPoint x: 246, endPoint y: 38, distance: 63.6
click at [246, 38] on div "1 Informação completa Geral Data de início 03/08/2025 Data Fin 27/09/2025 Valor…" at bounding box center [131, 121] width 244 height 190
type input "Waldemar Acosta"
click at [115, 62] on div at bounding box center [132, 68] width 55 height 13
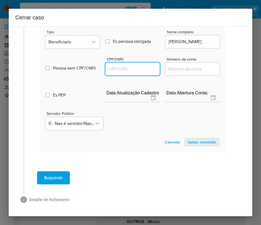
click at [114, 65] on input "CPF/CNPJ" at bounding box center [132, 68] width 55 height 7
paste input "95853340115"
type input "95853340115"
click at [204, 139] on span "Salvar envolvido" at bounding box center [202, 142] width 28 height 8
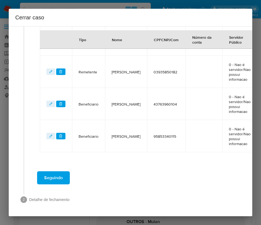
scroll to position [194, 1]
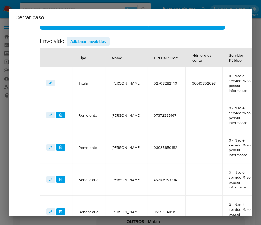
click at [82, 41] on span "Adicionar envolvidos" at bounding box center [87, 42] width 35 height 8
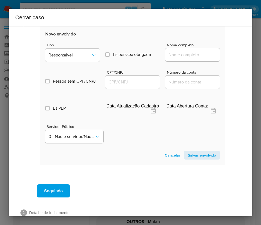
scroll to position [420, 1]
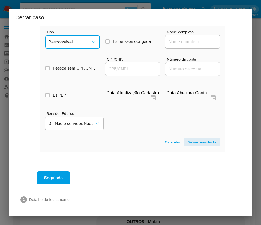
click at [79, 39] on span "Responsável" at bounding box center [70, 41] width 43 height 5
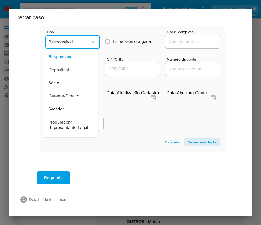
scroll to position [97, 0]
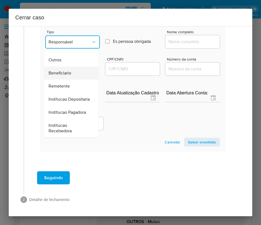
click at [68, 70] on span "Beneficiario" at bounding box center [60, 72] width 23 height 5
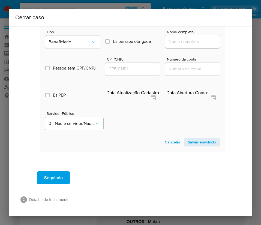
click at [181, 38] on input "Nome completo" at bounding box center [192, 41] width 55 height 7
paste input "Sertao Comercial De Equipamentos Ltda, 15459431000198"
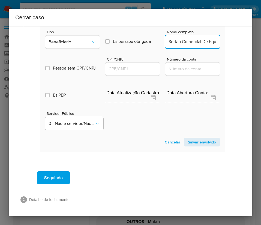
scroll to position [0, 66]
drag, startPoint x: 174, startPoint y: 36, endPoint x: 233, endPoint y: 38, distance: 58.9
type input "Sertao Comercial De Equipamentos Ltda"
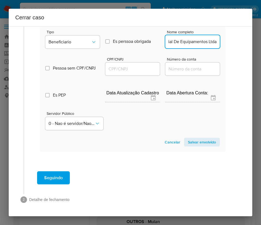
scroll to position [0, 0]
click at [121, 65] on input "CPF/CNPJ" at bounding box center [132, 68] width 55 height 7
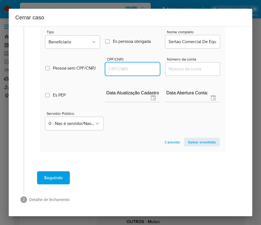
paste input "15459431000198"
type input "15459431000198"
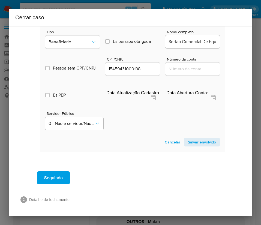
click at [198, 138] on span "Salvar envolvido" at bounding box center [202, 142] width 28 height 8
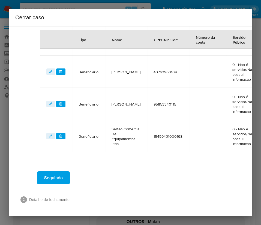
scroll to position [145, 1]
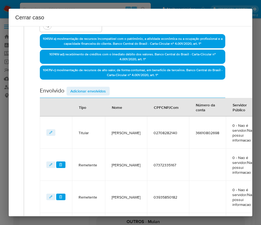
click at [85, 92] on span "Adicionar envolvidos" at bounding box center [87, 91] width 35 height 8
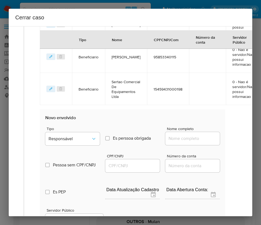
scroll to position [431, 1]
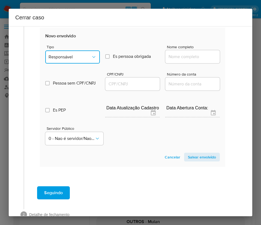
click at [72, 57] on span "Responsável" at bounding box center [70, 56] width 43 height 5
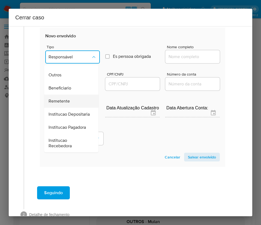
scroll to position [97, 0]
click at [71, 85] on span "Beneficiario" at bounding box center [60, 87] width 23 height 5
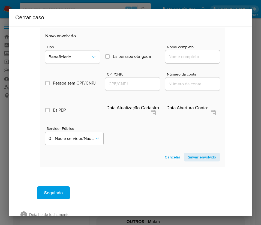
click at [178, 56] on input "Nome completo" at bounding box center [192, 56] width 55 height 7
paste input "Eco Park Vitoria Empreendimentos Imobiliarios Spe Ltda., 60007381000162"
drag, startPoint x: 173, startPoint y: 58, endPoint x: 234, endPoint y: 59, distance: 60.9
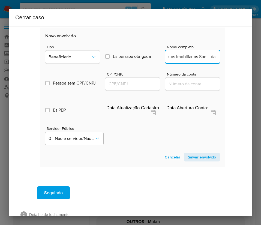
scroll to position [0, 61]
type input "Eco Park Vitoria Empreendimentos Imobiliarios Spe Ltda."
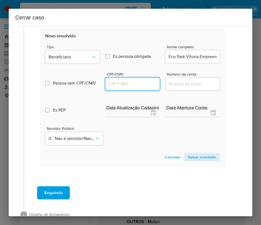
click at [128, 85] on input "CPF/CNPJ" at bounding box center [132, 83] width 55 height 7
paste input "60007381000162"
type input "60007381000162"
click at [197, 156] on span "Salvar envolvido" at bounding box center [202, 157] width 28 height 8
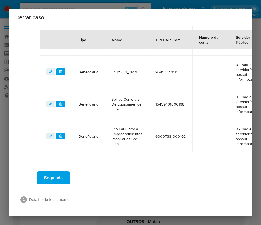
scroll to position [341, 1]
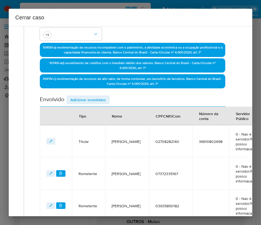
click at [100, 96] on span "Adicionar envolvidos" at bounding box center [87, 100] width 35 height 8
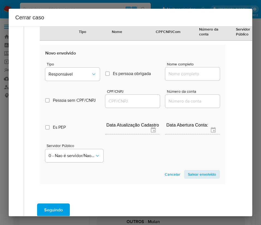
click at [79, 91] on div "Tipo Responsável Es perssoa obrigada Is PObrigada Nome completo Pessoa sem CPF/…" at bounding box center [132, 110] width 175 height 109
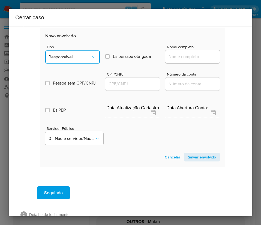
click at [91, 53] on button "Responsável" at bounding box center [72, 56] width 55 height 13
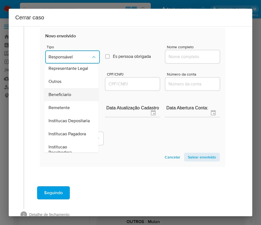
scroll to position [56, 0]
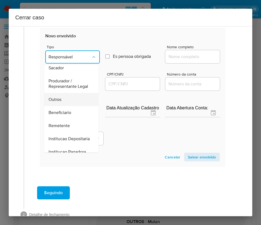
click at [60, 102] on span "Outros" at bounding box center [55, 99] width 13 height 5
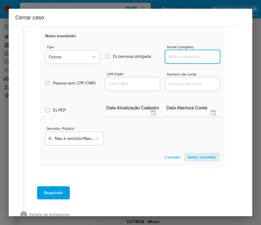
click at [182, 56] on input "Nome completo" at bounding box center [192, 56] width 55 height 7
paste input "Jova Antunes Machado 02708282140, CNPJ 41048244000121"
drag, startPoint x: 178, startPoint y: 56, endPoint x: 221, endPoint y: 57, distance: 43.4
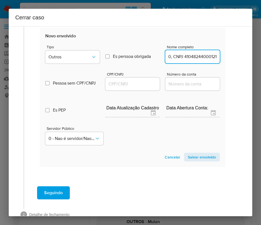
click at [209, 58] on input "Jova Antunes Machado 02708282140, CNPJ 41048244000121" at bounding box center [192, 56] width 55 height 7
click at [213, 57] on input "Jova Antunes Machado 027082821401" at bounding box center [192, 56] width 55 height 7
type input "Jova Antunes Machado 02708282140"
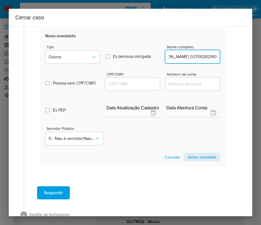
scroll to position [0, 0]
click at [125, 81] on input "CPF/CNPJ" at bounding box center [132, 83] width 55 height 7
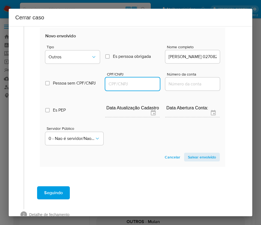
paste input "0270828214041048244000121"
type input "0270828214041048244000121"
click at [145, 85] on input "0270828214041048244000121" at bounding box center [132, 83] width 55 height 7
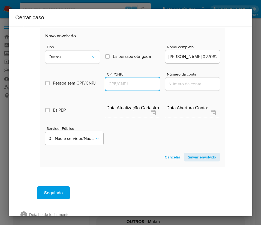
scroll to position [0, 0]
click at [111, 83] on input "CPF/CNPJ" at bounding box center [132, 83] width 55 height 7
paste input "41048244000121"
type input "41048244000121"
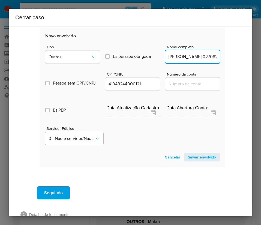
scroll to position [463, 18]
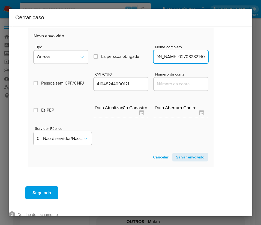
drag, startPoint x: 188, startPoint y: 55, endPoint x: 261, endPoint y: 55, distance: 72.8
click at [188, 157] on span "Salvar envolvido" at bounding box center [190, 157] width 28 height 8
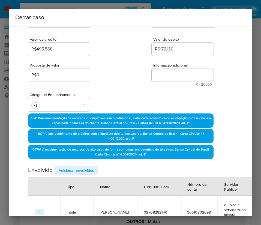
scroll to position [5, 18]
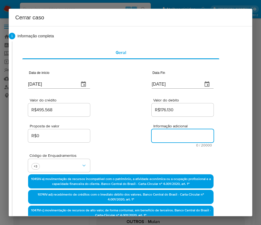
click at [178, 136] on textarea "Informação adicional" at bounding box center [183, 135] width 62 height 13
paste textarea "Informações do Cliente Jova Antunes Machado, CPF 02708282140, 37 anos, resident…"
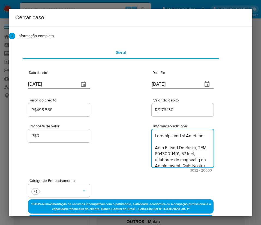
type textarea "Informações do Cliente Jova Antunes Machado, CPF 02708282140, 37 anos, resident…"
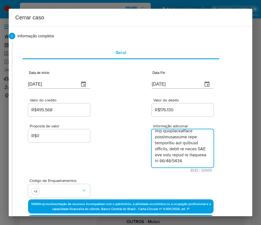
click at [119, 163] on div "Proposta de valor R$0 Informação adicional 3032 / 20000 16968 caracteres restan…" at bounding box center [120, 145] width 185 height 55
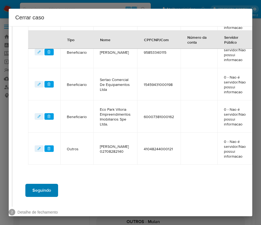
scroll to position [398, 18]
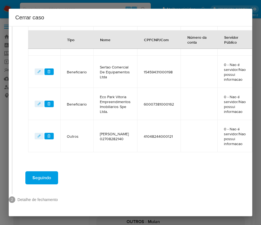
click at [43, 172] on span "Seguindo" at bounding box center [41, 178] width 19 height 12
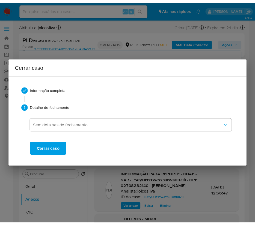
scroll to position [1022, 0]
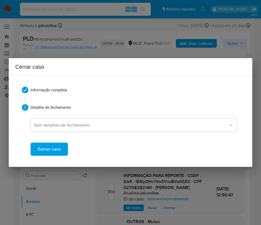
click at [52, 152] on span "Cerrar caso" at bounding box center [49, 149] width 23 height 12
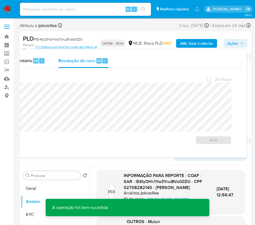
click at [76, 38] on span "# lE4fyOHs1Yw3YnuBVa00ZliI" at bounding box center [58, 39] width 49 height 5
copy span "lE4fyOHs1Yw3YnuBVa00ZliI"
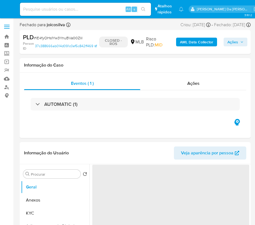
select select "10"
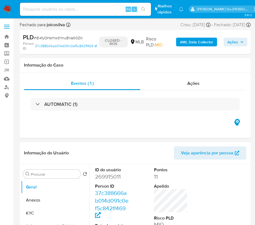
click at [7, 8] on img at bounding box center [7, 9] width 9 height 9
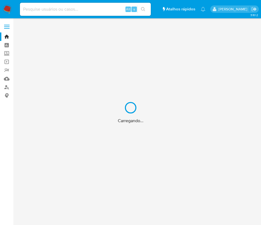
click at [8, 9] on div "Carregando..." at bounding box center [130, 112] width 261 height 225
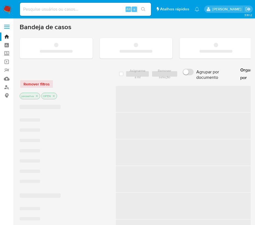
click at [8, 9] on img at bounding box center [7, 9] width 9 height 9
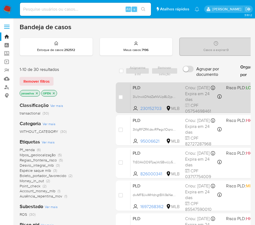
click at [175, 90] on span "PLD" at bounding box center [157, 87] width 48 height 7
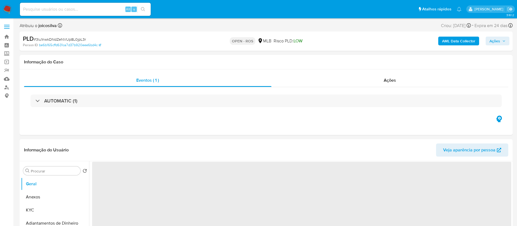
select select "10"
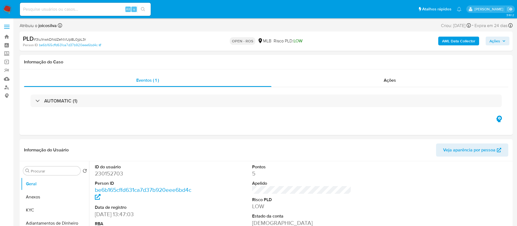
click at [81, 38] on span "# 3lu1nwkDNdZeNVUp8L0jpL3r" at bounding box center [60, 39] width 52 height 5
copy span "3lu1nwkDNdZeNVUp8L0jpL3r"
click at [37, 196] on button "Anexos" at bounding box center [53, 196] width 64 height 13
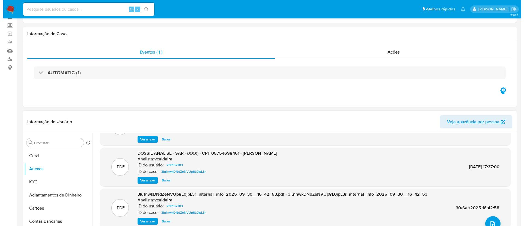
scroll to position [41, 0]
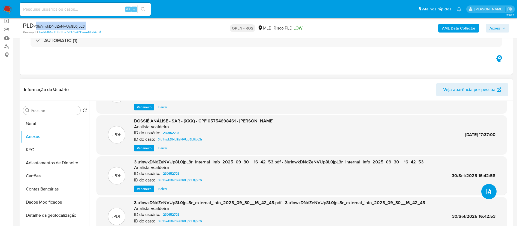
click at [261, 193] on button "upload-file" at bounding box center [489, 191] width 15 height 15
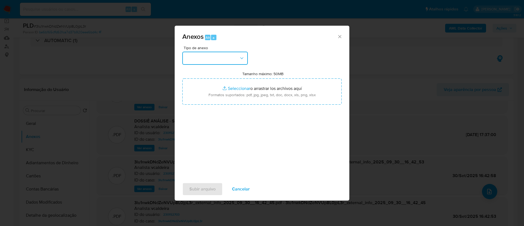
click at [238, 58] on button "button" at bounding box center [214, 58] width 65 height 13
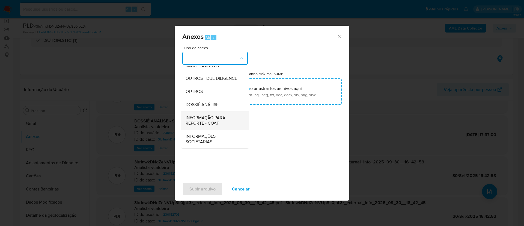
scroll to position [84, 0]
click at [218, 121] on span "INFORMAÇÃO PARA REPORTE - COAF" at bounding box center [213, 120] width 56 height 11
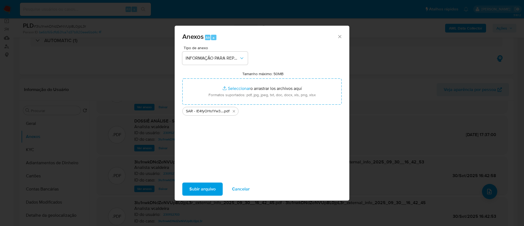
click at [221, 188] on button "Subir arquivo" at bounding box center [202, 188] width 40 height 13
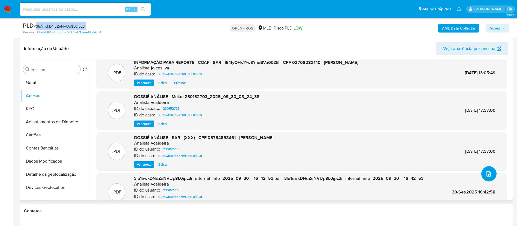
scroll to position [0, 0]
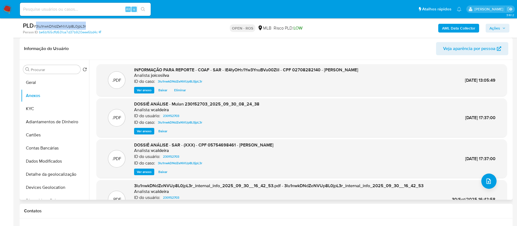
click at [181, 91] on span "Eliminar" at bounding box center [180, 89] width 12 height 5
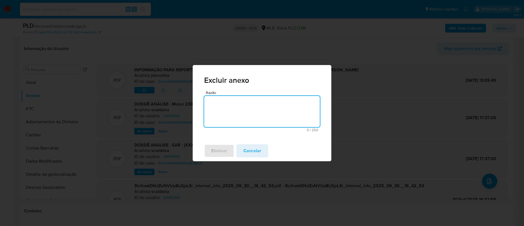
click at [234, 109] on textarea "Razão" at bounding box center [262, 111] width 116 height 31
type textarea "erroneo"
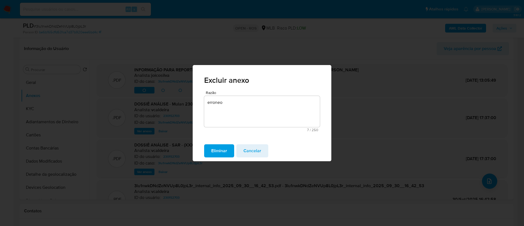
click at [223, 149] on span "Eliminar" at bounding box center [219, 151] width 16 height 12
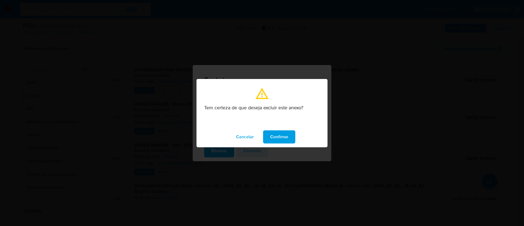
click at [261, 134] on span "Confirme" at bounding box center [279, 137] width 18 height 12
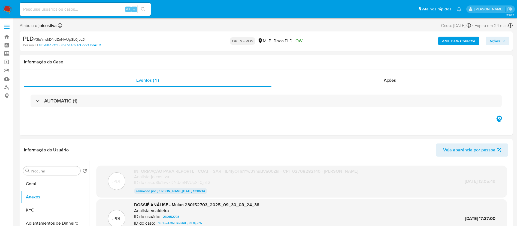
click at [80, 40] on span "# 3lu1nwkDNdZeNVUp8L0jpL3r" at bounding box center [60, 39] width 52 height 5
copy span "3lu1nwkDNdZeNVUp8L0jpL3r"
click at [39, 196] on button "Anexos" at bounding box center [53, 196] width 64 height 13
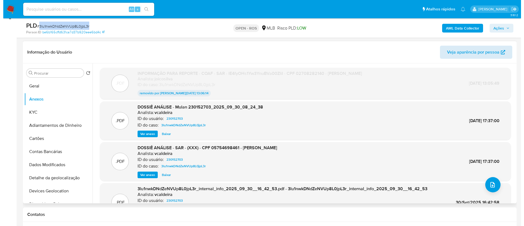
scroll to position [82, 0]
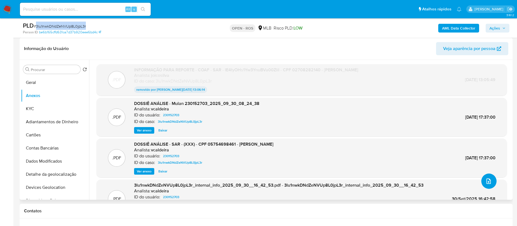
click at [261, 179] on icon "upload-file" at bounding box center [489, 181] width 7 height 7
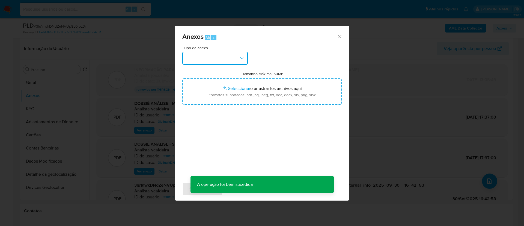
click at [241, 57] on icon "button" at bounding box center [241, 57] width 5 height 5
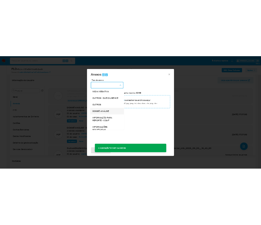
scroll to position [84, 0]
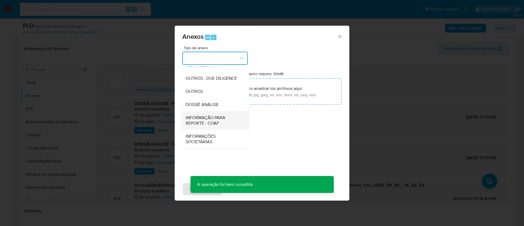
click at [213, 120] on span "INFORMAÇÃO PARA REPORTE - COAF" at bounding box center [213, 120] width 56 height 11
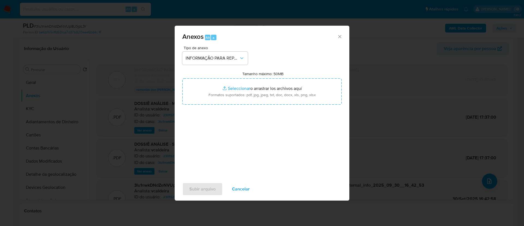
click at [261, 53] on div "Tipo de anexo INFORMAÇÃO PARA REPORTE - COAF Tamanho máximo: 50MB Seleccionar a…" at bounding box center [261, 110] width 159 height 129
click at [205, 197] on div "Subir arquivo Cancelar" at bounding box center [262, 188] width 175 height 21
click at [207, 194] on span "Subir arquivo" at bounding box center [202, 189] width 26 height 12
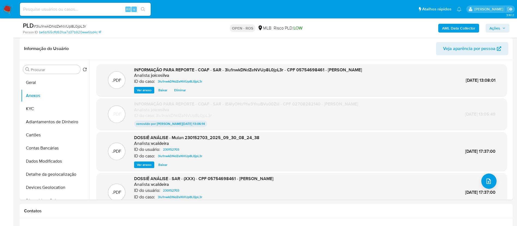
click at [261, 28] on span "Ações" at bounding box center [495, 28] width 11 height 9
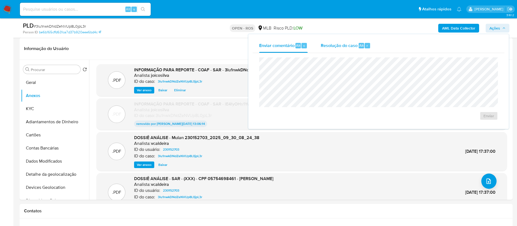
click at [261, 44] on span "Resolução do caso" at bounding box center [339, 45] width 37 height 6
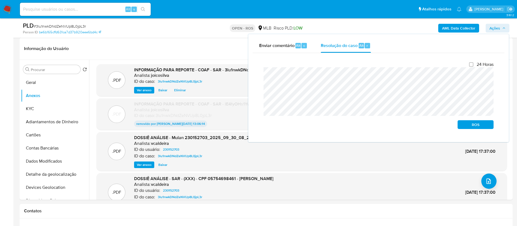
click at [257, 75] on div "Fechamento do caso 24 Horas ROS" at bounding box center [379, 95] width 252 height 85
click at [261, 127] on span "ROS" at bounding box center [476, 125] width 28 height 8
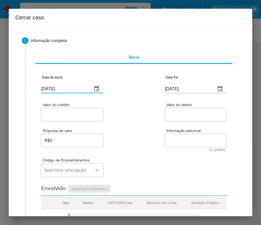
click at [58, 88] on input "[DATE]" at bounding box center [64, 89] width 47 height 9
paste input "1/08"
type input "[DATE]"
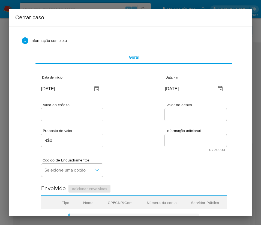
drag, startPoint x: 148, startPoint y: 147, endPoint x: 14, endPoint y: 154, distance: 133.8
click at [147, 148] on div "Proposta de valor R$0 Informação adicional 0 / 20000 20000 caracteres restantes" at bounding box center [133, 136] width 185 height 29
click at [188, 93] on input "[DATE]" at bounding box center [188, 89] width 47 height 9
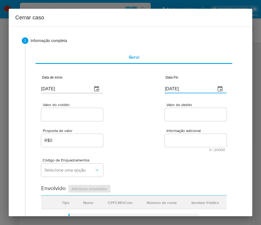
paste input "28/09"
type input "[DATE]"
drag, startPoint x: 174, startPoint y: 128, endPoint x: 118, endPoint y: 130, distance: 56.2
click at [173, 128] on div "Proposta de valor R$0 Informação adicional 0 / 20000 20000 caracteres restantes" at bounding box center [133, 136] width 185 height 29
click at [75, 116] on input "Valor do crédito" at bounding box center [72, 114] width 62 height 7
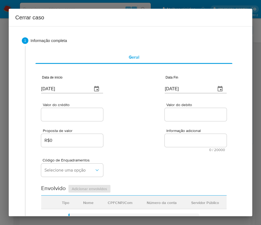
click at [79, 115] on input "Valor do crédito" at bounding box center [72, 114] width 62 height 7
paste input "R$895.649"
type input "R$895.649"
click at [143, 132] on div "Proposta de valor R$0 Informação adicional 0 / 20000 20000 caracteres restantes" at bounding box center [133, 136] width 185 height 29
click at [167, 114] on input "Valor do debito" at bounding box center [196, 114] width 62 height 7
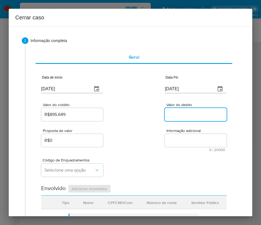
paste input "R$1.037.677"
type input "R$1.037.677"
drag, startPoint x: 158, startPoint y: 153, endPoint x: 75, endPoint y: 179, distance: 86.8
click at [152, 156] on div "Código de Enquadramentos Selecione uma opção" at bounding box center [133, 165] width 185 height 27
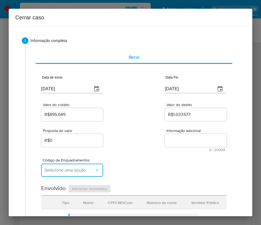
click at [71, 169] on span "Selecione uma opção" at bounding box center [69, 169] width 50 height 5
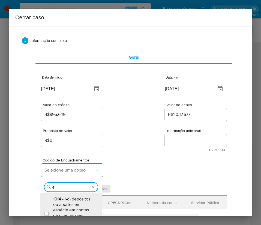
type input "45"
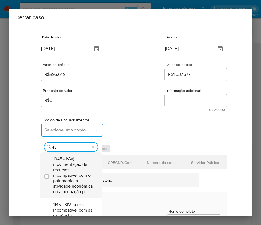
scroll to position [123, 0]
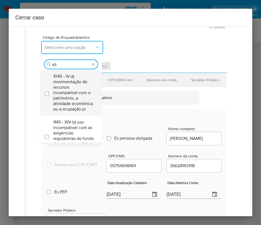
click at [70, 79] on span "1045 - IV-a) movimentação de recursos incompatível com o patrimônio, a atividad…" at bounding box center [73, 93] width 41 height 38
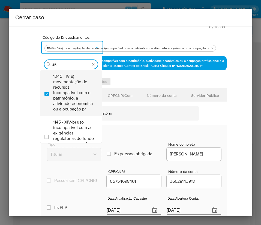
checkbox input "true"
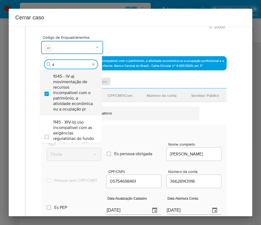
scroll to position [0, 0]
type input "47"
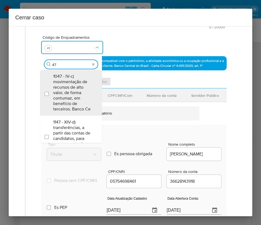
click at [70, 79] on span "1047 - IV-c) movimentação de recursos de alto valor, de forma contumaz, em bene…" at bounding box center [73, 93] width 41 height 38
checkbox input "true"
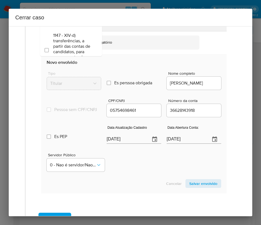
scroll to position [256, 0]
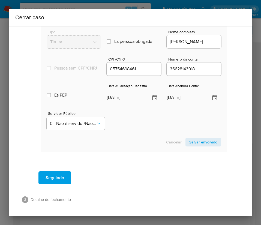
type input "47"
click at [125, 99] on section "Envolvido Adicionar envolvidos Tipo Nome CPFCNPJCom Número da conta Servidor Pú…" at bounding box center [133, 58] width 185 height 187
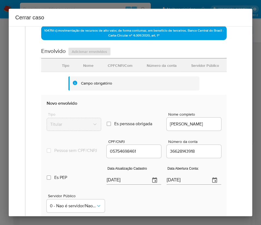
click at [125, 99] on section "Envolvido Adicionar envolvidos Tipo Nome CPFCNPJCom Número da conta Servidor Pú…" at bounding box center [133, 140] width 185 height 187
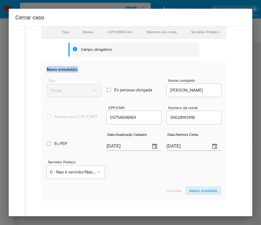
scroll to position [250, 0]
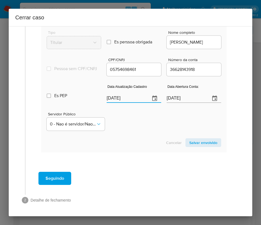
click at [127, 101] on input "[DATE]" at bounding box center [126, 98] width 39 height 9
paste input "18/09"
type input "18/09/2025"
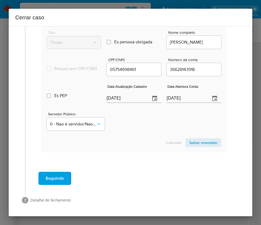
drag, startPoint x: 124, startPoint y: 149, endPoint x: 11, endPoint y: 116, distance: 118.1
click at [124, 147] on div "Cancelar Salvar envolvido" at bounding box center [134, 142] width 175 height 9
click at [168, 101] on input "14/07/2021" at bounding box center [186, 98] width 39 height 9
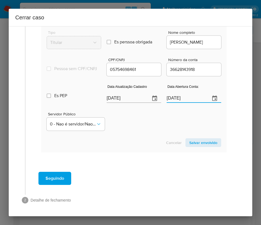
click at [127, 123] on div "Servidor Público 0 - Nao é servidor/Nao possui informacao" at bounding box center [134, 119] width 175 height 27
click at [207, 146] on span "Salvar envolvido" at bounding box center [203, 143] width 28 height 8
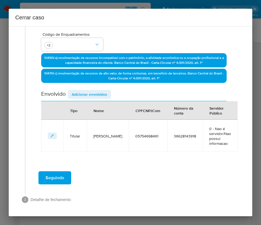
scroll to position [126, 0]
click at [105, 85] on div "Data de início 01/08/2025 Data Fin 28/09/2025 Valor do crédito R$895.649 Valor …" at bounding box center [133, 47] width 185 height 210
click at [103, 92] on span "Adicionar envolvidos" at bounding box center [89, 95] width 35 height 8
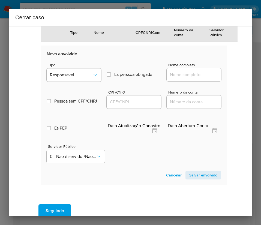
scroll to position [249, 0]
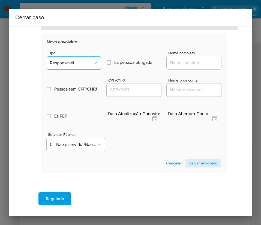
click at [77, 57] on button "Responsável" at bounding box center [74, 62] width 55 height 13
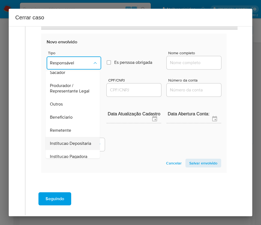
scroll to position [97, 0]
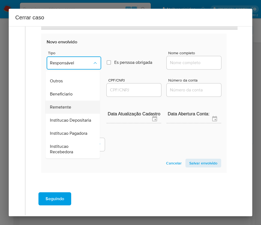
click at [57, 101] on div "Remetente" at bounding box center [71, 107] width 42 height 13
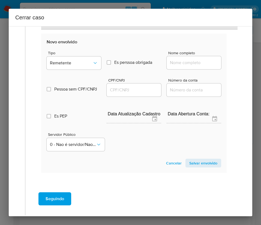
click at [193, 67] on div at bounding box center [194, 62] width 55 height 13
click at [194, 63] on input "Nome completo" at bounding box center [194, 62] width 55 height 7
paste input "Fio 10 Jeans Ltda, 56175484000164"
drag, startPoint x: 174, startPoint y: 64, endPoint x: 223, endPoint y: 63, distance: 48.8
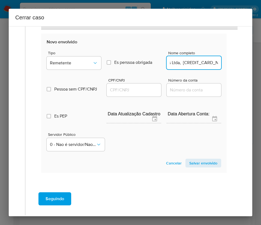
click at [223, 63] on div "Data de início 01/08/2025 Data Fin 28/09/2025 Valor do crédito R$895.649 Valor …" at bounding box center [133, 0] width 197 height 369
type input "Fio 10 Jeans Ltda"
click at [138, 94] on div at bounding box center [134, 89] width 55 height 13
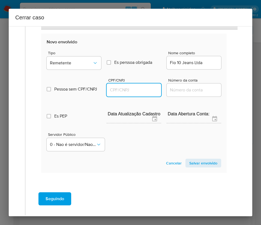
click at [142, 91] on input "CPF/CNPJ" at bounding box center [134, 89] width 55 height 7
paste input "56175484000164"
type input "56175484000164"
click at [196, 165] on span "Salvar envolvido" at bounding box center [203, 163] width 28 height 8
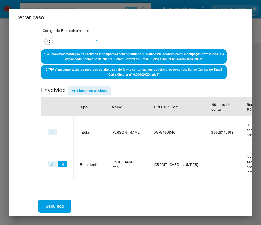
scroll to position [82, 0]
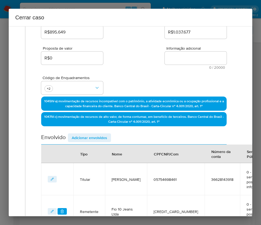
click at [97, 137] on span "Adicionar envolvidos" at bounding box center [89, 138] width 35 height 8
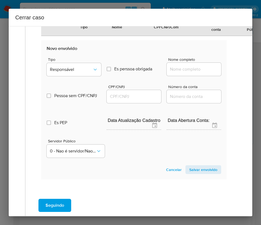
scroll to position [287, 0]
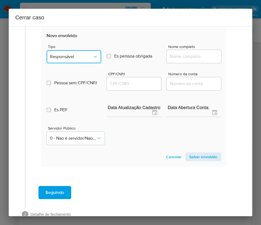
click at [92, 61] on button "Responsável" at bounding box center [74, 56] width 55 height 13
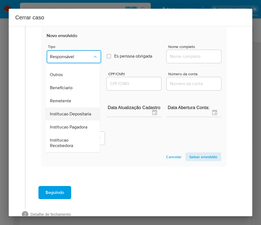
scroll to position [97, 0]
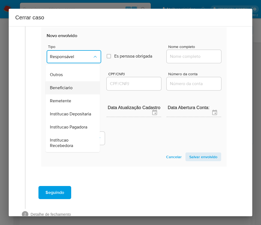
click at [72, 81] on div "Beneficiario" at bounding box center [71, 87] width 42 height 13
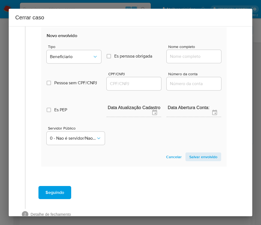
click at [194, 61] on div at bounding box center [194, 56] width 55 height 13
click at [194, 59] on input "Nome completo" at bounding box center [194, 56] width 55 height 7
paste input "Lucinda Sueleyde De Sousa Alves, 03382013436"
drag, startPoint x: 181, startPoint y: 58, endPoint x: 224, endPoint y: 59, distance: 43.1
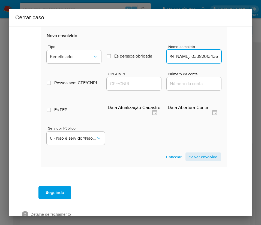
click at [187, 58] on input "Lucinda Sueleyde De Sousa Alves, 03382013436" at bounding box center [194, 56] width 55 height 7
drag, startPoint x: 182, startPoint y: 58, endPoint x: 240, endPoint y: 58, distance: 57.8
click at [240, 58] on div "1 Informação completa Geral Data de início 01/08/2025 Data Fin 28/09/2025 Valor…" at bounding box center [131, 121] width 244 height 190
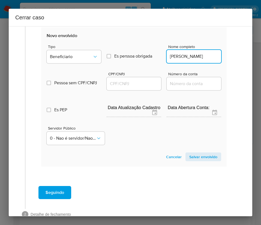
type input "Lucinda Sueleyde De Sousa Alves"
click at [129, 83] on input "CPF/CNPJ" at bounding box center [134, 83] width 55 height 7
paste input "03382013436"
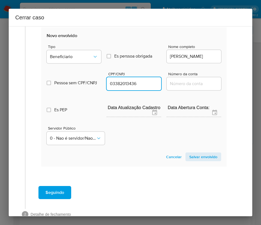
type input "3382013436"
click at [192, 153] on span "Salvar envolvido" at bounding box center [203, 157] width 28 height 8
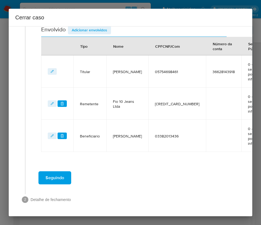
scroll to position [196, 0]
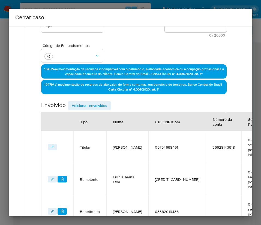
click at [102, 102] on span "Adicionar envolvidos" at bounding box center [89, 106] width 35 height 8
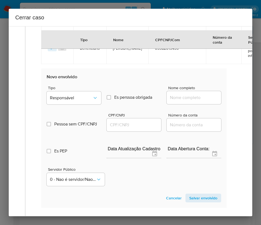
scroll to position [319, 0]
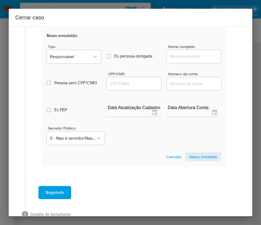
click at [82, 49] on div "Tipo Responsável" at bounding box center [74, 55] width 55 height 21
click at [81, 56] on span "Responsável" at bounding box center [71, 56] width 43 height 5
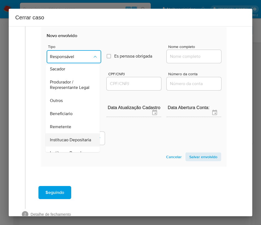
scroll to position [97, 0]
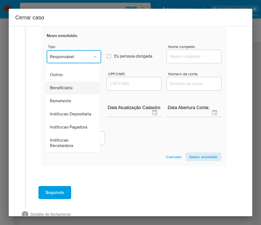
click at [65, 85] on span "Beneficiario" at bounding box center [61, 87] width 23 height 5
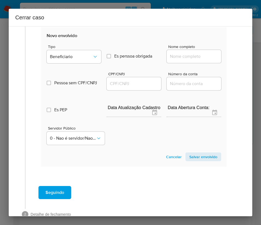
click at [190, 56] on input "Nome completo" at bounding box center [194, 56] width 55 height 7
paste input "Daniel Oliveira Costa, 06328844441"
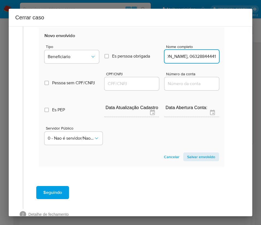
drag, startPoint x: 183, startPoint y: 57, endPoint x: 241, endPoint y: 59, distance: 58.4
click at [241, 59] on div "1 Informação completa Geral Data de início 01/08/2025 Data Fin 28/09/2025 Valor…" at bounding box center [131, 121] width 244 height 190
type input "Daniel Oliveira Costa"
click at [137, 80] on input "CPF/CNPJ" at bounding box center [131, 83] width 55 height 7
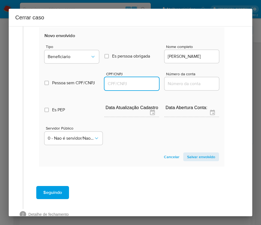
paste input "06328844441"
type input "6328844441"
click at [191, 155] on span "Salvar envolvido" at bounding box center [201, 157] width 28 height 8
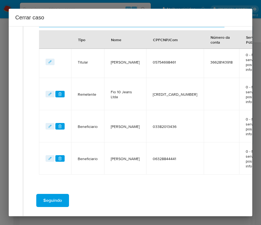
scroll to position [188, 2]
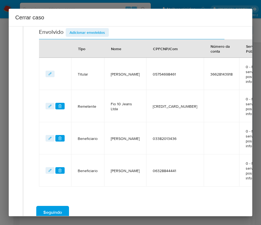
click at [97, 35] on span "Adicionar envolvidos" at bounding box center [87, 33] width 35 height 8
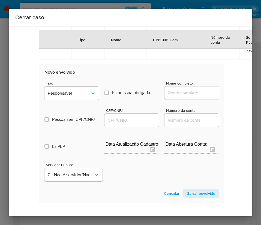
scroll to position [351, 2]
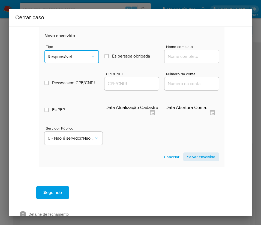
click at [72, 58] on span "Responsável" at bounding box center [69, 56] width 43 height 5
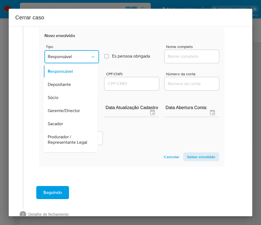
scroll to position [97, 0]
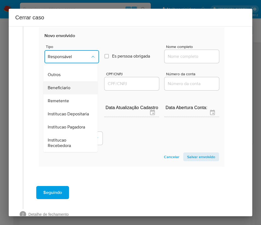
click at [65, 85] on span "Beneficiario" at bounding box center [59, 87] width 23 height 5
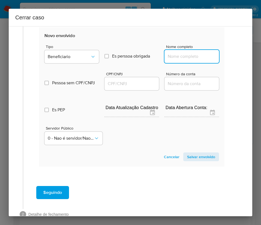
click at [178, 58] on input "Nome completo" at bounding box center [191, 56] width 55 height 7
paste input "Francisco De Assis Bispo Da Silva, 72809604487"
drag, startPoint x: 180, startPoint y: 58, endPoint x: 223, endPoint y: 59, distance: 43.1
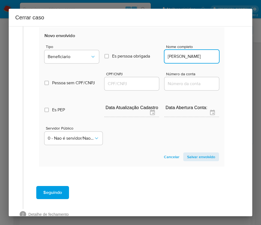
scroll to position [0, 18]
type input "Francisco De Assis Bispo Da Silva"
click at [127, 84] on input "CPF/CNPJ" at bounding box center [131, 83] width 55 height 7
paste input "72809604487"
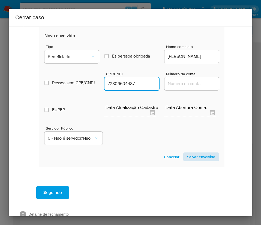
type input "72809604487"
click at [200, 157] on span "Salvar envolvido" at bounding box center [201, 157] width 28 height 8
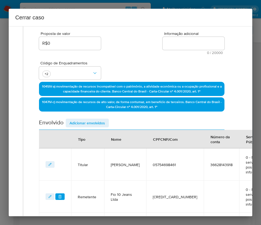
click at [98, 120] on span "Adicionar envolvidos" at bounding box center [87, 123] width 35 height 8
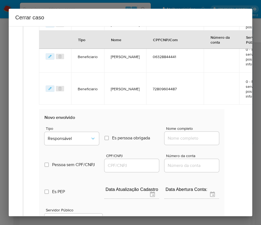
scroll to position [384, 2]
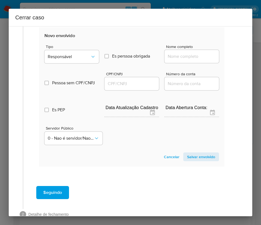
click at [75, 50] on div "Tipo Responsável" at bounding box center [71, 55] width 55 height 21
click at [77, 60] on button "Responsável" at bounding box center [71, 56] width 55 height 13
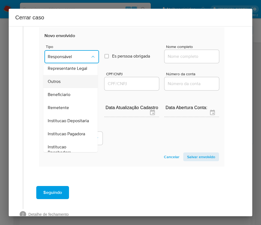
scroll to position [56, 0]
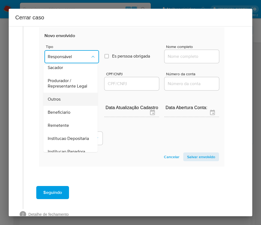
click at [60, 102] on span "Outros" at bounding box center [54, 99] width 13 height 5
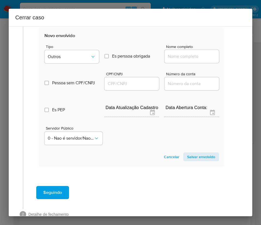
click at [175, 58] on input "Nome completo" at bounding box center [191, 56] width 55 height 7
paste input "Rogerio Manoel Da Silva Confecções Ltda, 61304993000180"
drag, startPoint x: 174, startPoint y: 59, endPoint x: 221, endPoint y: 59, distance: 47.5
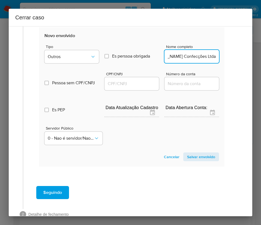
scroll to position [0, 33]
type input "Rogerio Manoel Da Silva Confecções Ltda"
click at [140, 88] on div at bounding box center [131, 83] width 55 height 13
click at [144, 85] on input "CPF/CNPJ" at bounding box center [131, 83] width 55 height 7
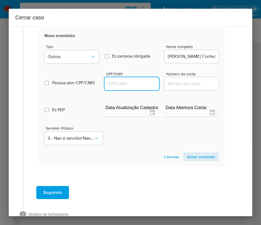
paste input "61304993000180"
type input "61304993000180"
click at [198, 158] on span "Salvar envolvido" at bounding box center [201, 157] width 28 height 8
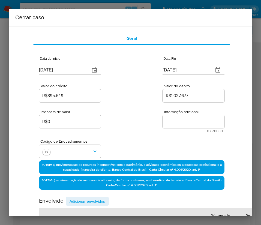
scroll to position [0, 2]
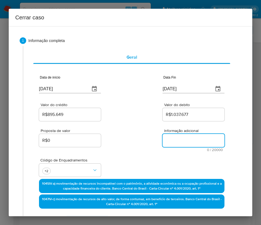
click at [171, 145] on textarea "Informação adicional" at bounding box center [194, 140] width 62 height 13
paste textarea "Informações do Cliente Rogerio Manoel da Silva, CPF 05754698461, 40 anos, resid…"
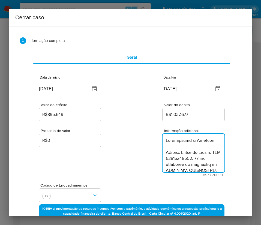
scroll to position [1088, 0]
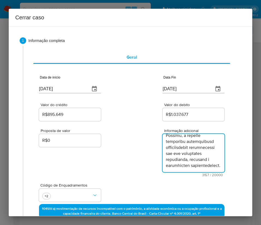
type textarea "Informações do Cliente Rogerio Manoel da Silva, CPF 05754698461, 40 anos, resid…"
click at [128, 160] on div "Proposta de valor R$0 Informação adicional 3157 / 20000 16843 caracteres restan…" at bounding box center [131, 149] width 185 height 55
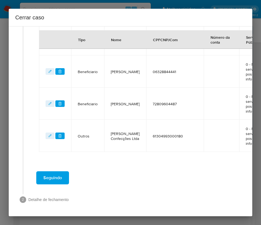
scroll to position [323, 2]
click at [49, 175] on span "Seguindo" at bounding box center [52, 178] width 19 height 12
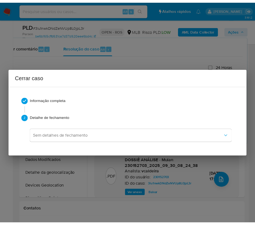
scroll to position [1049, 0]
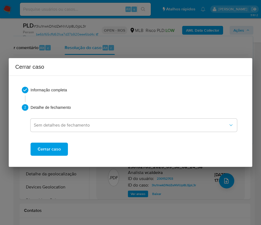
click at [62, 151] on button "Cerrar caso" at bounding box center [49, 149] width 37 height 13
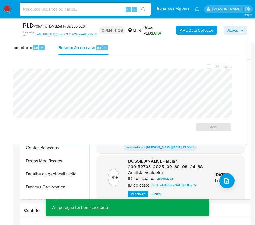
click at [52, 28] on span "# 3lu1nwkDNdZeNVUp8L0jpL3r" at bounding box center [60, 25] width 52 height 5
copy span "3lu1nwkDNdZeNVUp8L0jpL3r"
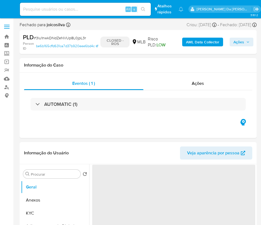
select select "10"
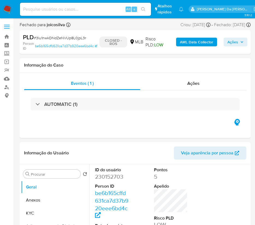
click at [10, 7] on img at bounding box center [7, 9] width 9 height 9
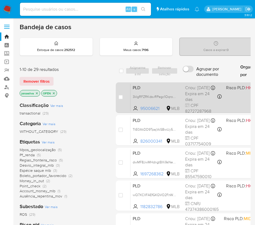
click at [170, 88] on span "PLD" at bounding box center [157, 87] width 48 height 7
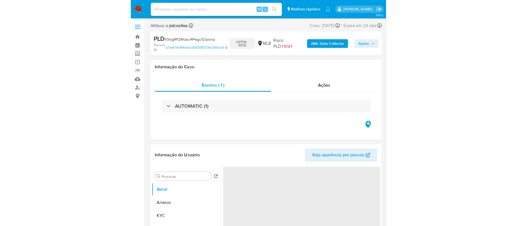
select select "10"
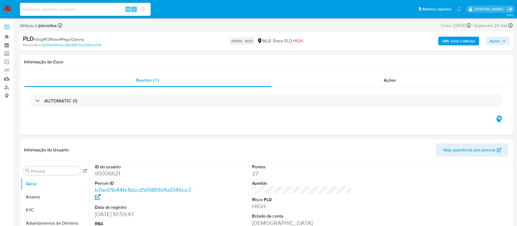
click at [78, 39] on span "# 3kIgRFZRKdsvRPegc1Oqronq" at bounding box center [59, 39] width 50 height 5
copy span "3kIgRFZRKdsvRPegc1Oqronq"
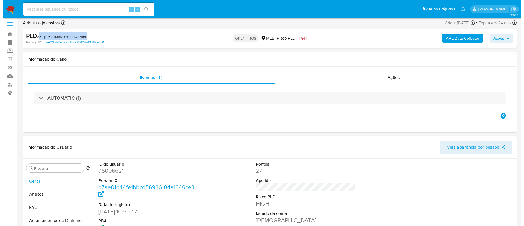
scroll to position [41, 0]
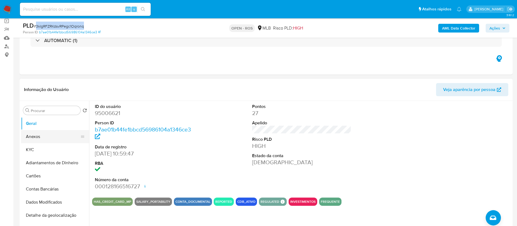
click at [53, 130] on button "Anexos" at bounding box center [53, 136] width 64 height 13
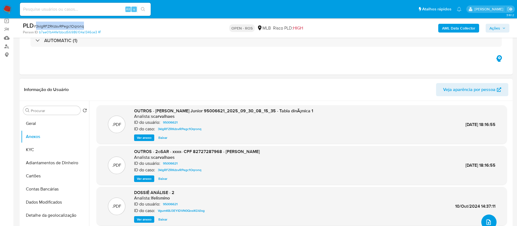
click at [261, 221] on icon "upload-file" at bounding box center [489, 222] width 7 height 7
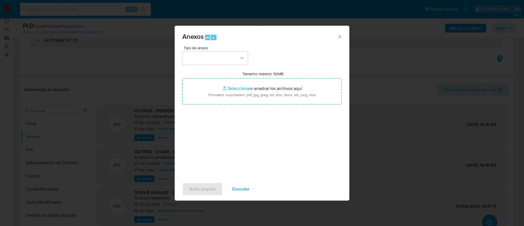
click at [261, 40] on div "Anexos Alt a" at bounding box center [262, 36] width 175 height 20
click at [226, 64] on button "button" at bounding box center [214, 58] width 65 height 13
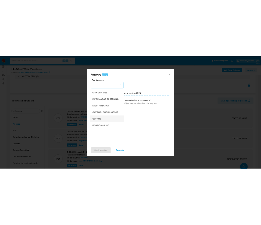
scroll to position [84, 0]
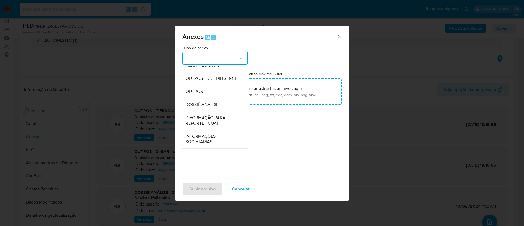
drag, startPoint x: 222, startPoint y: 126, endPoint x: 388, endPoint y: 32, distance: 190.7
click at [222, 126] on div "INFORMAÇÃO PARA REPORTE - COAF" at bounding box center [213, 120] width 56 height 19
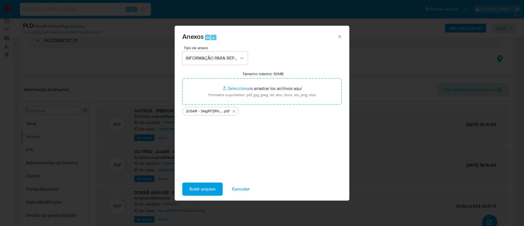
click at [240, 153] on div "Tipo de anexo INFORMAÇÃO PARA REPORTE - COAF Tamanho máximo: 50MB Seleccionar a…" at bounding box center [261, 110] width 159 height 129
click at [200, 194] on span "Subir arquivo" at bounding box center [202, 189] width 26 height 12
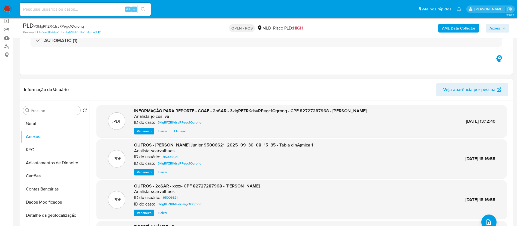
click at [261, 25] on span "Ações" at bounding box center [498, 28] width 16 height 8
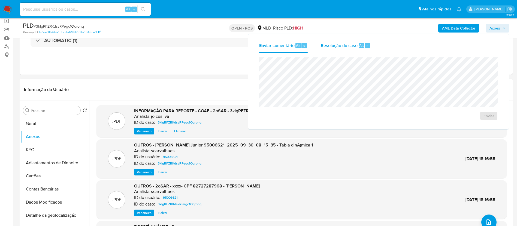
click at [261, 47] on span "Resolução do caso" at bounding box center [339, 45] width 37 height 6
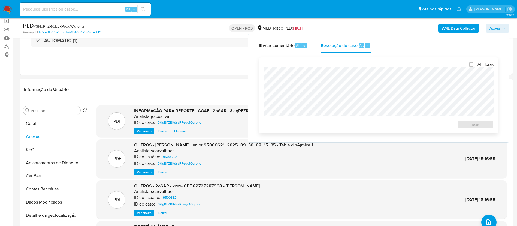
click at [261, 68] on div at bounding box center [379, 91] width 230 height 49
click at [216, 55] on div "Eventos ( 1 ) Ações AUTOMATIC (1)" at bounding box center [266, 41] width 493 height 65
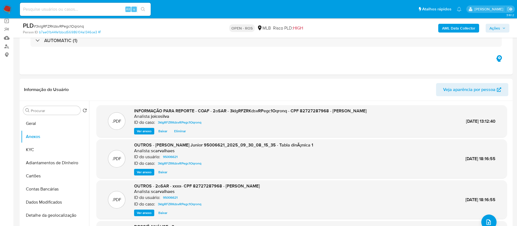
click at [261, 30] on span "Ações" at bounding box center [495, 28] width 11 height 9
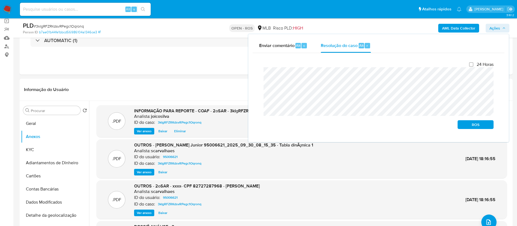
click at [258, 75] on div "Fechamento do caso 24 Horas ROS" at bounding box center [379, 95] width 252 height 85
click at [261, 128] on span "ROS" at bounding box center [476, 125] width 28 height 8
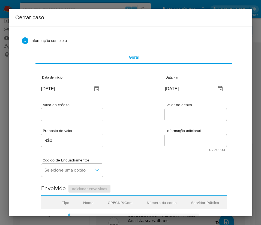
click at [68, 86] on input "[DATE]" at bounding box center [64, 89] width 47 height 9
paste input "30/07"
type input "[DATE]"
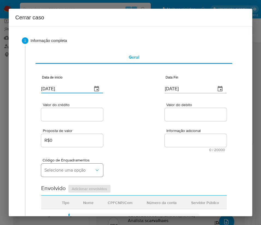
drag, startPoint x: 205, startPoint y: 144, endPoint x: 76, endPoint y: 171, distance: 131.4
click at [204, 147] on div "Informação adicional 0 / 20000 20000 caracteres restantes" at bounding box center [196, 140] width 62 height 23
click at [184, 90] on input "[DATE]" at bounding box center [188, 89] width 47 height 9
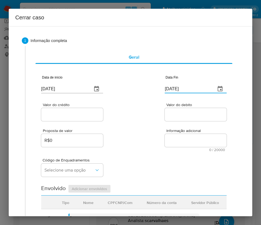
paste input "29/09"
type input "[DATE]"
drag, startPoint x: 170, startPoint y: 147, endPoint x: 37, endPoint y: 78, distance: 149.9
click at [169, 147] on textarea "Informação adicional" at bounding box center [196, 140] width 62 height 13
click at [70, 90] on input "[DATE]" at bounding box center [64, 89] width 47 height 9
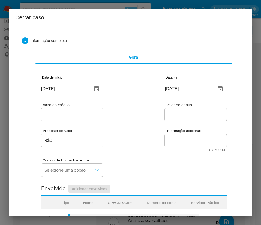
click at [70, 90] on input "[DATE]" at bounding box center [64, 89] width 47 height 9
click at [164, 156] on div "Código de Enquadramentos Selecione uma opção" at bounding box center [133, 165] width 185 height 27
click at [57, 115] on input "Valor do crédito" at bounding box center [72, 114] width 62 height 7
paste input "R$272.174"
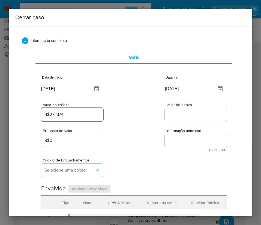
type input "R$272.174"
click at [170, 155] on div "Código de Enquadramentos Selecione uma opção" at bounding box center [133, 165] width 185 height 27
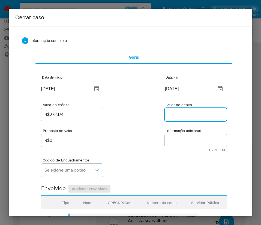
click at [184, 113] on input "Valor do debito" at bounding box center [196, 114] width 62 height 7
paste input "R$275.931"
type input "R$275.931"
click at [122, 152] on div "Código de Enquadramentos Selecione uma opção" at bounding box center [133, 165] width 185 height 27
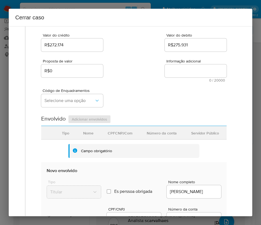
scroll to position [82, 0]
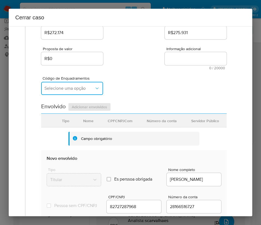
click at [61, 86] on span "Selecione uma opção" at bounding box center [69, 88] width 50 height 5
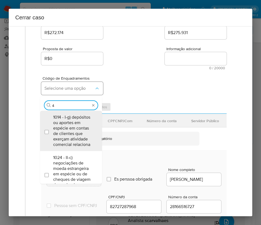
type input "45"
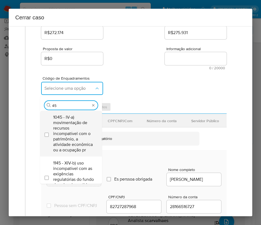
click at [70, 126] on span "1045 - IV-a) movimentação de recursos incompatível com o patrimônio, a atividad…" at bounding box center [73, 134] width 41 height 38
checkbox input "true"
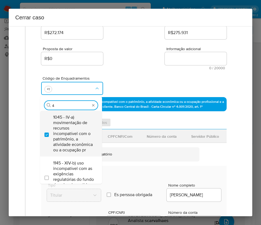
scroll to position [0, 0]
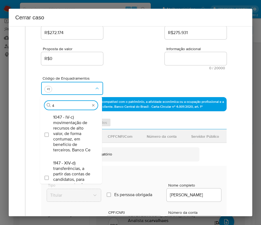
type input "47"
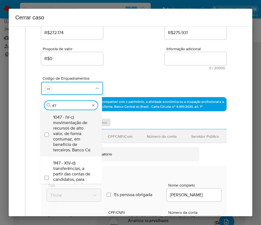
click at [72, 124] on span "1047 - IV-c) movimentação de recursos de alto valor, de forma contumaz, em bene…" at bounding box center [73, 134] width 41 height 38
checkbox input "true"
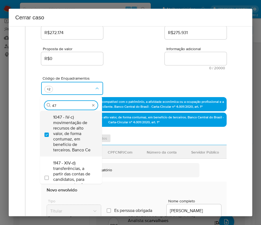
type input "4"
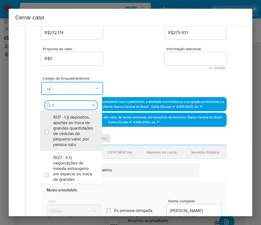
type input "74"
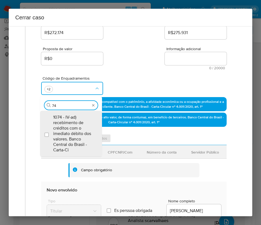
drag, startPoint x: 73, startPoint y: 128, endPoint x: 120, endPoint y: 102, distance: 54.2
click at [75, 128] on span "1074 - IV-ad) recebimento de créditos com o imediato débito dos valores. Banco …" at bounding box center [73, 134] width 41 height 38
checkbox input "true"
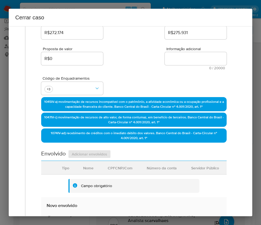
click at [158, 70] on div "Código de Enquadramentos +3" at bounding box center [133, 83] width 185 height 27
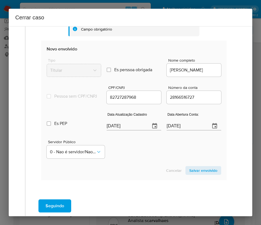
scroll to position [246, 0]
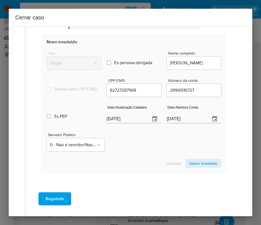
click at [127, 121] on input "[DATE]" at bounding box center [126, 119] width 39 height 9
paste input "24/07"
type input "24/07/2025"
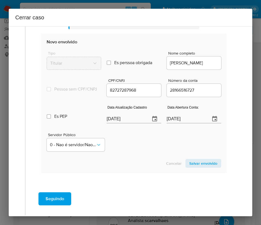
drag, startPoint x: 138, startPoint y: 157, endPoint x: 15, endPoint y: 158, distance: 122.8
click at [136, 159] on section "Novo envolvido Tipo Titular Es perssoa obrigada Is PObrigada Nome completo ELIA…" at bounding box center [133, 103] width 185 height 139
click at [172, 123] on input "13/10/2022" at bounding box center [186, 119] width 39 height 9
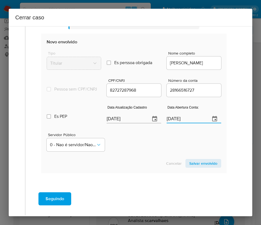
click at [151, 163] on section "Novo envolvido Tipo Titular Es perssoa obrigada Is PObrigada Nome completo ELIA…" at bounding box center [133, 103] width 185 height 139
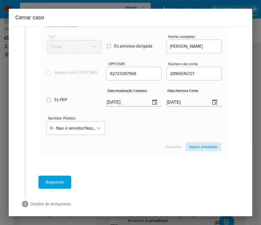
scroll to position [271, 0]
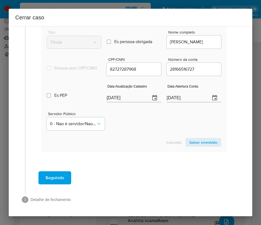
click at [198, 146] on span "Salvar envolvido" at bounding box center [203, 143] width 28 height 8
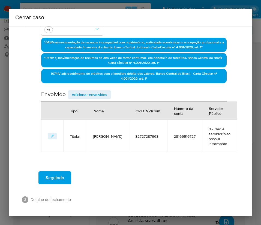
scroll to position [141, 0]
click at [101, 94] on span "Adicionar envolvidos" at bounding box center [89, 95] width 35 height 8
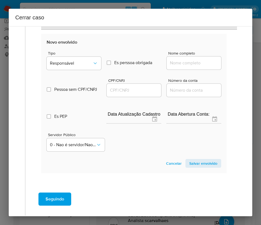
click at [89, 55] on div "Tipo Responsável" at bounding box center [74, 61] width 55 height 21
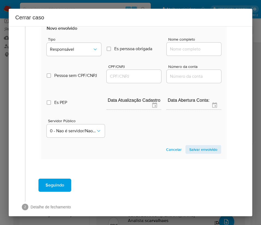
scroll to position [285, 0]
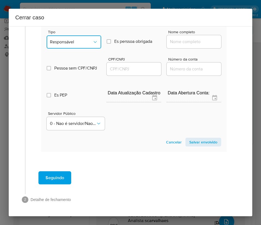
click at [87, 48] on button "Responsável" at bounding box center [74, 41] width 55 height 13
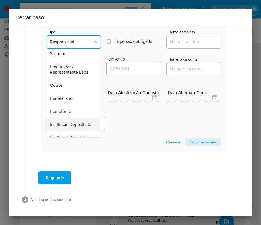
scroll to position [97, 0]
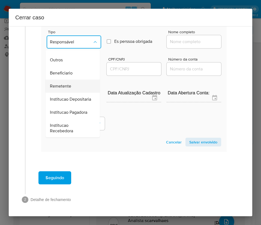
click at [68, 83] on span "Remetente" at bounding box center [60, 85] width 21 height 5
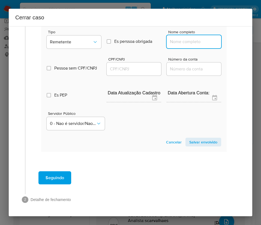
click at [181, 39] on input "Nome completo" at bounding box center [194, 41] width 55 height 7
paste input "Cavassin Madeiras Ltda, 22010114000155"
drag, startPoint x: 176, startPoint y: 44, endPoint x: 244, endPoint y: 46, distance: 68.5
click at [244, 46] on div "1 Informação completa Geral Data de início 30/07/2025 Data Fin 29/09/2025 Valor…" at bounding box center [131, 121] width 244 height 190
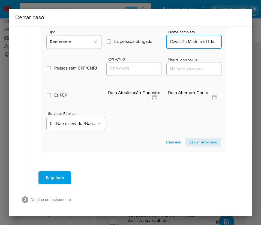
scroll to position [0, 0]
type input "Cavassin Madeiras Ltda"
drag, startPoint x: 144, startPoint y: 69, endPoint x: 157, endPoint y: 72, distance: 12.8
click at [144, 69] on input "CPF/CNPJ" at bounding box center [134, 68] width 55 height 7
paste input "22010114000155"
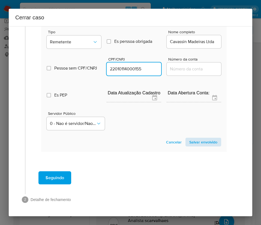
type input "22010114000155"
click at [206, 143] on span "Salvar envolvido" at bounding box center [203, 142] width 28 height 8
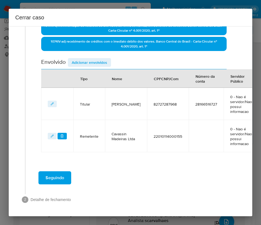
scroll to position [173, 0]
click at [111, 61] on div "Envolvido Adicionar envolvidos" at bounding box center [133, 63] width 185 height 11
click at [102, 65] on span "Adicionar envolvidos" at bounding box center [89, 63] width 35 height 8
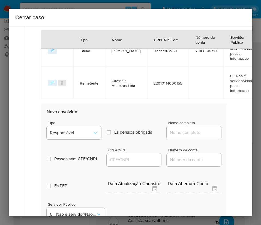
scroll to position [255, 0]
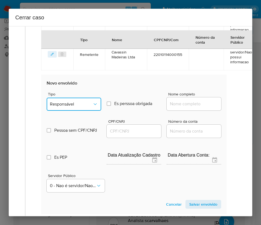
click at [72, 101] on span "Responsável" at bounding box center [71, 103] width 43 height 5
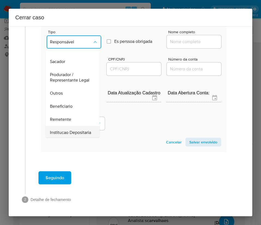
scroll to position [82, 0]
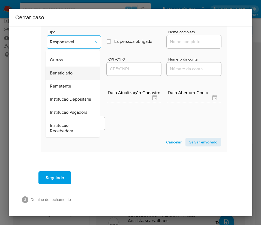
click at [64, 76] on span "Beneficiario" at bounding box center [61, 72] width 23 height 5
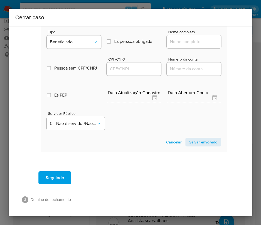
click at [193, 38] on input "Nome completo" at bounding box center [194, 41] width 55 height 7
paste input "Monika Zuber, 01608416909"
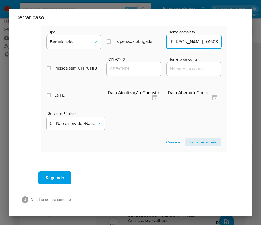
scroll to position [0, 9]
drag, startPoint x: 182, startPoint y: 43, endPoint x: 223, endPoint y: 44, distance: 40.9
type input "Monika Zuber"
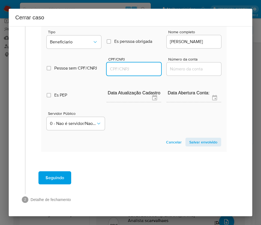
click at [133, 69] on input "CPF/CNPJ" at bounding box center [134, 68] width 55 height 7
paste input "01608416909"
type input "1608416909"
click at [205, 142] on span "Salvar envolvido" at bounding box center [203, 142] width 28 height 8
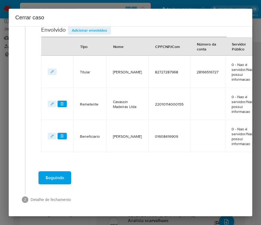
scroll to position [206, 0]
click at [91, 30] on span "Adicionar envolvidos" at bounding box center [89, 30] width 35 height 8
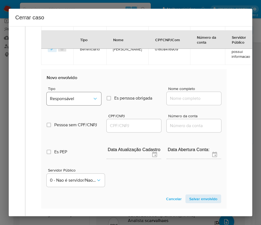
scroll to position [328, 0]
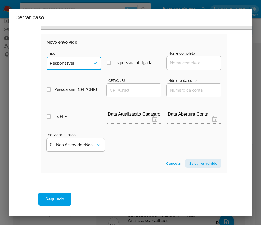
click at [73, 66] on button "Responsável" at bounding box center [74, 63] width 55 height 13
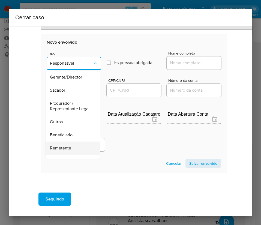
scroll to position [97, 0]
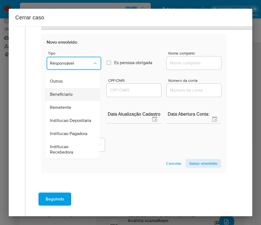
click at [68, 92] on span "Beneficiario" at bounding box center [61, 94] width 23 height 5
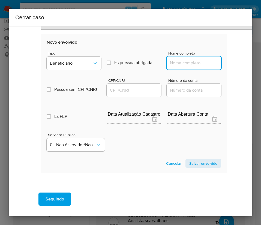
click at [185, 63] on input "Nome completo" at bounding box center [194, 62] width 55 height 7
paste input "Progresso Agroindustrial Ltda, 07620341000109"
drag, startPoint x: 176, startPoint y: 64, endPoint x: 228, endPoint y: 64, distance: 52.4
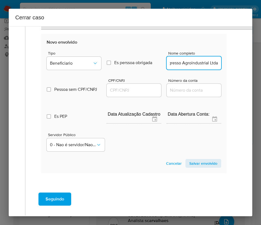
scroll to position [0, 10]
type input "Progresso Agroindustrial Ltda"
click at [128, 95] on div at bounding box center [134, 90] width 55 height 13
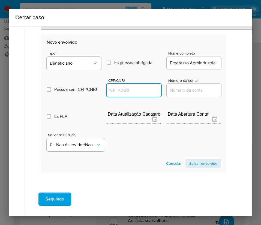
drag, startPoint x: 133, startPoint y: 91, endPoint x: 145, endPoint y: 90, distance: 12.6
click at [133, 91] on input "CPF/CNPJ" at bounding box center [134, 90] width 55 height 7
paste input "07620341000109"
type input "7620341000109"
click at [191, 162] on span "Salvar envolvido" at bounding box center [203, 164] width 28 height 8
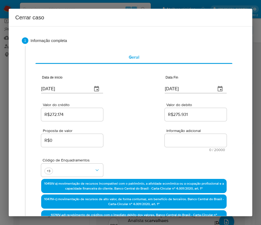
click at [177, 139] on textarea "Informação adicional" at bounding box center [196, 140] width 62 height 13
paste textarea "Informações do Cliente Elias Farah Junior, CPF 82727287968, 54 anos, residente …"
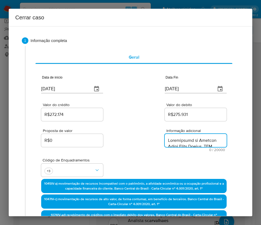
scroll to position [908, 0]
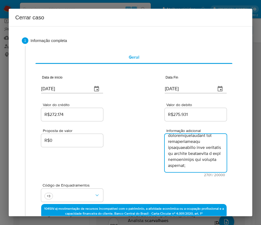
type textarea "Informações do Cliente Elias Farah Junior, CPF 82727287968, 54 anos, residente …"
click at [135, 158] on div "Proposta de valor R$0 Informação adicional 2701 / 20000 17299 caracteres restan…" at bounding box center [133, 149] width 185 height 55
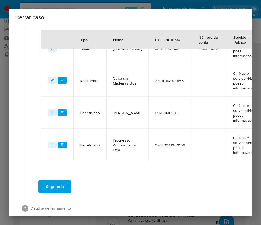
scroll to position [269, 0]
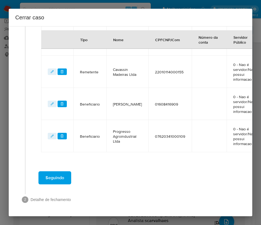
click at [56, 175] on span "Seguindo" at bounding box center [55, 178] width 19 height 12
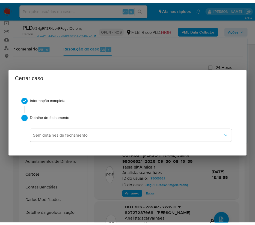
scroll to position [878, 0]
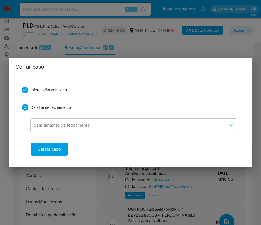
click at [54, 152] on span "Cerrar caso" at bounding box center [49, 149] width 23 height 12
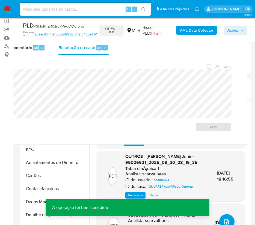
click at [63, 25] on span "# 3kIgRFZRKdsvRPegc1Oqronq" at bounding box center [59, 25] width 50 height 5
copy span "3kIgRFZRKdsvRPegc1Oqronq"
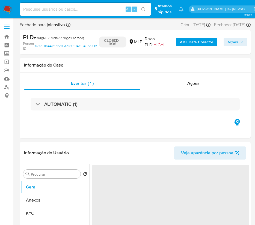
select select "10"
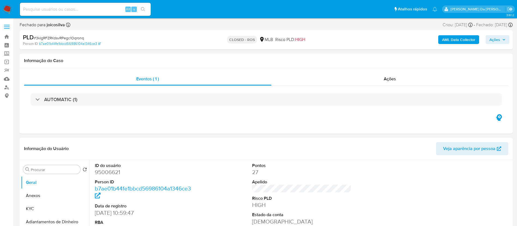
click at [10, 8] on img at bounding box center [7, 9] width 9 height 9
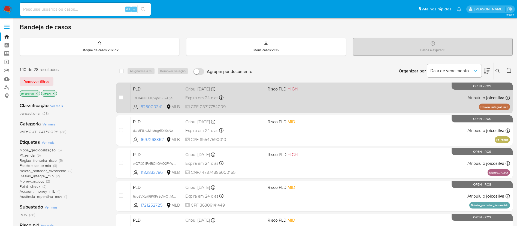
click at [275, 99] on div "PLD TtE0AkDD9TpajVcSBwUy57yr 826000341 MLB Risco PLD: HIGH Criou: [DATE] Criou:…" at bounding box center [320, 98] width 379 height 28
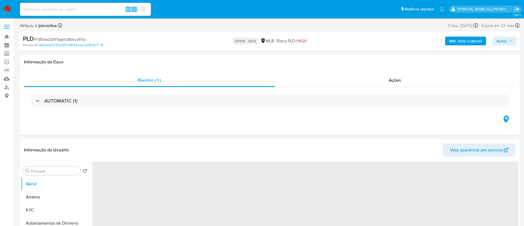
select select "10"
